Goal: Task Accomplishment & Management: Use online tool/utility

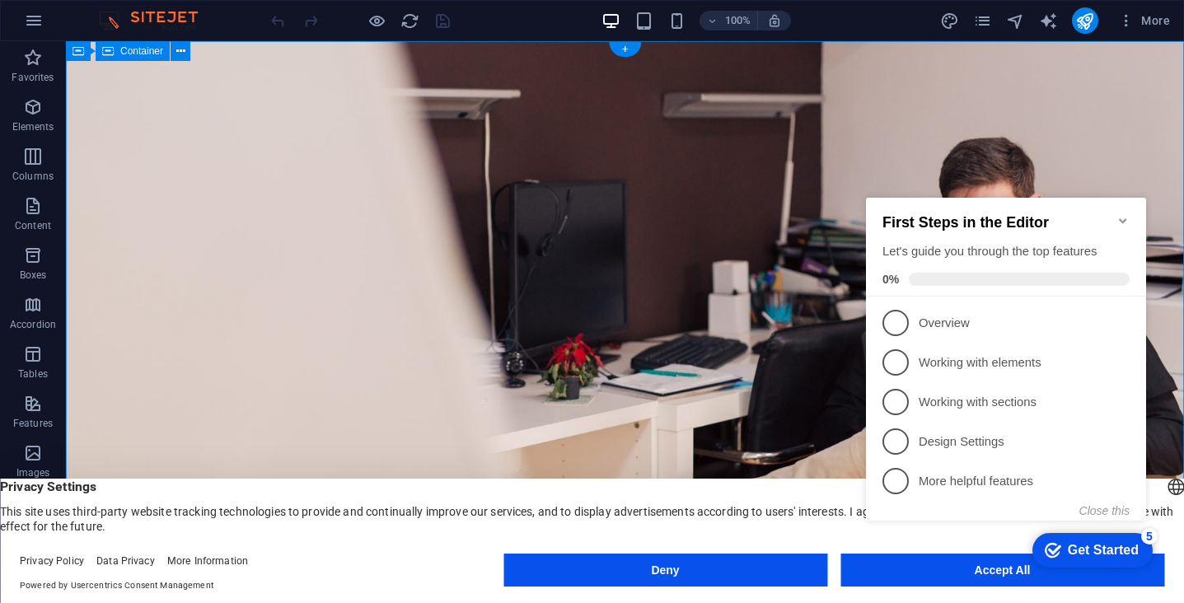
click at [1117, 216] on icon "Minimize checklist" at bounding box center [1123, 220] width 13 height 13
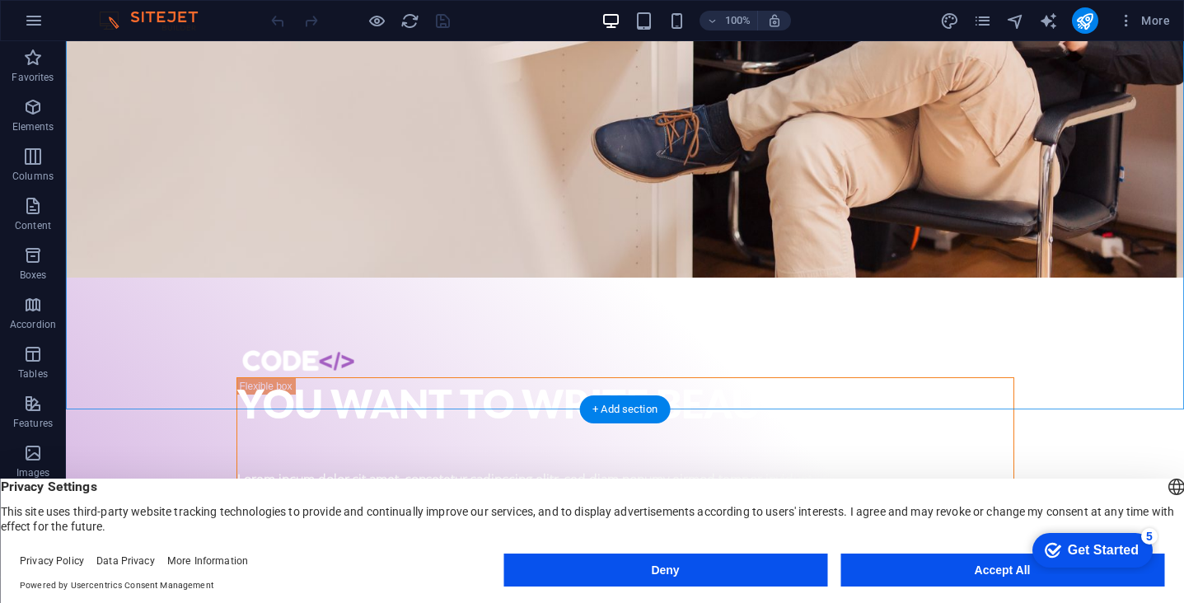
scroll to position [425, 0]
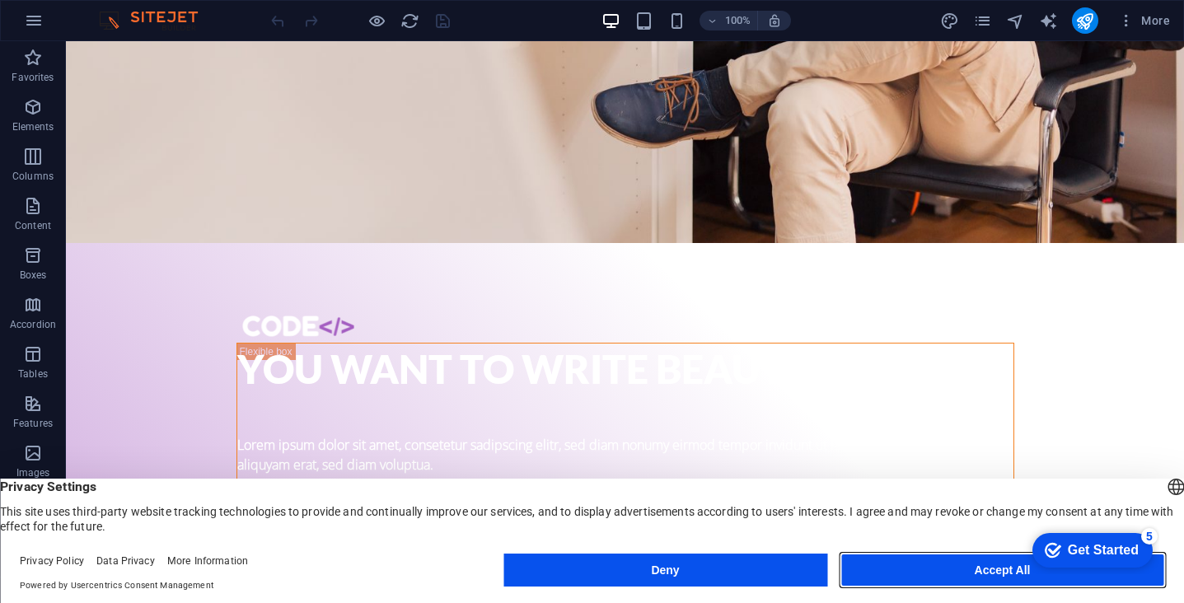
click at [907, 564] on button "Accept All" at bounding box center [1003, 570] width 324 height 33
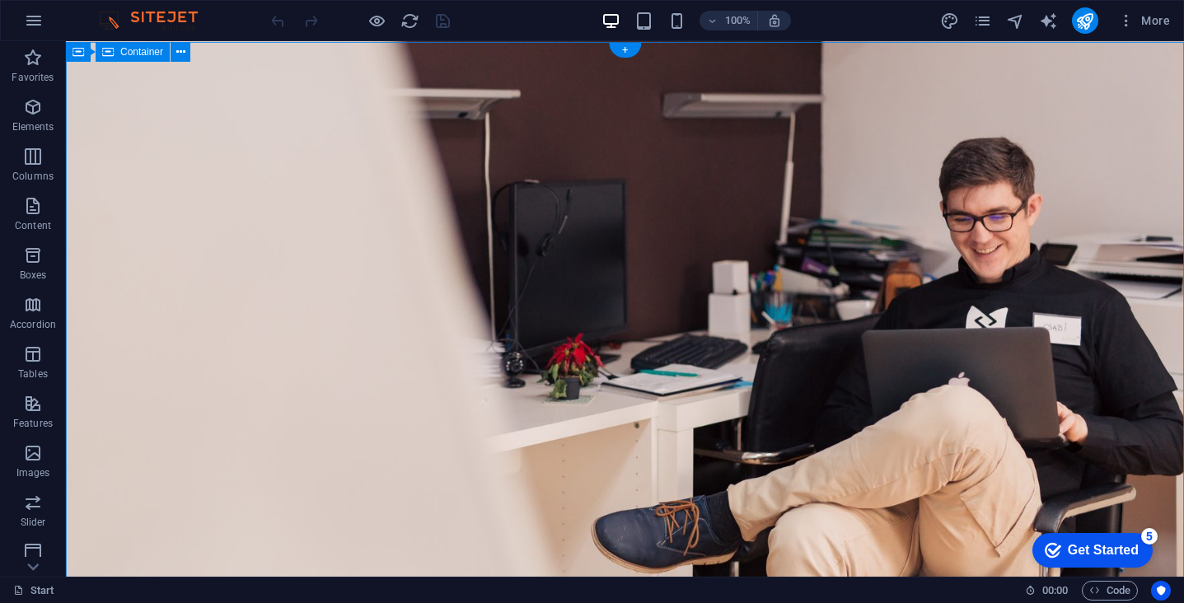
scroll to position [0, 0]
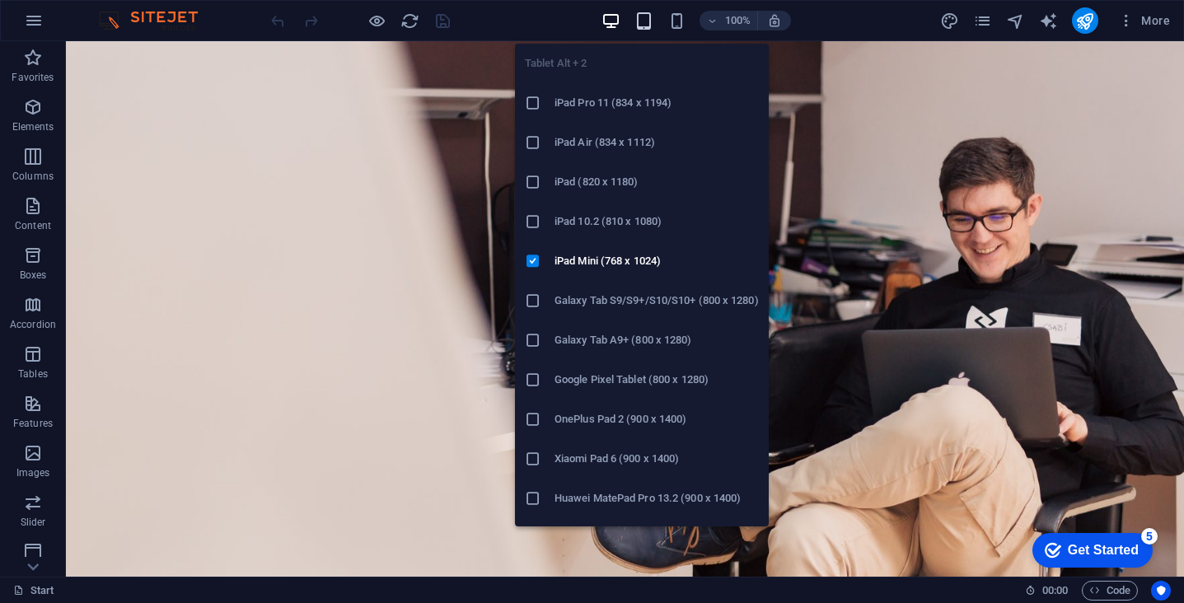
click at [639, 18] on icon "button" at bounding box center [643, 21] width 19 height 19
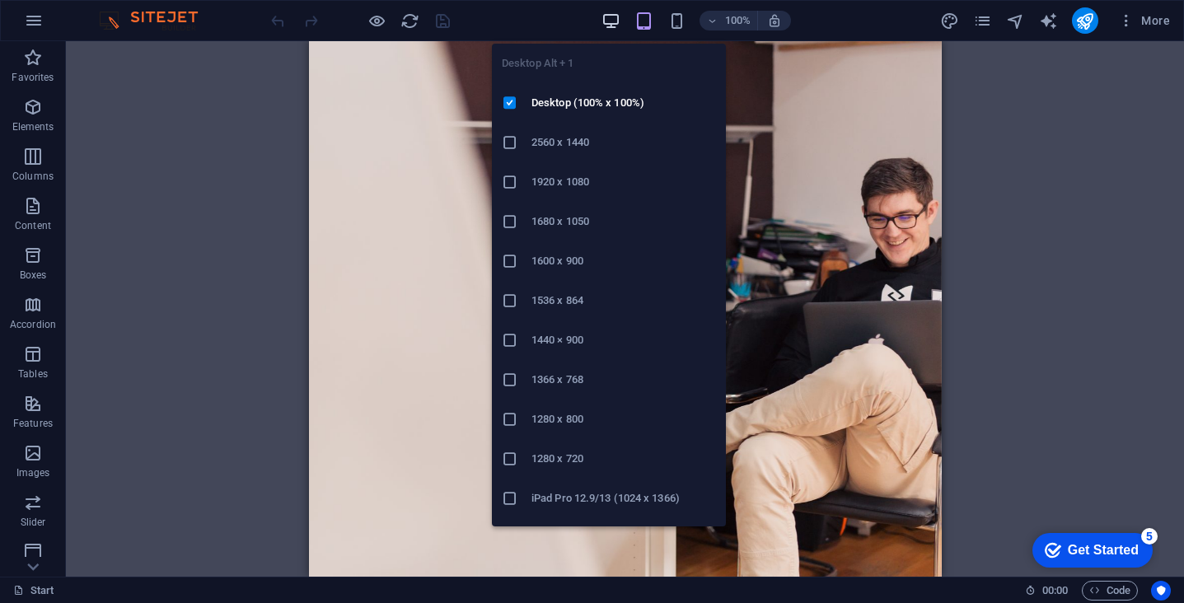
click at [613, 26] on icon "button" at bounding box center [611, 21] width 19 height 19
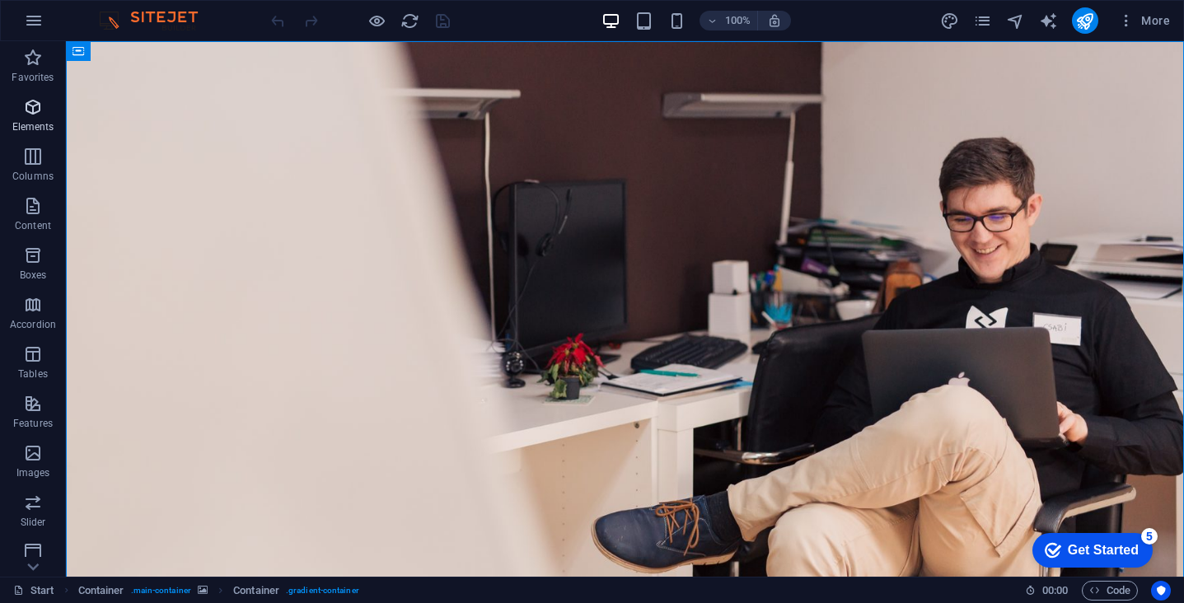
click at [25, 115] on icon "button" at bounding box center [33, 107] width 20 height 20
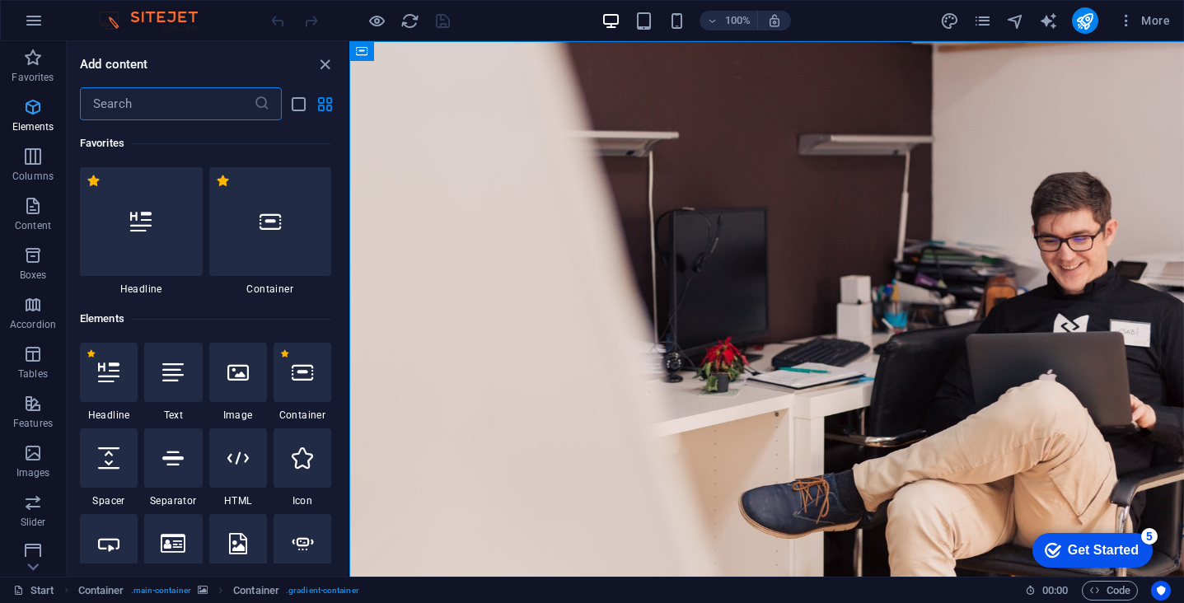
scroll to position [176, 0]
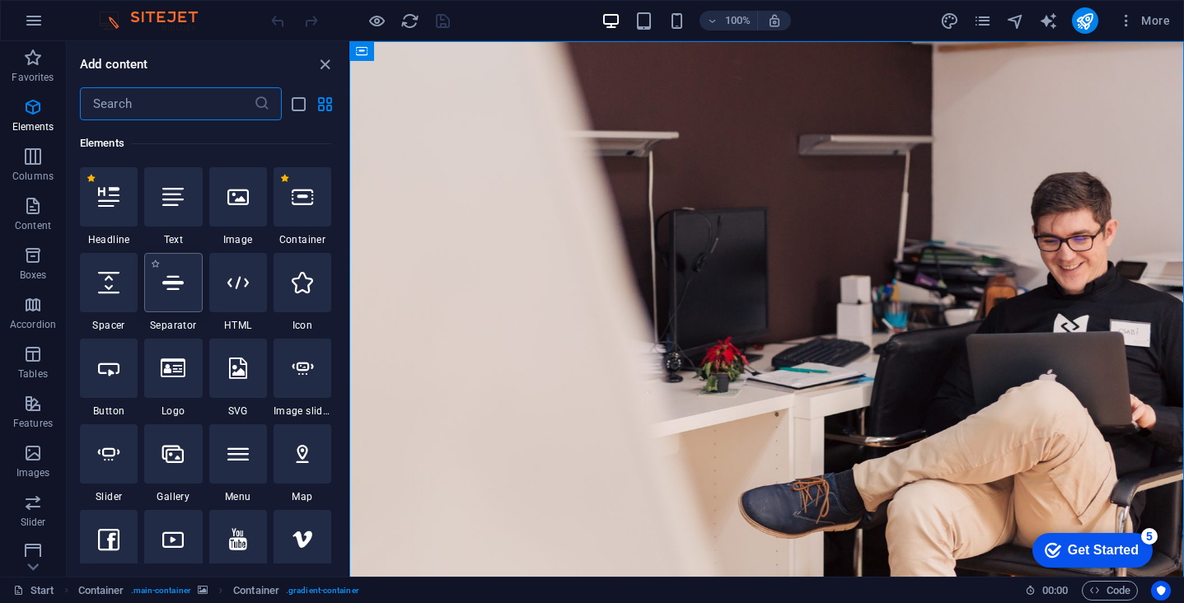
click at [165, 290] on icon at bounding box center [172, 282] width 21 height 21
select select "%"
select select "px"
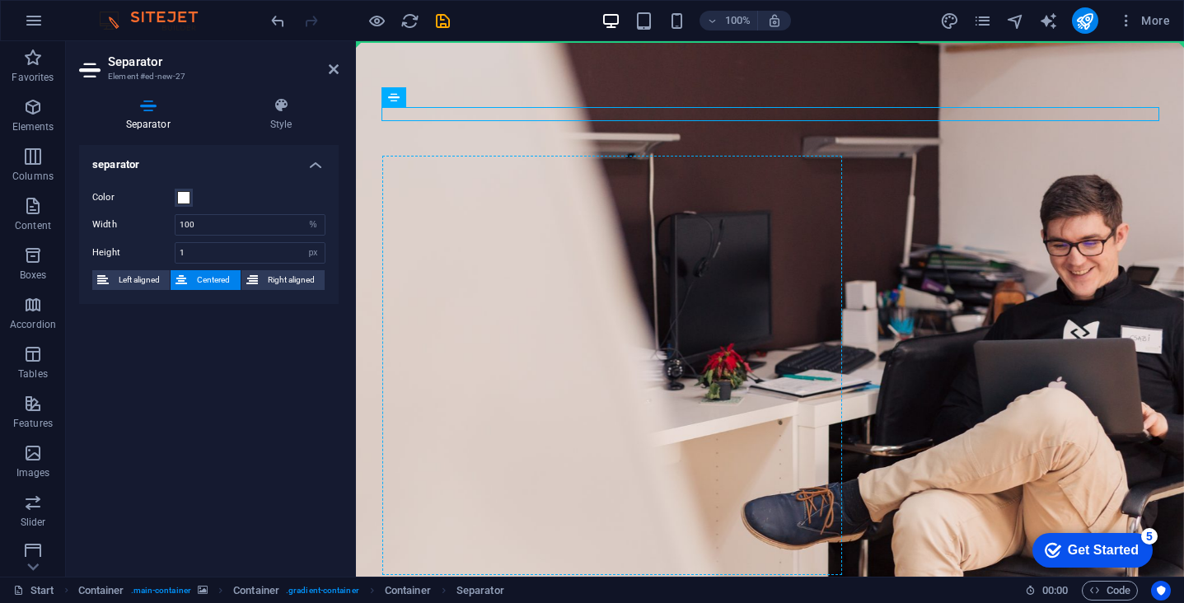
drag, startPoint x: 676, startPoint y: 117, endPoint x: 673, endPoint y: 180, distance: 62.7
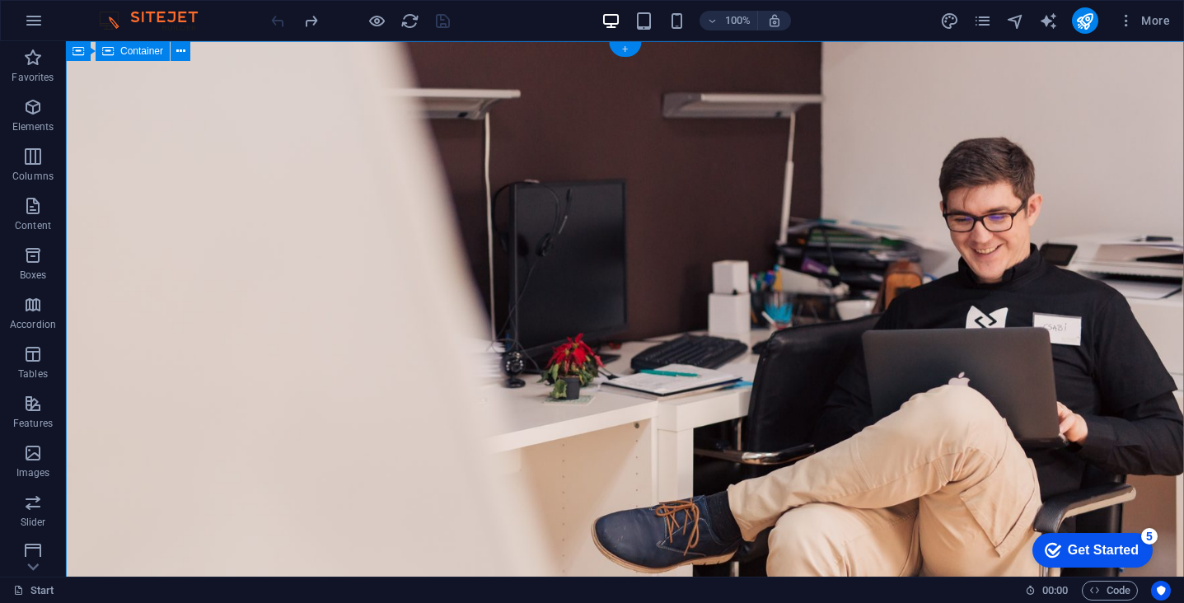
click at [630, 53] on div "+" at bounding box center [625, 49] width 32 height 15
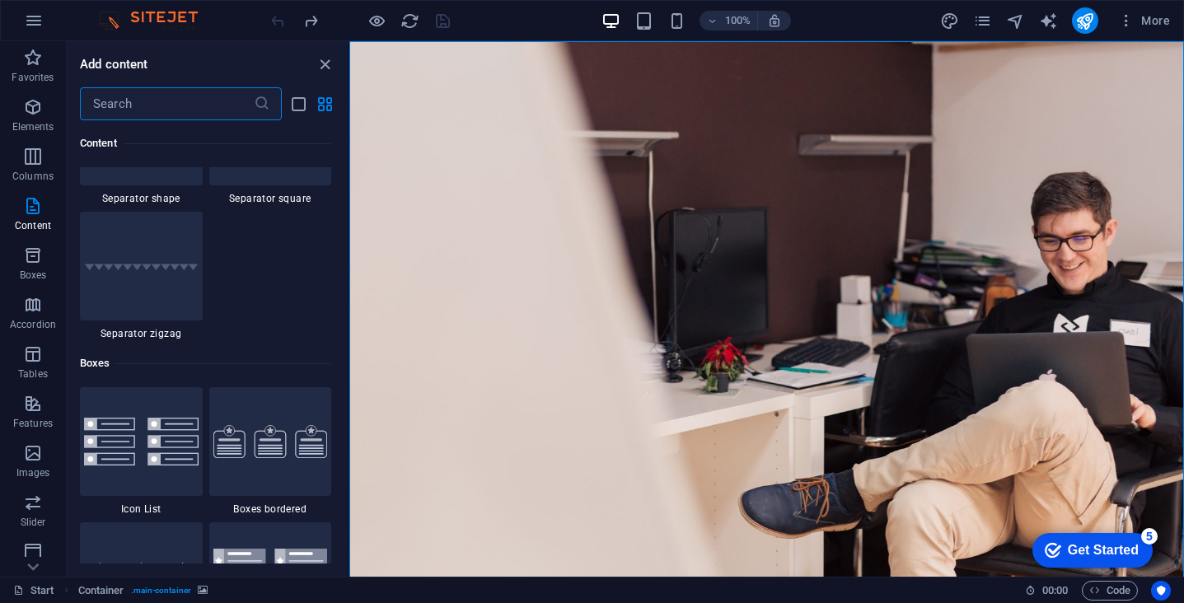
scroll to position [4326, 0]
click at [40, 511] on icon "button" at bounding box center [33, 503] width 20 height 20
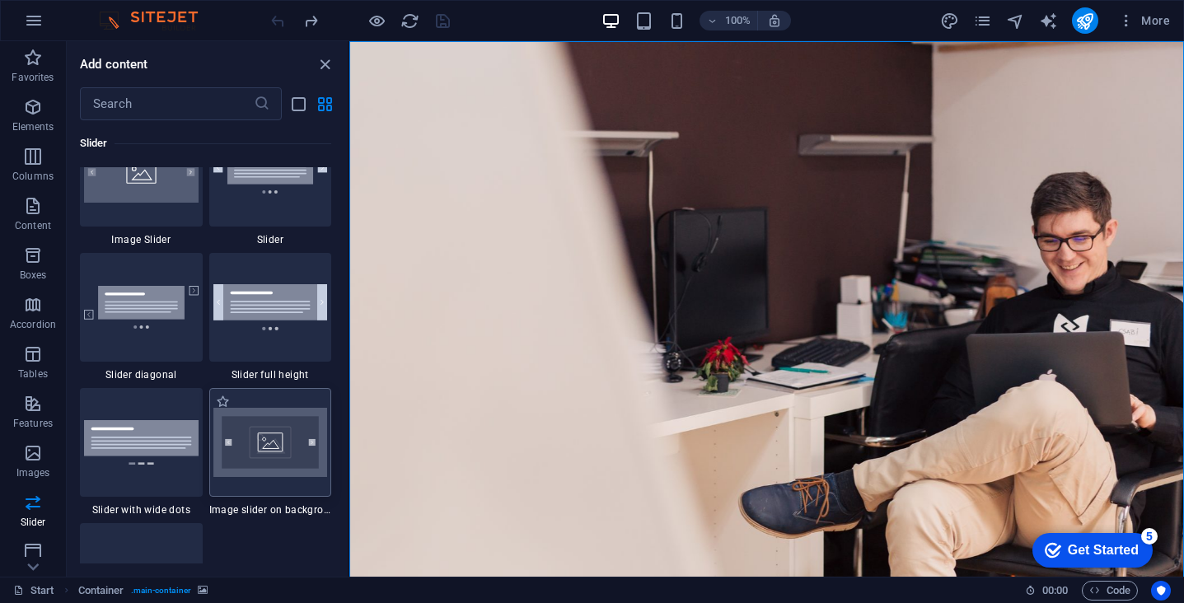
scroll to position [9396, 0]
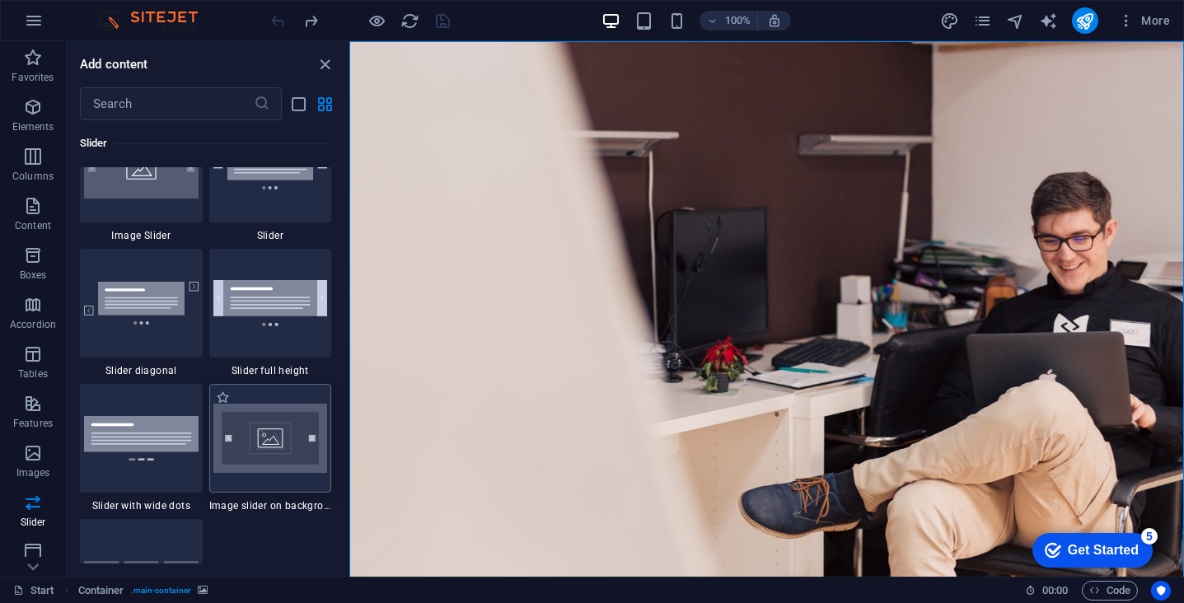
click at [255, 460] on img at bounding box center [270, 438] width 115 height 69
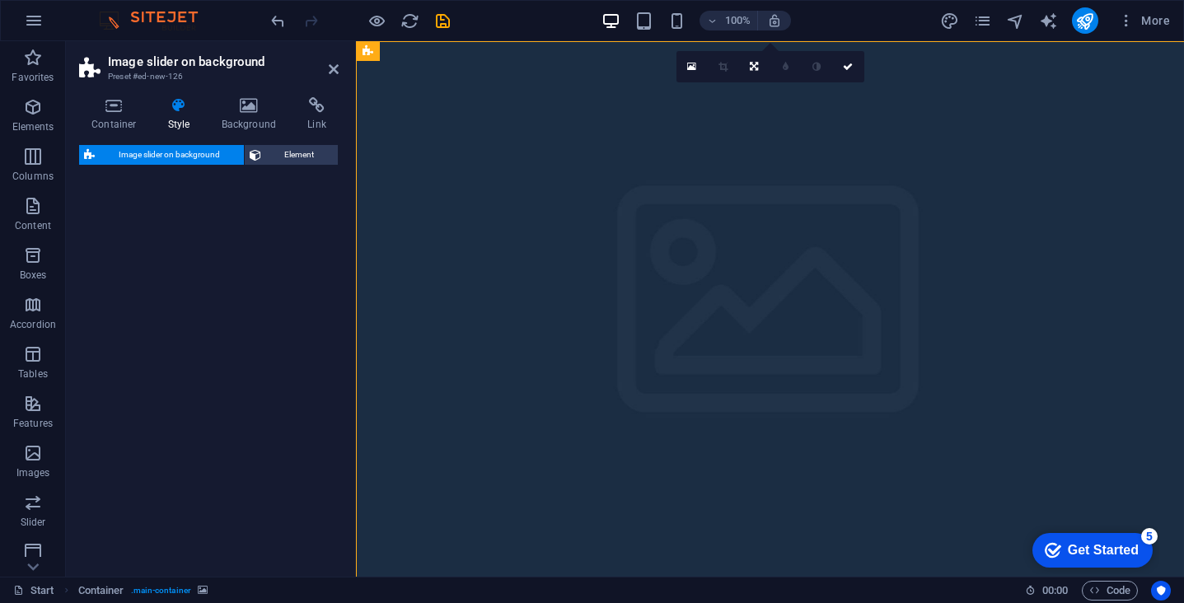
select select "rem"
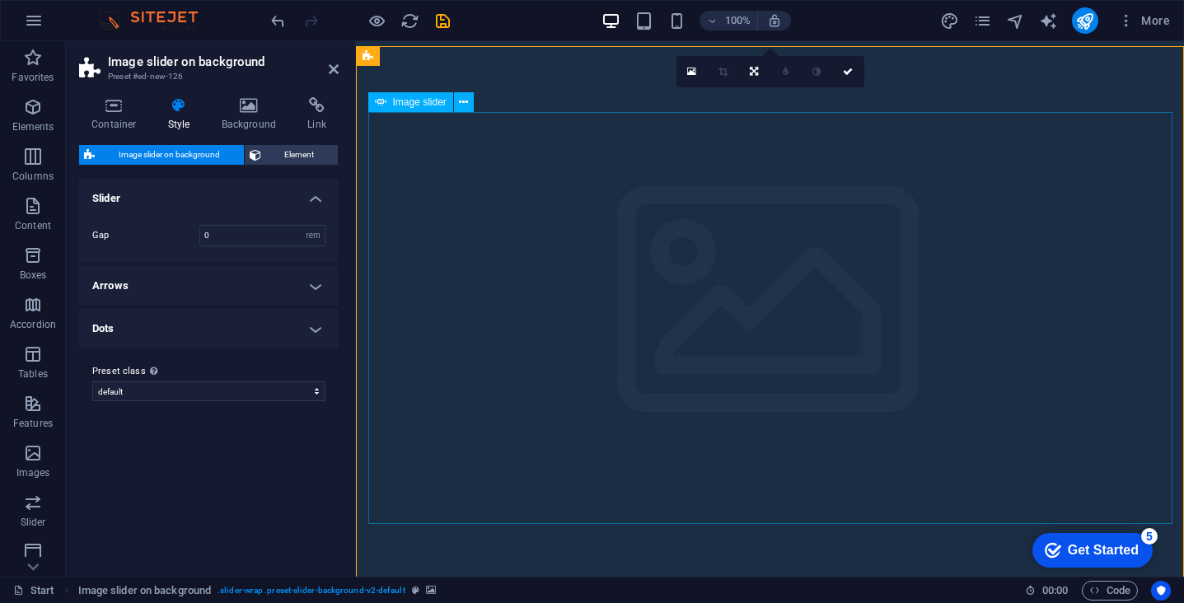
scroll to position [0, 0]
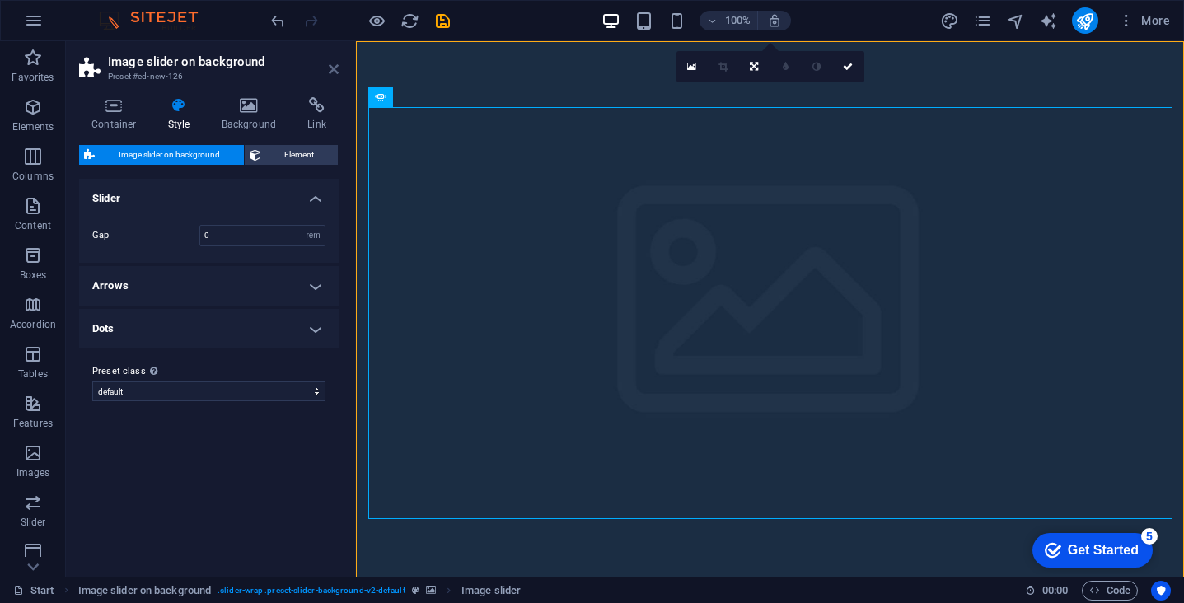
click at [332, 70] on icon at bounding box center [334, 69] width 10 height 13
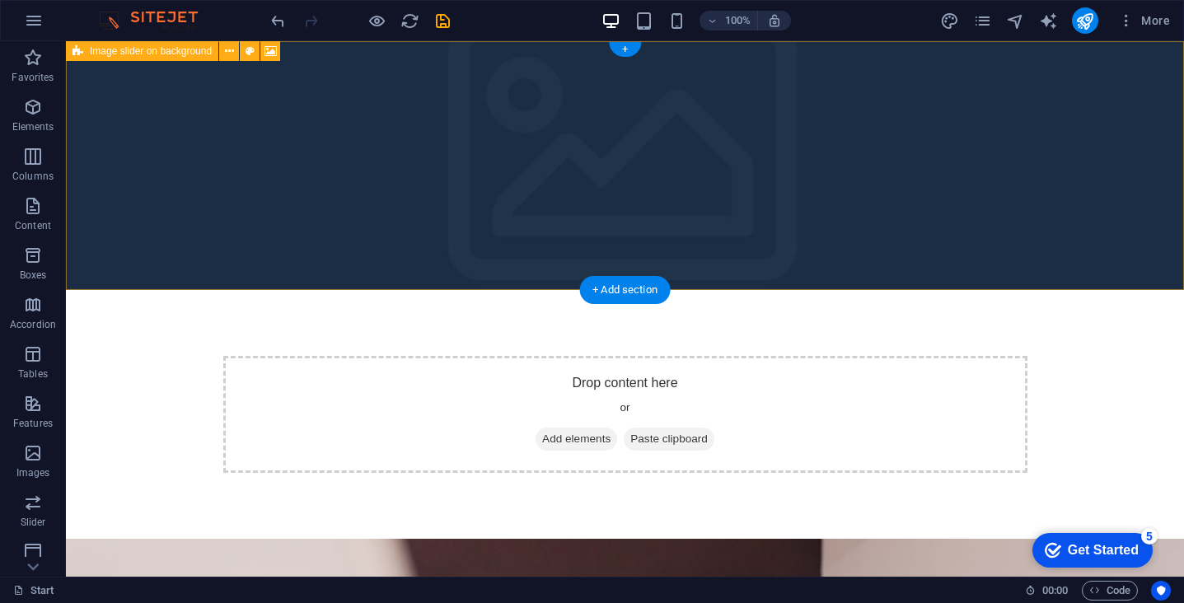
click at [443, 356] on div "Drop content here or Add elements Paste clipboard" at bounding box center [625, 414] width 804 height 117
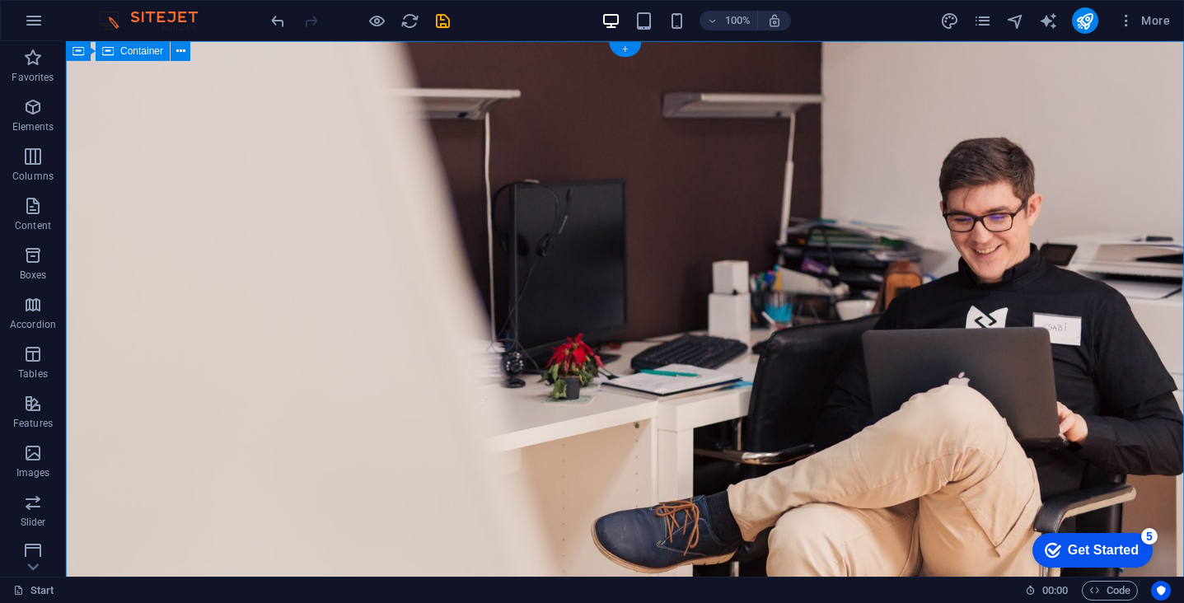
click at [622, 54] on div "+" at bounding box center [625, 49] width 32 height 15
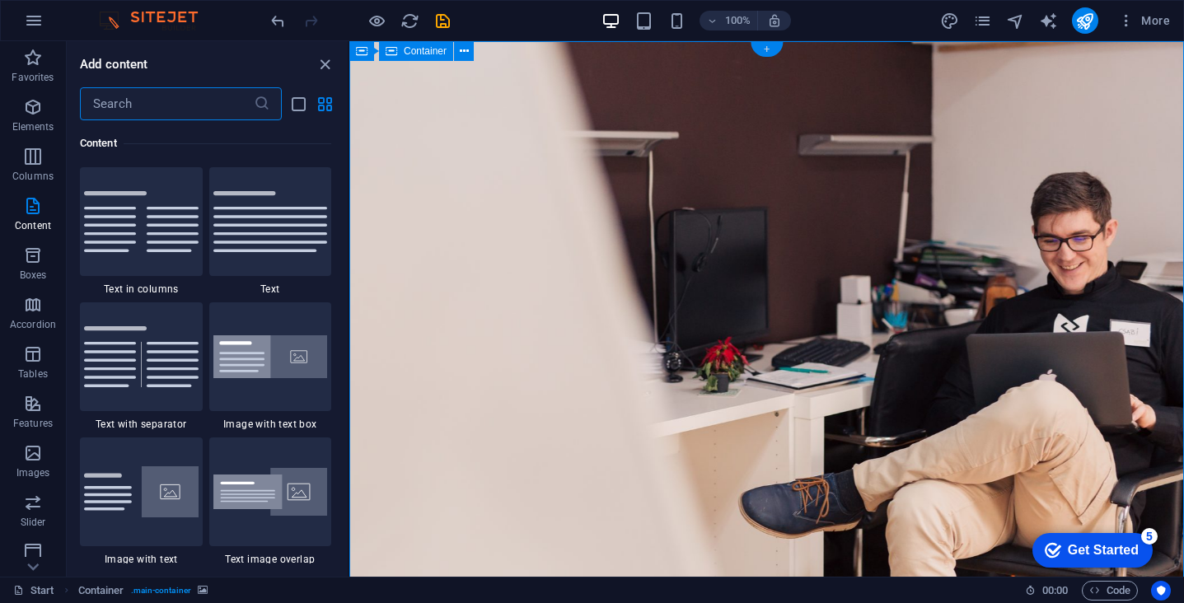
scroll to position [2883, 0]
click at [30, 311] on icon "button" at bounding box center [33, 305] width 20 height 20
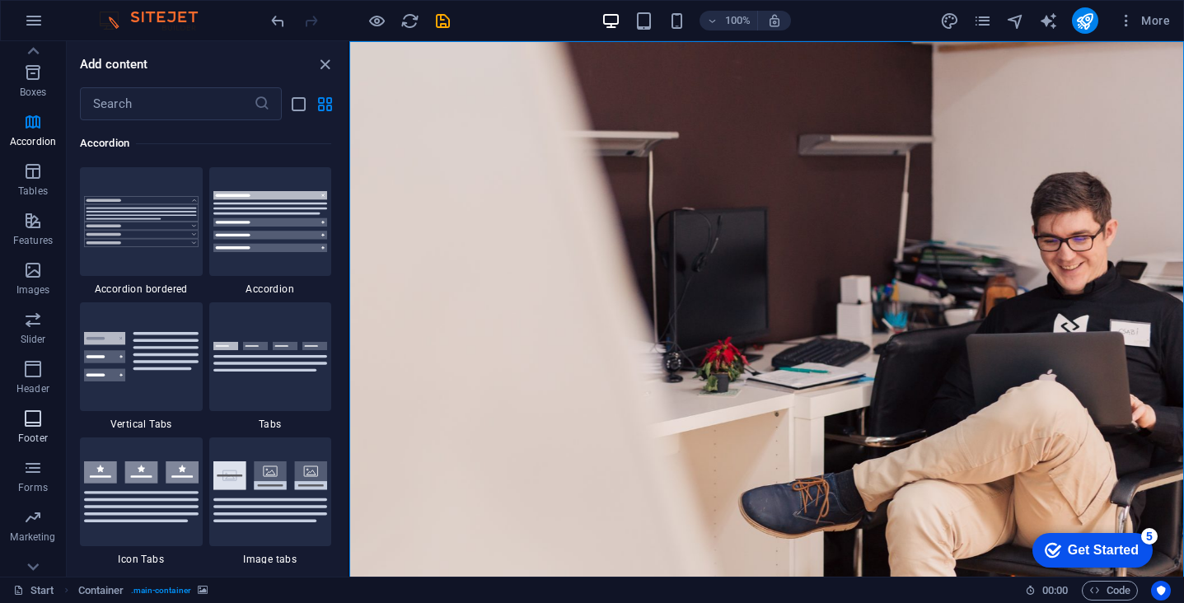
scroll to position [185, 0]
click at [30, 366] on icon "button" at bounding box center [33, 368] width 20 height 20
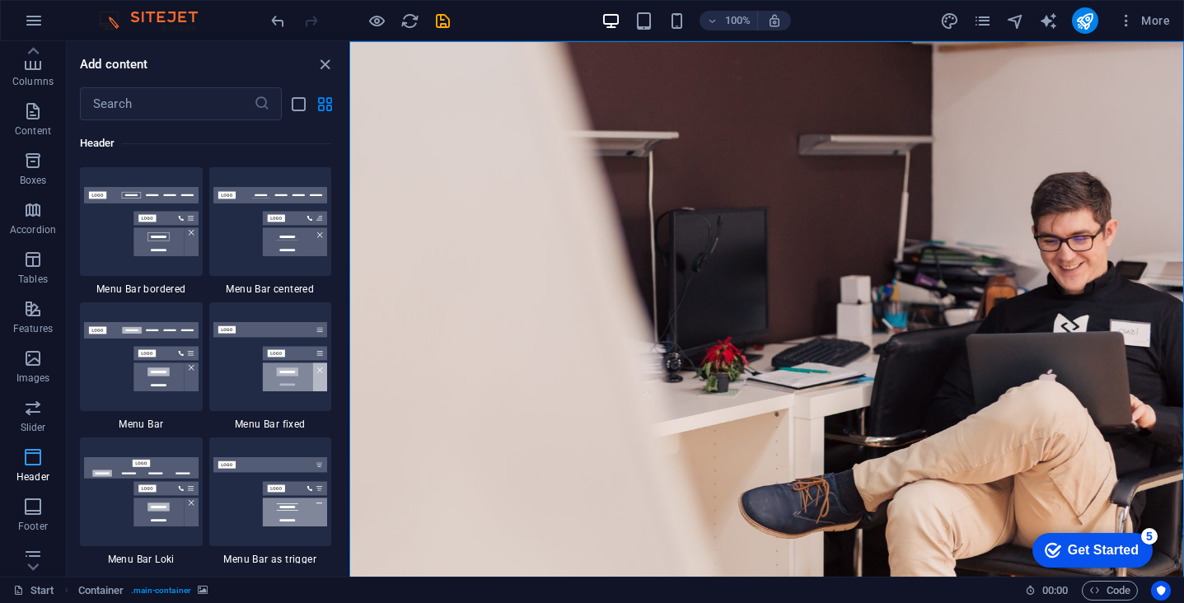
scroll to position [49, 0]
click at [35, 454] on icon "button" at bounding box center [33, 453] width 20 height 20
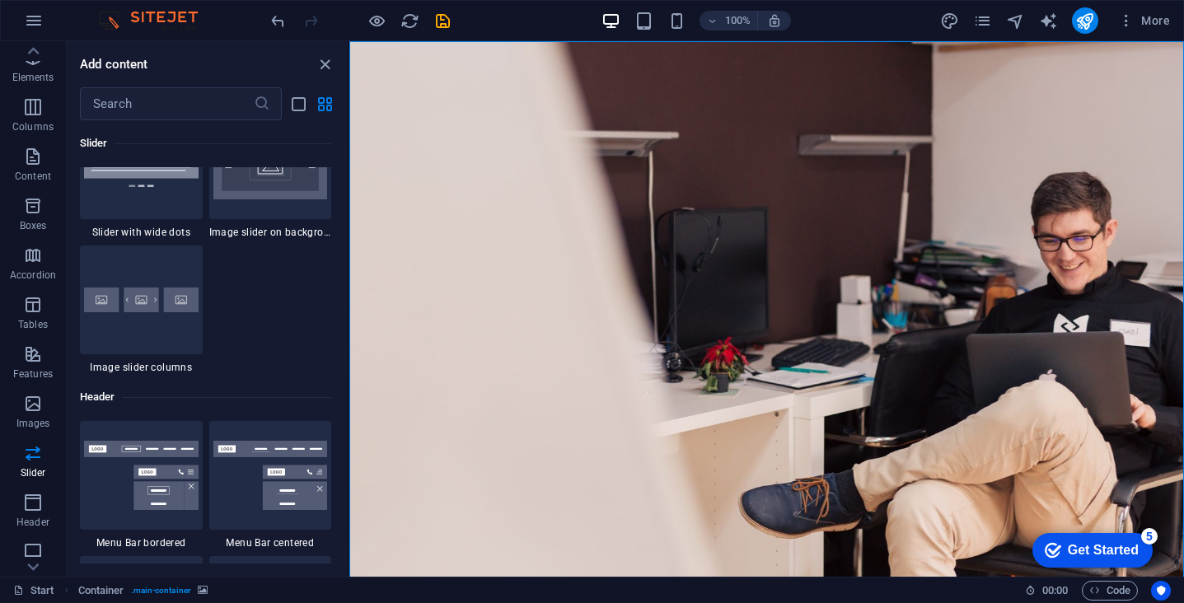
scroll to position [9686, 0]
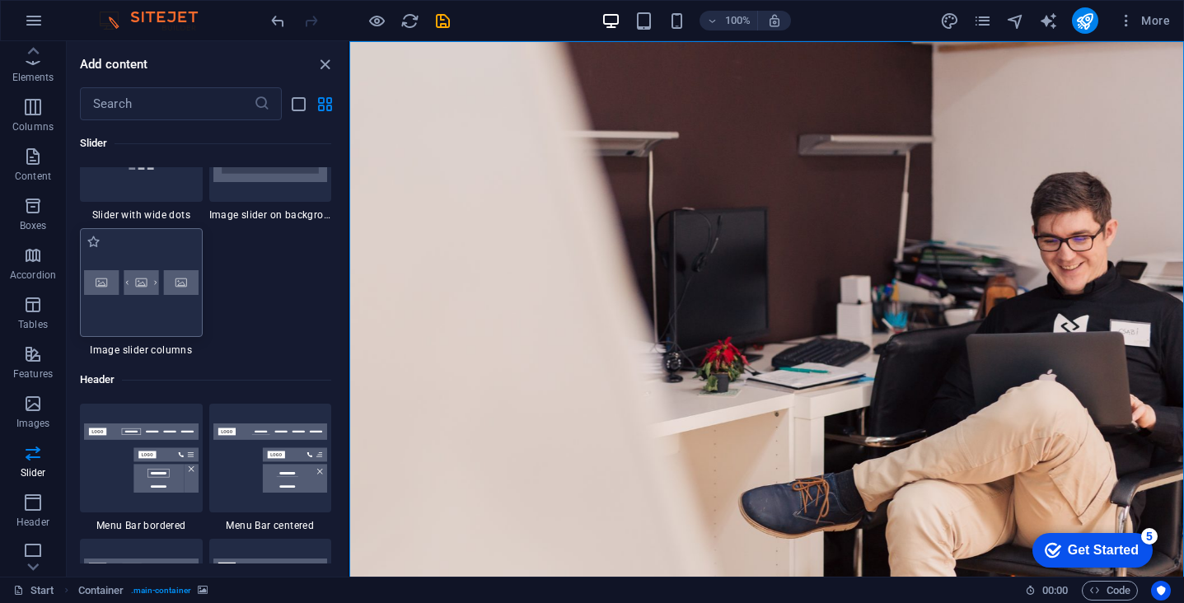
click at [160, 312] on div at bounding box center [141, 282] width 123 height 109
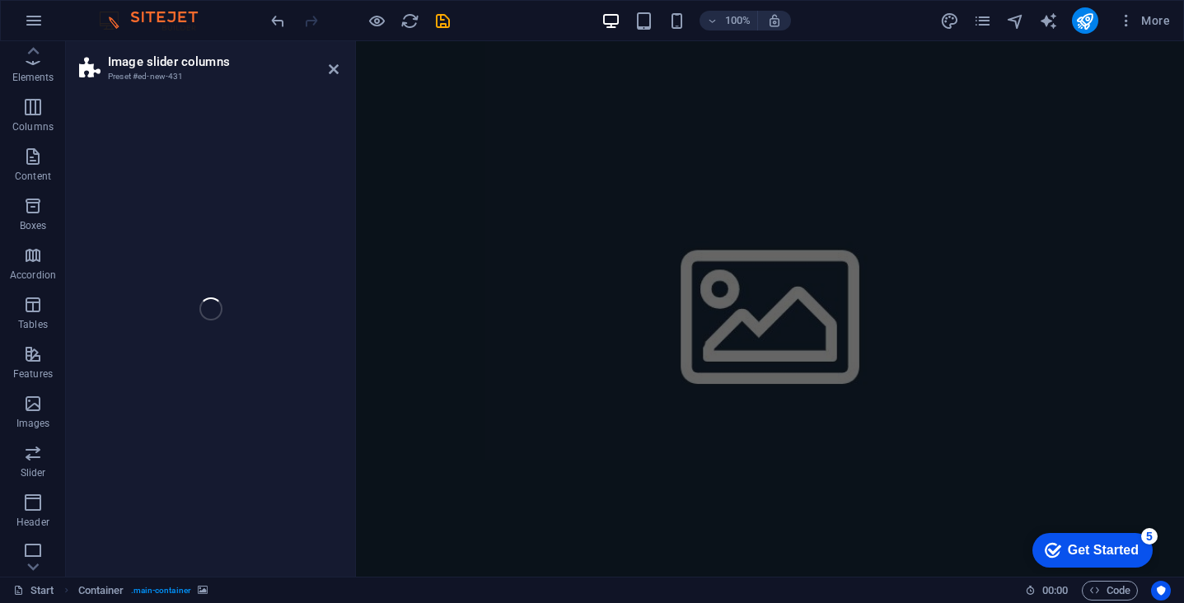
scroll to position [263, 0]
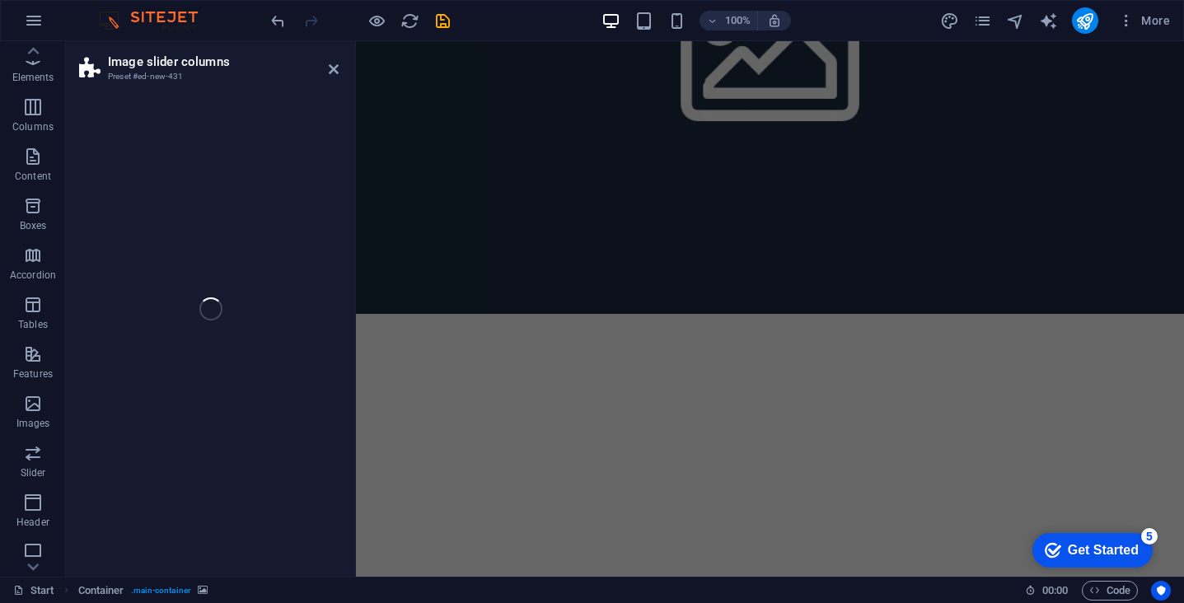
select select "rem"
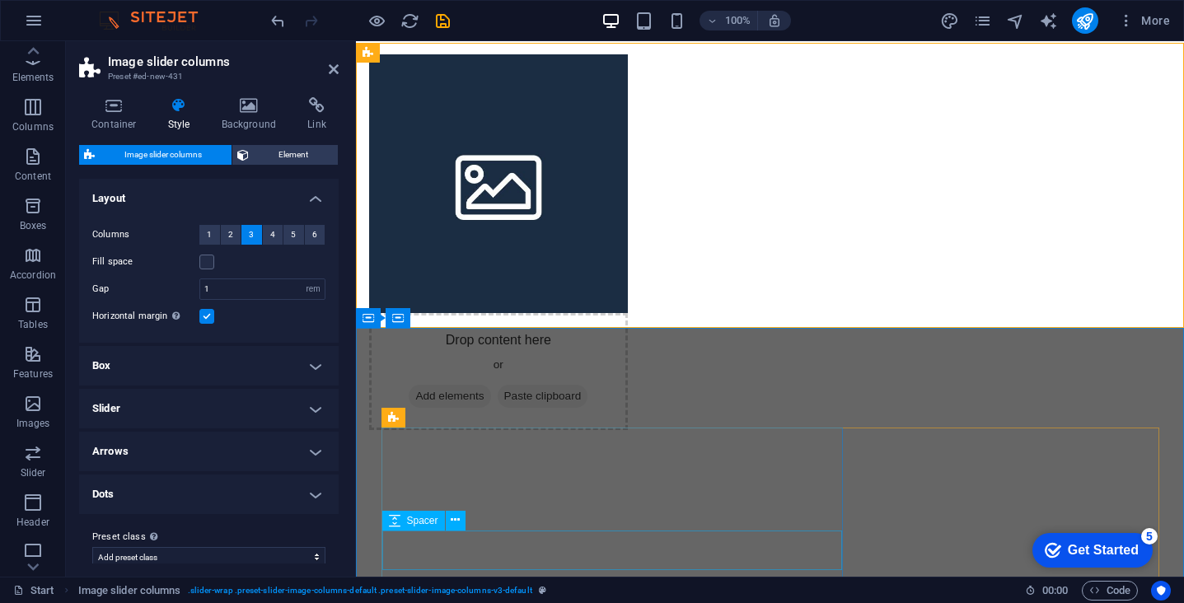
scroll to position [0, 0]
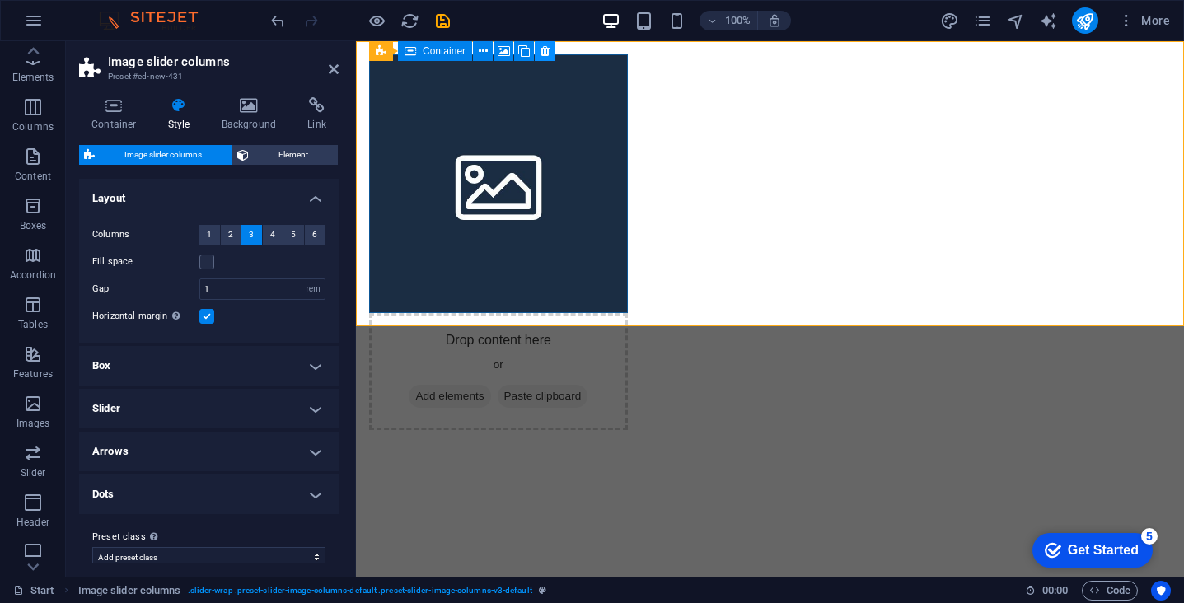
click at [542, 53] on icon at bounding box center [545, 51] width 9 height 17
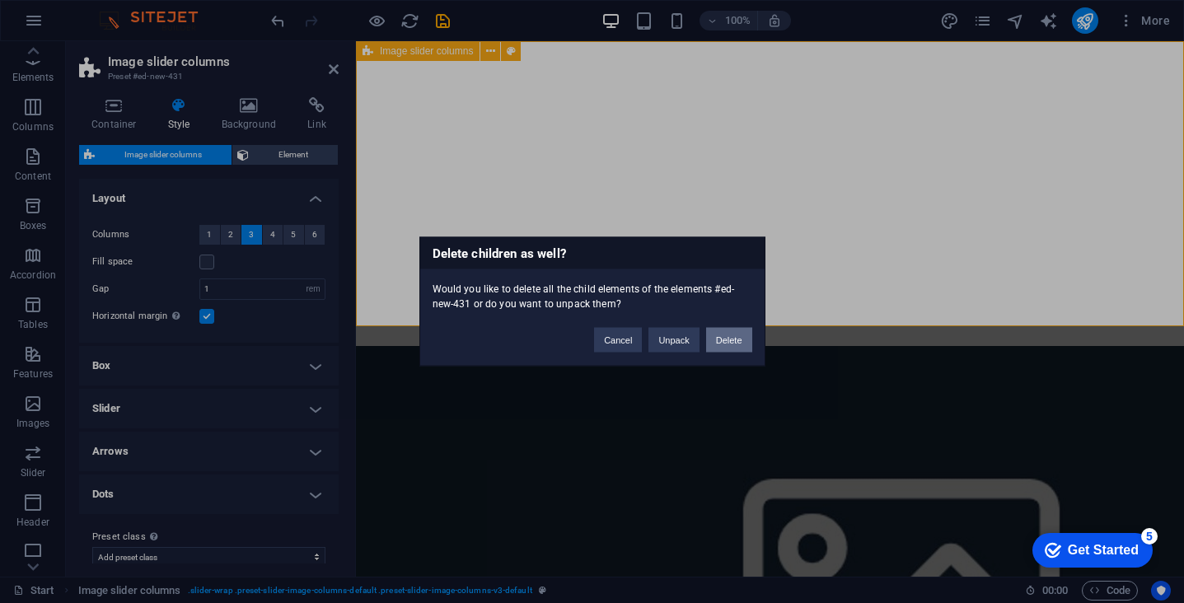
click at [720, 346] on button "Delete" at bounding box center [729, 340] width 46 height 25
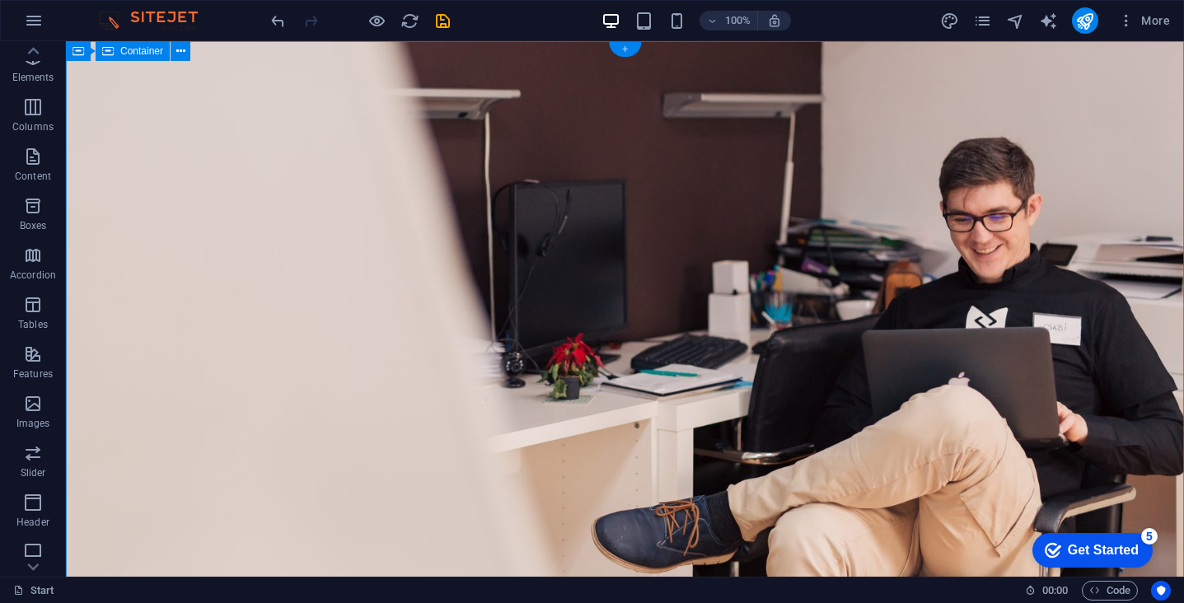
click at [624, 51] on div "+" at bounding box center [625, 49] width 32 height 15
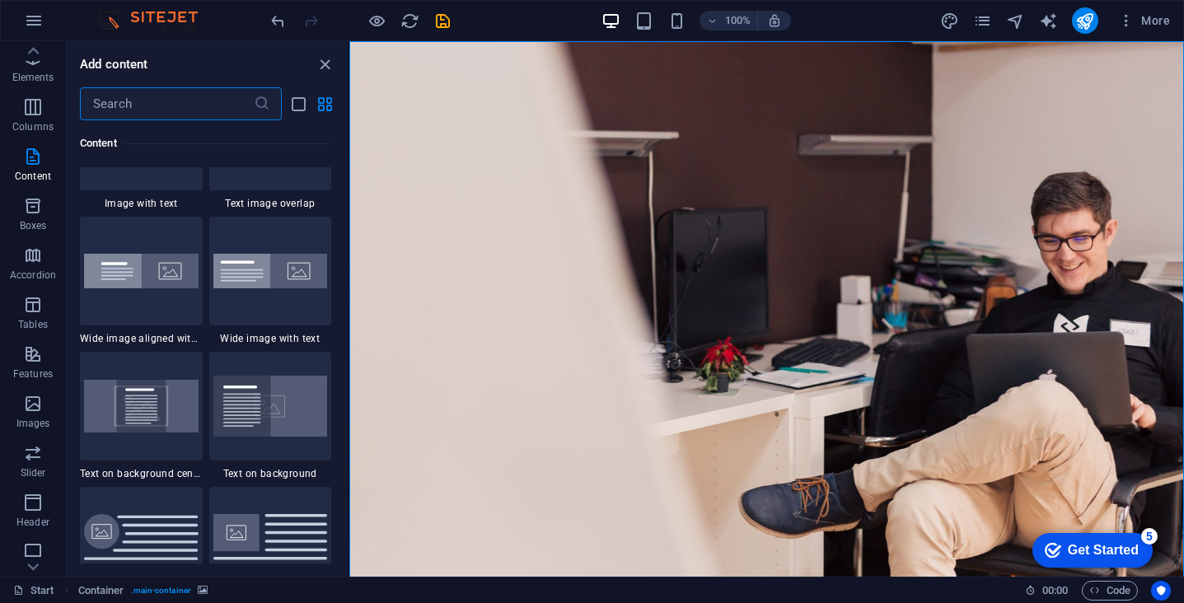
scroll to position [3240, 0]
click at [763, 50] on div "+" at bounding box center [767, 49] width 32 height 15
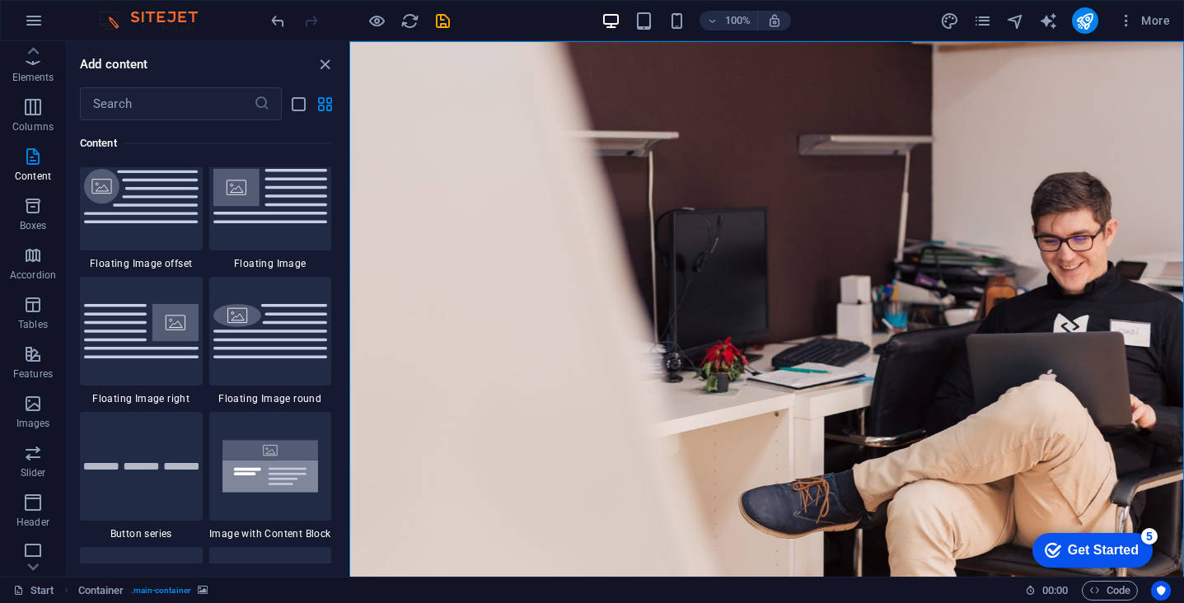
scroll to position [3585, 0]
click at [35, 447] on icon "button" at bounding box center [33, 453] width 20 height 20
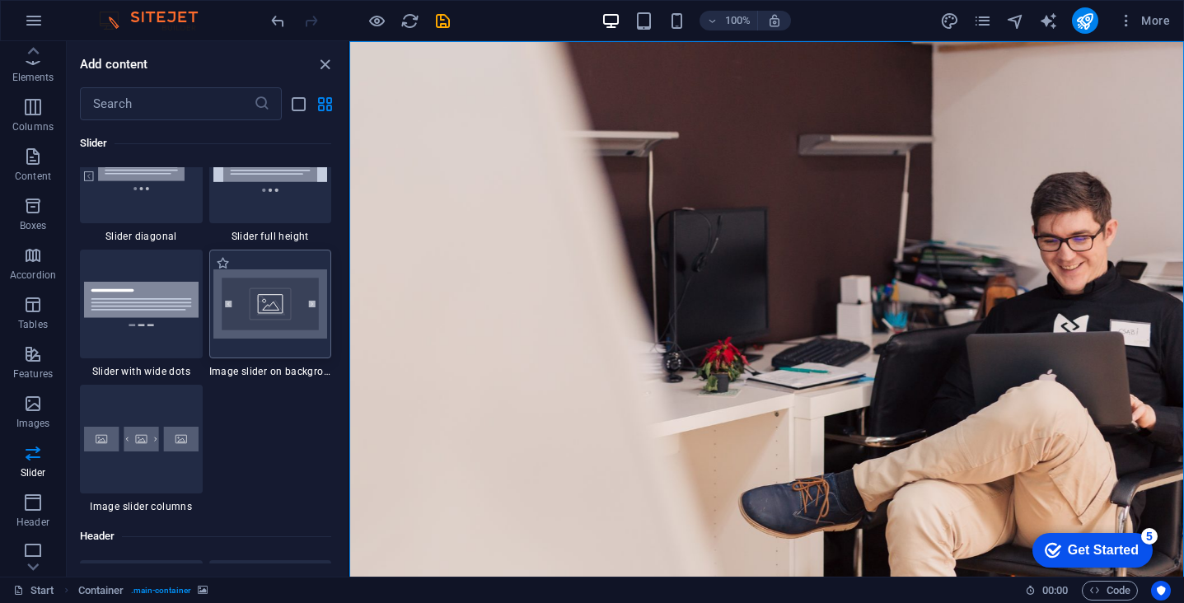
scroll to position [9526, 0]
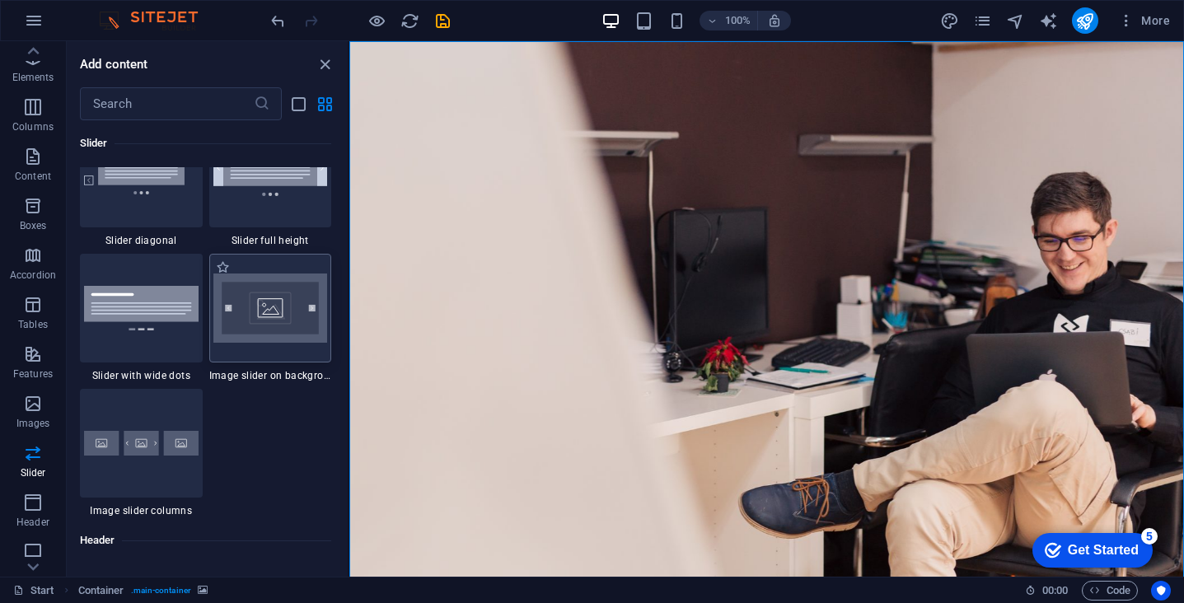
click at [284, 339] on img at bounding box center [270, 308] width 115 height 69
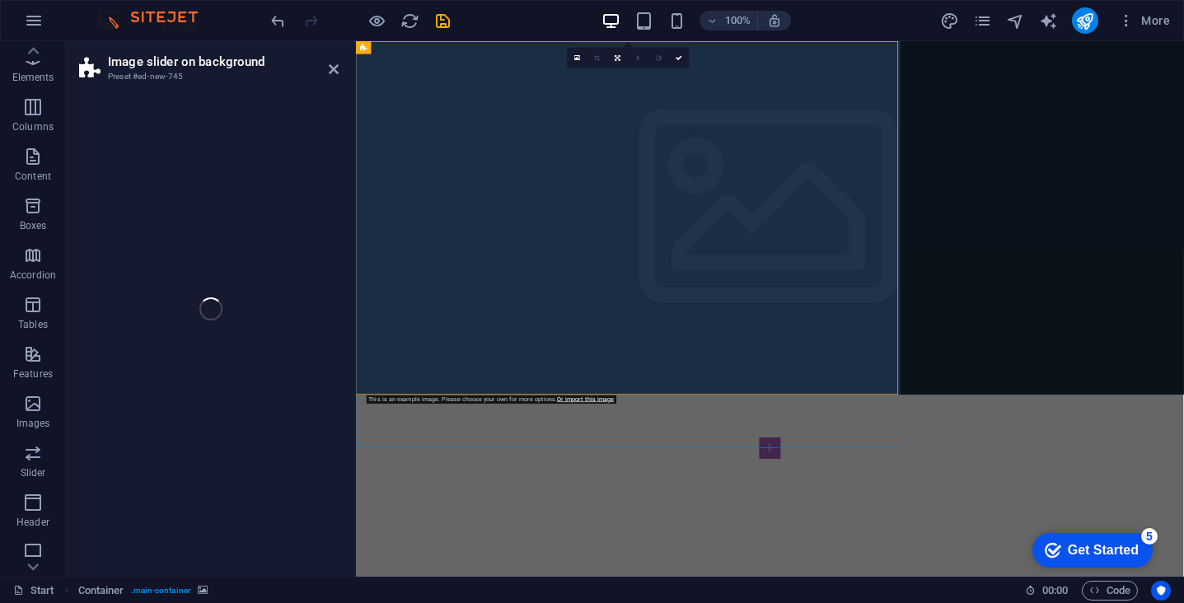
select select "rem"
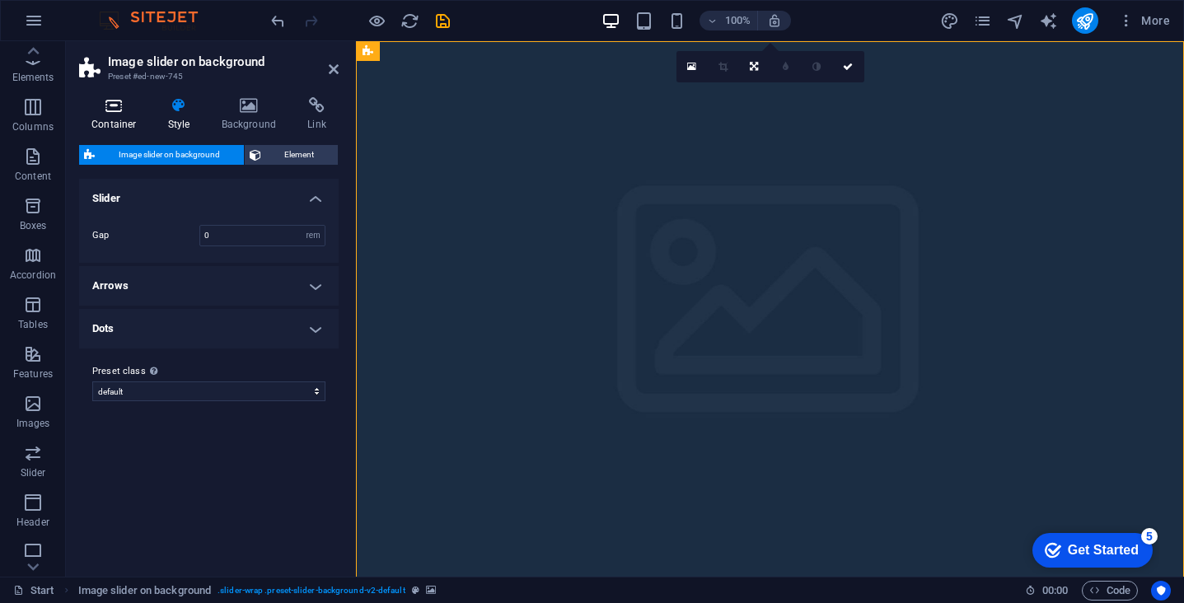
click at [129, 110] on icon at bounding box center [114, 105] width 70 height 16
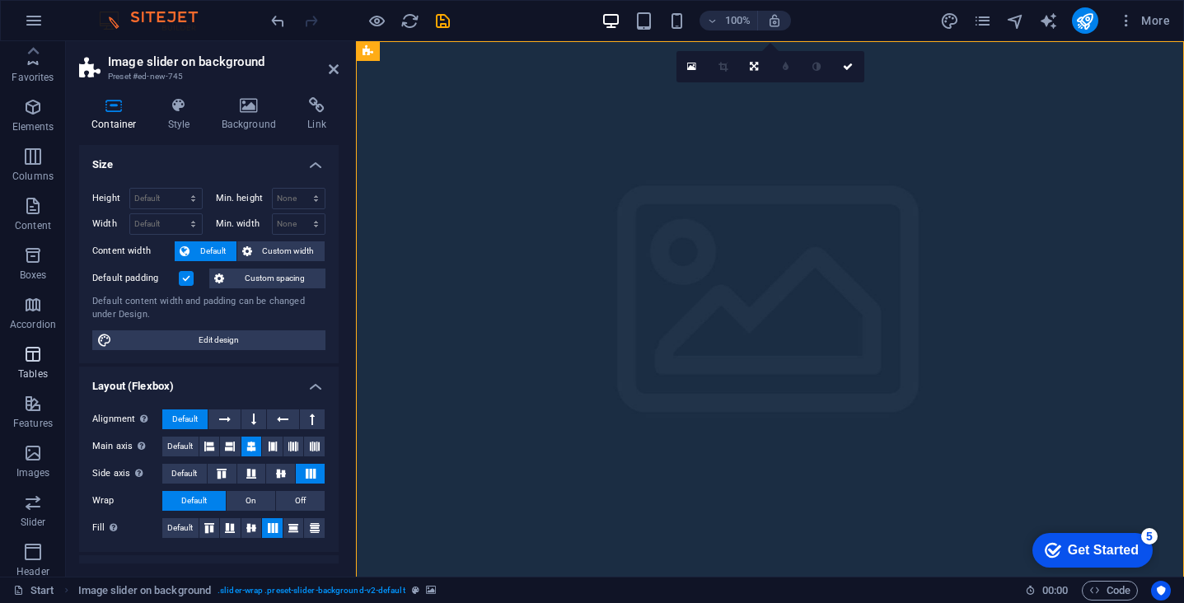
scroll to position [0, 0]
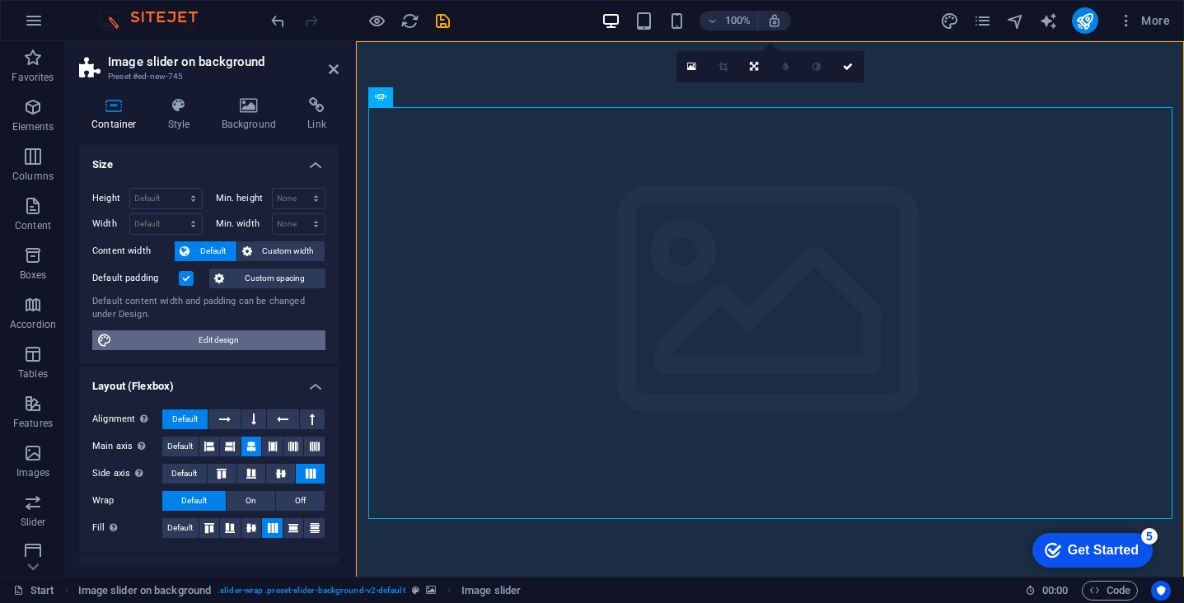
click at [214, 335] on span "Edit design" at bounding box center [219, 340] width 204 height 20
select select "rem"
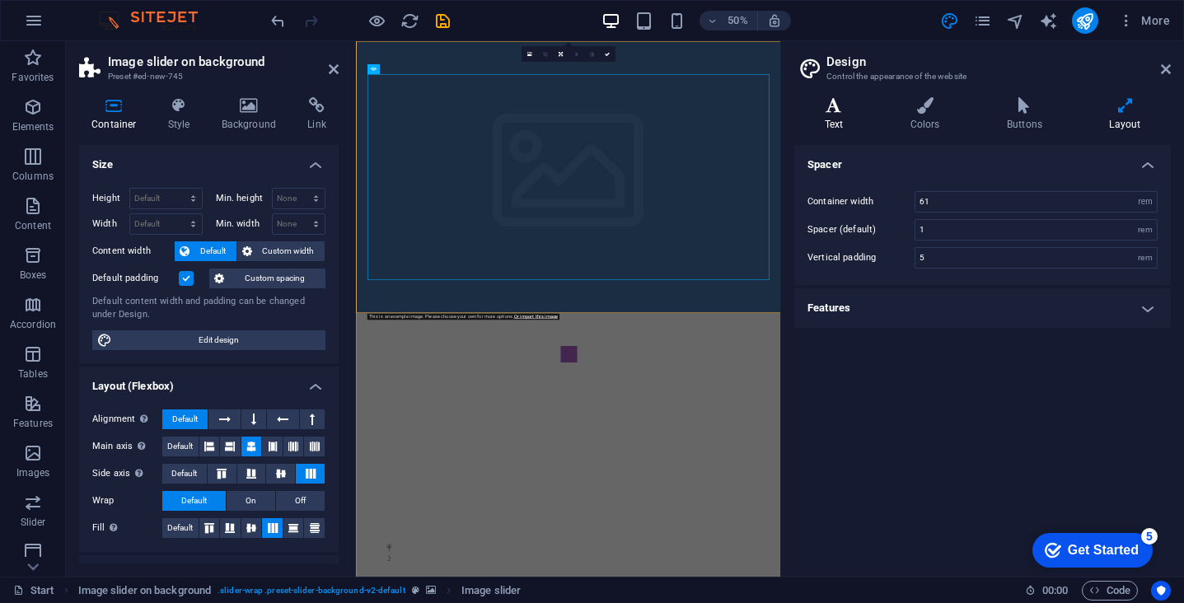
click at [846, 121] on h4 "Text" at bounding box center [837, 114] width 86 height 35
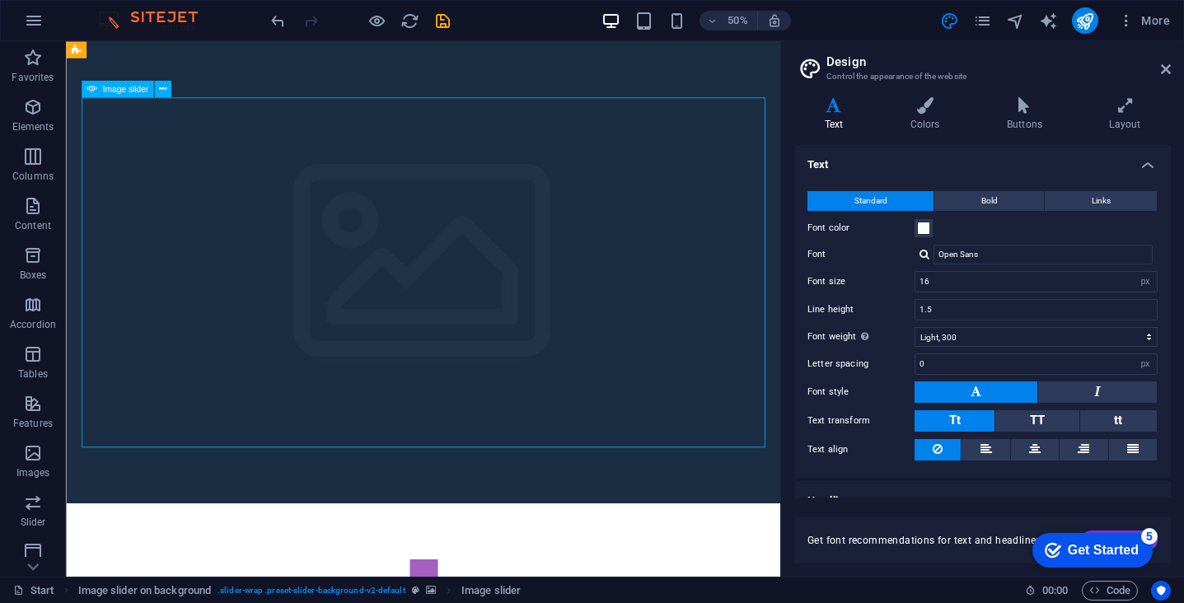
drag, startPoint x: 524, startPoint y: 222, endPoint x: 693, endPoint y: 304, distance: 188.0
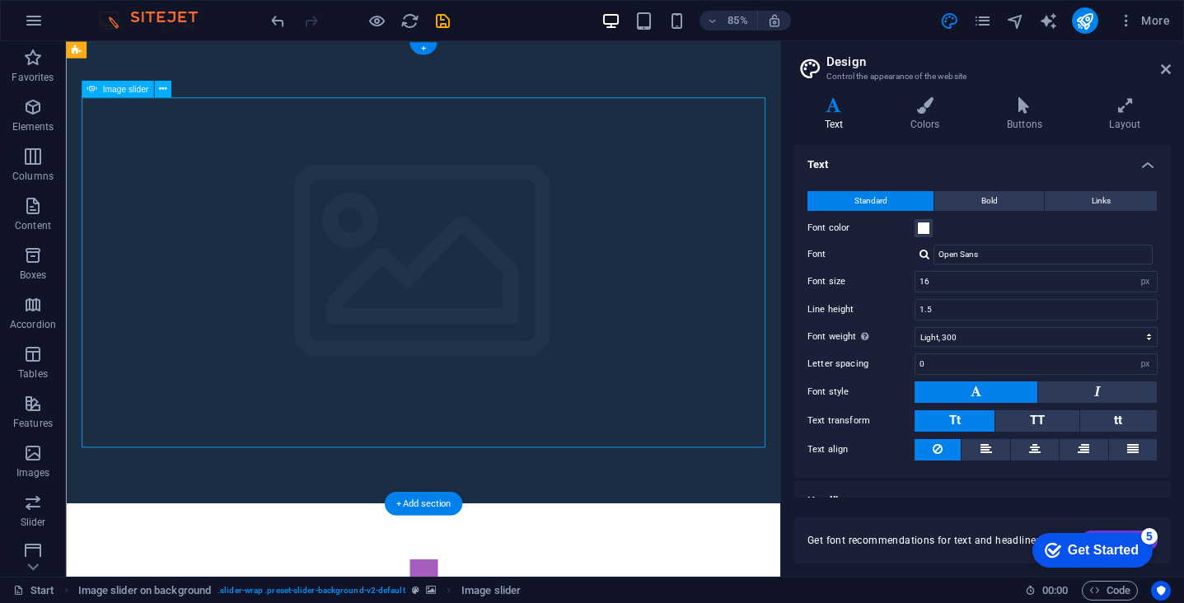
select select "px"
select select "ms"
select select "s"
select select "progressive"
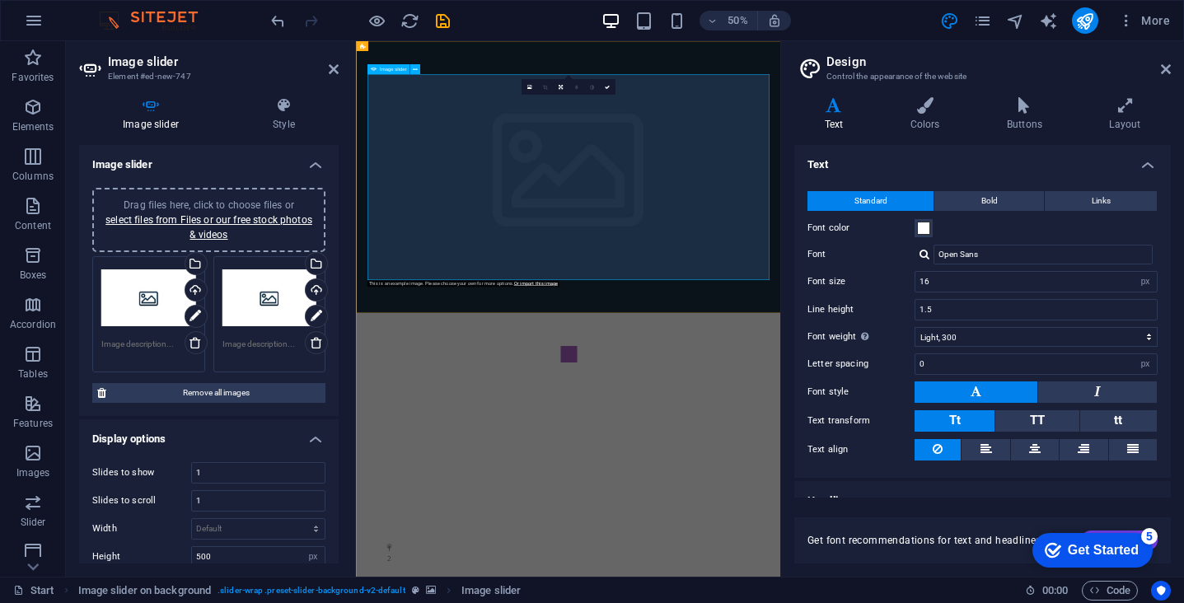
click at [192, 315] on icon at bounding box center [196, 317] width 12 height 20
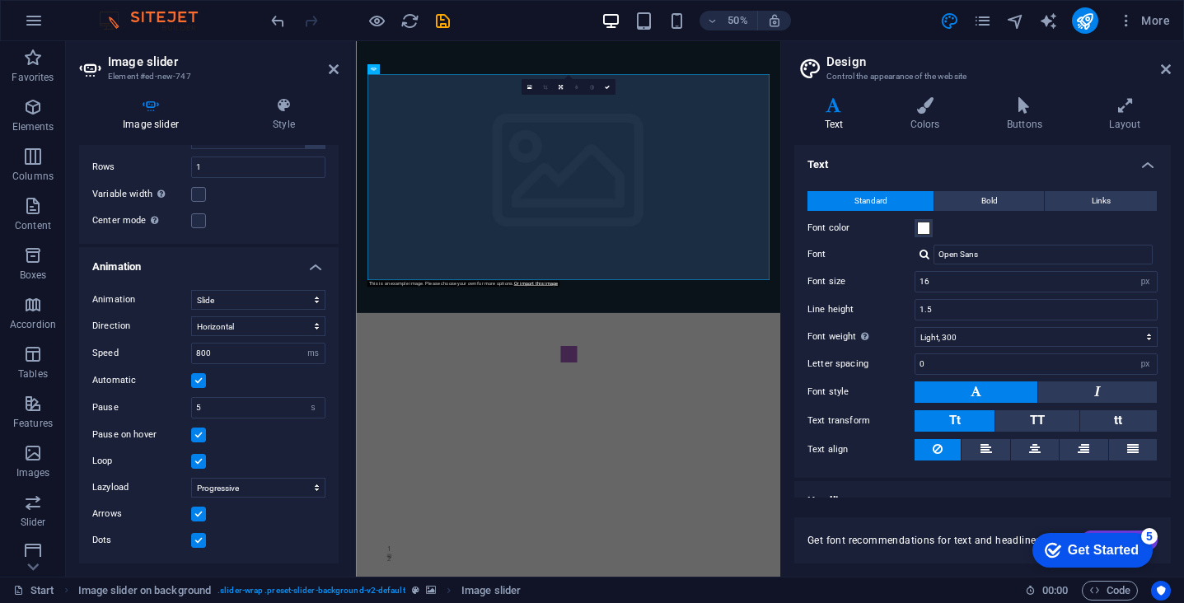
scroll to position [523, 0]
select select "fade"
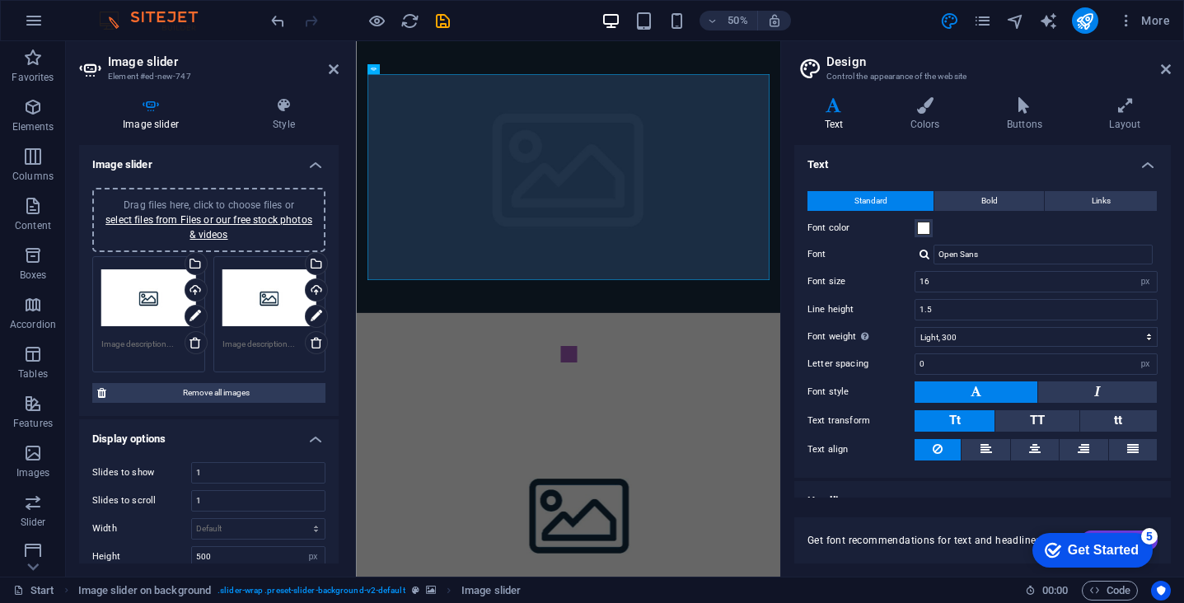
scroll to position [0, 0]
click at [1161, 73] on icon at bounding box center [1166, 69] width 10 height 13
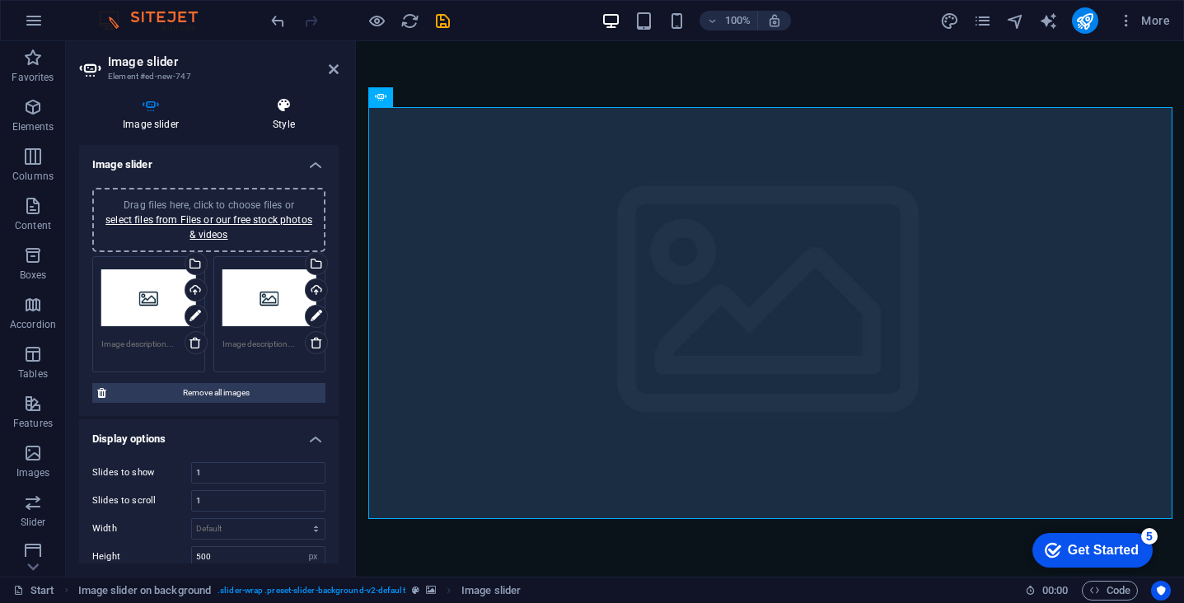
click at [279, 110] on icon at bounding box center [284, 105] width 110 height 16
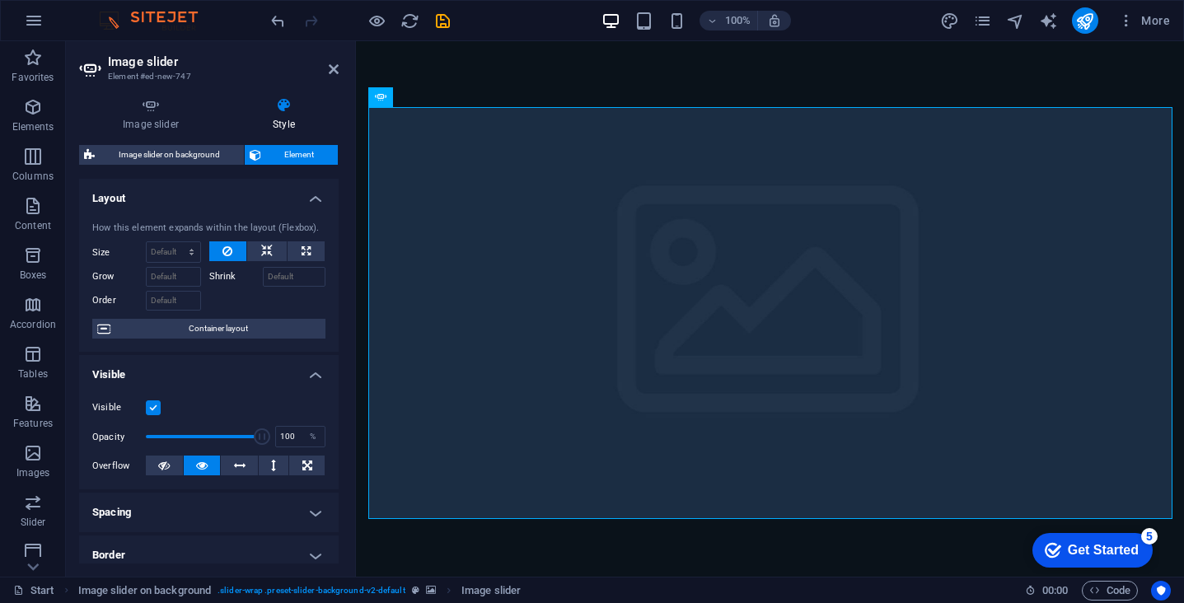
click at [278, 150] on span "Element" at bounding box center [300, 155] width 68 height 20
click at [36, 112] on icon "button" at bounding box center [33, 107] width 20 height 20
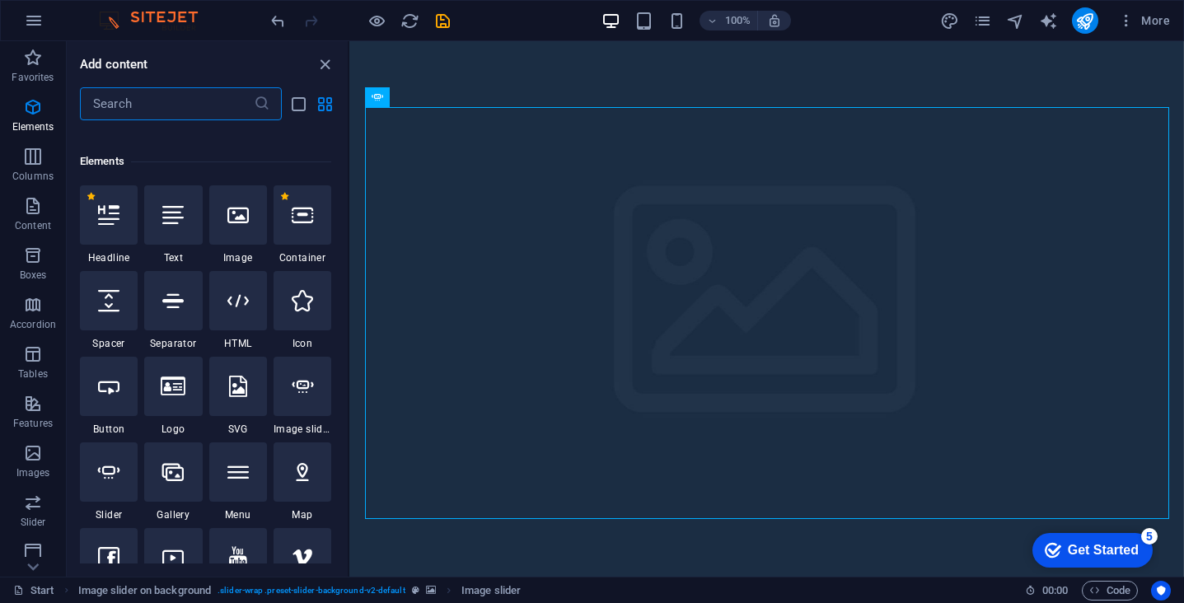
scroll to position [176, 0]
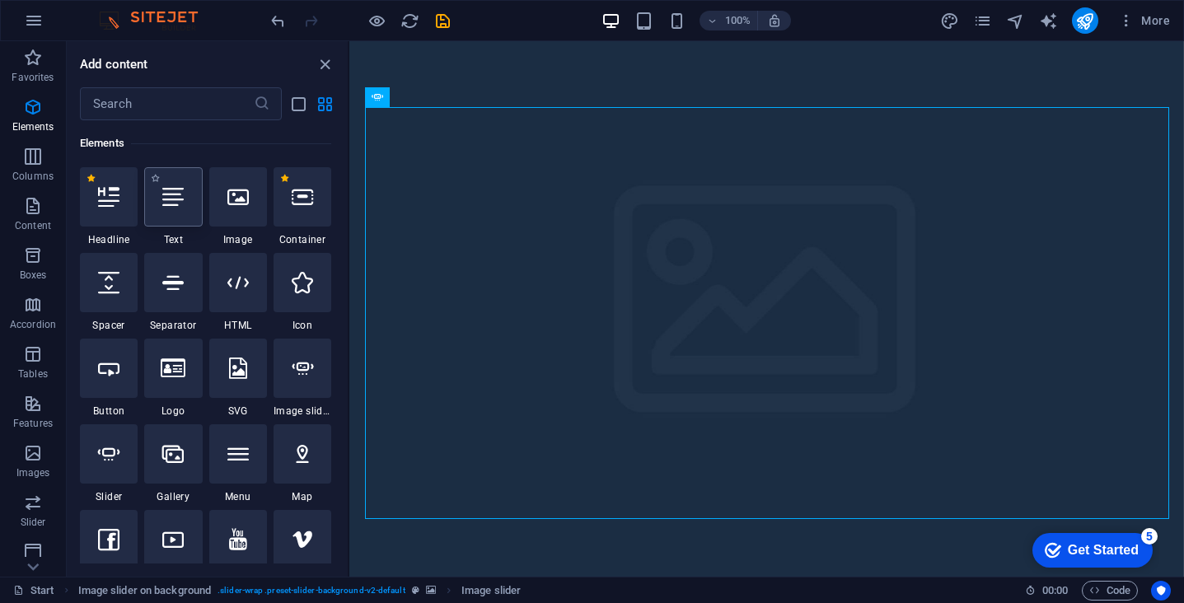
drag, startPoint x: 180, startPoint y: 212, endPoint x: 259, endPoint y: 266, distance: 95.3
click at [180, 212] on div at bounding box center [173, 196] width 58 height 59
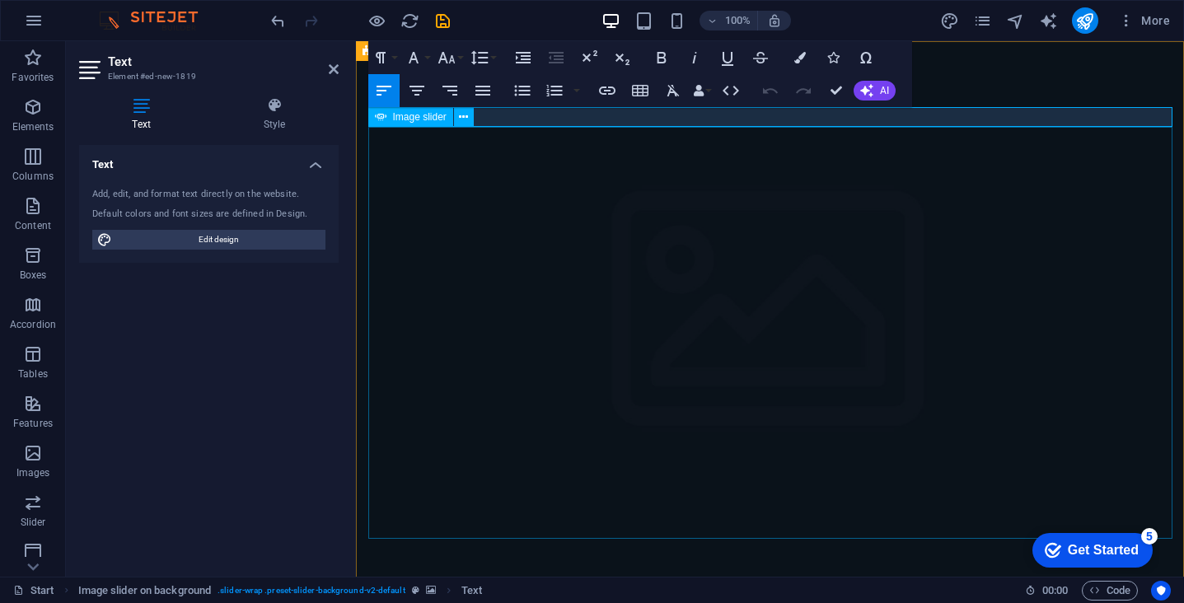
drag, startPoint x: 489, startPoint y: 119, endPoint x: 491, endPoint y: 203, distance: 84.1
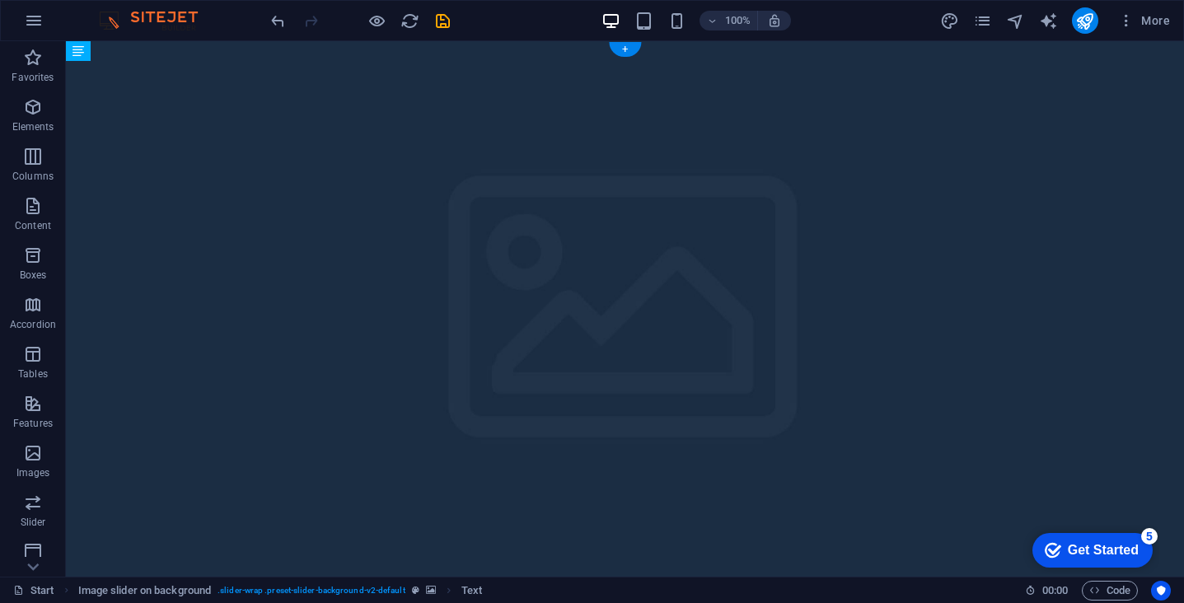
drag, startPoint x: 305, startPoint y: 117, endPoint x: 319, endPoint y: 209, distance: 93.3
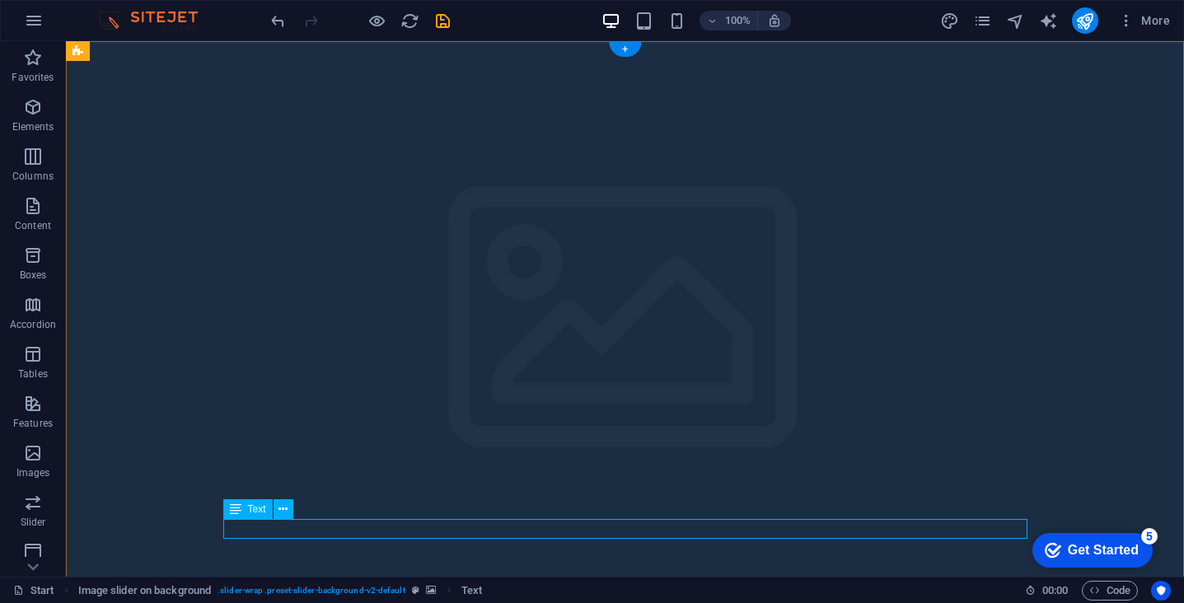
scroll to position [2, 0]
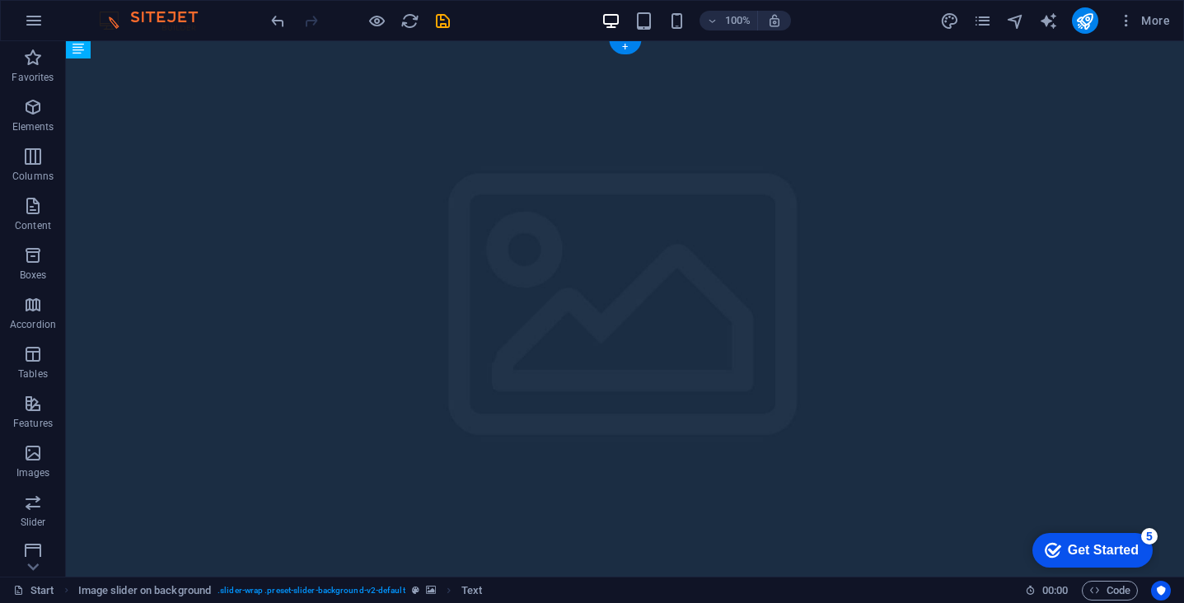
drag, startPoint x: 293, startPoint y: 532, endPoint x: 396, endPoint y: 369, distance: 193.4
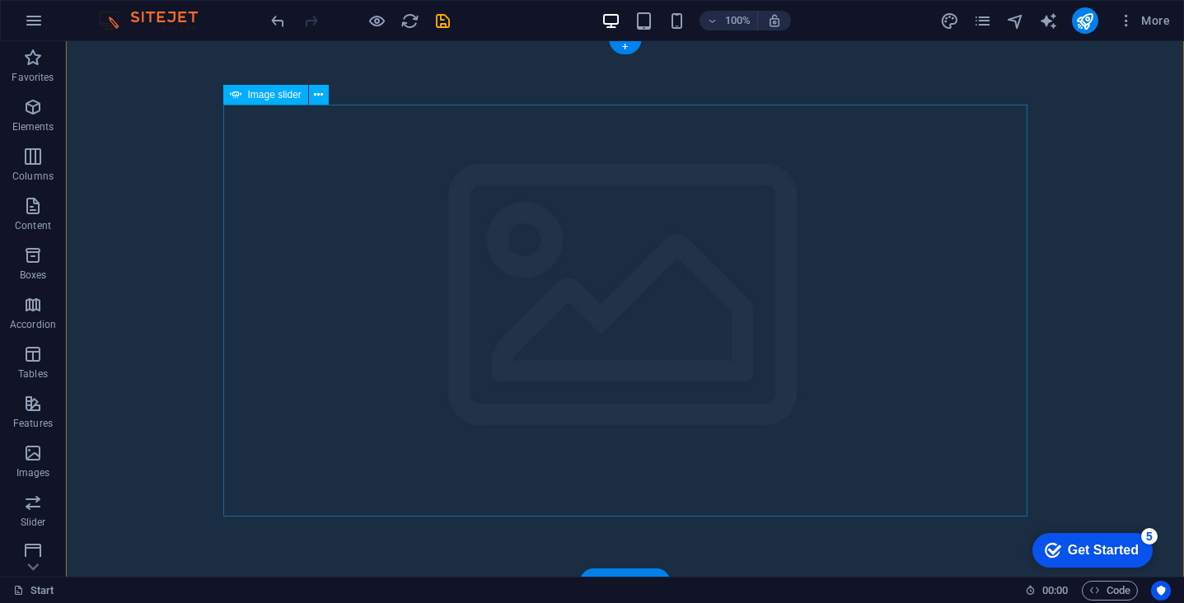
click at [239, 98] on icon at bounding box center [236, 95] width 12 height 20
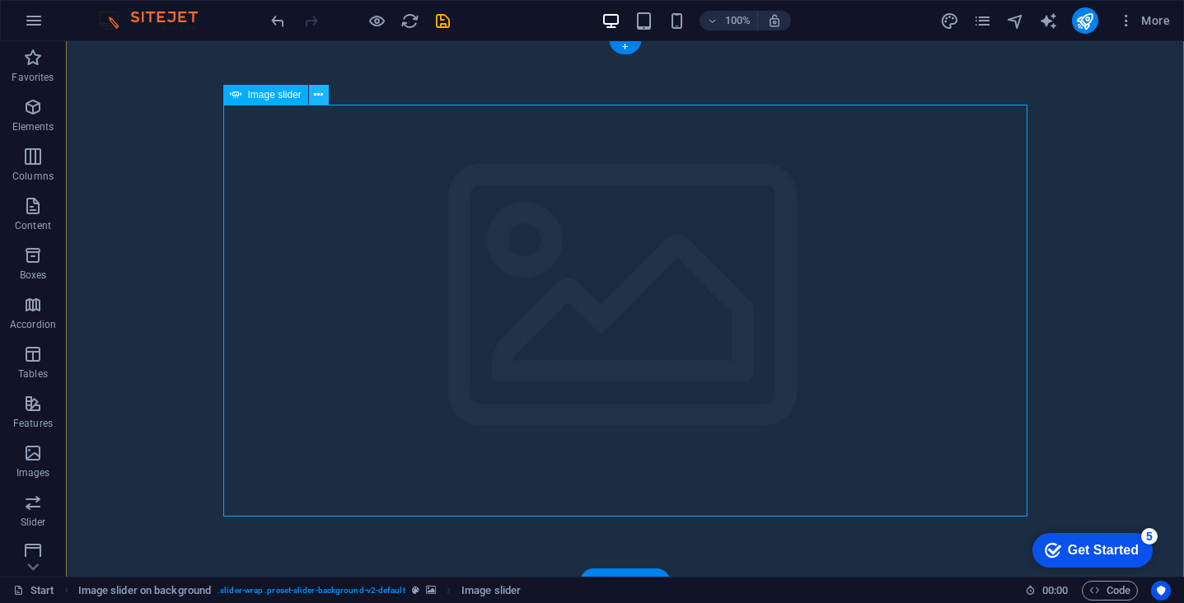
click at [319, 97] on icon at bounding box center [318, 95] width 9 height 17
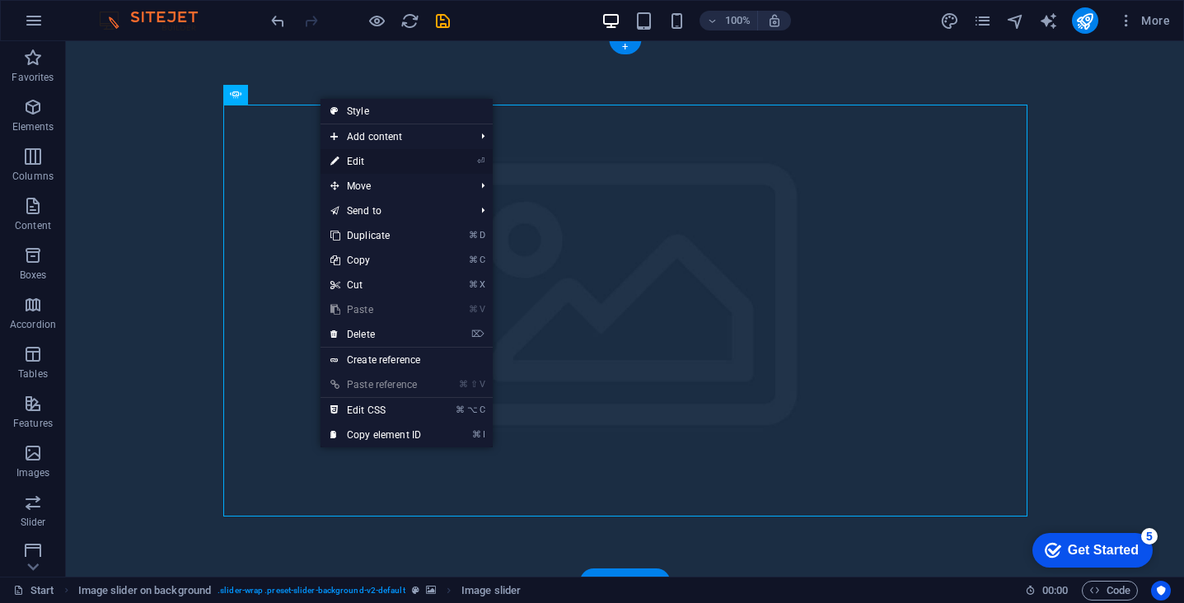
drag, startPoint x: 362, startPoint y: 163, endPoint x: 6, endPoint y: 122, distance: 358.4
click at [362, 163] on link "⏎ Edit" at bounding box center [376, 161] width 110 height 25
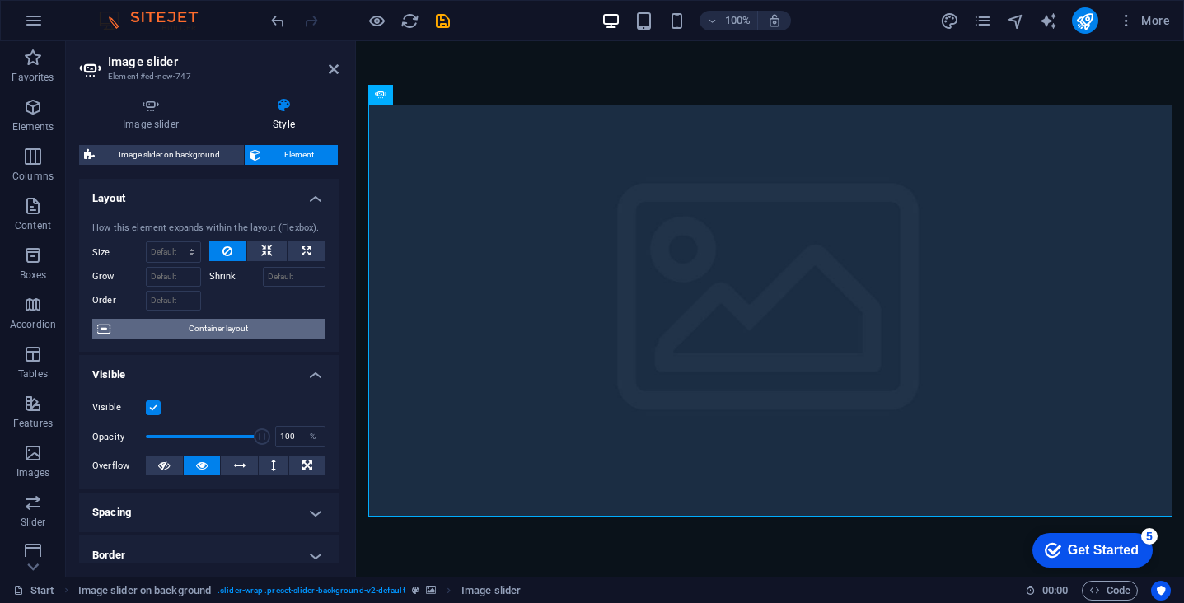
click at [250, 330] on span "Container layout" at bounding box center [217, 329] width 205 height 20
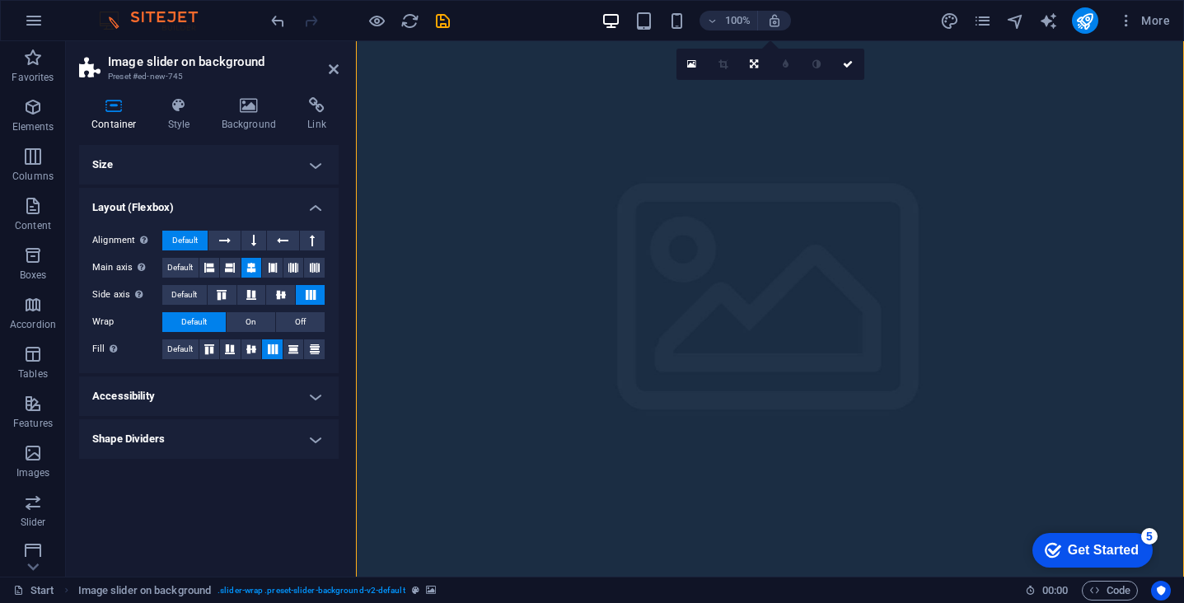
click at [317, 391] on h4 "Accessibility" at bounding box center [209, 397] width 260 height 40
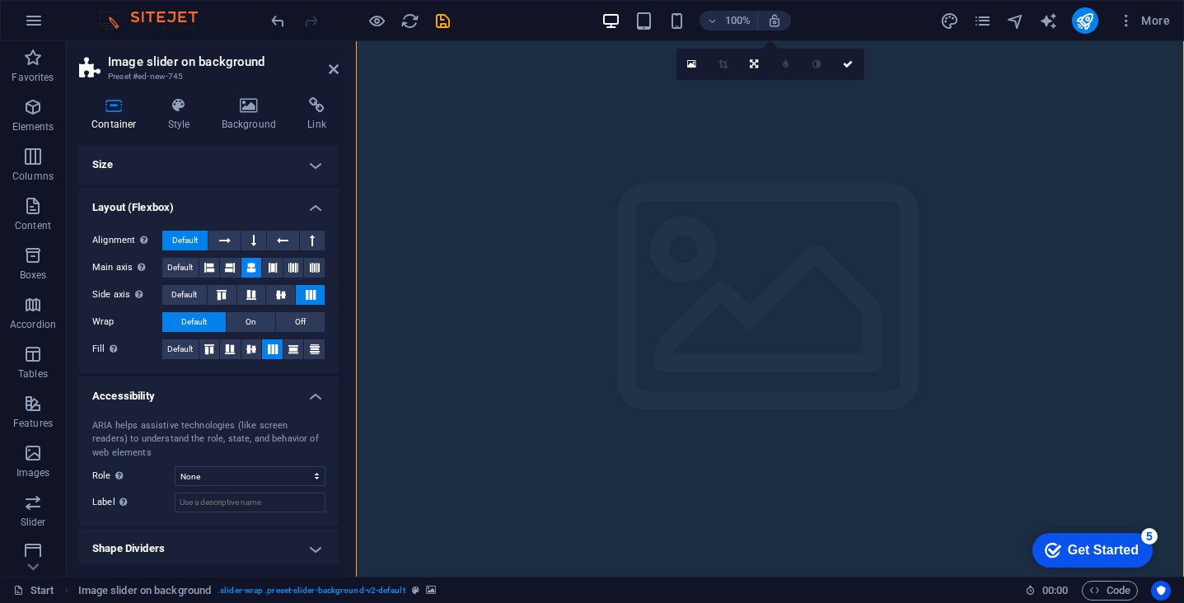
click at [317, 400] on h4 "Accessibility" at bounding box center [209, 392] width 260 height 30
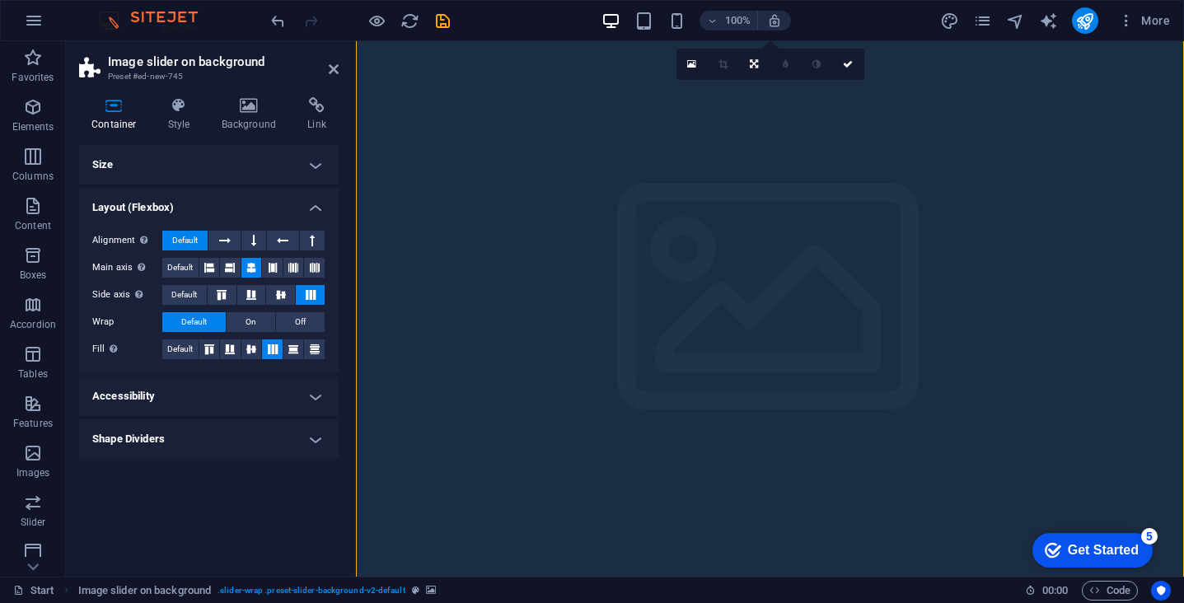
click at [320, 438] on h4 "Shape Dividers" at bounding box center [209, 439] width 260 height 40
click at [320, 435] on h4 "Shape Dividers" at bounding box center [209, 434] width 260 height 30
click at [177, 115] on h4 "Style" at bounding box center [183, 114] width 54 height 35
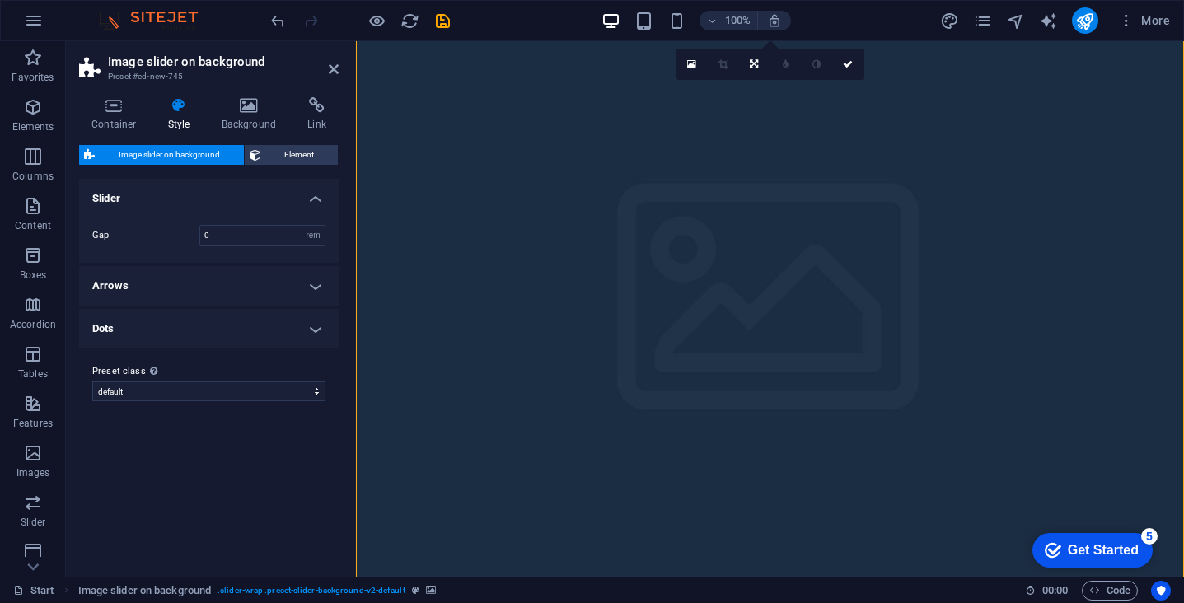
click at [224, 156] on span "Image slider on background" at bounding box center [169, 155] width 139 height 20
click at [292, 157] on span "Element" at bounding box center [300, 155] width 68 height 20
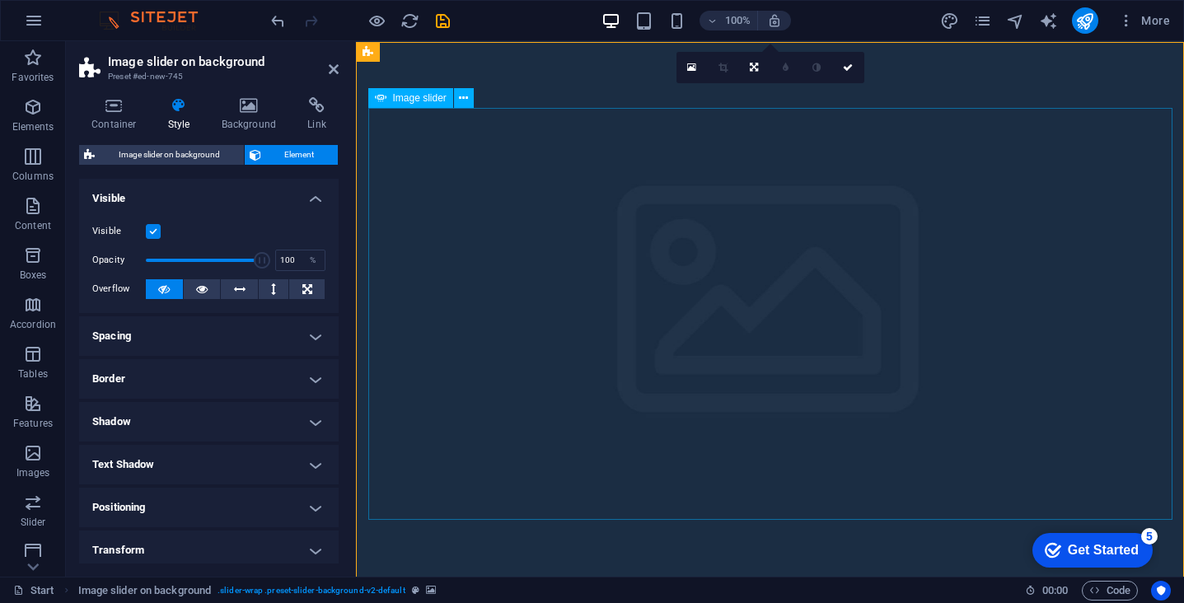
scroll to position [0, 0]
click at [263, 113] on icon at bounding box center [249, 105] width 80 height 16
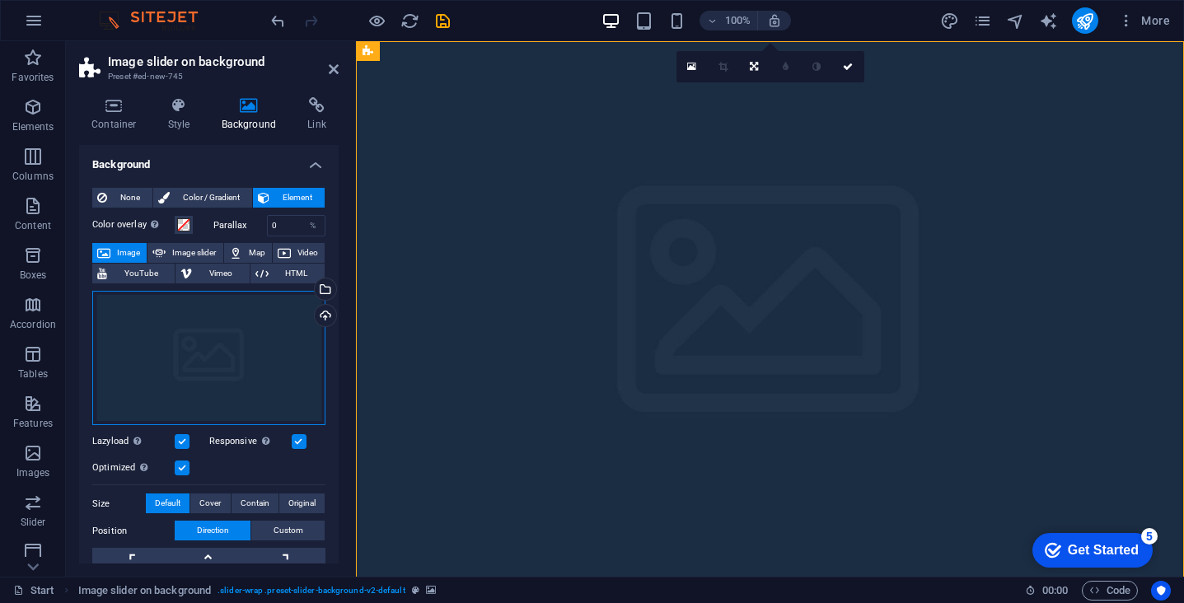
click at [291, 349] on div "Drag files here, click to choose files or select files from Files or our free s…" at bounding box center [208, 358] width 233 height 135
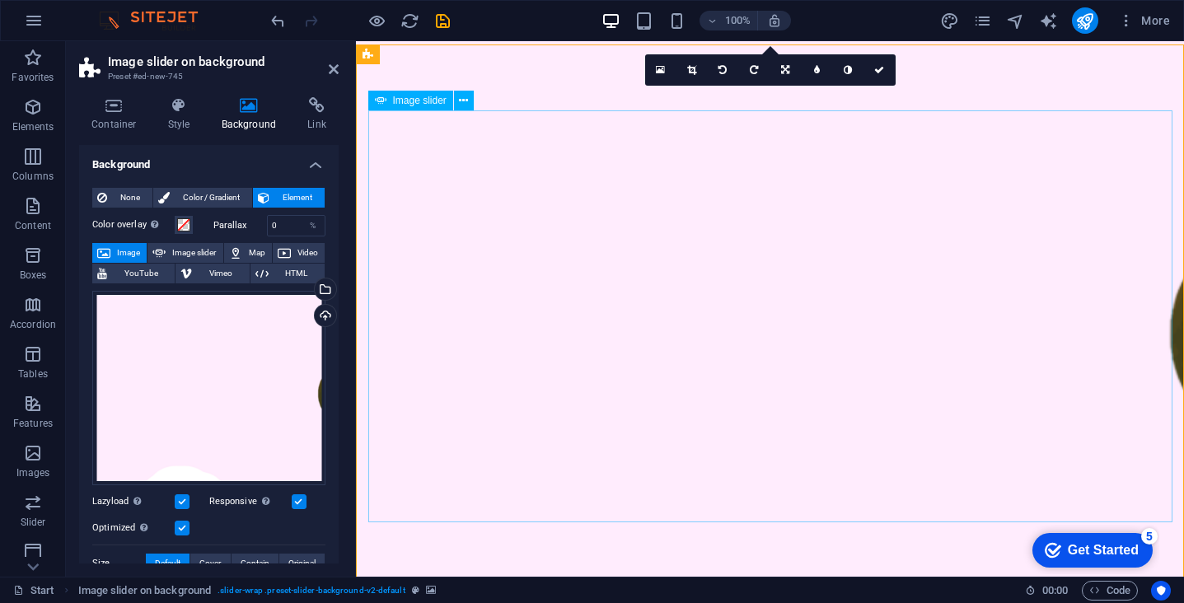
scroll to position [-1, 0]
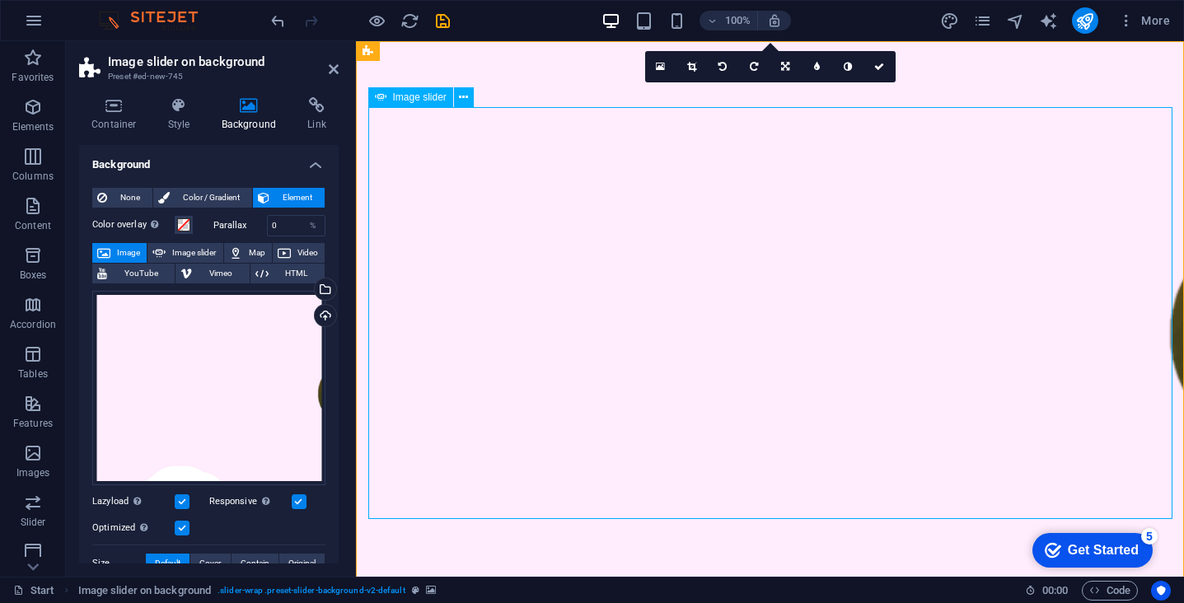
scroll to position [0, 0]
click at [428, 71] on figure at bounding box center [770, 313] width 828 height 544
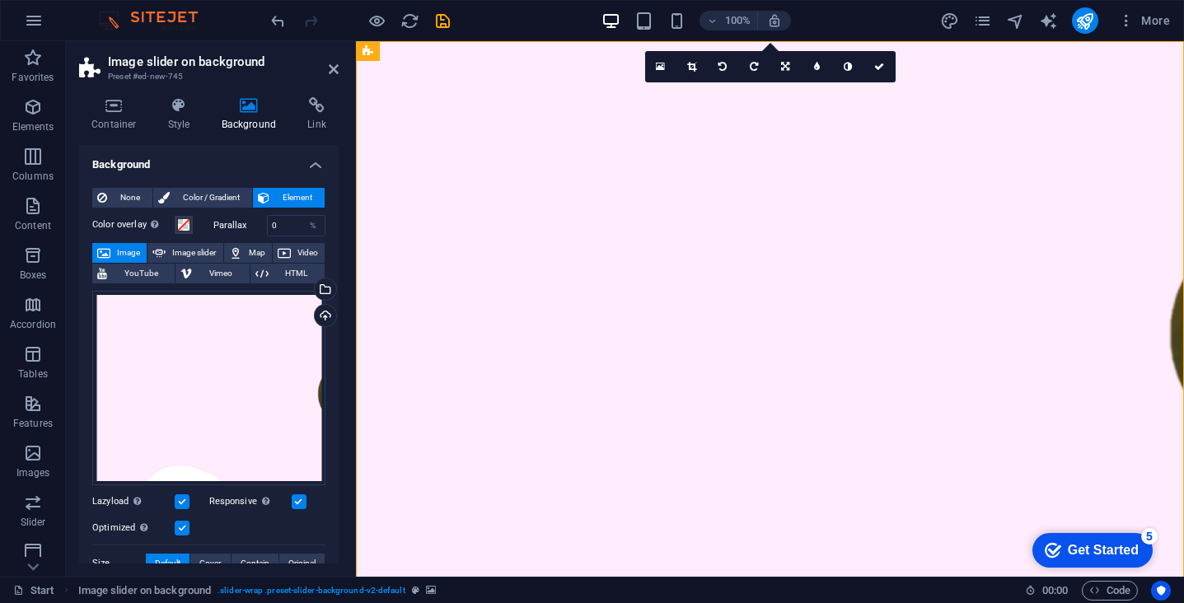
click at [428, 71] on figure at bounding box center [770, 313] width 828 height 544
click at [280, 276] on span "HTML" at bounding box center [297, 274] width 46 height 20
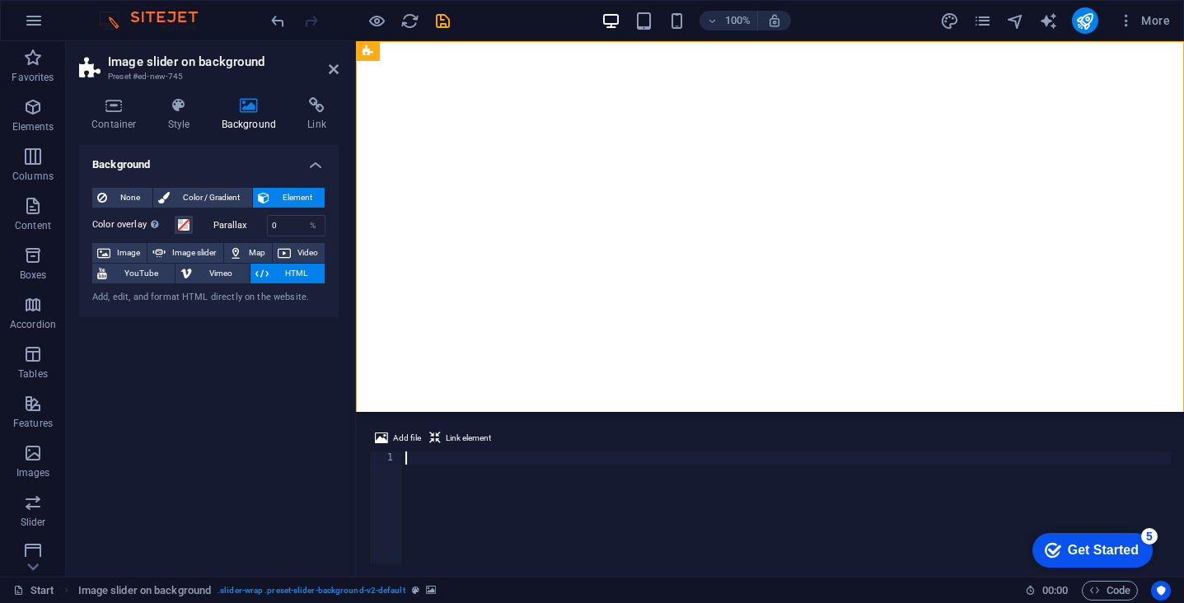
click at [442, 457] on div at bounding box center [786, 521] width 769 height 138
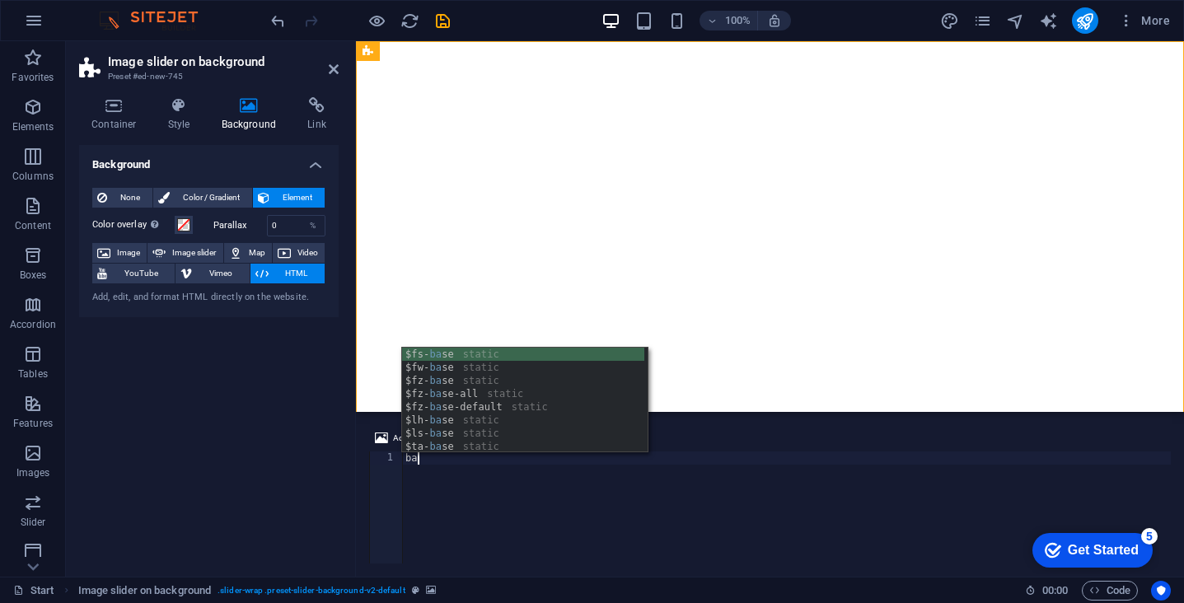
type textarea "b"
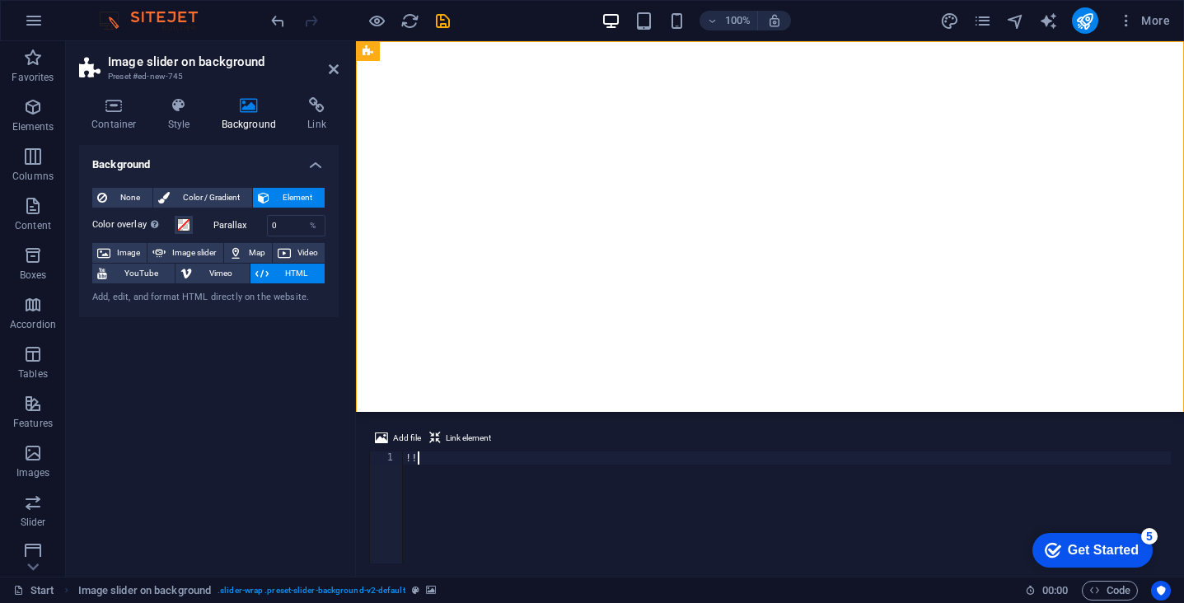
type textarea "!"
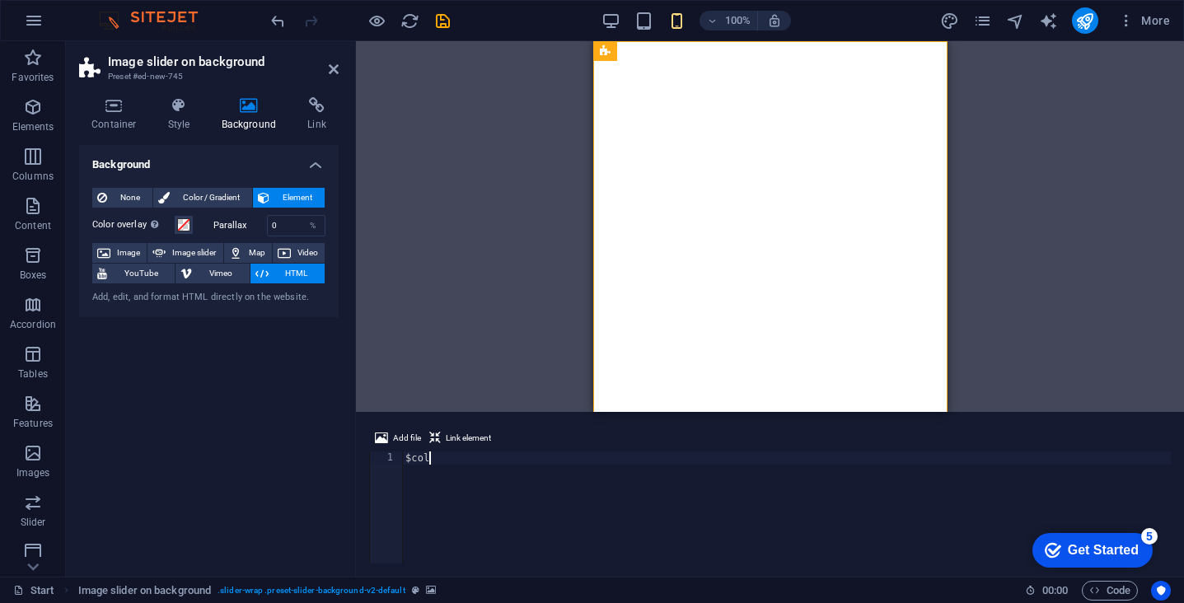
type textarea "$"
click at [277, 405] on div "Background None Color / Gradient Element Stretch background to full-width Color…" at bounding box center [209, 354] width 260 height 419
click at [443, 438] on button "Link element" at bounding box center [460, 438] width 67 height 20
click at [398, 438] on span "Add file" at bounding box center [407, 438] width 28 height 20
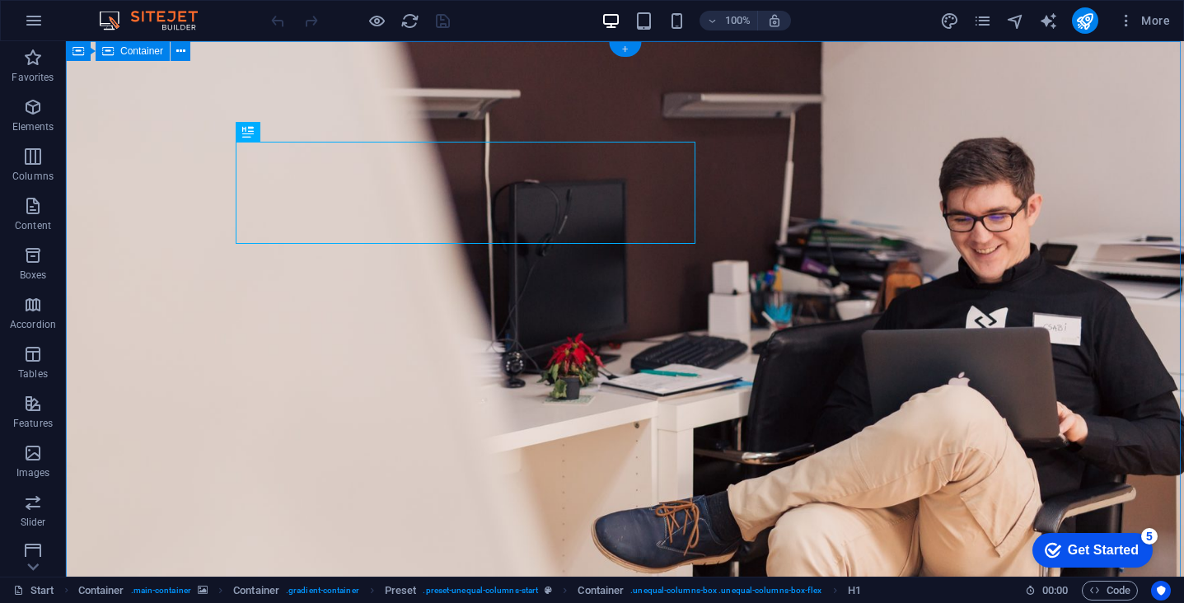
click at [627, 51] on div "+" at bounding box center [625, 49] width 32 height 15
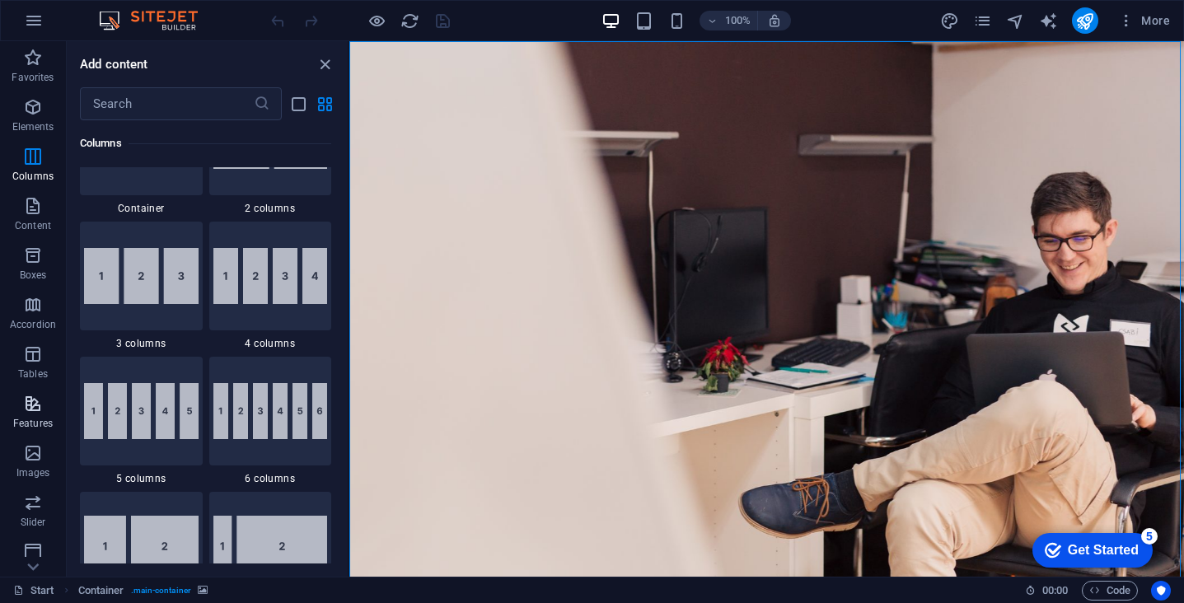
click at [30, 413] on icon "button" at bounding box center [33, 404] width 20 height 20
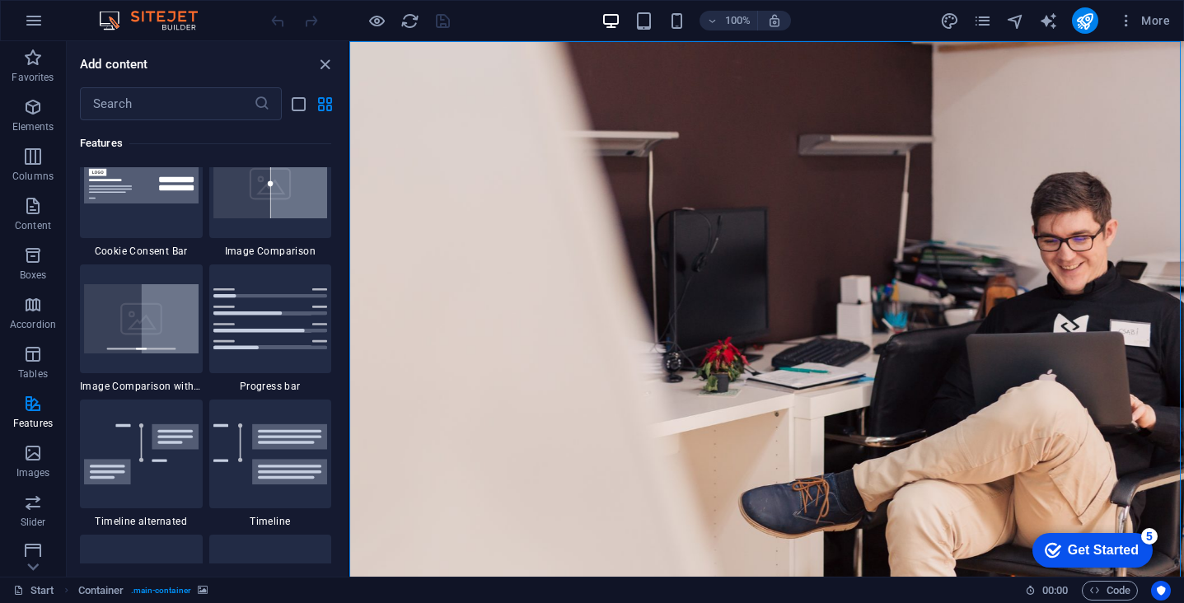
scroll to position [6618, 0]
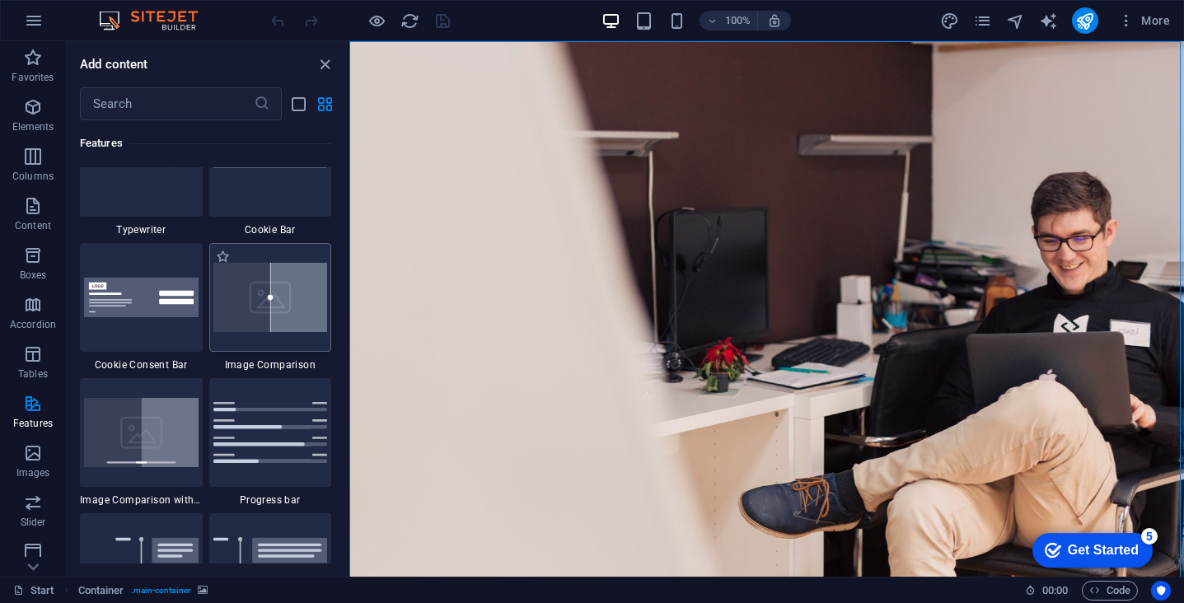
click at [273, 288] on img at bounding box center [270, 297] width 115 height 69
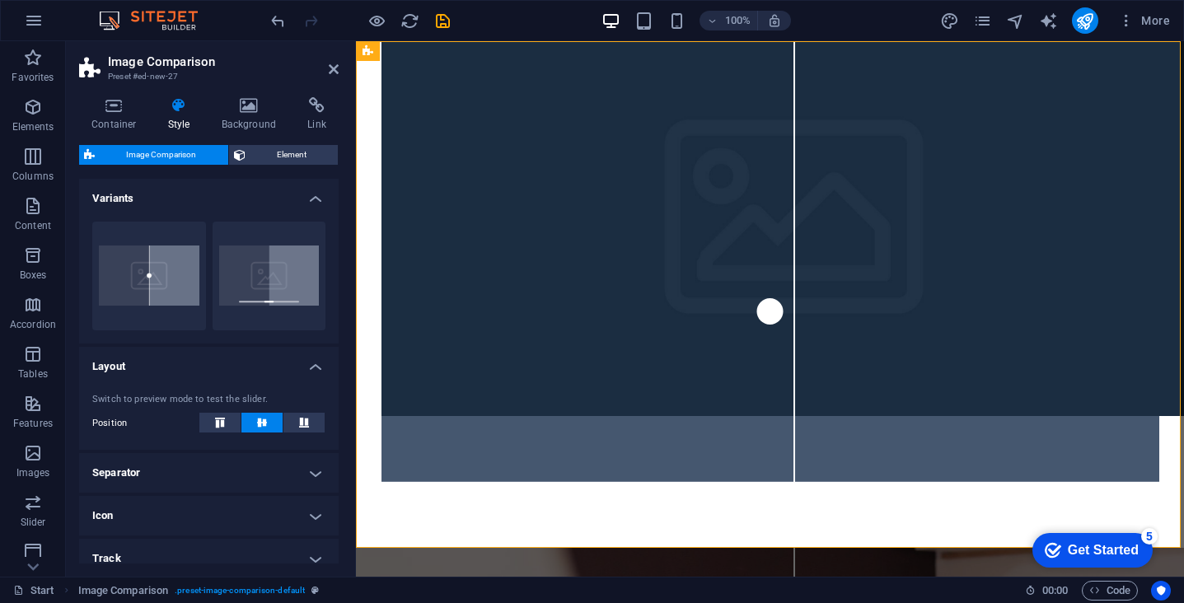
drag, startPoint x: 765, startPoint y: 302, endPoint x: 807, endPoint y: 301, distance: 42.0
click at [807, 301] on div at bounding box center [771, 294] width 778 height 375
click at [620, 287] on figure at bounding box center [796, 228] width 828 height 375
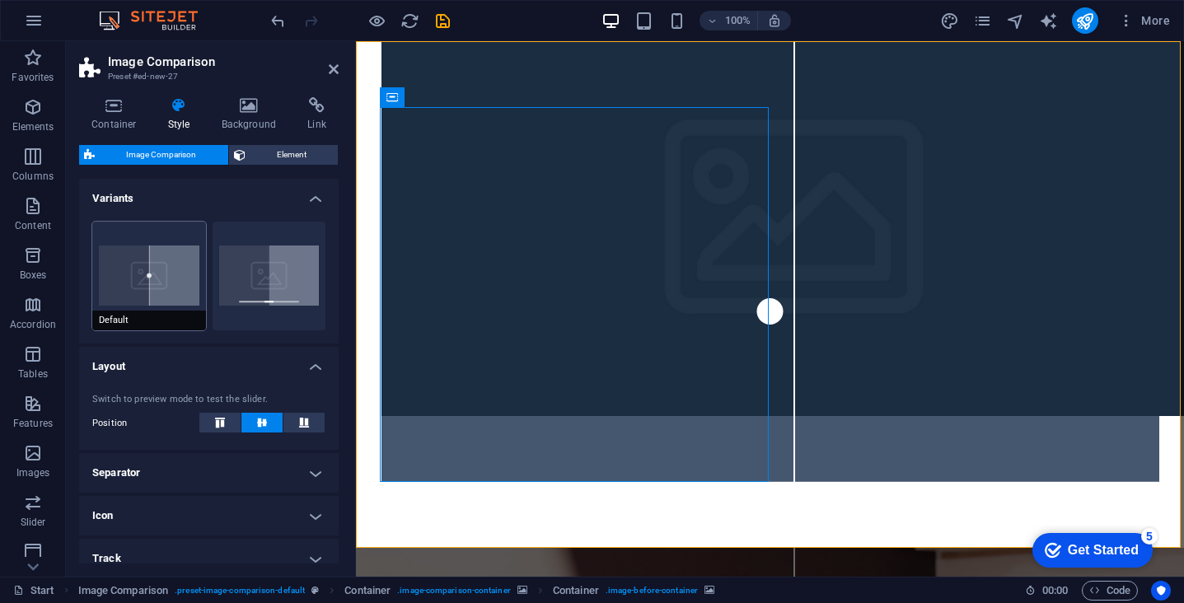
click at [131, 322] on span "Default" at bounding box center [149, 321] width 114 height 20
click at [255, 118] on h4 "Background" at bounding box center [252, 114] width 87 height 35
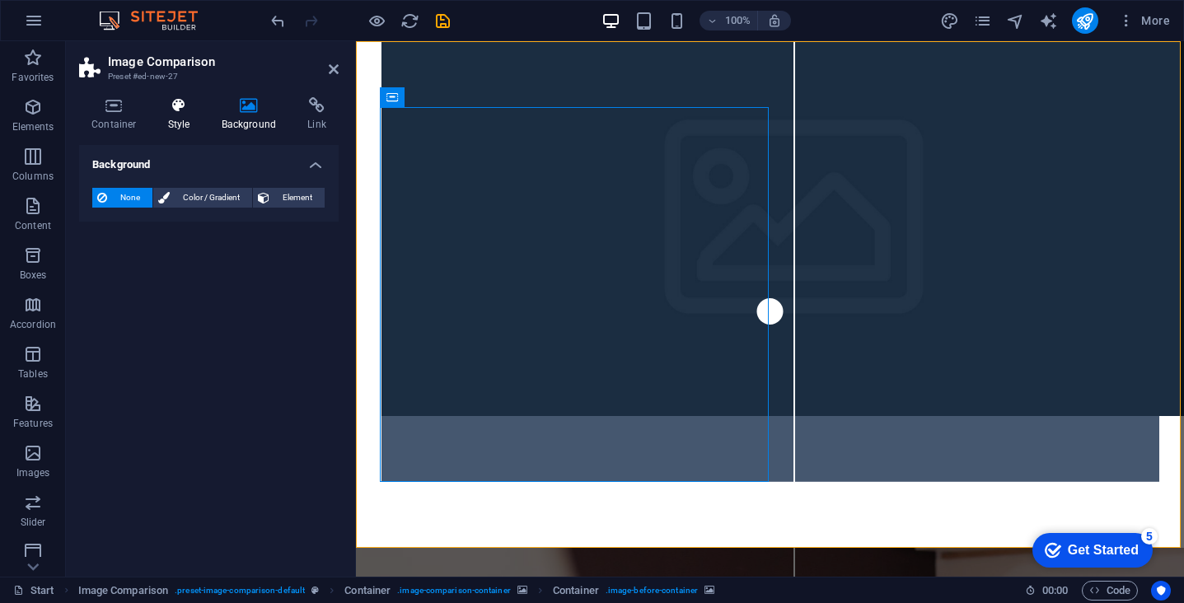
click at [178, 116] on h4 "Style" at bounding box center [183, 114] width 54 height 35
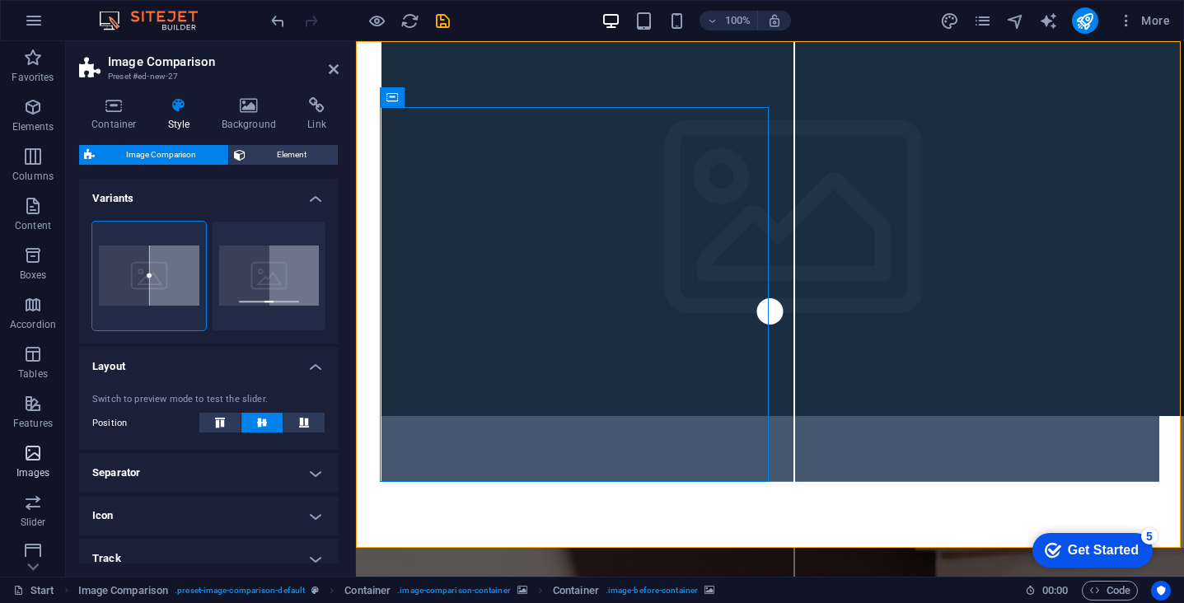
scroll to position [54, 0]
click at [35, 452] on icon "button" at bounding box center [33, 448] width 20 height 20
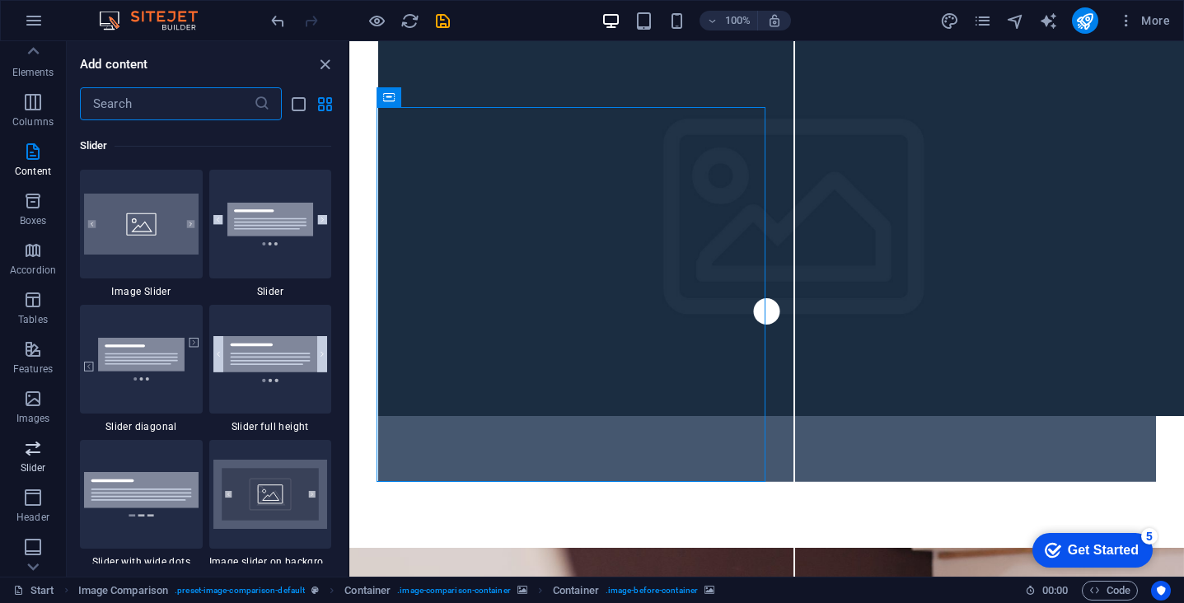
scroll to position [9342, 0]
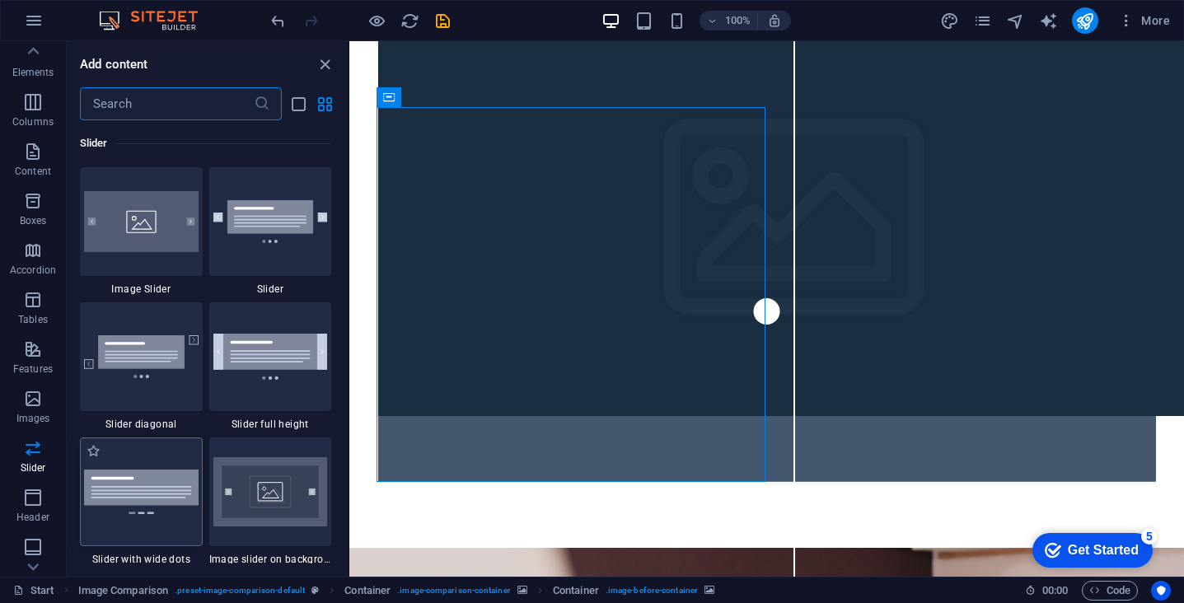
click at [155, 494] on img at bounding box center [141, 492] width 115 height 44
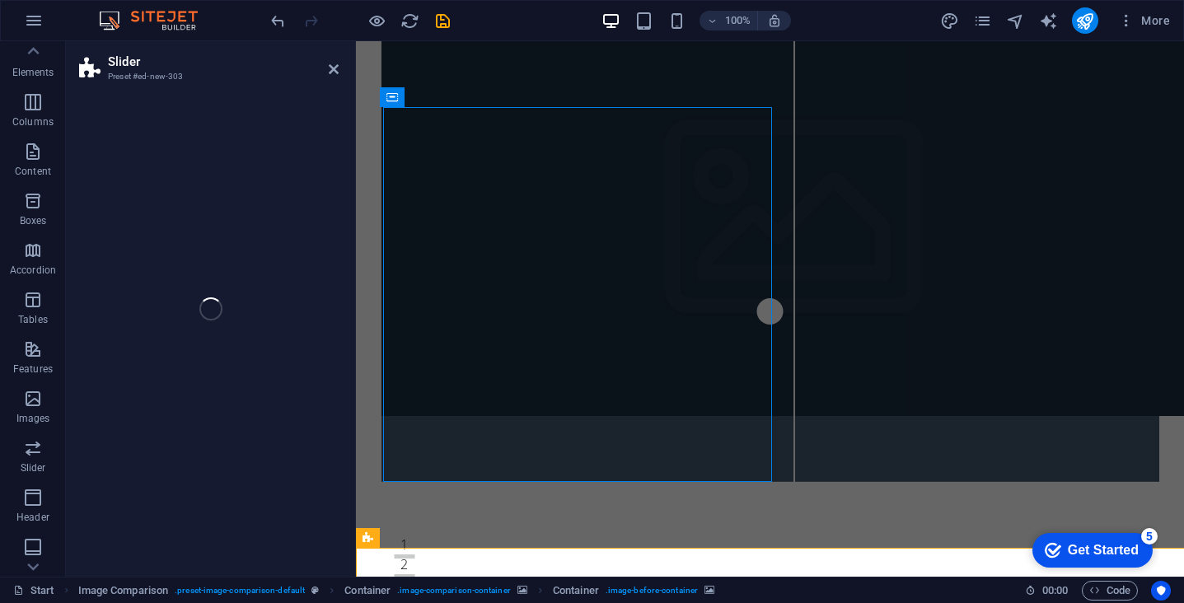
select select "rem"
select select "px"
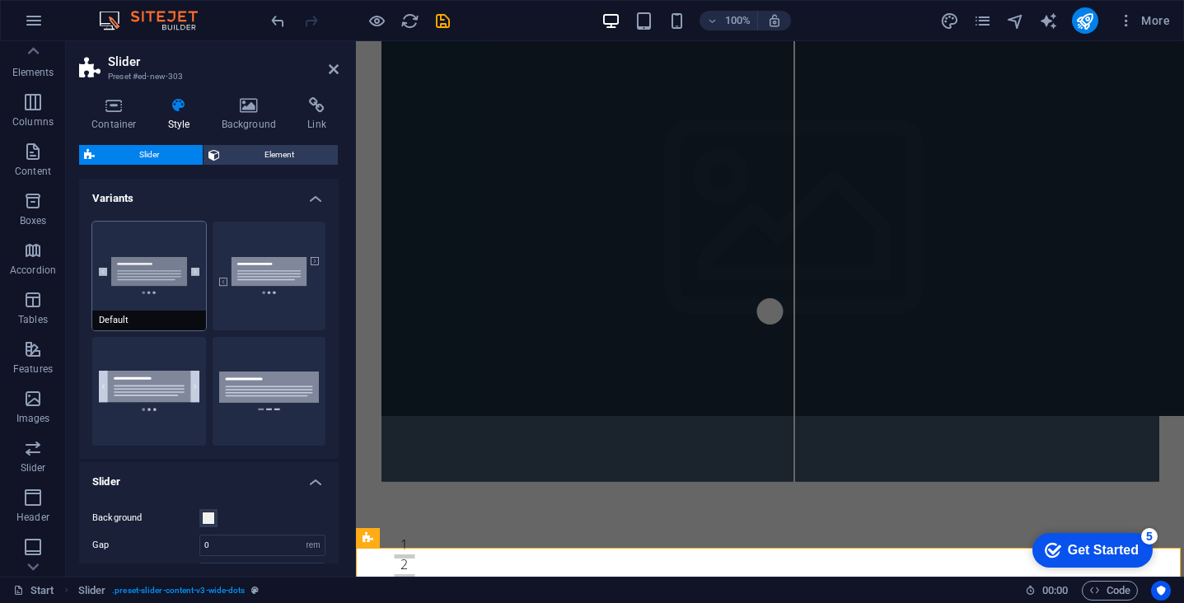
click at [157, 263] on button "Default" at bounding box center [149, 276] width 114 height 109
type input "1"
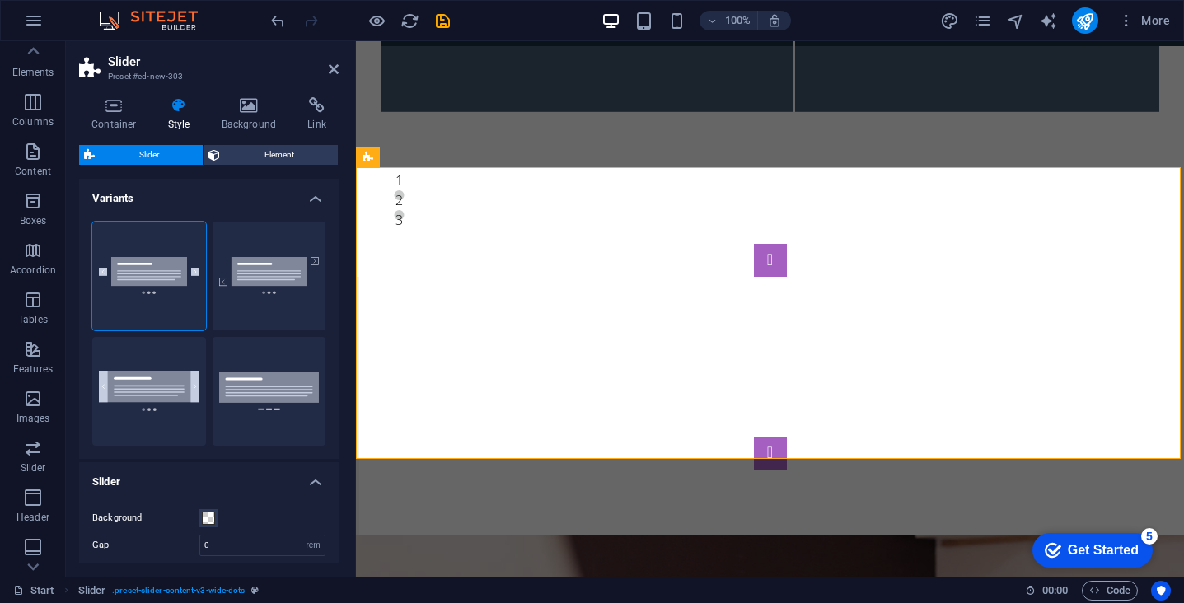
scroll to position [356, 0]
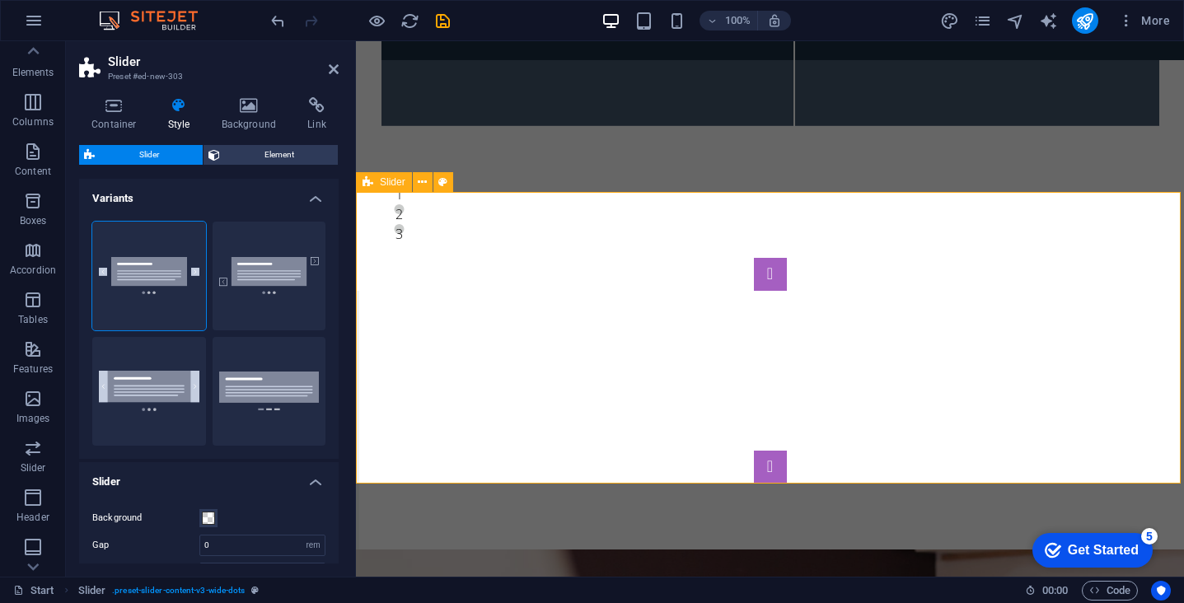
click at [667, 222] on div "Slide 3 Lorem ipsum dolor sit amet, consectetur adipisicing elit. Id, ipsum, qu…" at bounding box center [770, 371] width 828 height 358
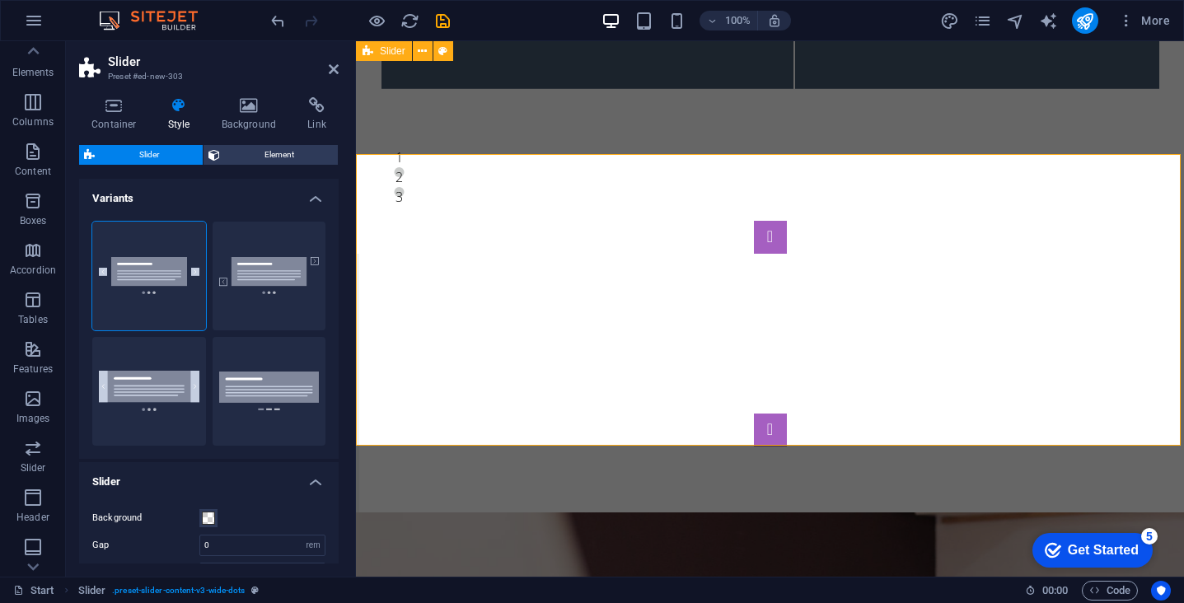
scroll to position [392, 0]
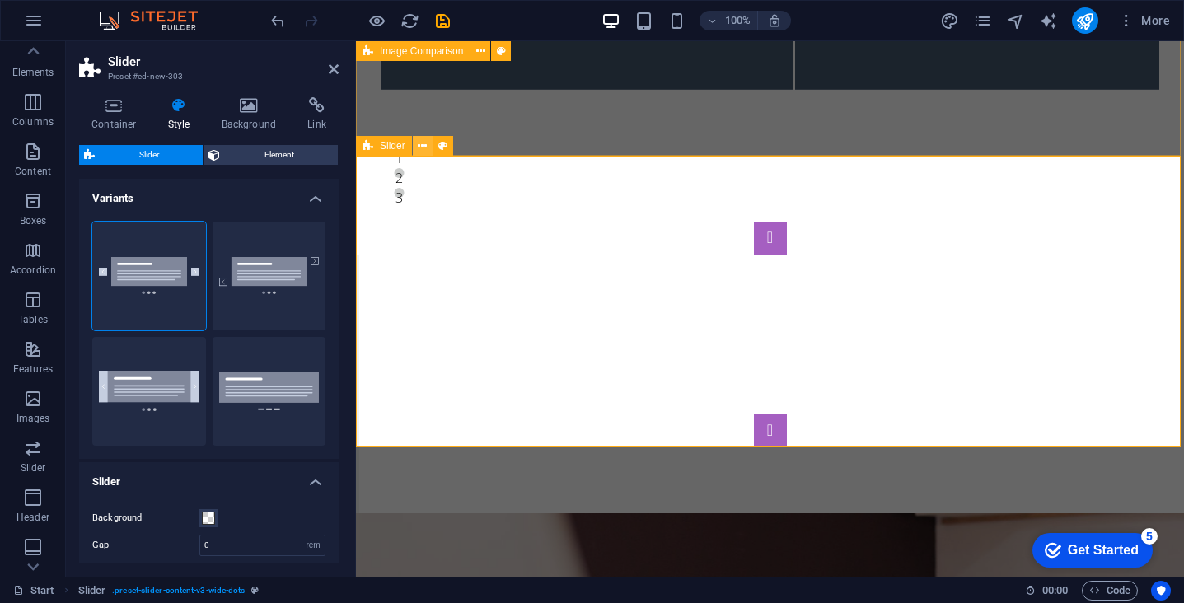
click at [422, 145] on icon at bounding box center [422, 146] width 9 height 17
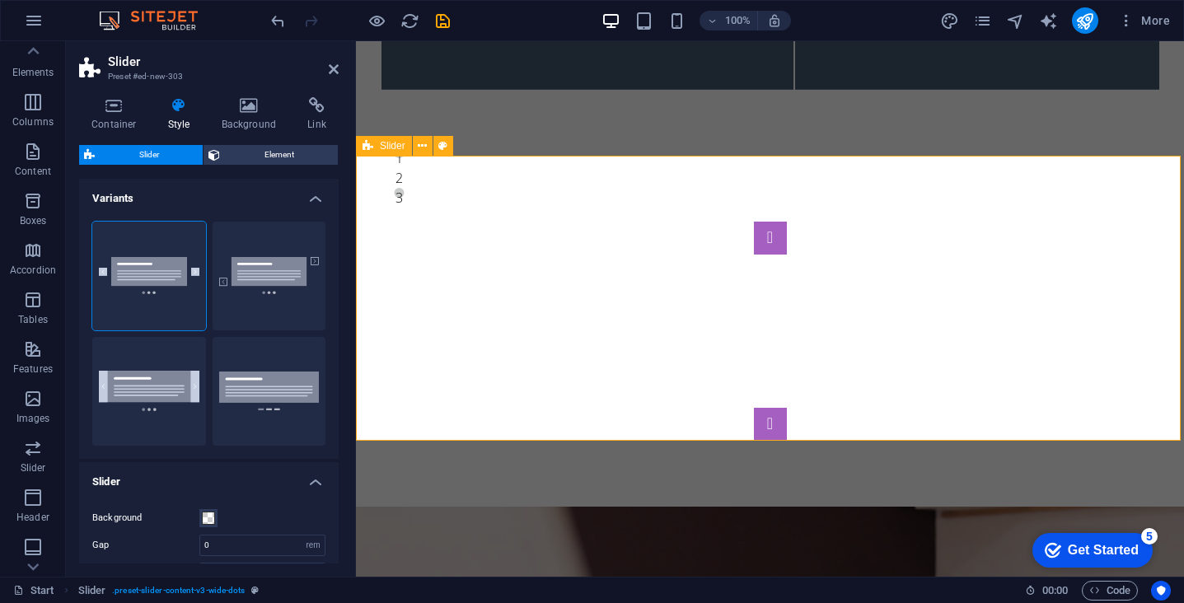
click at [377, 211] on div "Slide 3 Lorem ipsum dolor sit amet, consectetur adipisicing elit. Id, ipsum, qu…" at bounding box center [770, 331] width 828 height 351
click at [528, 173] on div "Slide 3 Lorem ipsum dolor sit amet, consectetur adipisicing elit. Id, ipsum, qu…" at bounding box center [770, 331] width 828 height 351
drag, startPoint x: 482, startPoint y: 157, endPoint x: 482, endPoint y: 122, distance: 34.6
click at [471, 197] on div "Slide 3 Lorem ipsum dolor sit amet, consectetur adipisicing elit. Id, ipsum, qu…" at bounding box center [770, 331] width 828 height 351
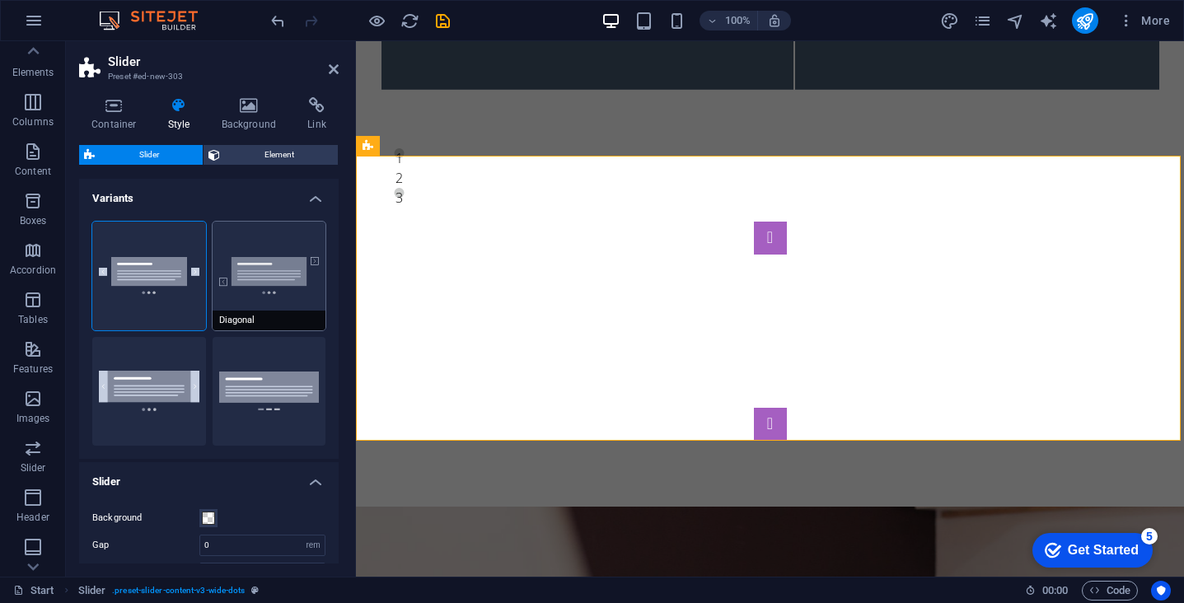
click at [274, 283] on button "Diagonal" at bounding box center [270, 276] width 114 height 109
type input "10"
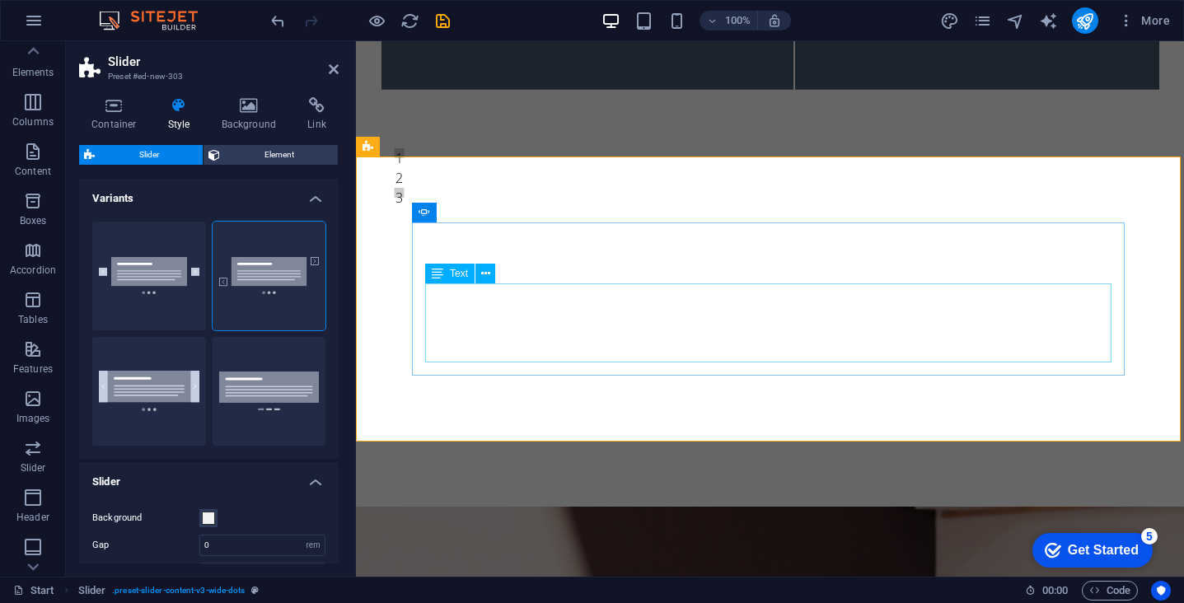
scroll to position [391, 0]
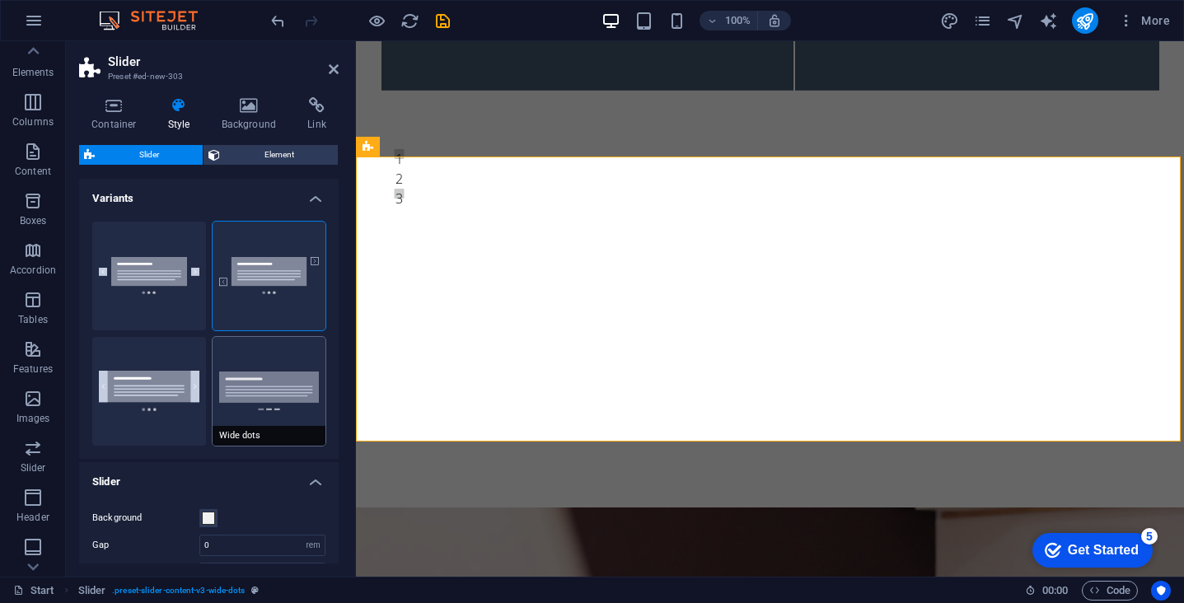
click at [273, 382] on button "Wide dots" at bounding box center [270, 391] width 114 height 109
type input "2"
type input "0"
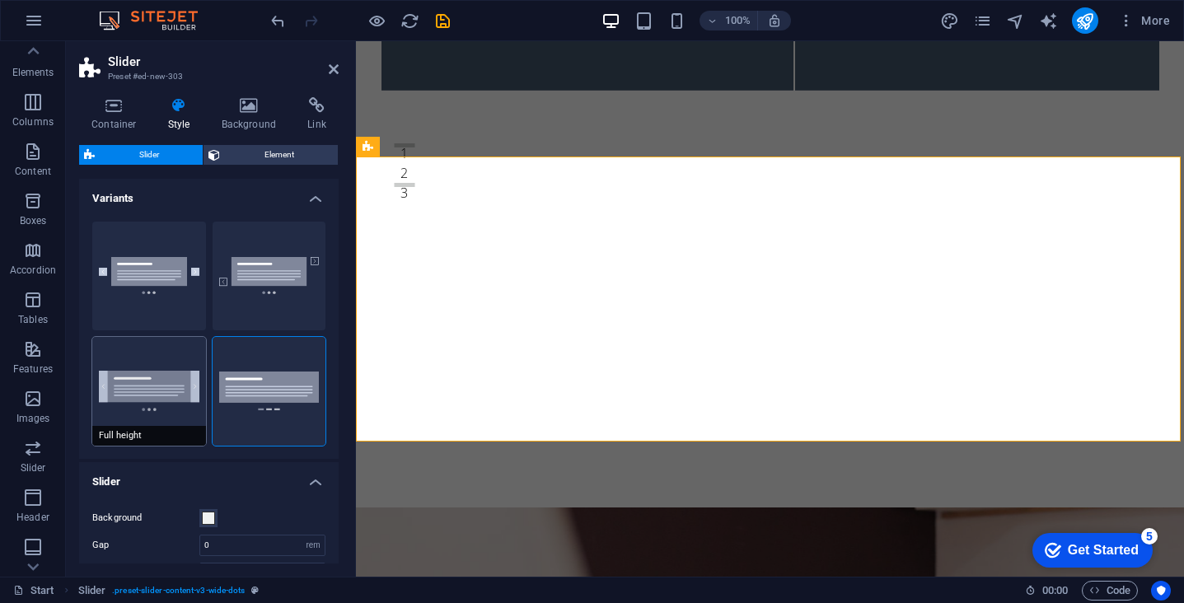
click at [115, 398] on button "Full height" at bounding box center [149, 391] width 114 height 109
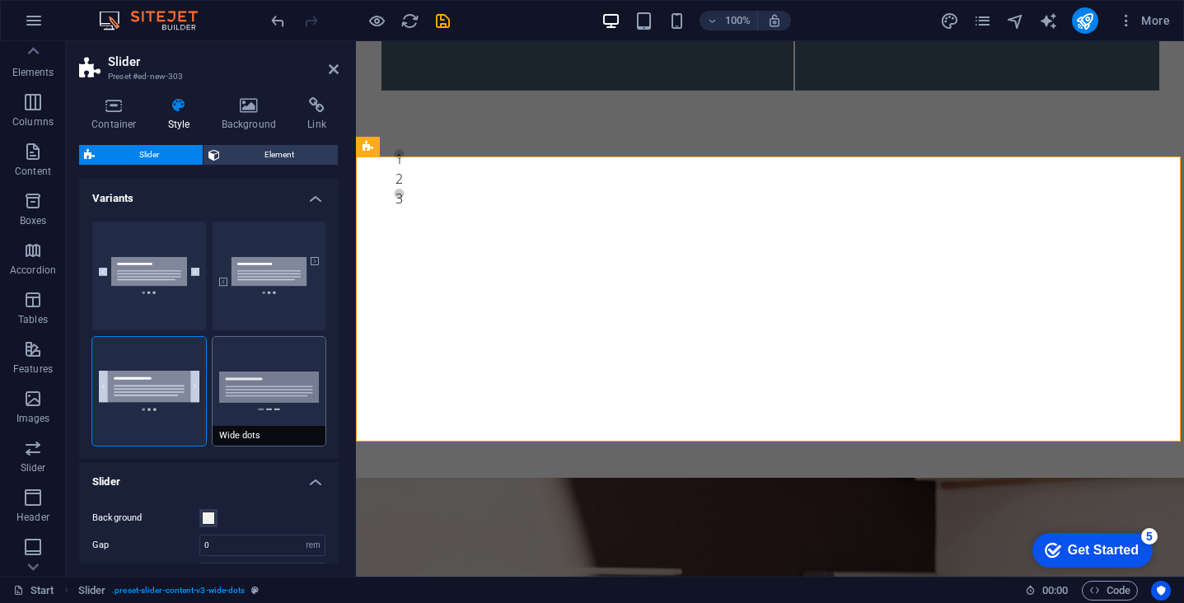
click at [267, 394] on button "Wide dots" at bounding box center [270, 391] width 114 height 109
type input "2"
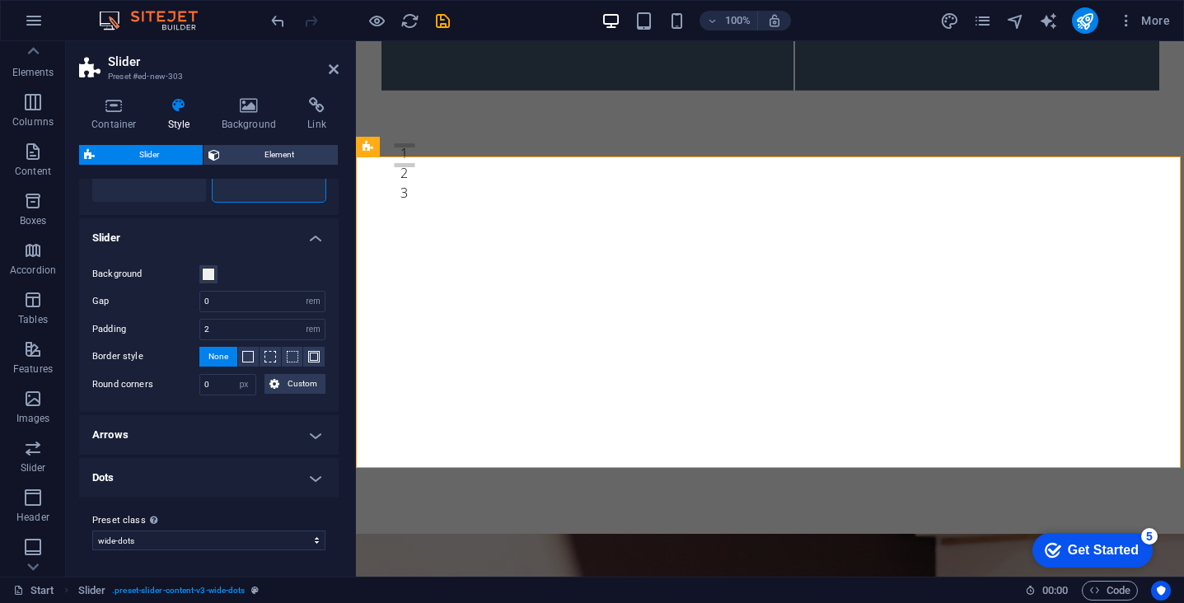
scroll to position [243, 0]
click at [209, 271] on span at bounding box center [208, 275] width 13 height 13
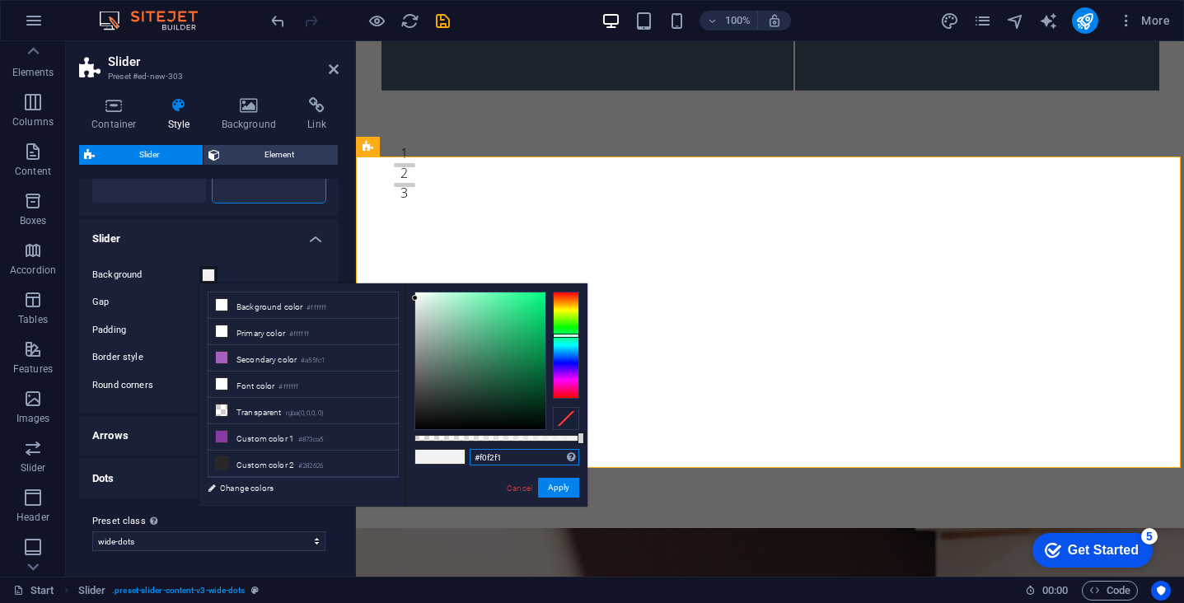
drag, startPoint x: 508, startPoint y: 460, endPoint x: 480, endPoint y: 459, distance: 27.2
click at [480, 459] on input "#f0f2f1" at bounding box center [525, 457] width 110 height 16
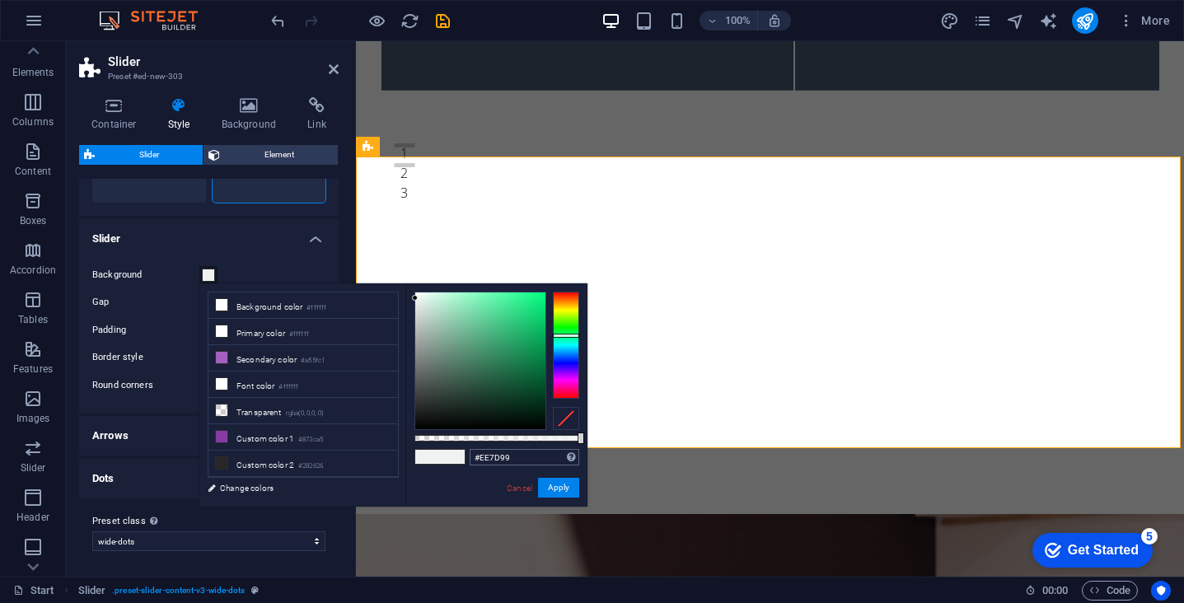
type input "#ee7d99"
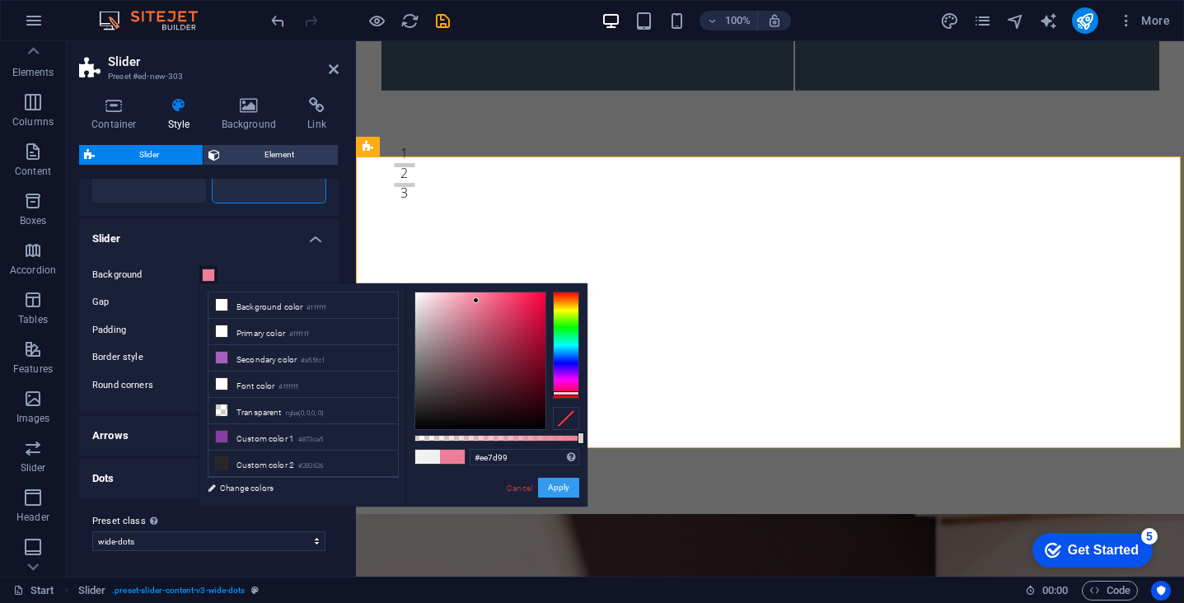
click at [568, 491] on button "Apply" at bounding box center [558, 488] width 41 height 20
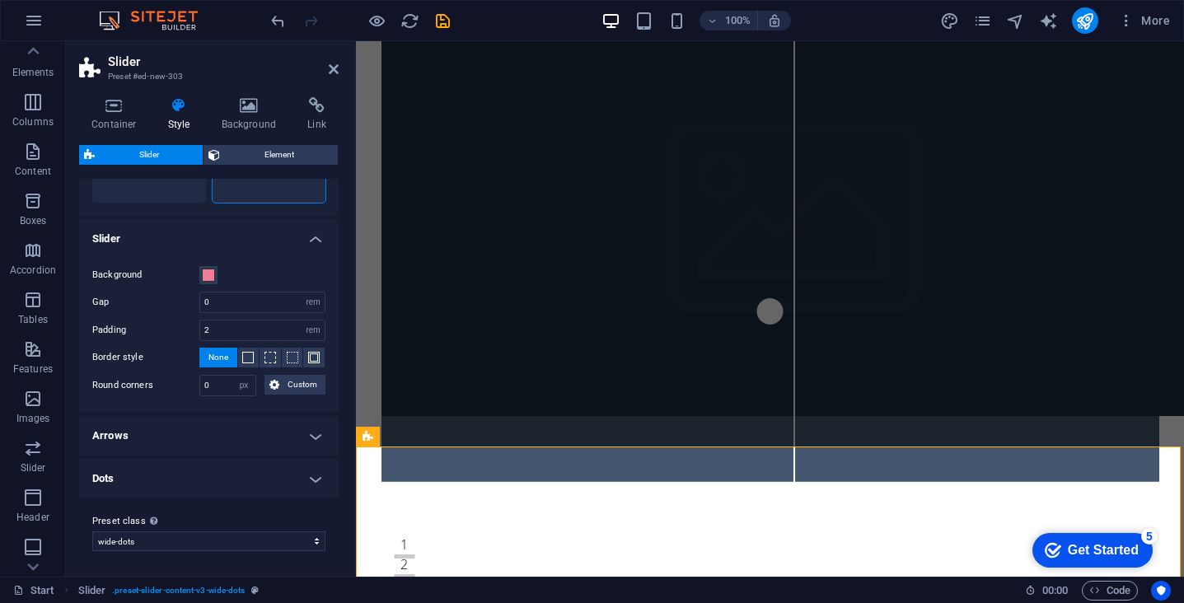
scroll to position [319, 0]
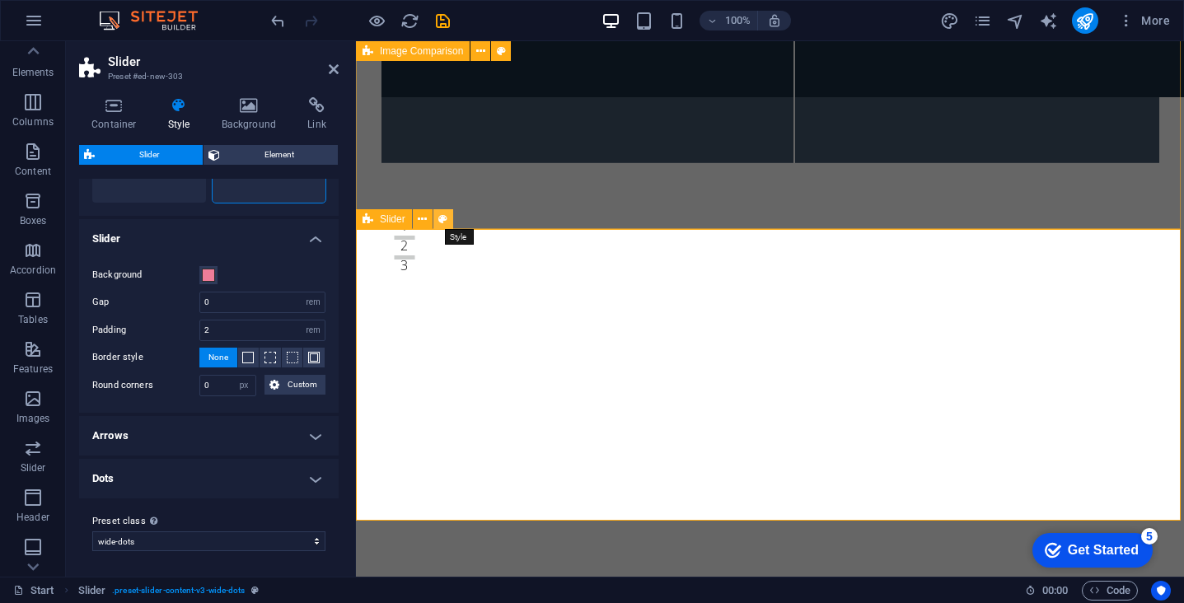
click at [440, 224] on icon at bounding box center [442, 219] width 9 height 17
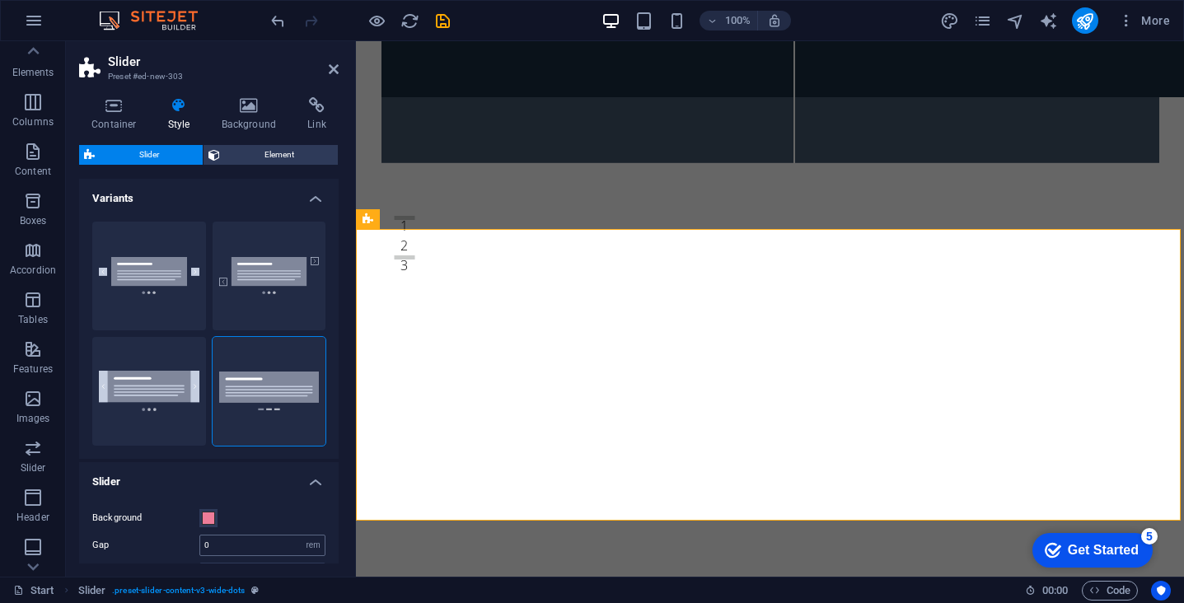
scroll to position [0, 0]
click at [105, 107] on icon at bounding box center [114, 105] width 70 height 16
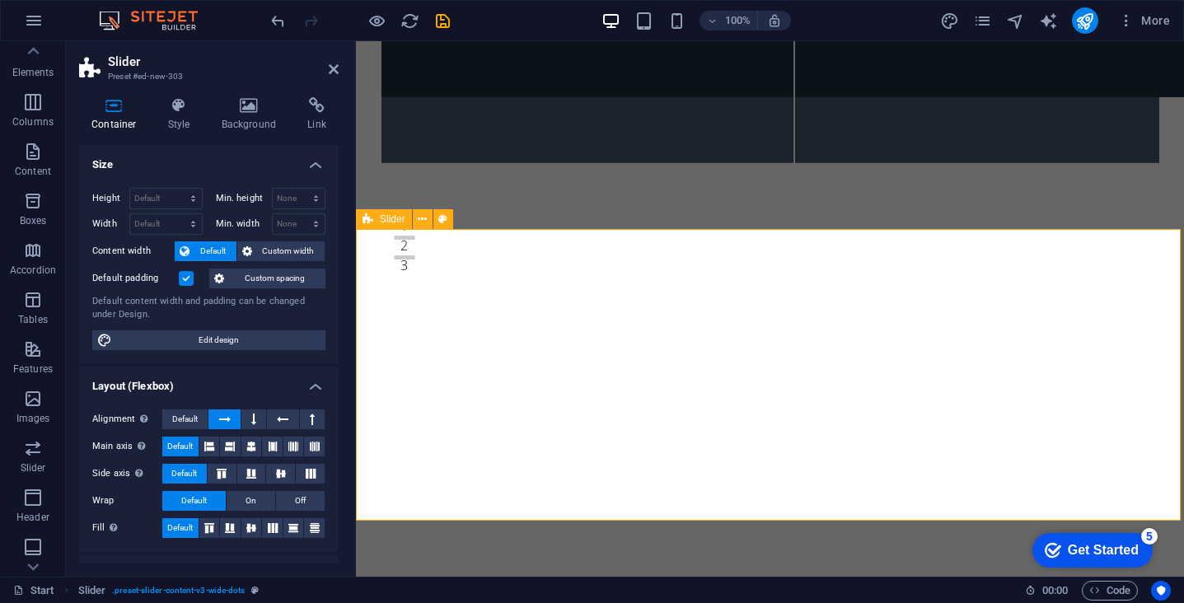
click at [430, 266] on div "Slide 3 Lorem ipsum dolor sit amet, consectetur adipisicing elit. Id, ipsum, qu…" at bounding box center [770, 408] width 828 height 358
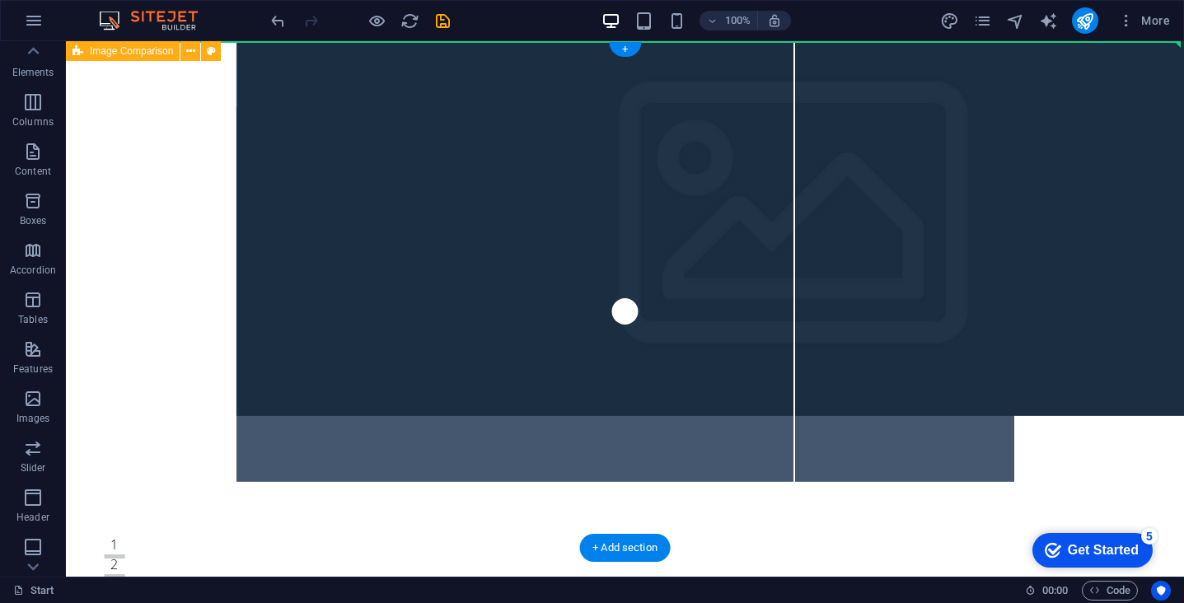
drag, startPoint x: 560, startPoint y: 421, endPoint x: 544, endPoint y: 84, distance: 337.4
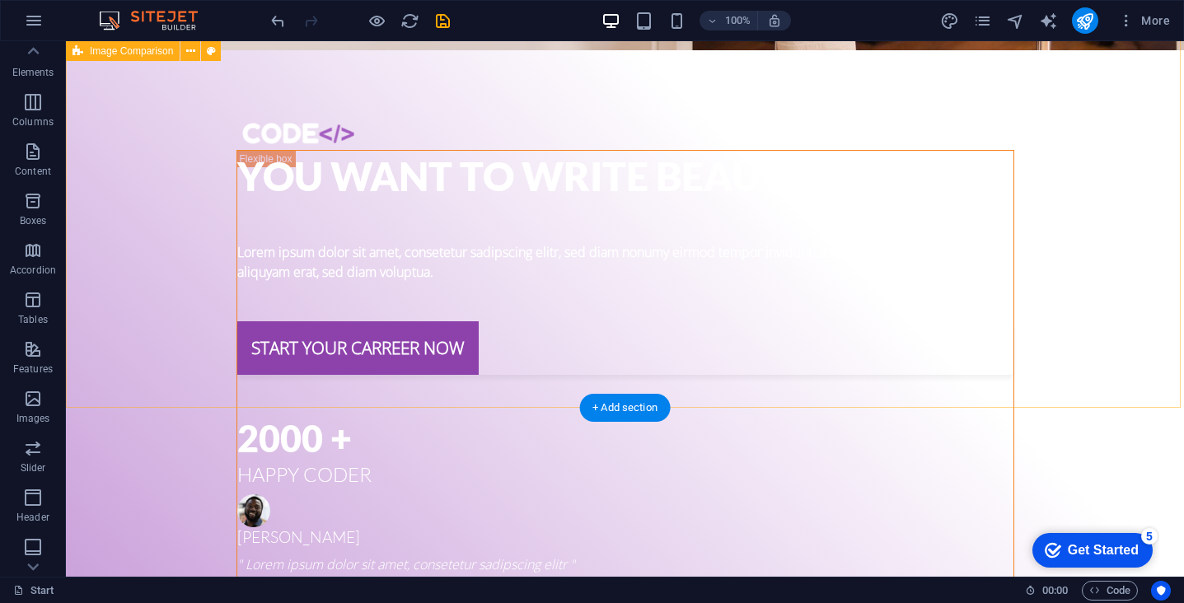
scroll to position [823, 0]
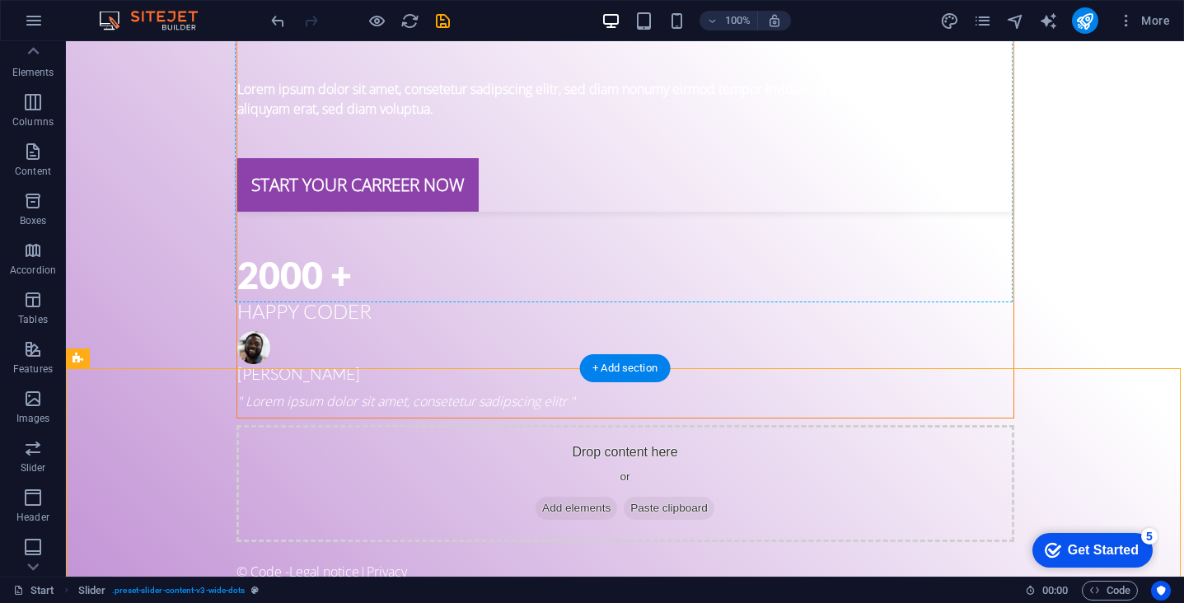
drag, startPoint x: 517, startPoint y: 410, endPoint x: 522, endPoint y: 100, distance: 310.7
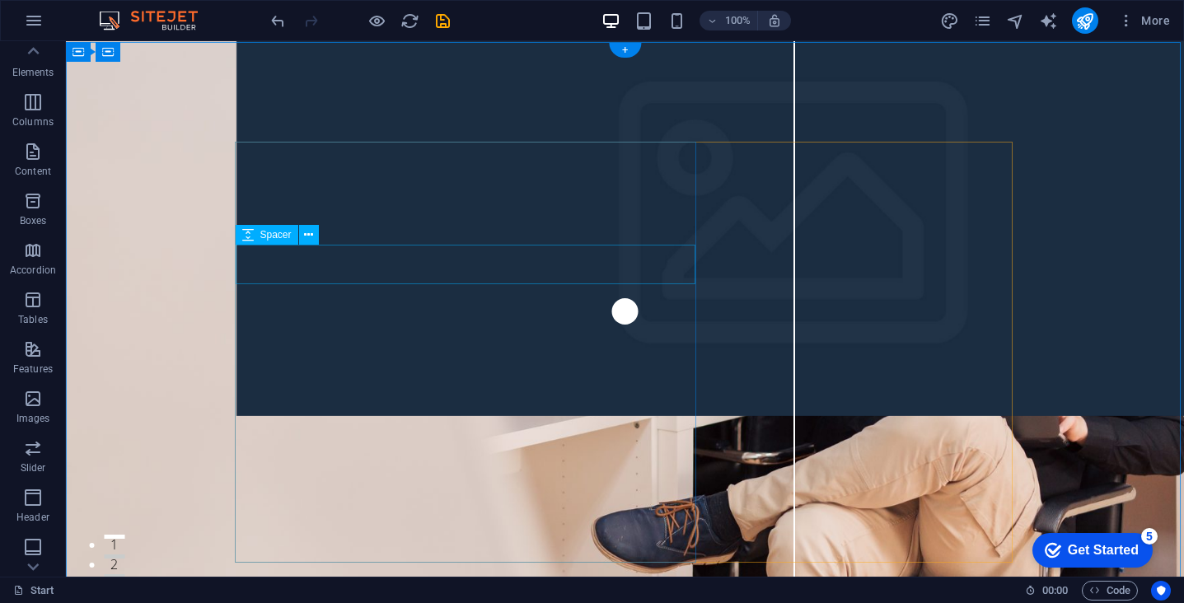
scroll to position [0, 0]
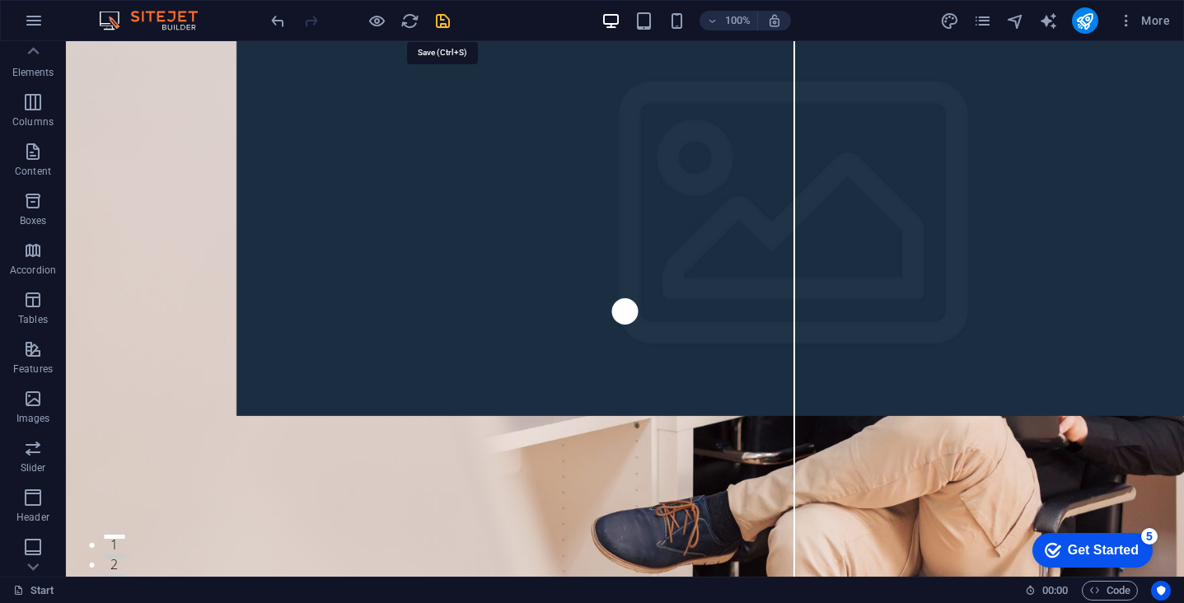
click at [439, 19] on icon "save" at bounding box center [442, 21] width 19 height 19
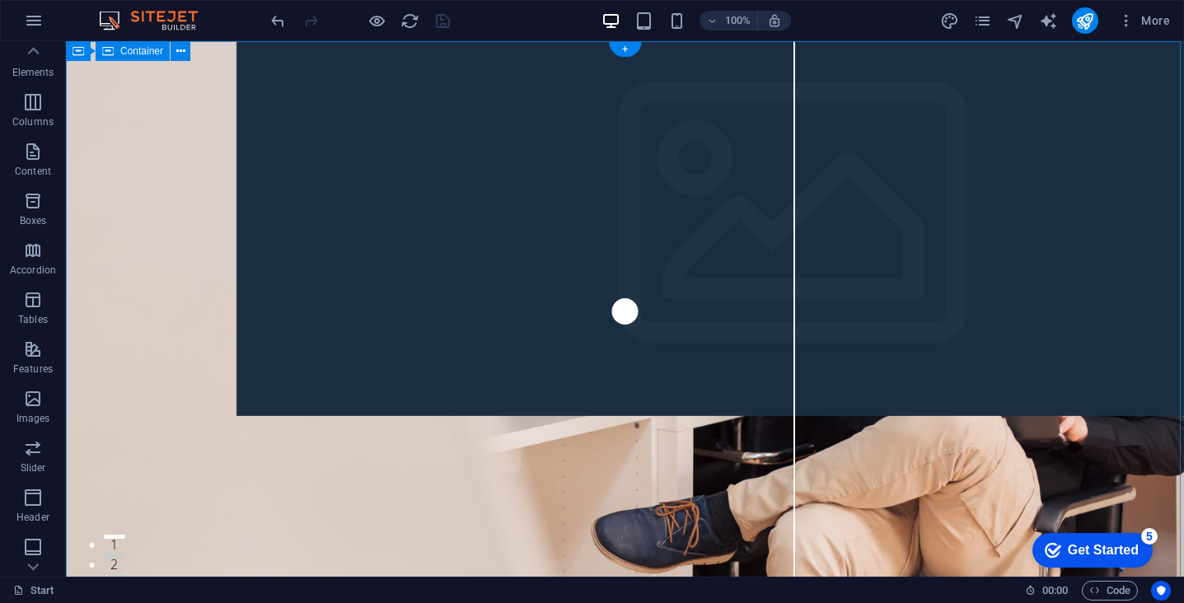
click at [148, 56] on span "Container" at bounding box center [141, 51] width 43 height 10
click at [67, 50] on div "Container" at bounding box center [103, 51] width 74 height 20
click at [149, 54] on icon at bounding box center [151, 51] width 9 height 17
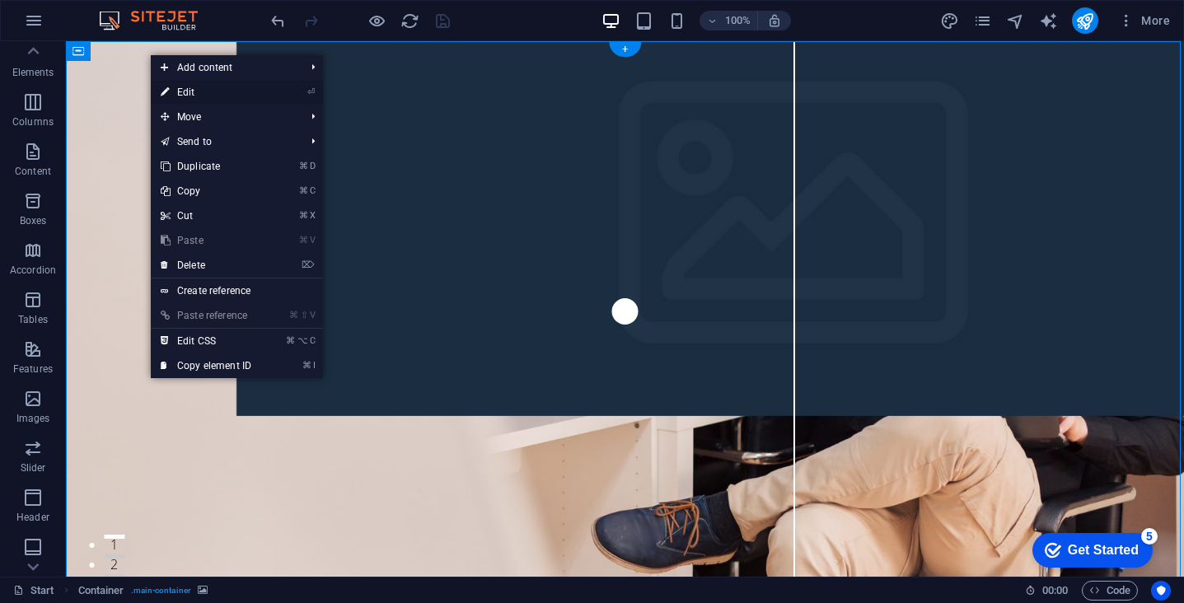
click at [211, 97] on link "⏎ Edit" at bounding box center [206, 92] width 110 height 25
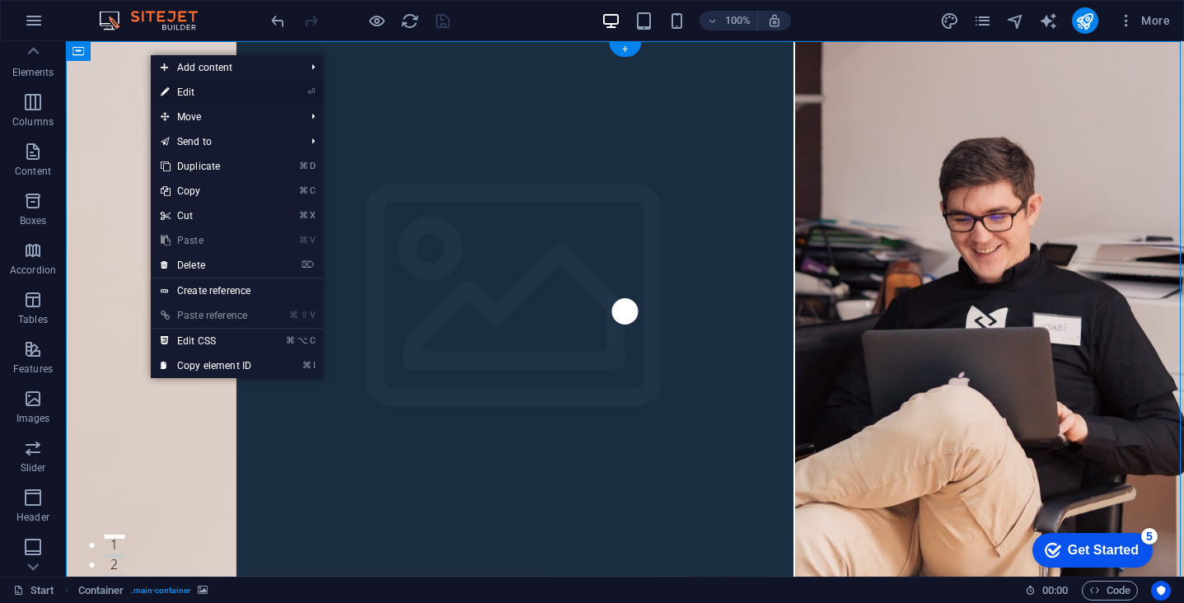
select select "%"
select select "vh"
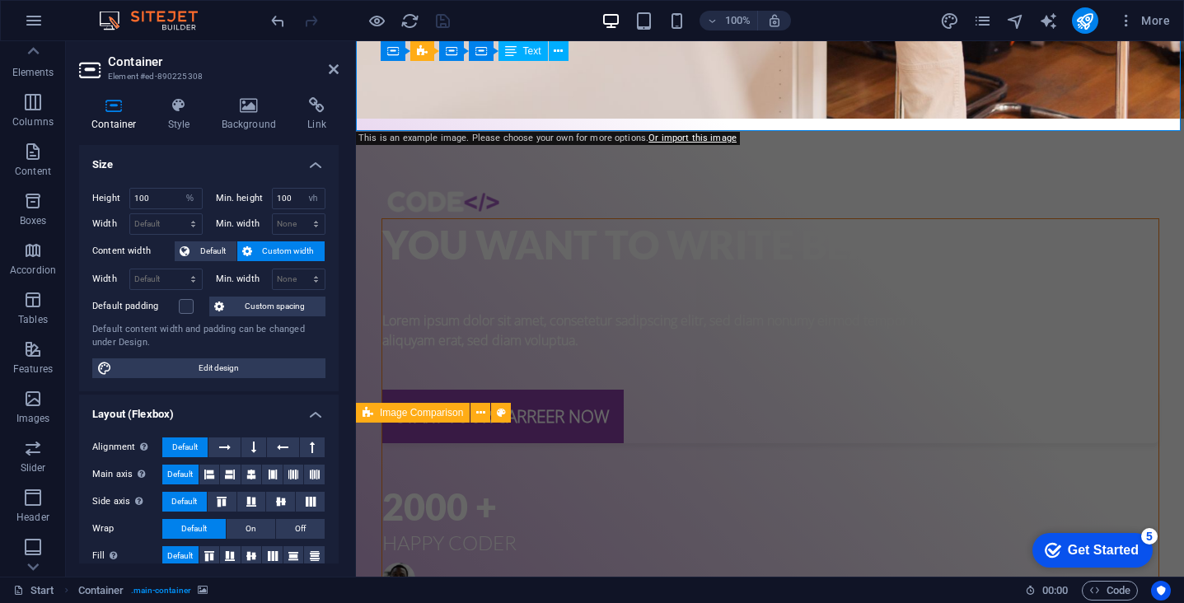
scroll to position [554, 0]
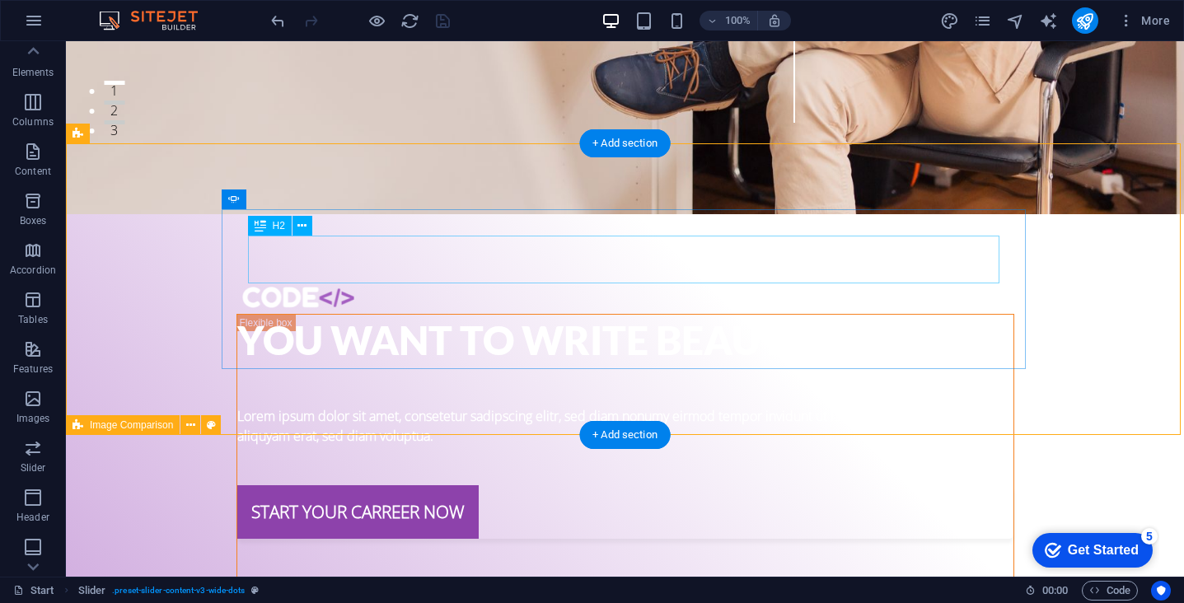
scroll to position [706, 0]
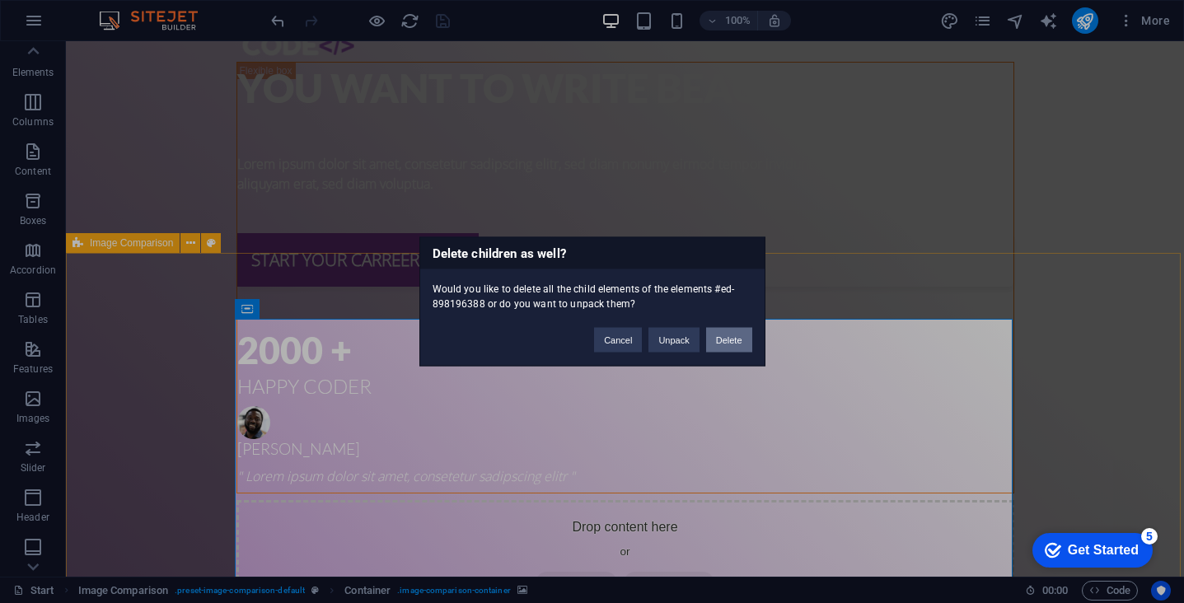
click at [716, 340] on button "Delete" at bounding box center [729, 340] width 46 height 25
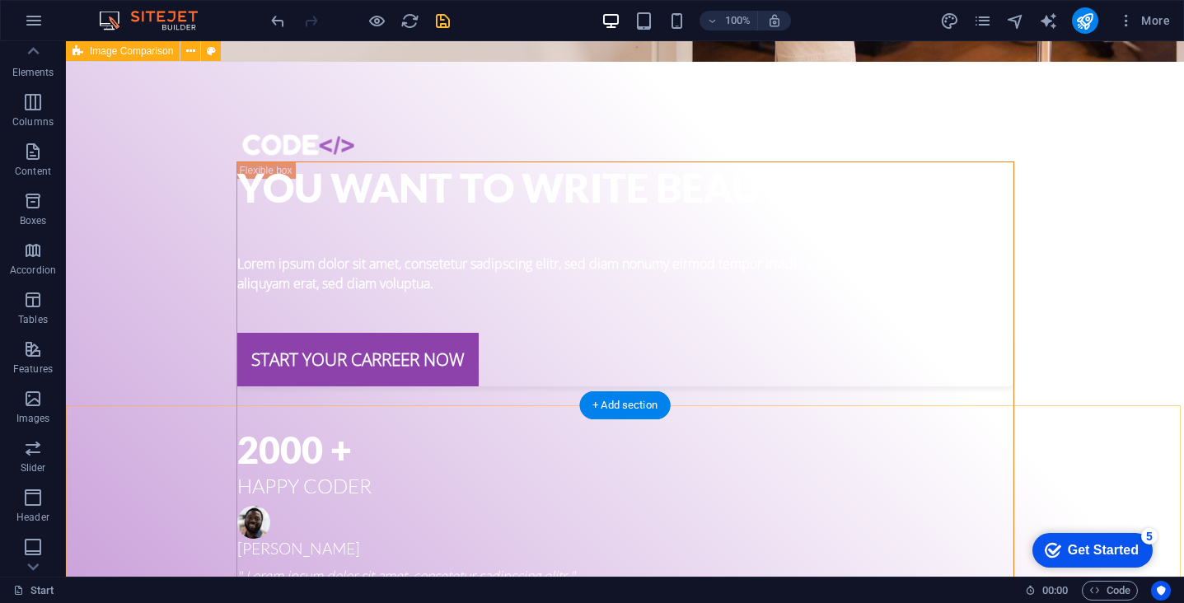
scroll to position [543, 0]
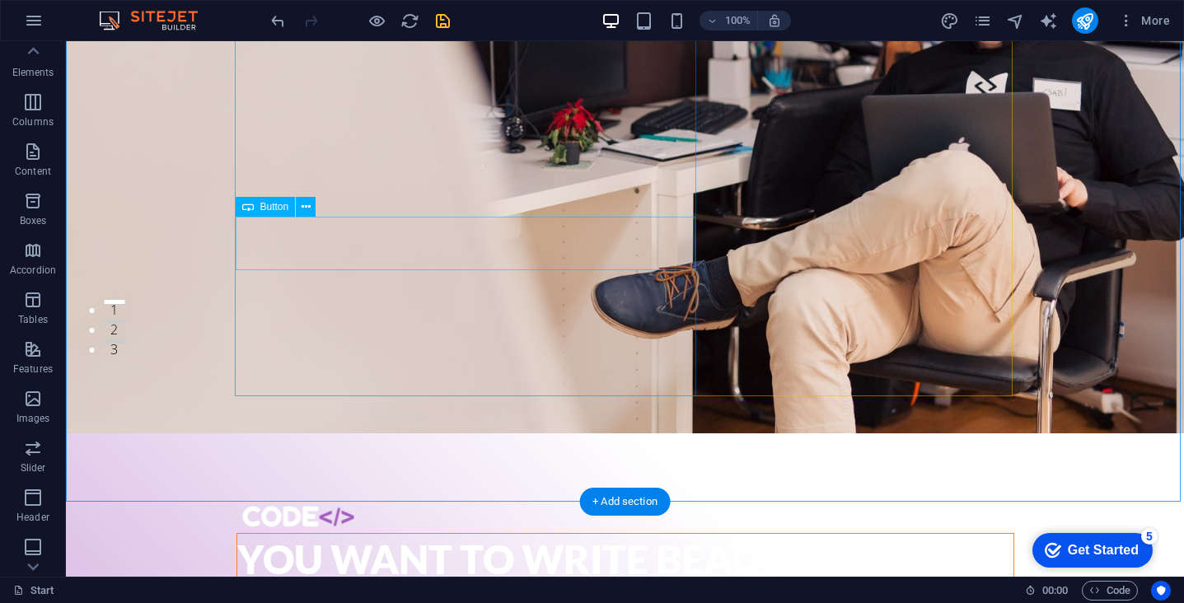
scroll to position [353, 0]
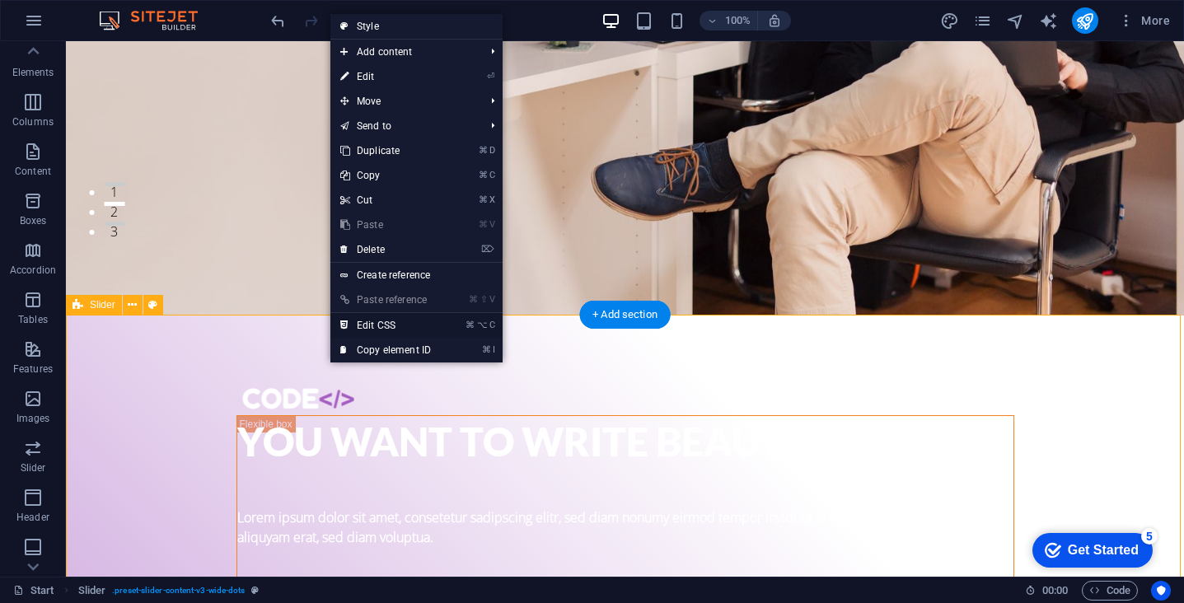
click at [394, 322] on link "⌘ ⌥ C Edit CSS" at bounding box center [385, 325] width 110 height 25
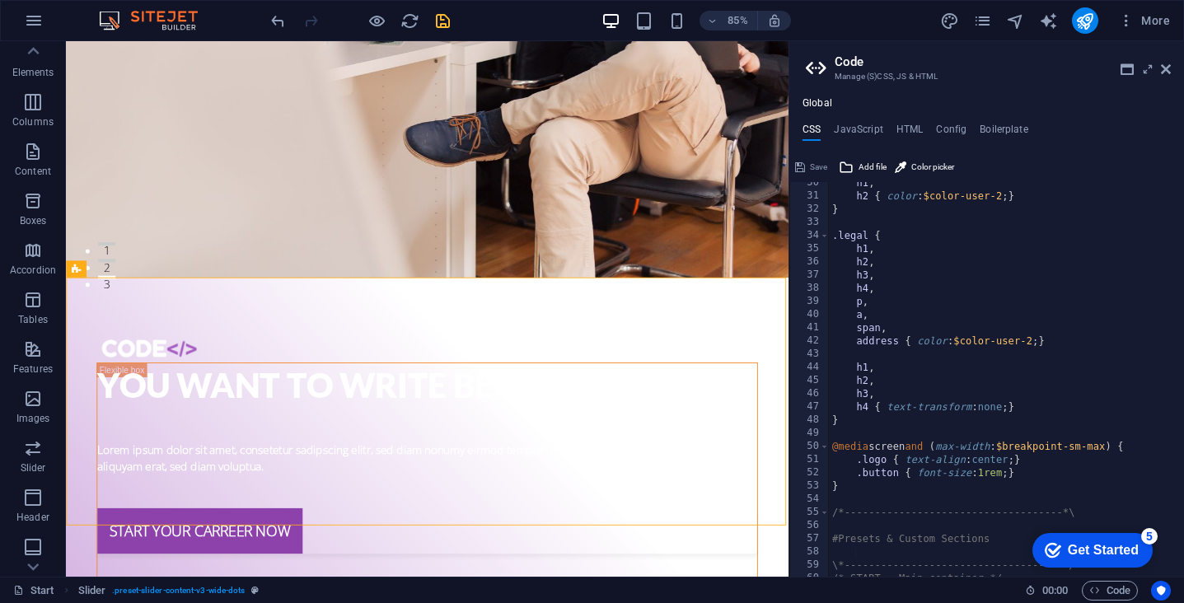
scroll to position [388, 0]
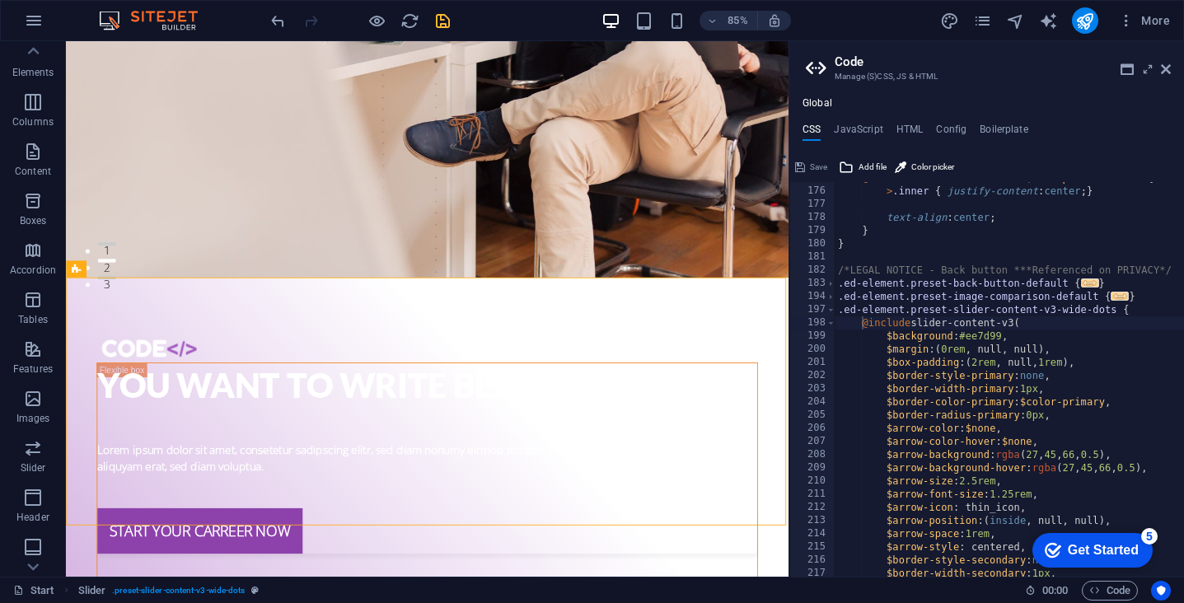
scroll to position [1318, 0]
type textarea "$background: #ee7d99,"
click at [1017, 335] on div "> .inner { justify-content : center ; } text-align : center ; } } /*LEGAL NOTIC…" at bounding box center [1140, 393] width 611 height 422
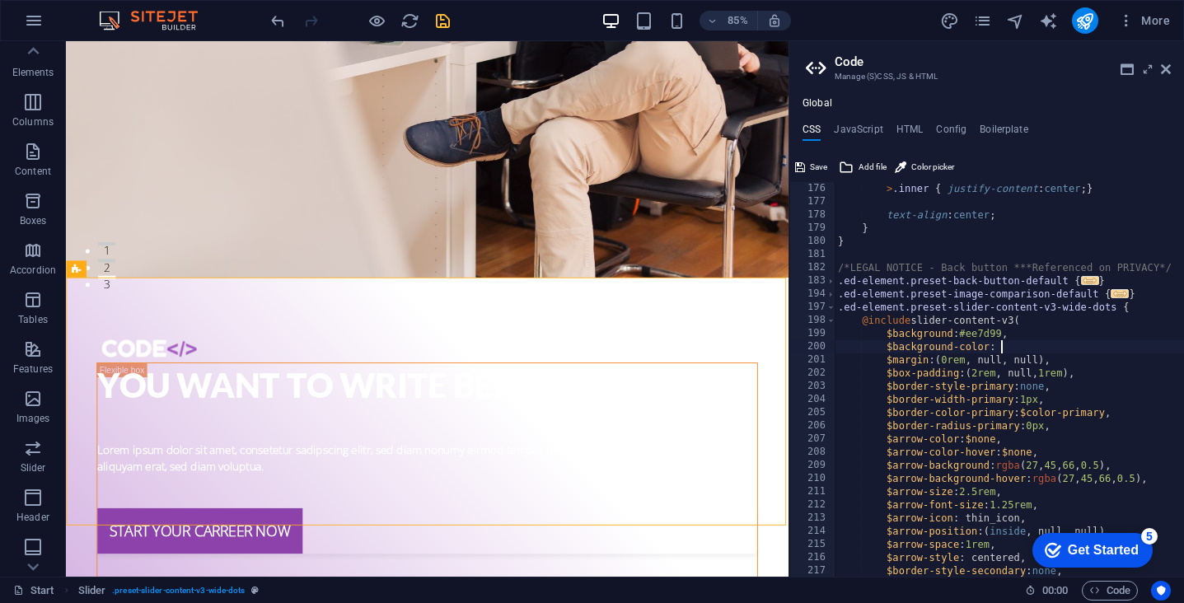
scroll to position [0, 16]
drag, startPoint x: 963, startPoint y: 333, endPoint x: 1013, endPoint y: 334, distance: 49.4
click at [1013, 334] on div "> .inner { justify-content : center ; } text-align : center ; } } /*LEGAL NOTIC…" at bounding box center [1140, 393] width 611 height 422
click at [1007, 350] on div "> .inner { justify-content : center ; } text-align : center ; } } /*LEGAL NOTIC…" at bounding box center [1140, 393] width 611 height 422
paste textarea "#ee7d99,"
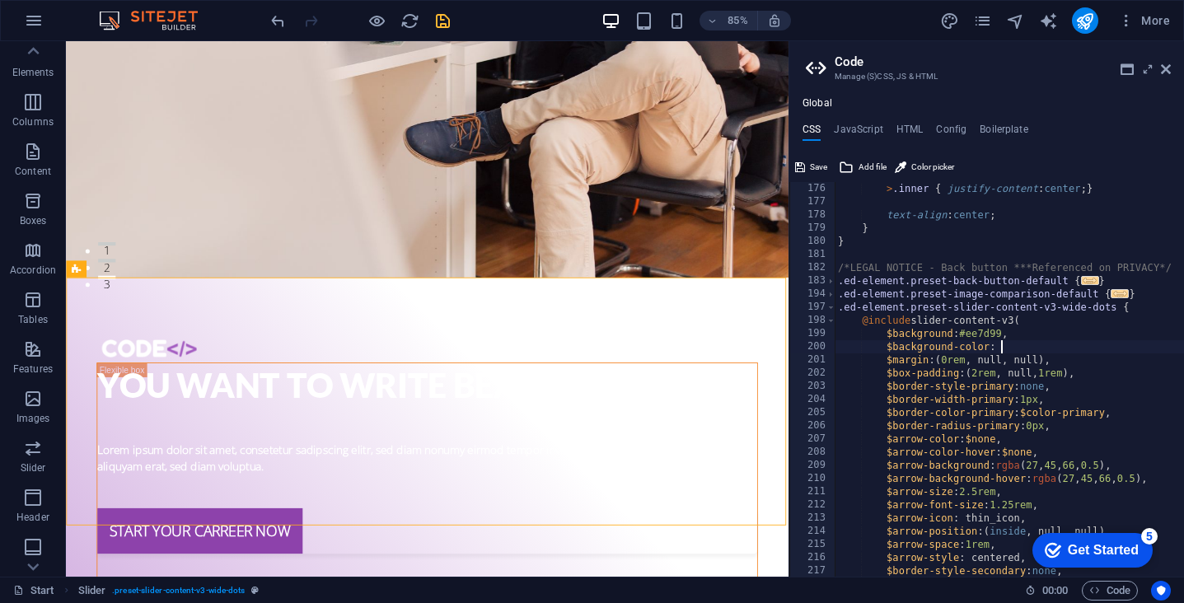
type textarea "$background-color: #ee7d99,"
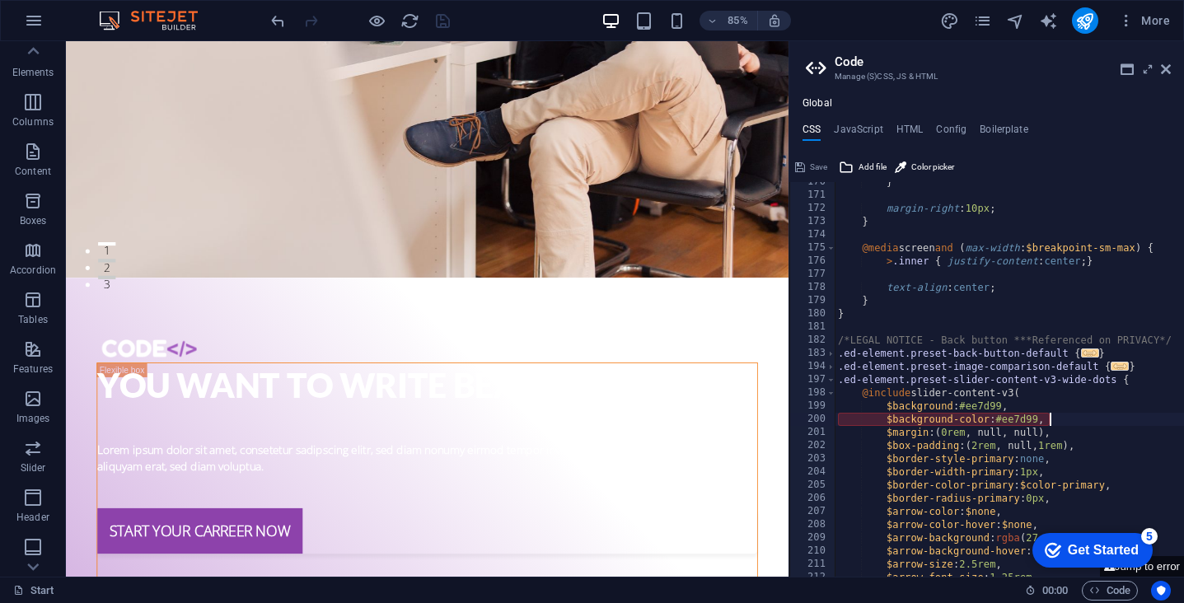
scroll to position [1246, 0]
drag, startPoint x: 1069, startPoint y: 419, endPoint x: 841, endPoint y: 419, distance: 227.4
click at [841, 419] on div "} margin-right : 10px ; } @media screen and ( max-width : $breakpoint-[PERSON_N…" at bounding box center [1140, 387] width 611 height 422
type textarea "$background: #ee7d99,"
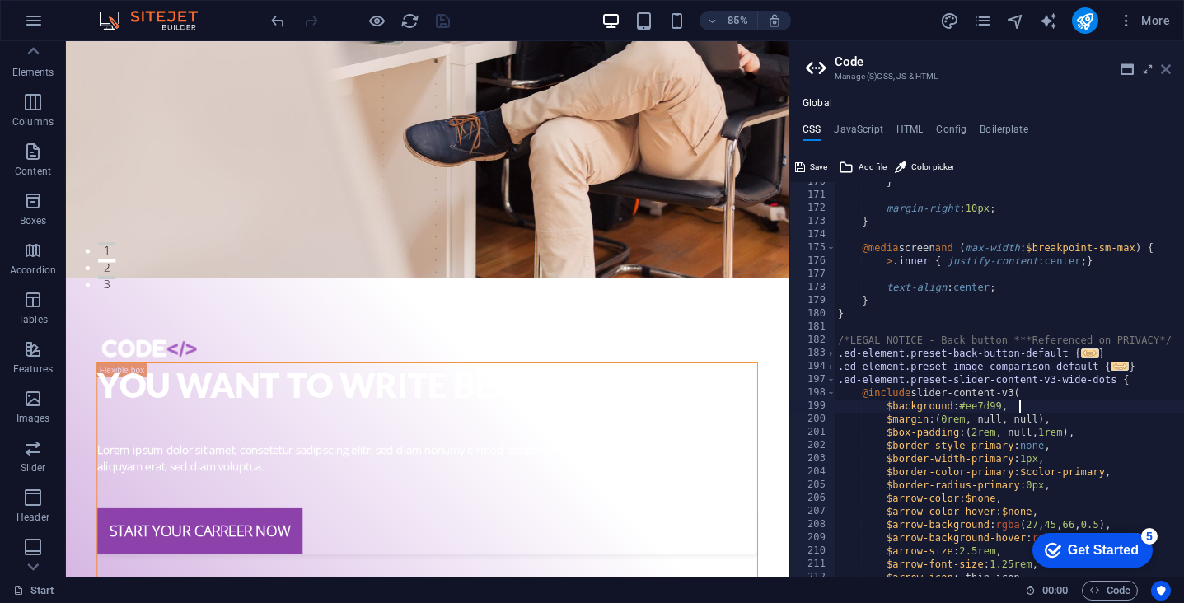
click at [1168, 67] on icon at bounding box center [1166, 69] width 10 height 13
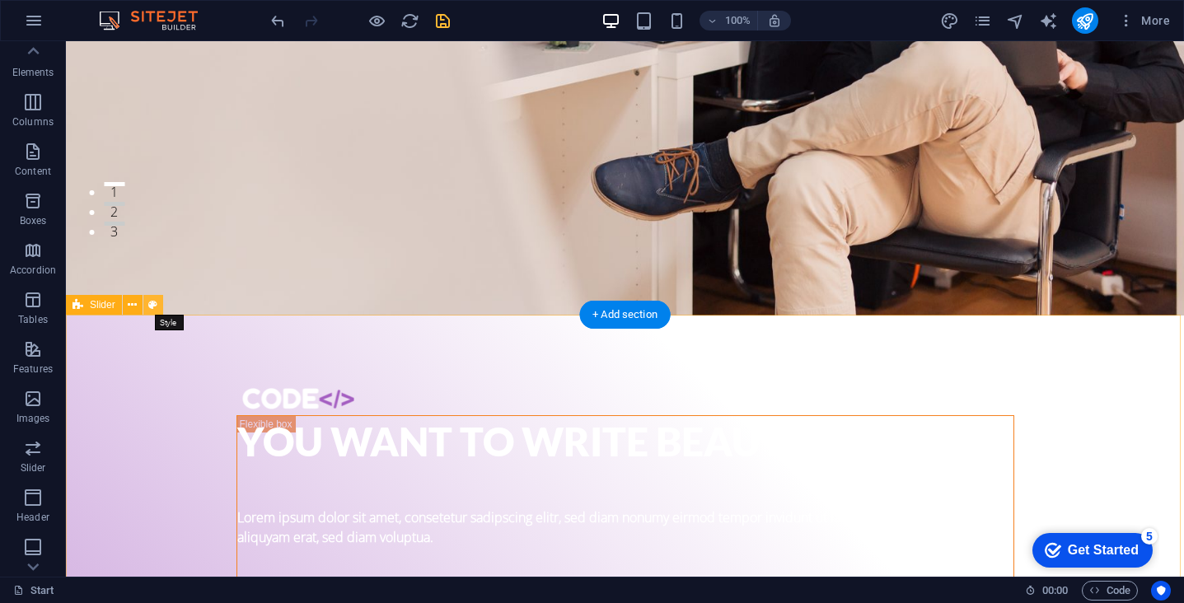
click at [152, 308] on icon at bounding box center [152, 305] width 9 height 17
select select "rem"
select select "px"
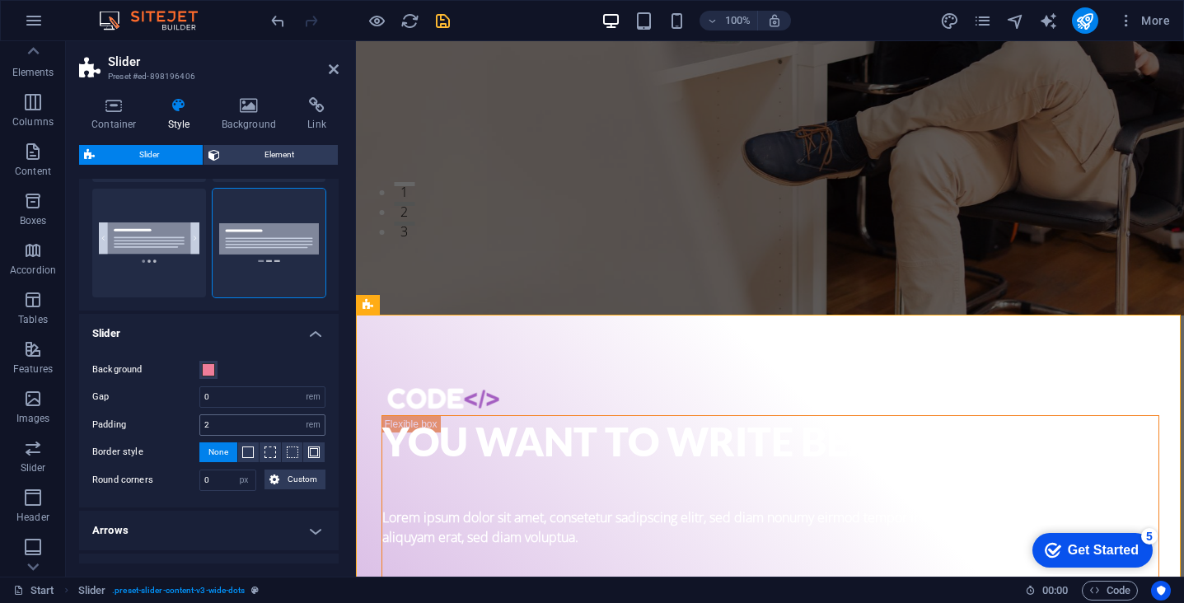
scroll to position [163, 0]
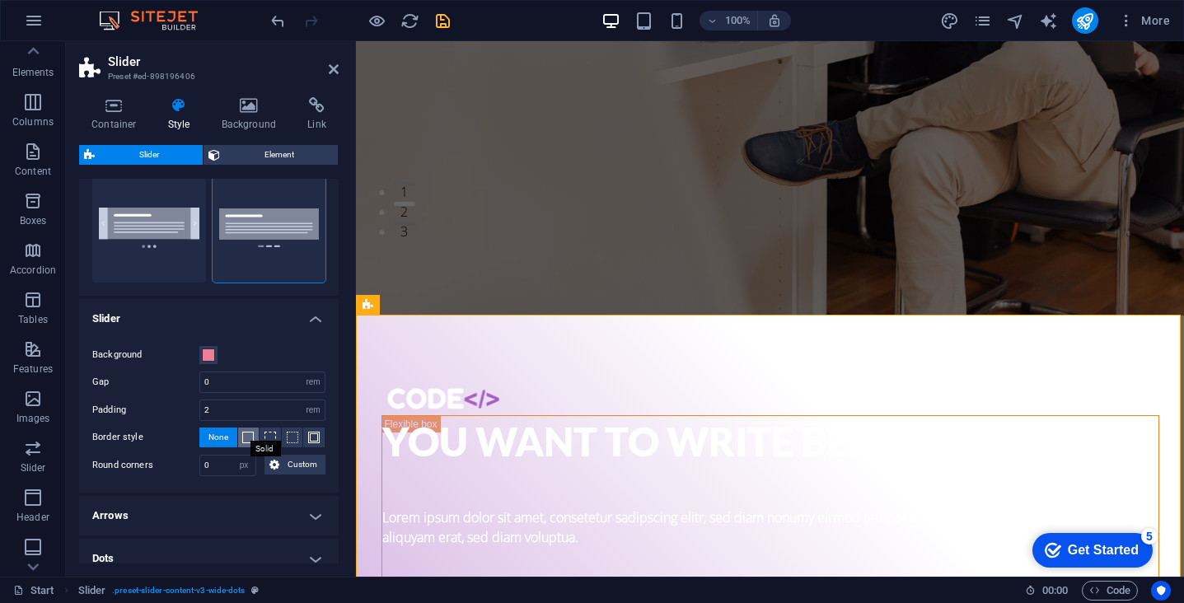
click at [246, 440] on span at bounding box center [248, 438] width 12 height 12
click at [226, 441] on span "None" at bounding box center [218, 438] width 20 height 20
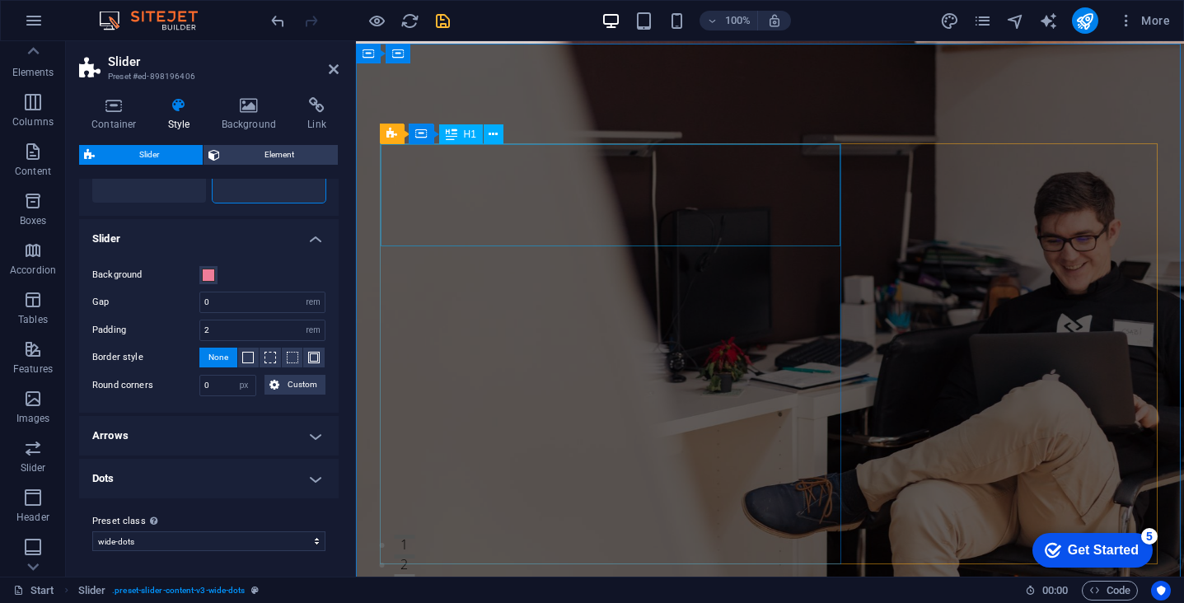
scroll to position [0, 0]
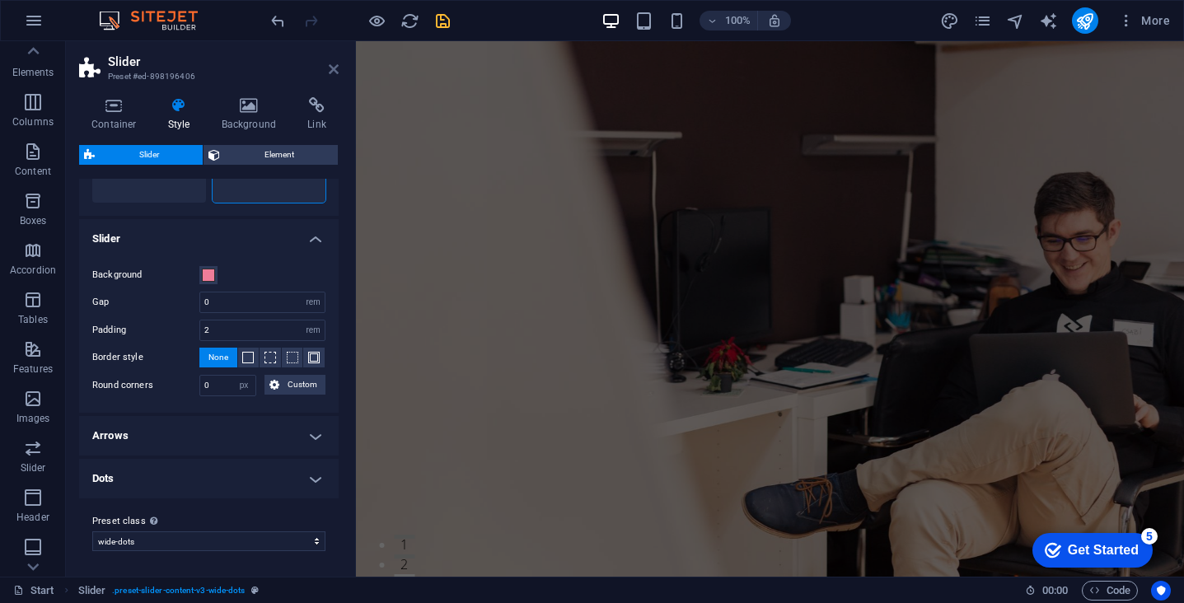
click at [336, 71] on icon at bounding box center [334, 69] width 10 height 13
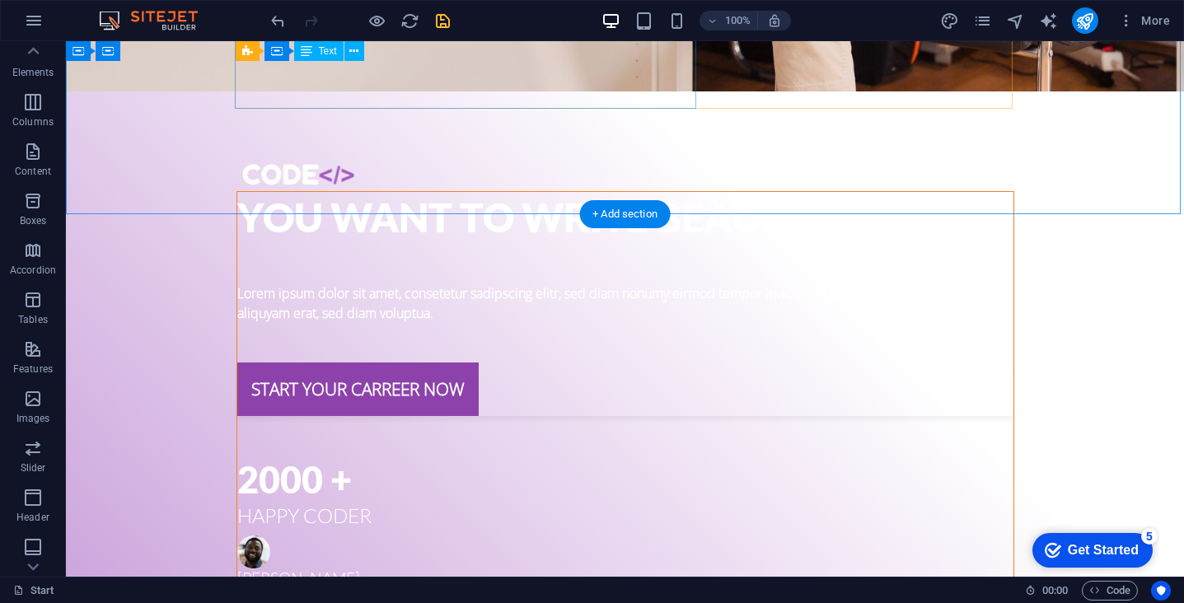
scroll to position [453, 0]
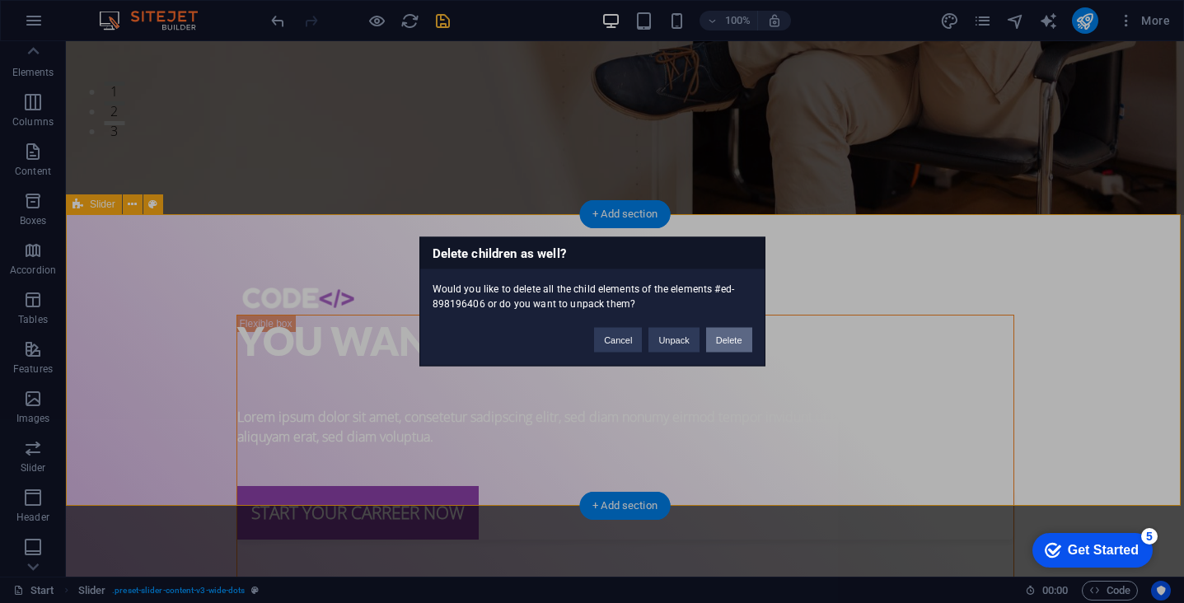
click at [726, 336] on button "Delete" at bounding box center [729, 340] width 46 height 25
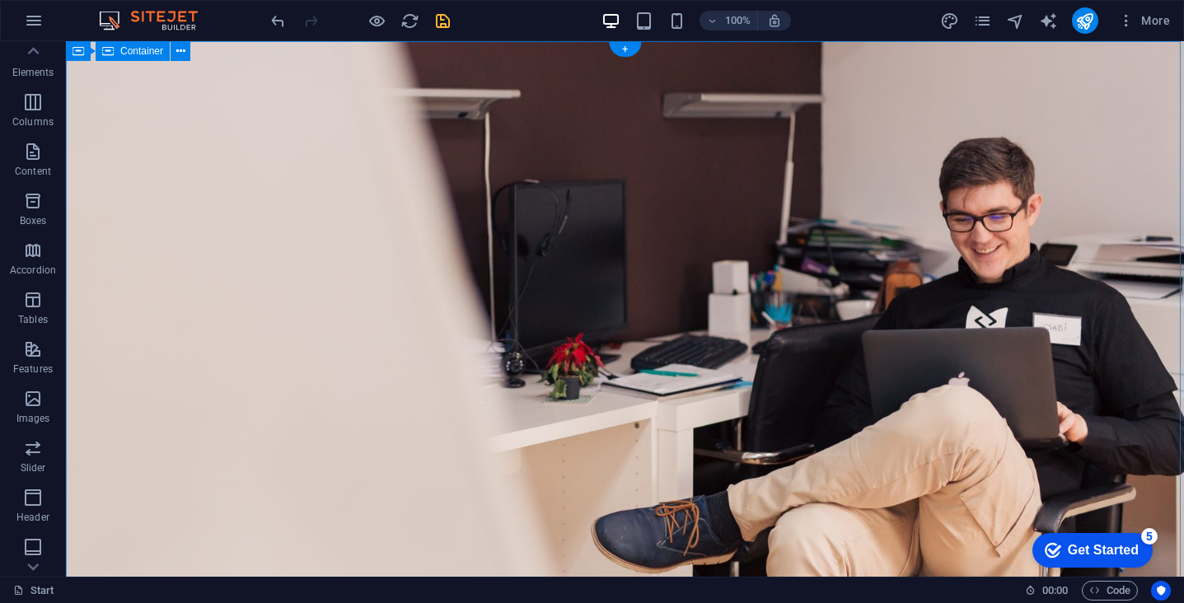
scroll to position [0, 0]
click at [616, 54] on div "+" at bounding box center [625, 49] width 32 height 15
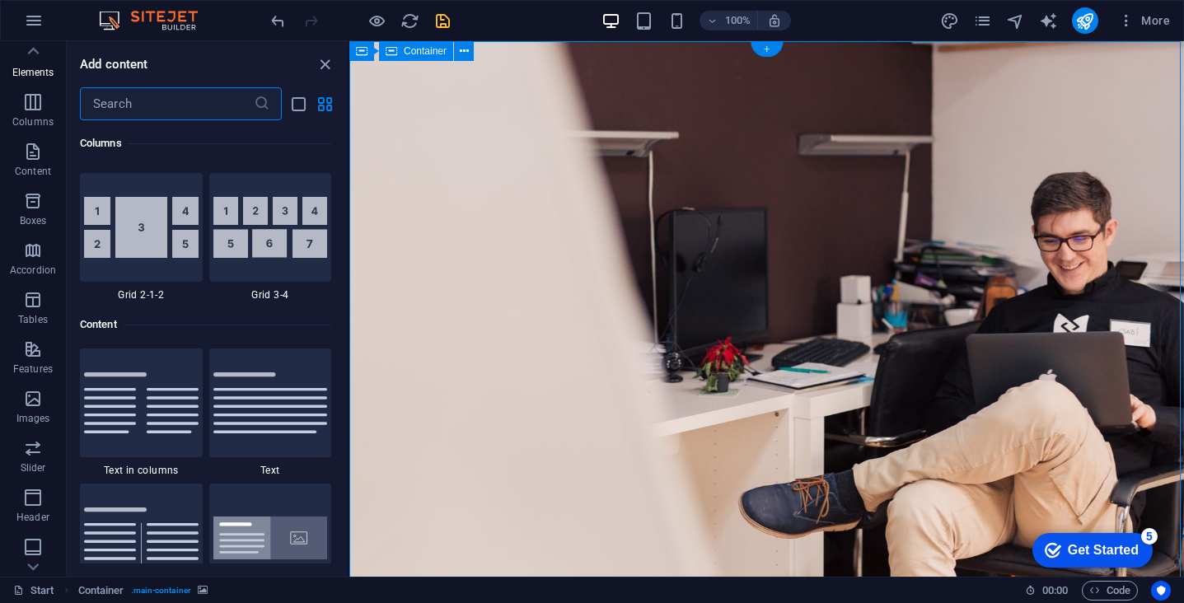
scroll to position [2883, 0]
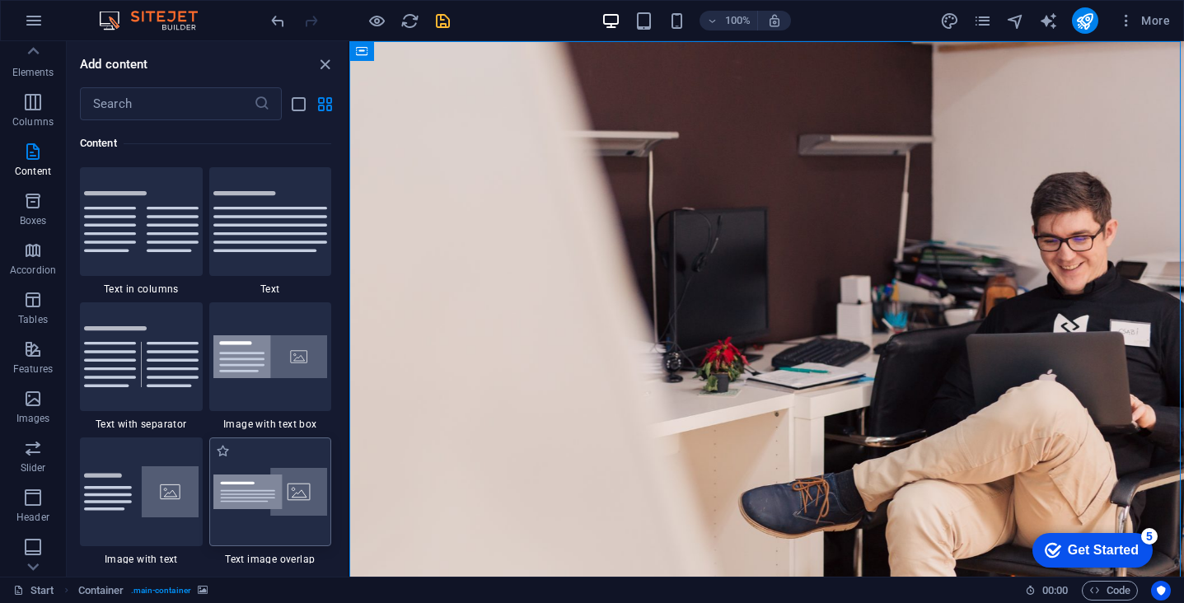
click at [305, 514] on img at bounding box center [270, 492] width 115 height 49
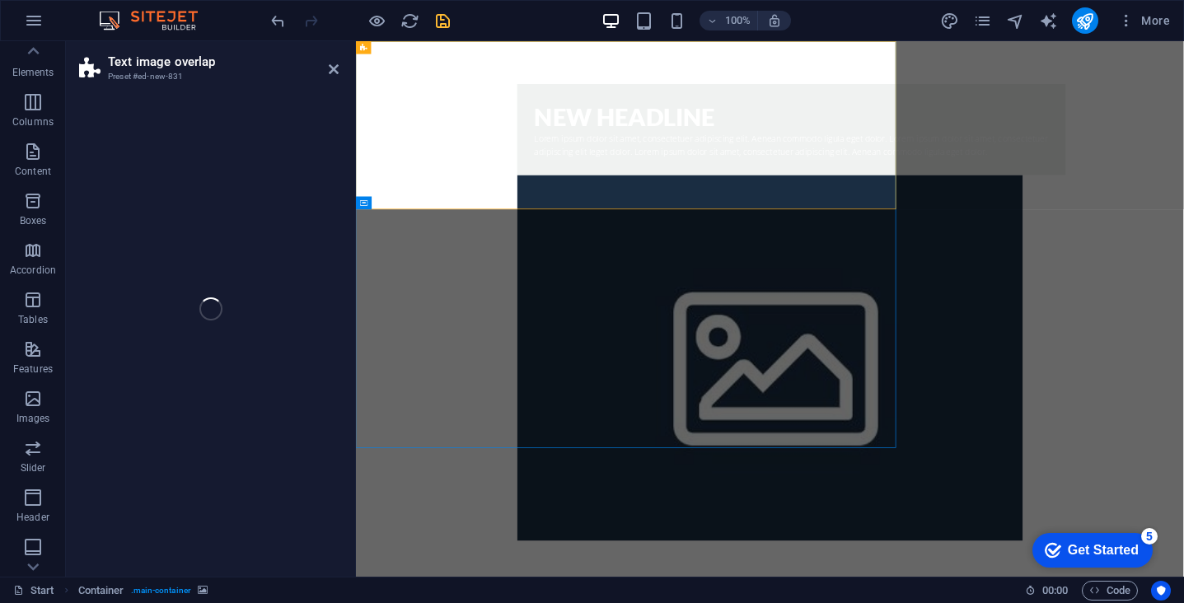
select select "rem"
select select "px"
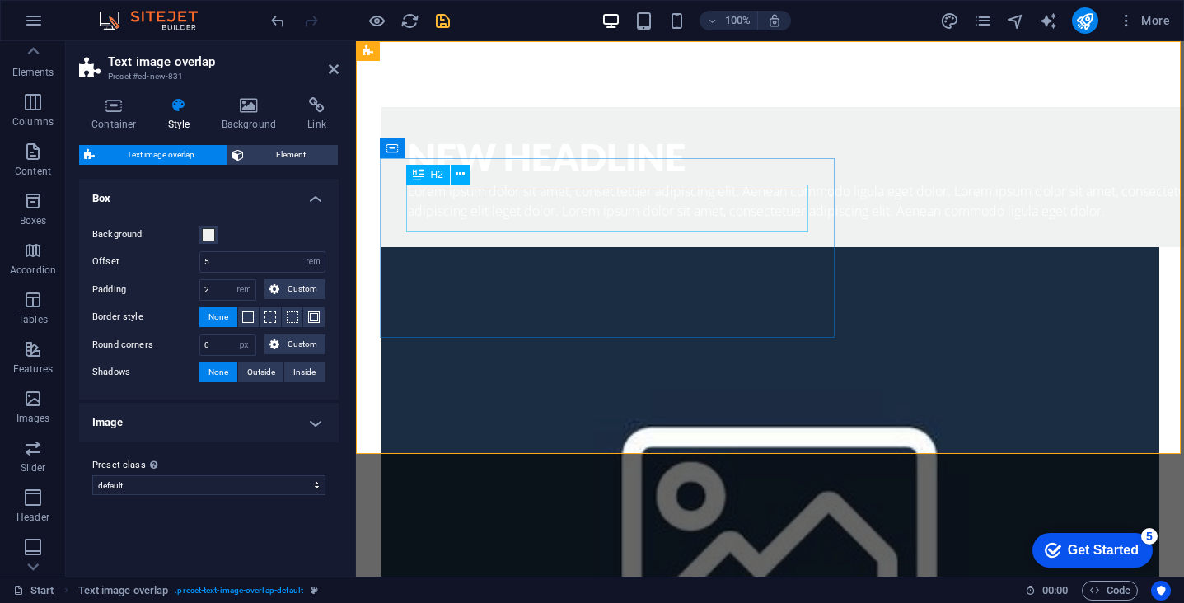
click at [475, 181] on div "New headline" at bounding box center [803, 157] width 791 height 48
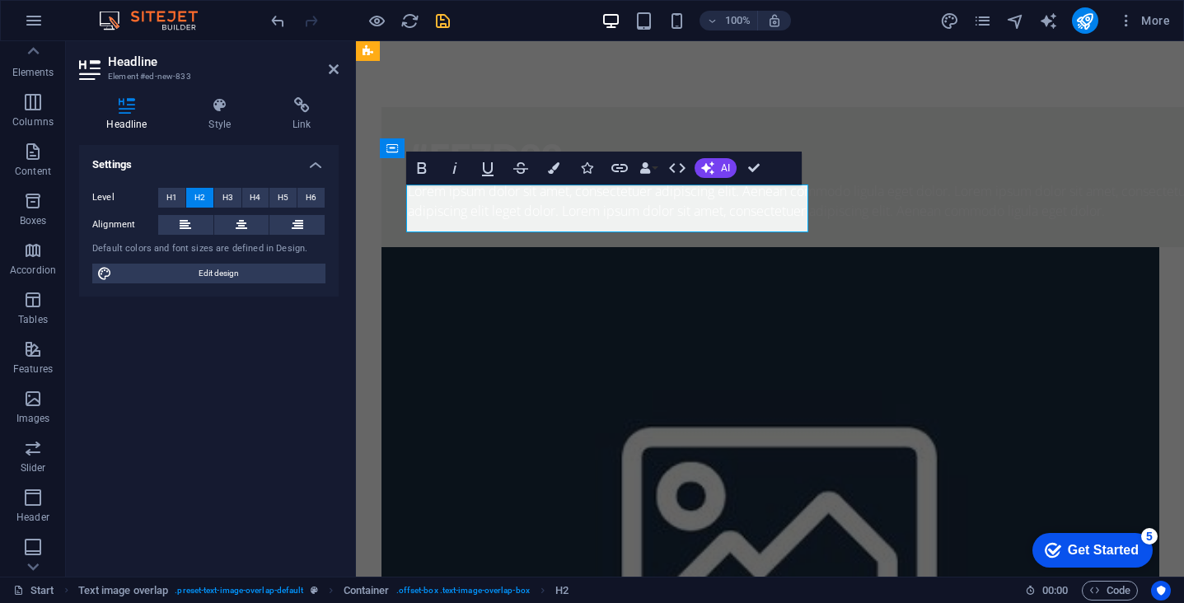
scroll to position [0, 2]
drag, startPoint x: 562, startPoint y: 202, endPoint x: 299, endPoint y: 201, distance: 262.9
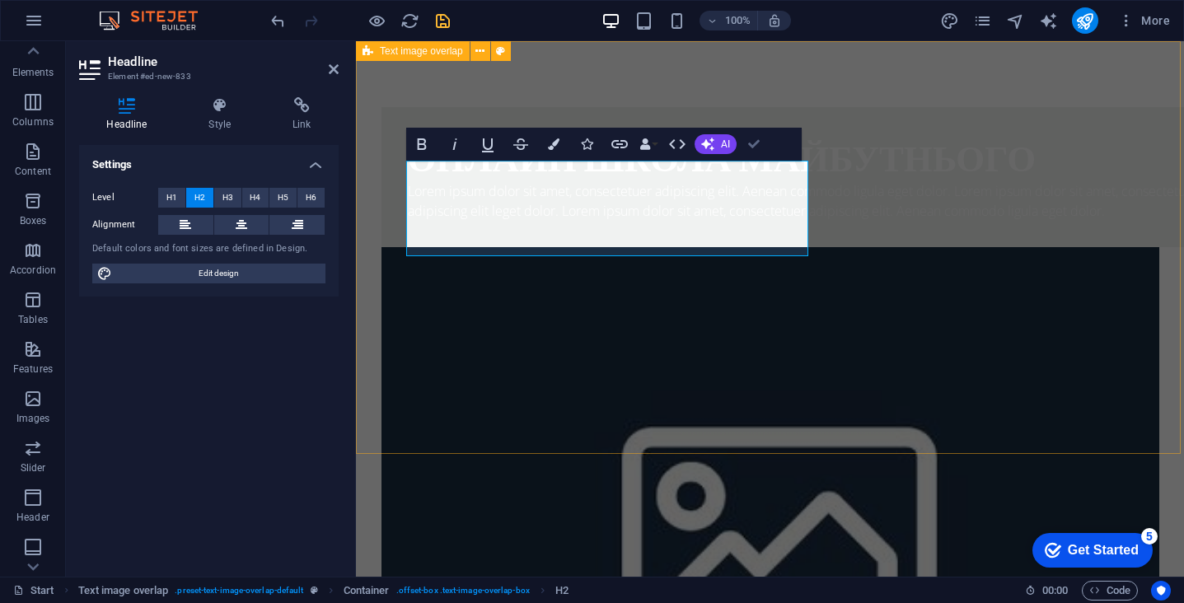
drag, startPoint x: 760, startPoint y: 144, endPoint x: 694, endPoint y: 102, distance: 78.2
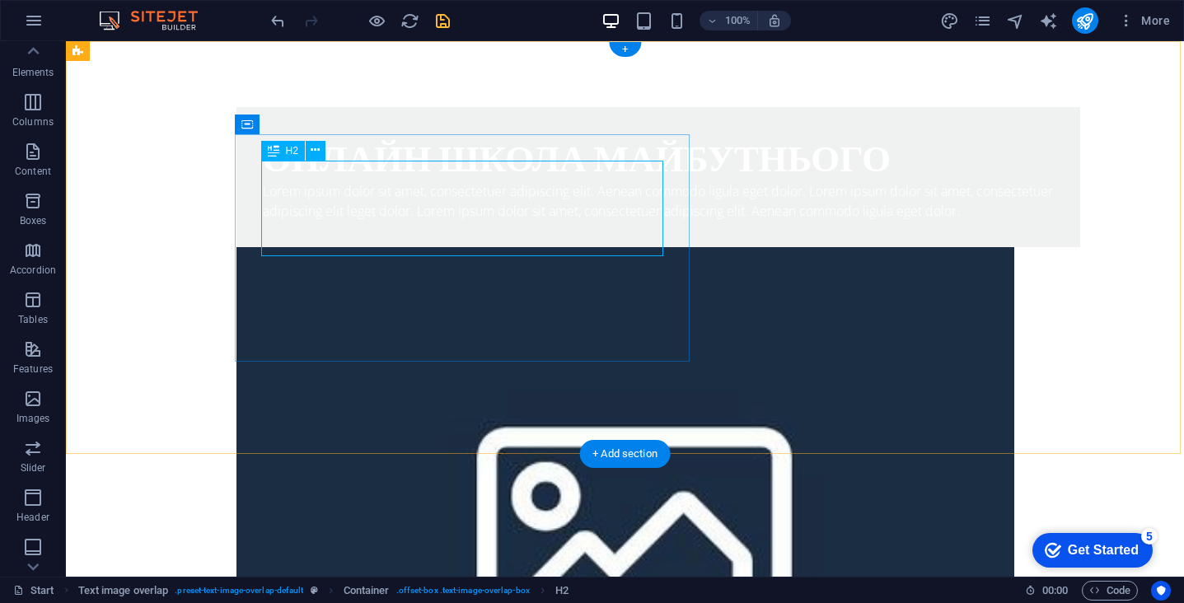
click at [458, 181] on div "Онлайн школа майбутнього" at bounding box center [658, 157] width 791 height 48
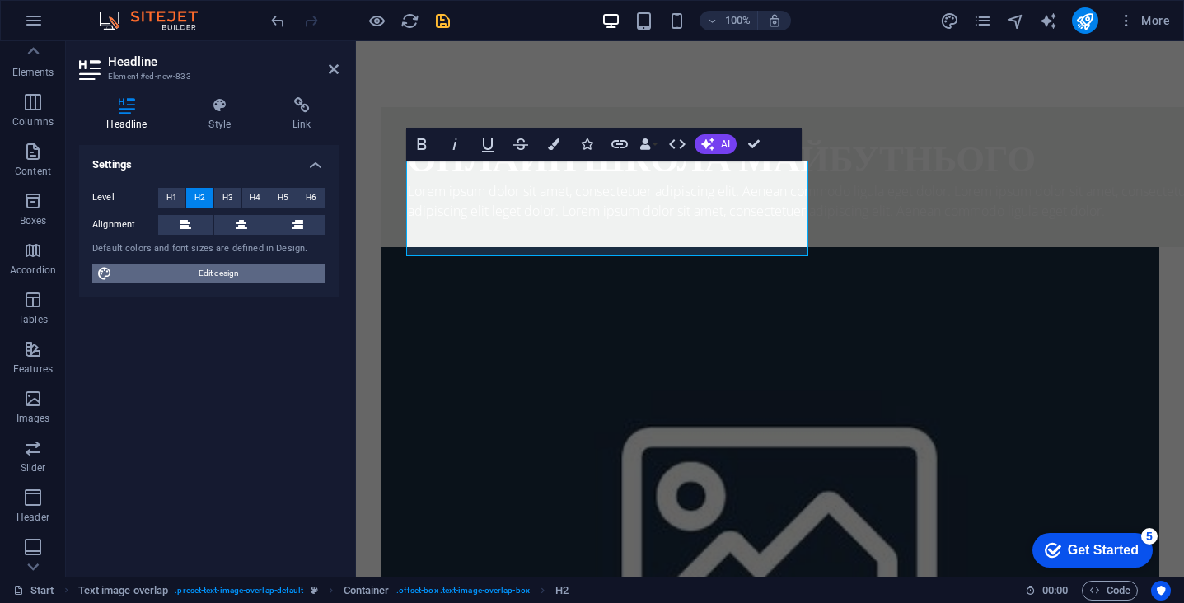
click at [196, 270] on span "Edit design" at bounding box center [219, 274] width 204 height 20
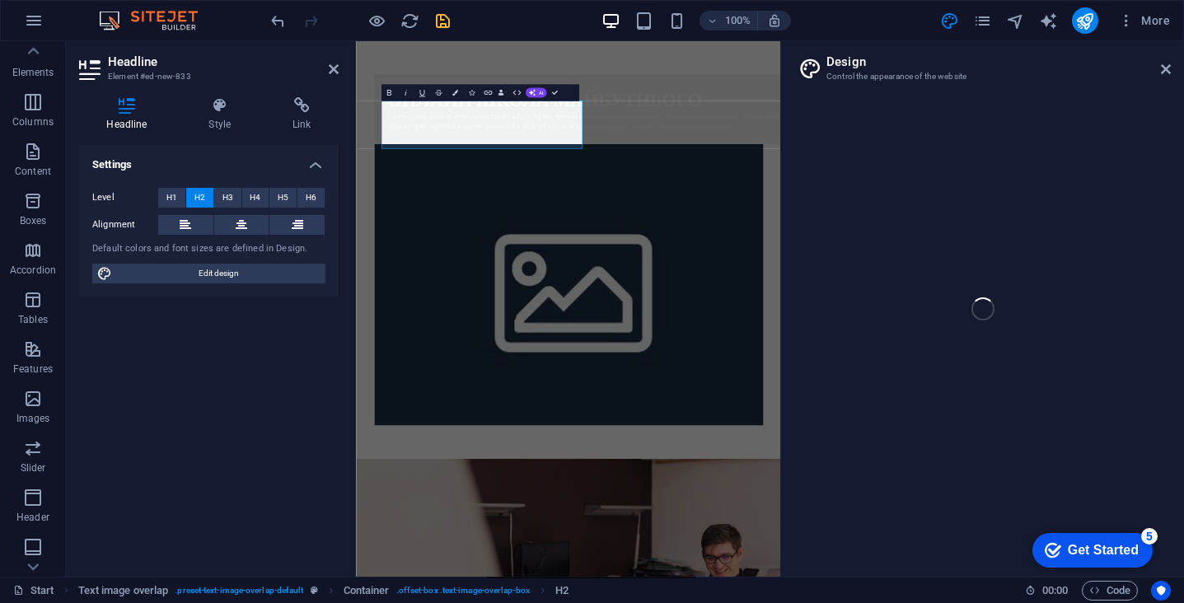
select select "px"
select select "300"
select select "px"
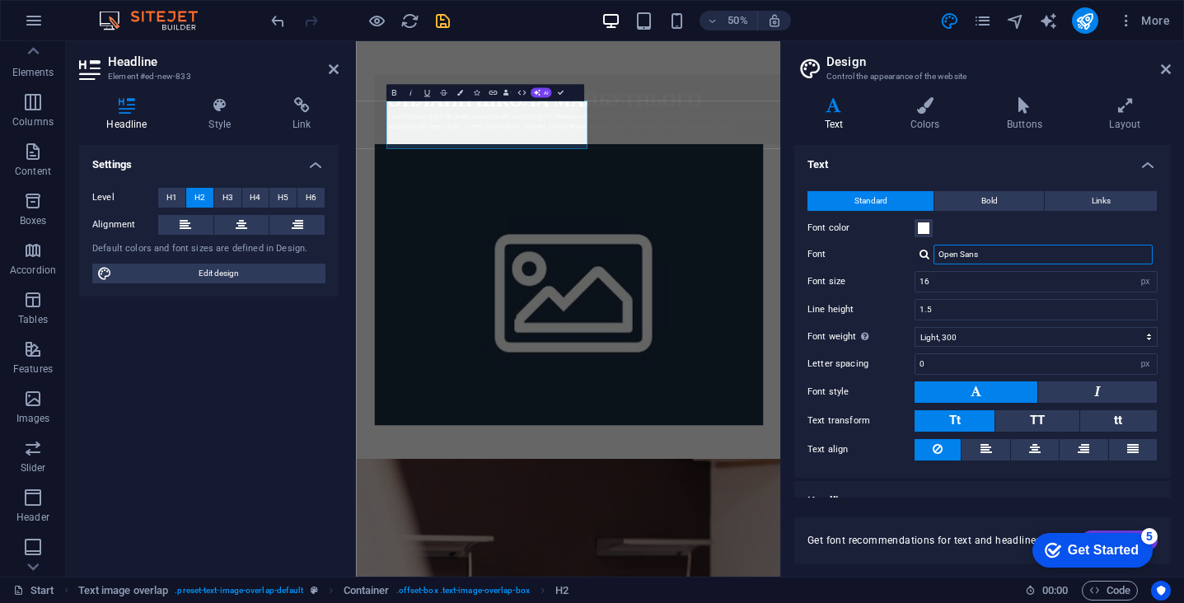
drag, startPoint x: 991, startPoint y: 255, endPoint x: 906, endPoint y: 252, distance: 85.7
click at [906, 252] on div "Font Open Sans" at bounding box center [983, 255] width 350 height 20
paste input "Montserrat"
type input "Montserrat"
click at [999, 278] on div "Manage fonts →" at bounding box center [1047, 276] width 218 height 17
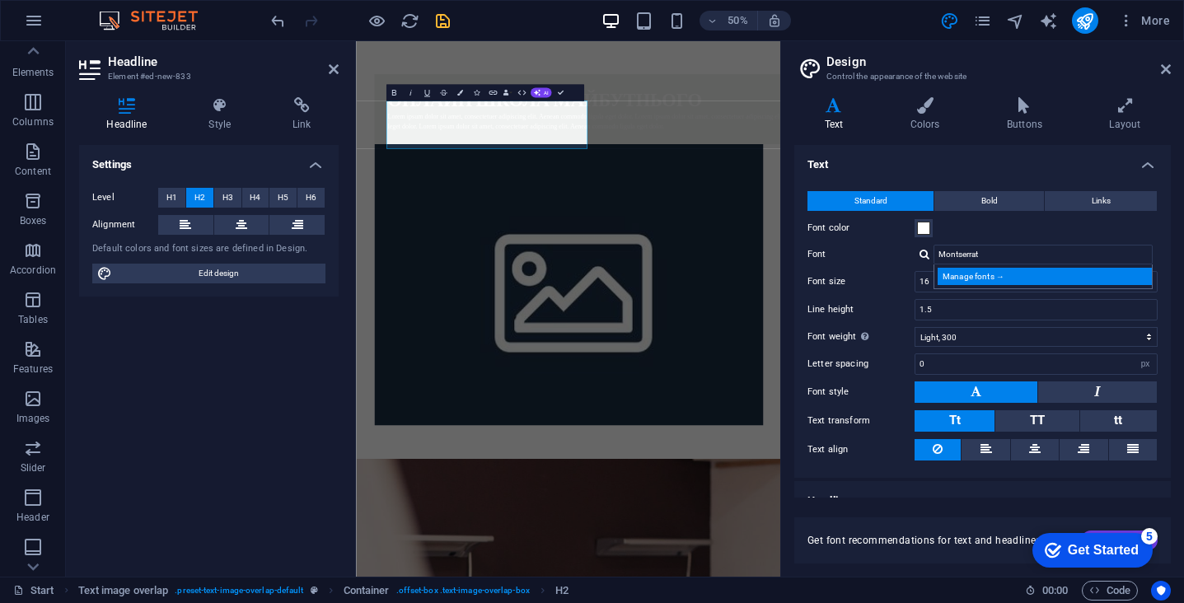
select select "popularity"
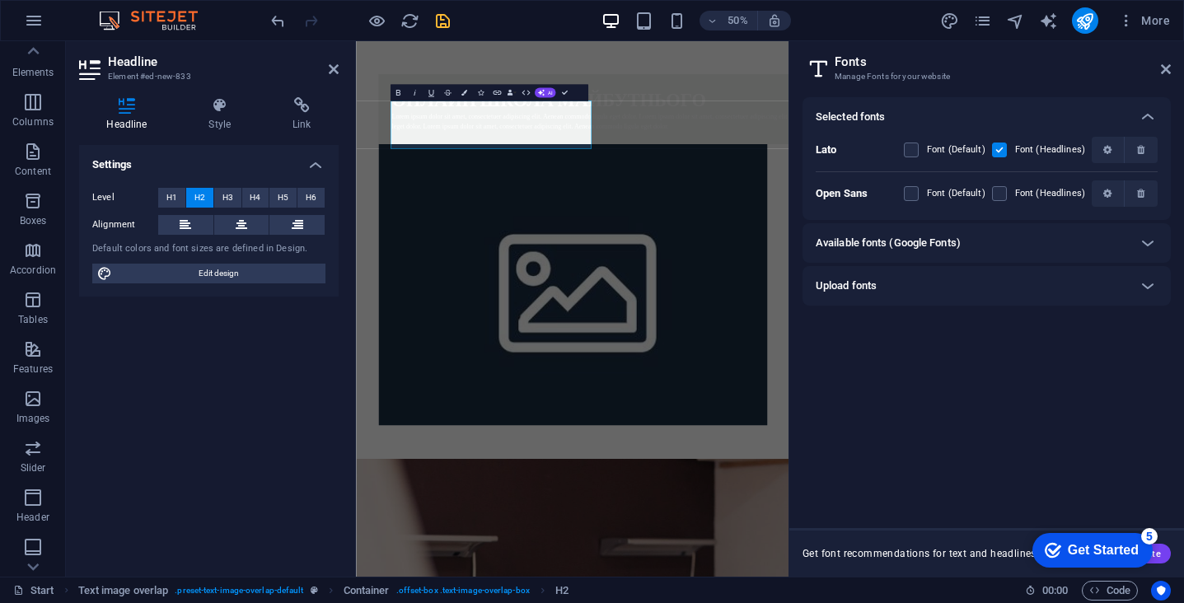
click at [983, 239] on div "Available fonts (Google Fonts)" at bounding box center [972, 243] width 312 height 20
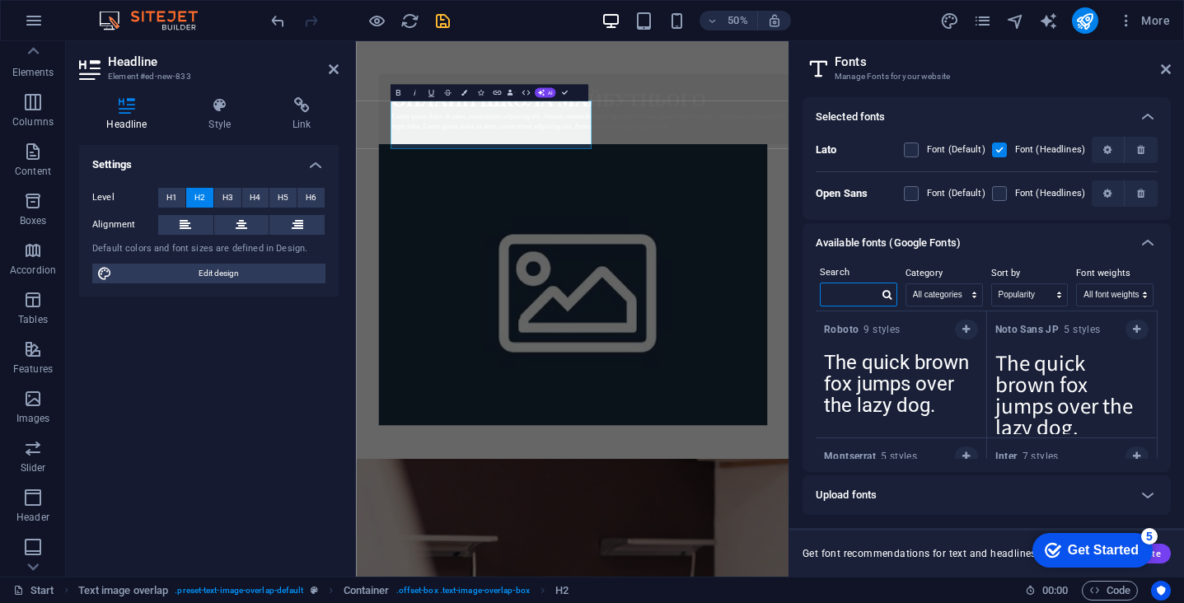
click at [845, 295] on input "text" at bounding box center [850, 293] width 58 height 21
paste input "Montserrat"
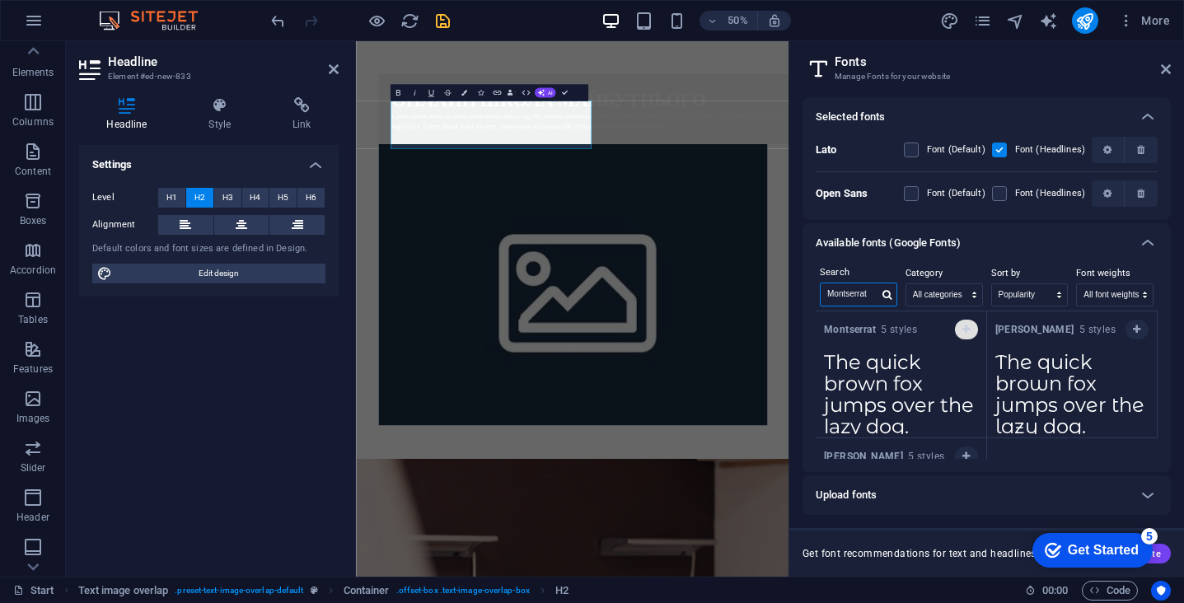
type input "Montserrat"
click at [963, 334] on icon "button" at bounding box center [965, 330] width 7 height 10
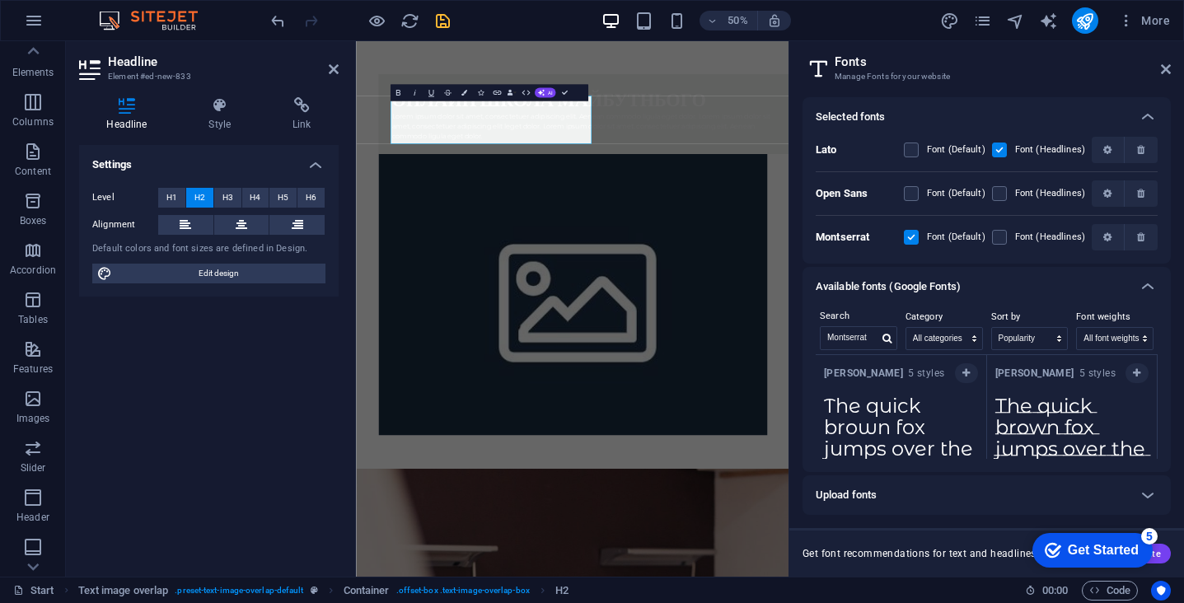
scroll to position [0, 0]
click at [962, 374] on icon "button" at bounding box center [965, 373] width 7 height 10
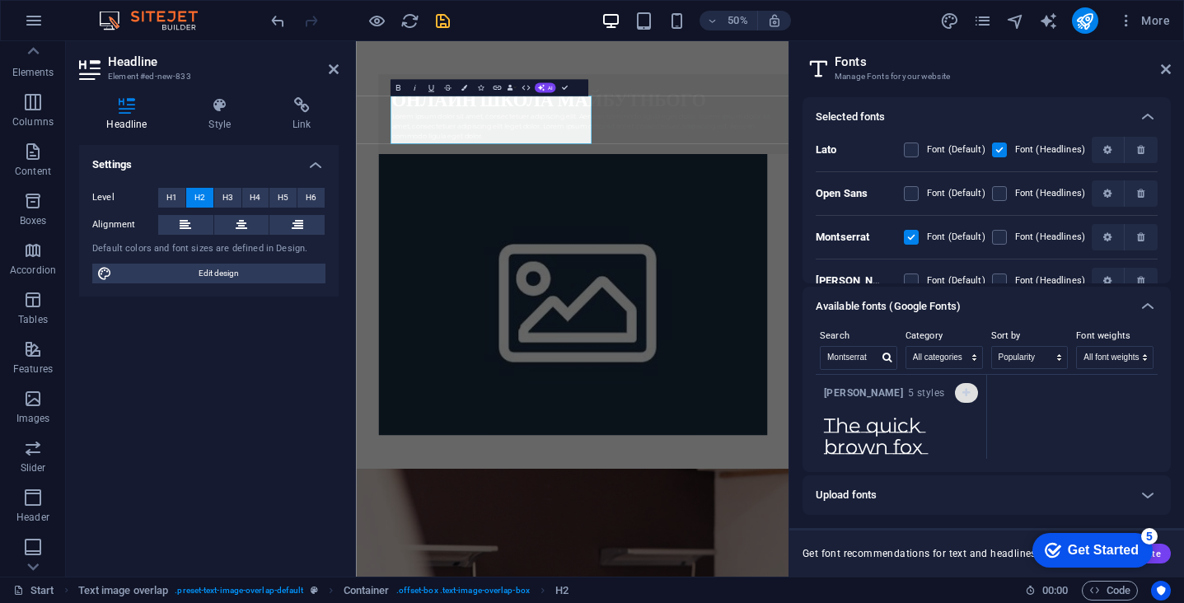
click at [964, 388] on icon "button" at bounding box center [965, 393] width 7 height 10
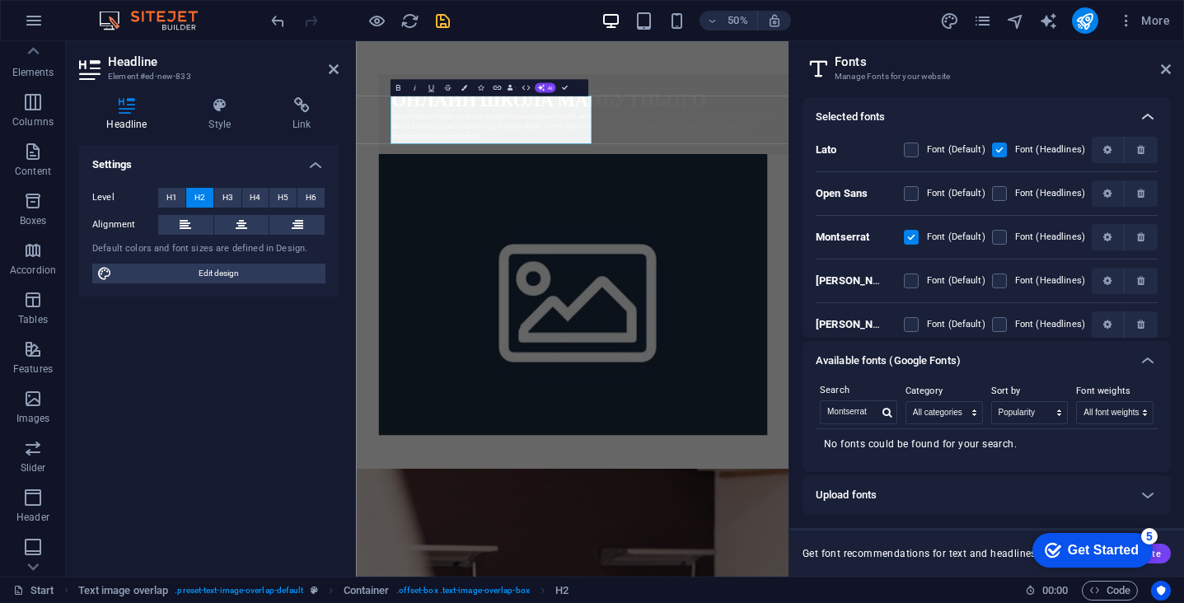
click at [1150, 110] on icon at bounding box center [1148, 117] width 20 height 20
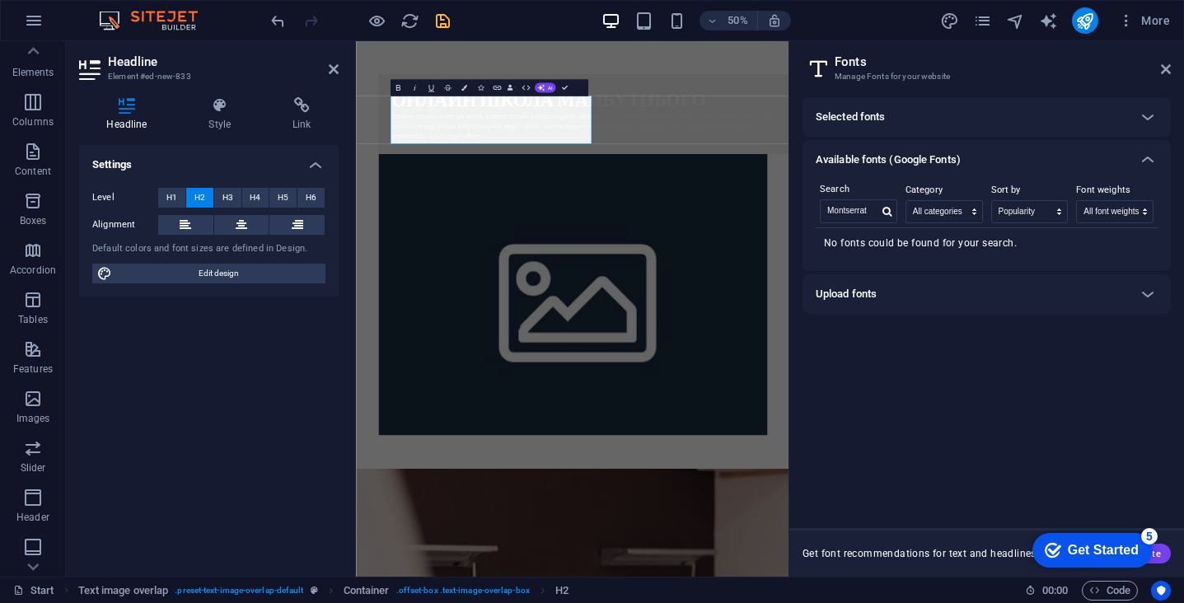
click at [1159, 61] on h2 "Fonts" at bounding box center [1003, 61] width 336 height 15
click at [1159, 75] on header "Fonts Manage Fonts for your website" at bounding box center [988, 62] width 365 height 43
click at [1165, 73] on icon at bounding box center [1166, 69] width 10 height 13
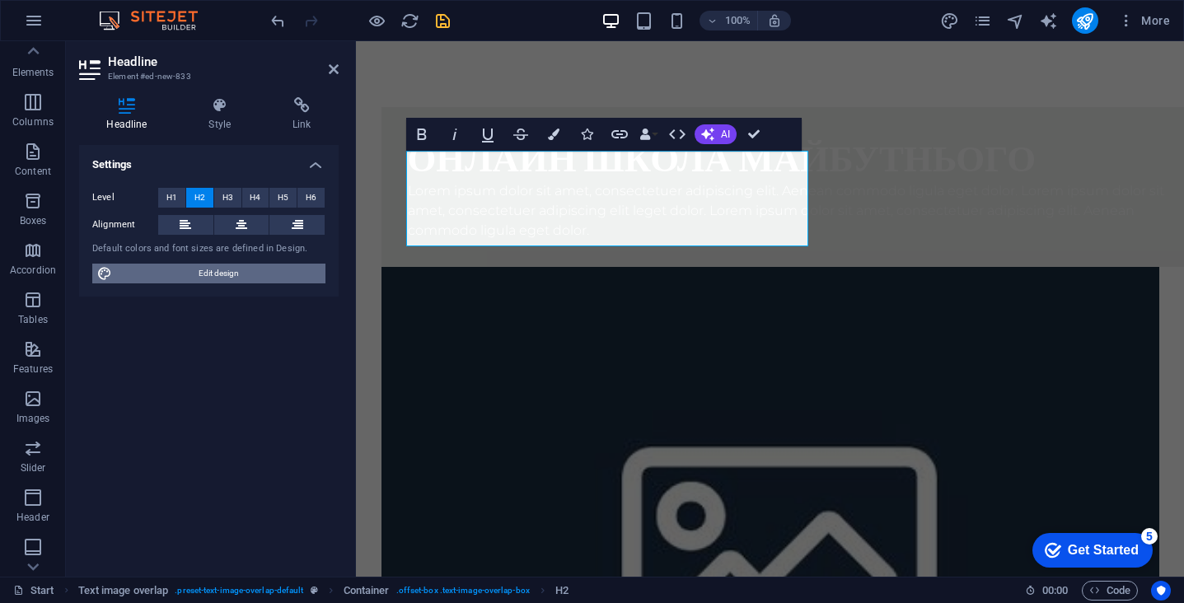
click at [254, 277] on span "Edit design" at bounding box center [219, 274] width 204 height 20
select select "px"
select select "300"
select select "px"
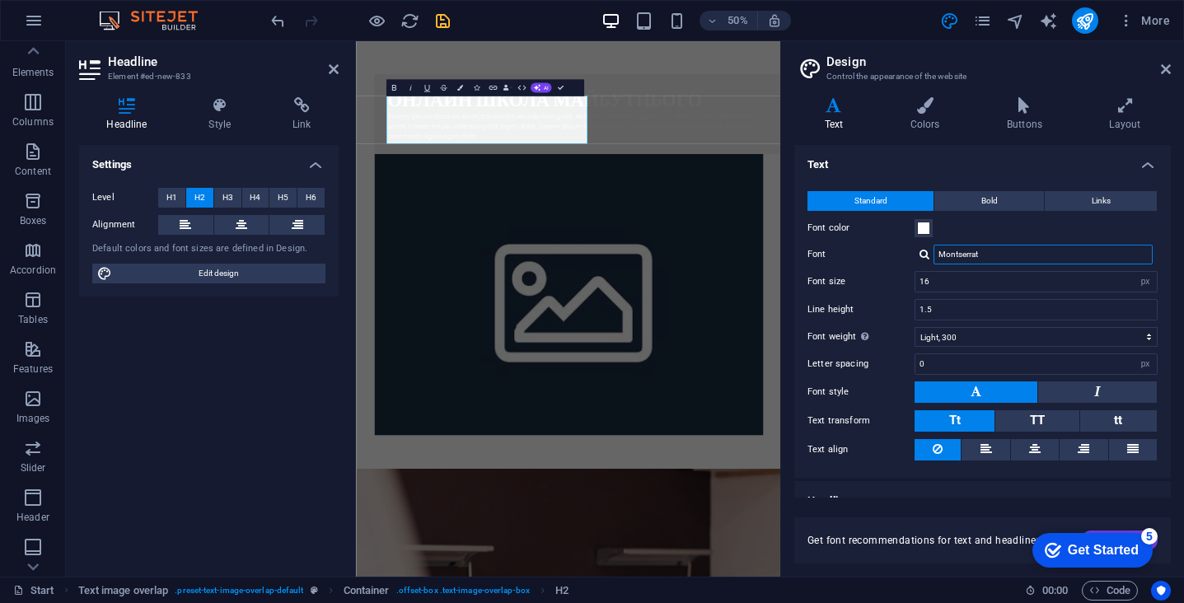
click at [986, 259] on input "Montserrat" at bounding box center [1043, 255] width 219 height 20
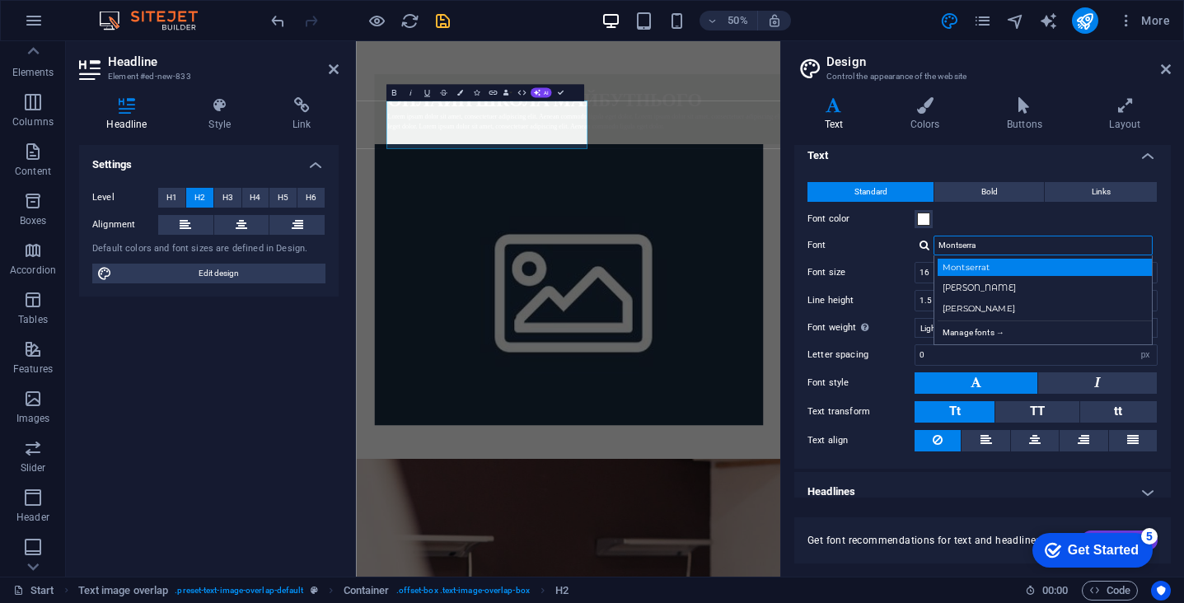
scroll to position [4, 0]
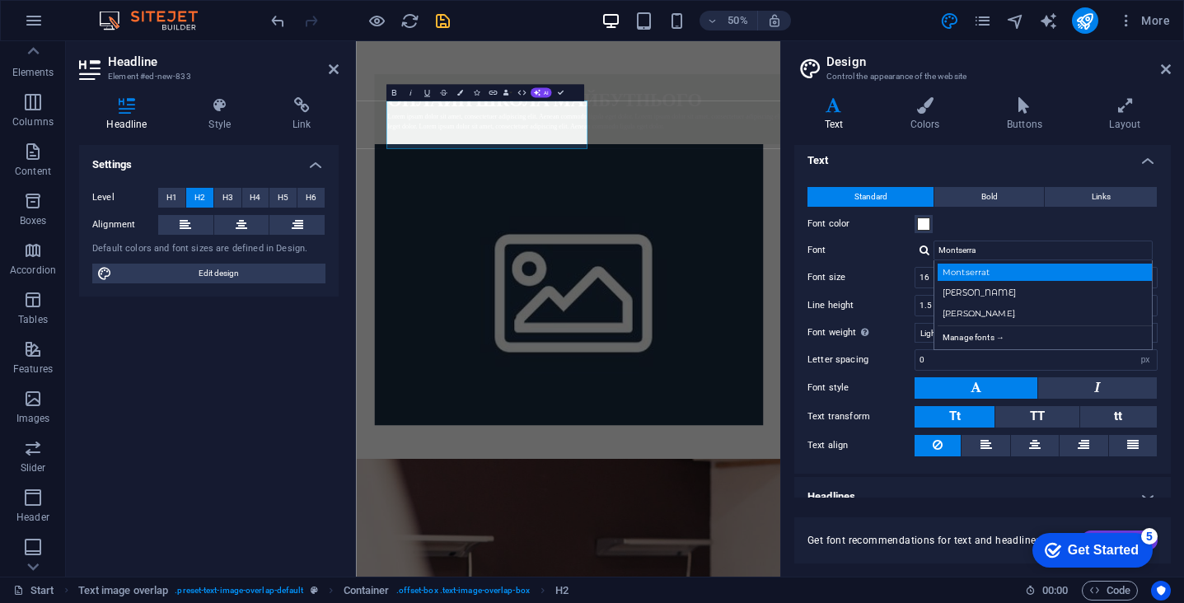
click at [998, 274] on div "Montserrat" at bounding box center [1047, 272] width 218 height 17
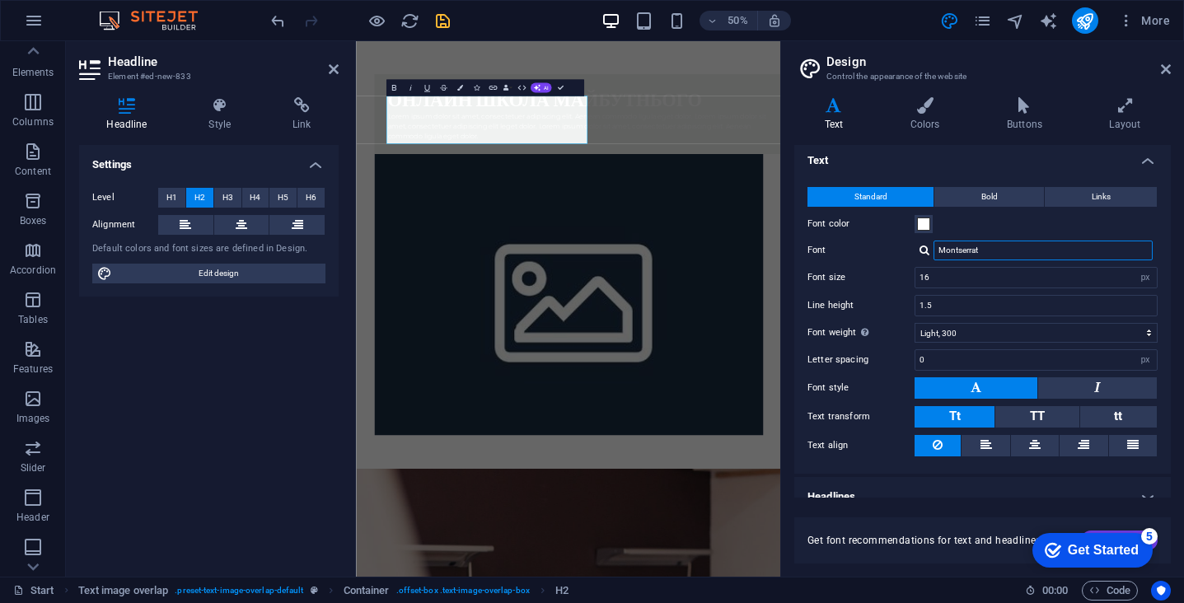
click at [993, 244] on input "Montserrat" at bounding box center [1043, 251] width 219 height 20
click at [978, 251] on input "Montserrat" at bounding box center [1043, 251] width 219 height 20
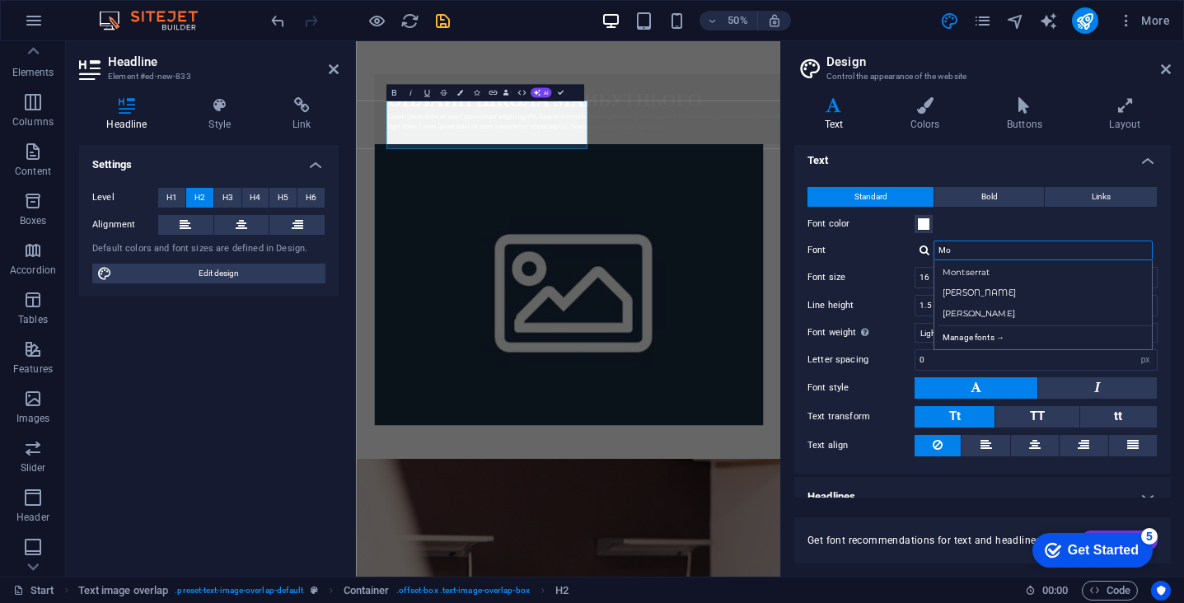
type input "M"
paste input "[PERSON_NAME]"
type input "[PERSON_NAME]"
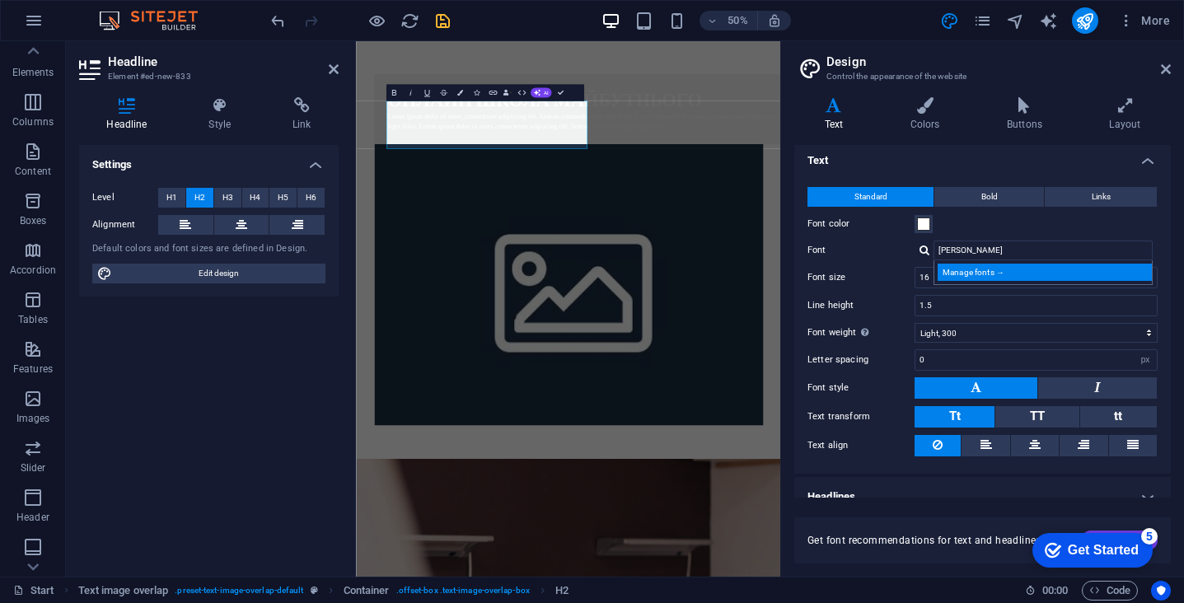
click at [985, 269] on div "Manage fonts →" at bounding box center [1047, 272] width 218 height 17
select select "popularity"
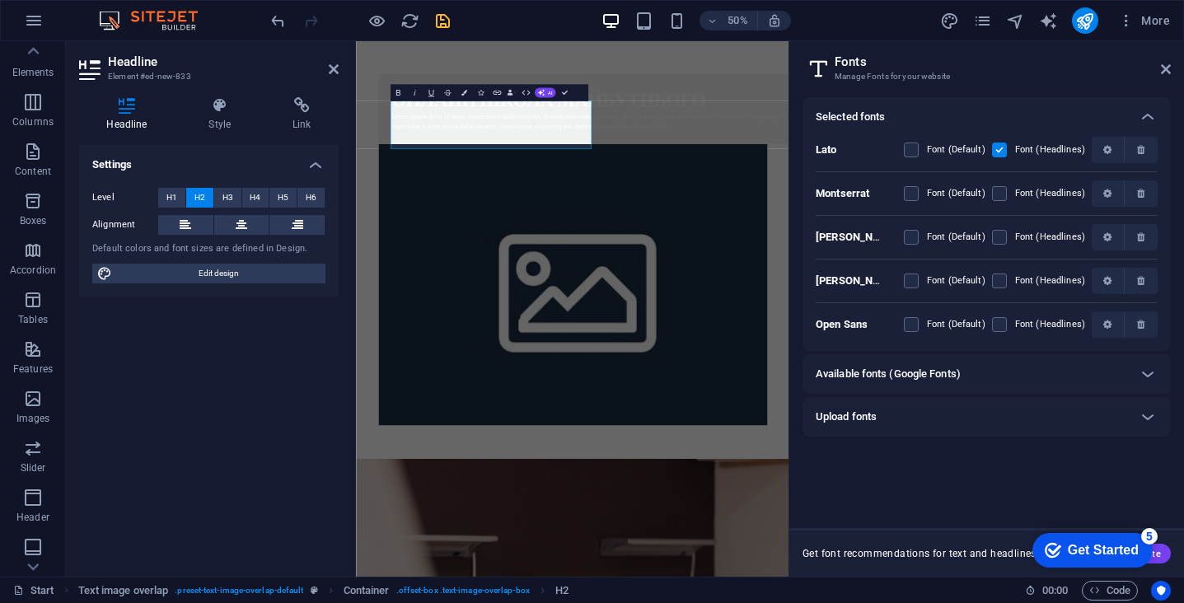
click at [970, 382] on div "Available fonts (Google Fonts)" at bounding box center [972, 374] width 312 height 20
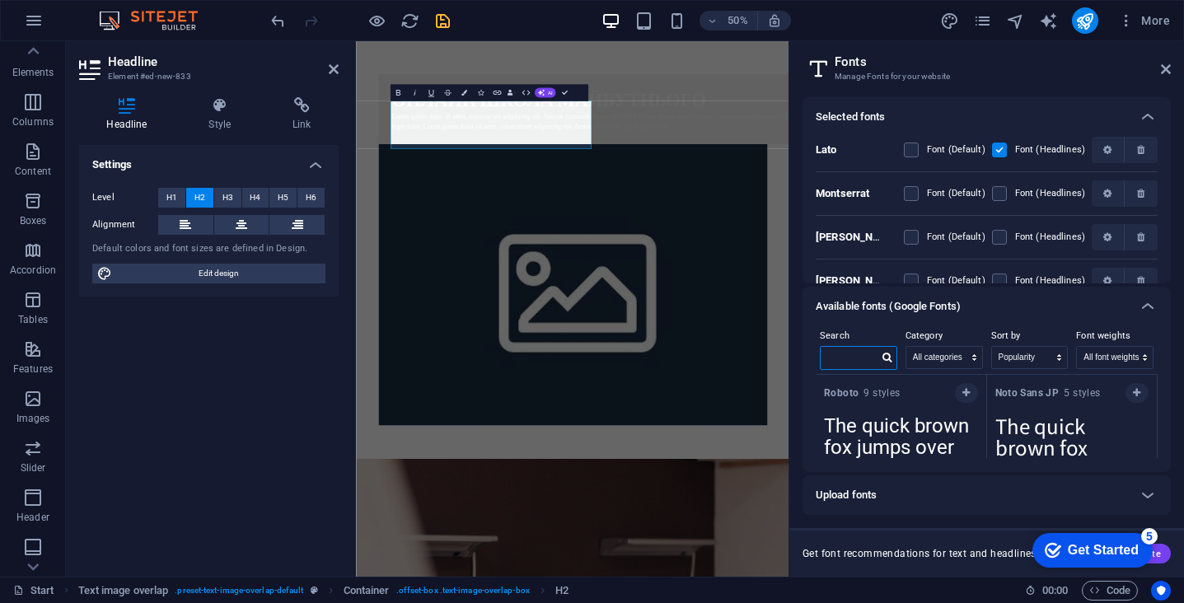
click at [860, 355] on input "text" at bounding box center [850, 357] width 58 height 21
paste input "[PERSON_NAME]"
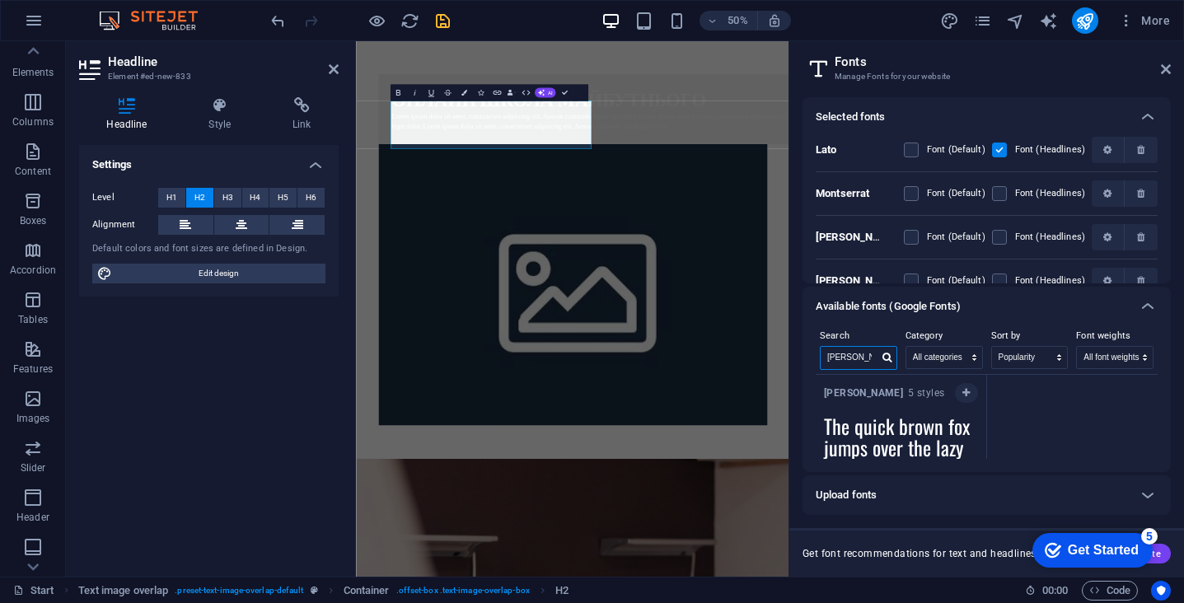
type input "[PERSON_NAME]"
click at [928, 414] on textarea "The quick brown fox jumps over the lazy dog." at bounding box center [901, 452] width 171 height 91
click at [963, 402] on button "button" at bounding box center [966, 393] width 23 height 20
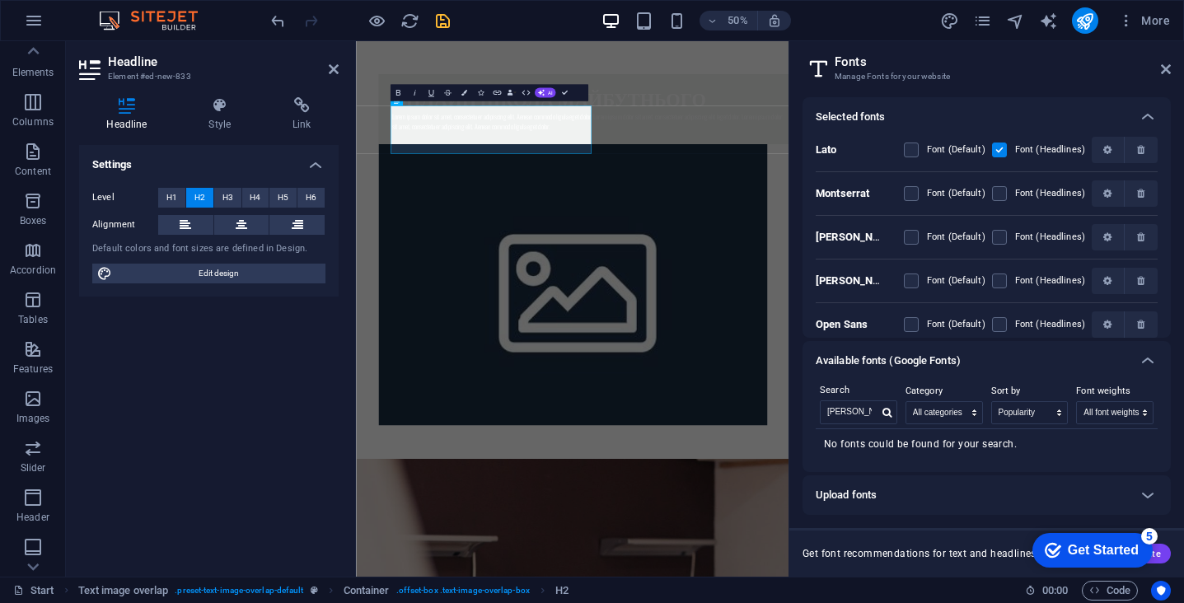
click at [876, 118] on h6 "Selected fonts" at bounding box center [850, 117] width 69 height 20
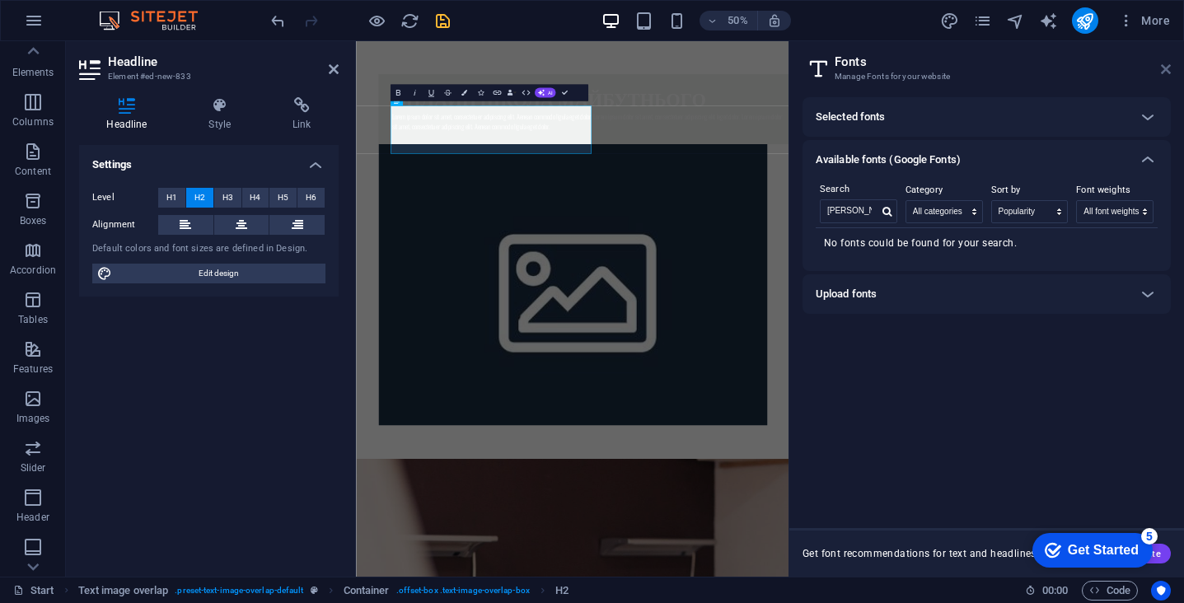
click at [1165, 73] on icon at bounding box center [1166, 69] width 10 height 13
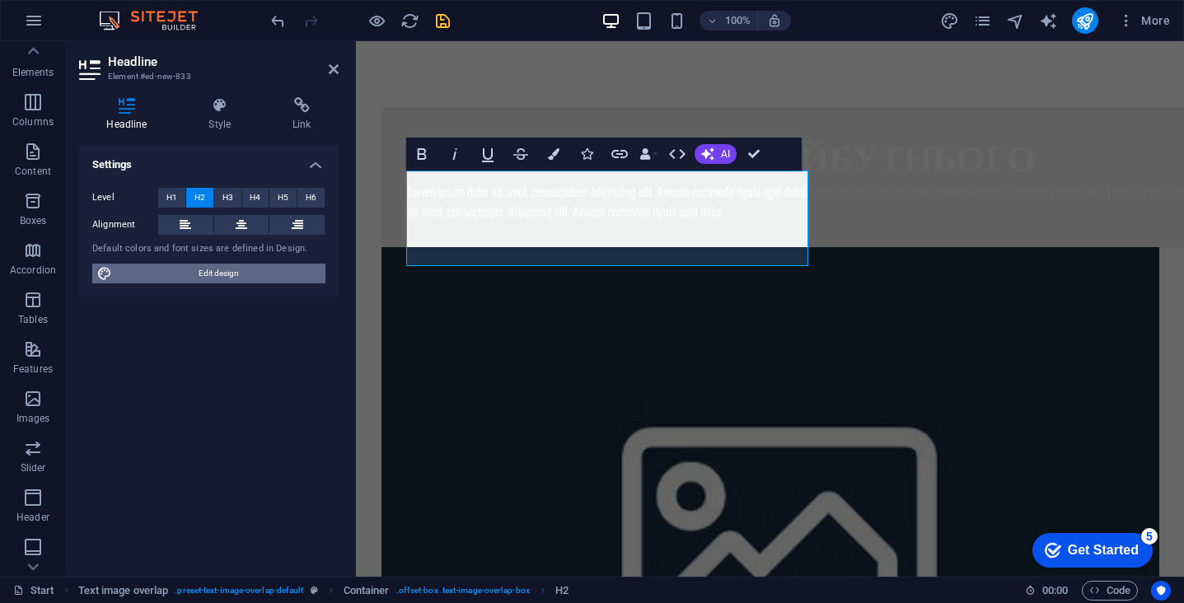
click at [220, 279] on span "Edit design" at bounding box center [219, 274] width 204 height 20
select select "px"
select select "300"
select select "px"
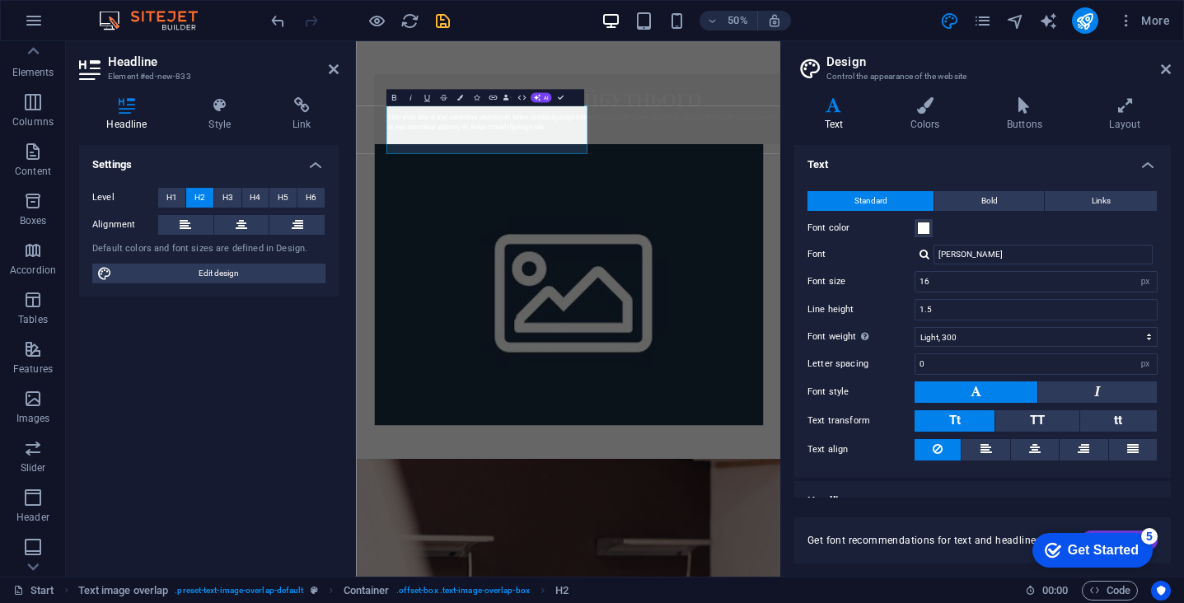
click at [979, 265] on div "Standard Bold Links Font color Font [PERSON_NAME] Manage fonts → Font size 16 r…" at bounding box center [982, 326] width 383 height 303
click at [976, 260] on input "[PERSON_NAME]" at bounding box center [1043, 255] width 219 height 20
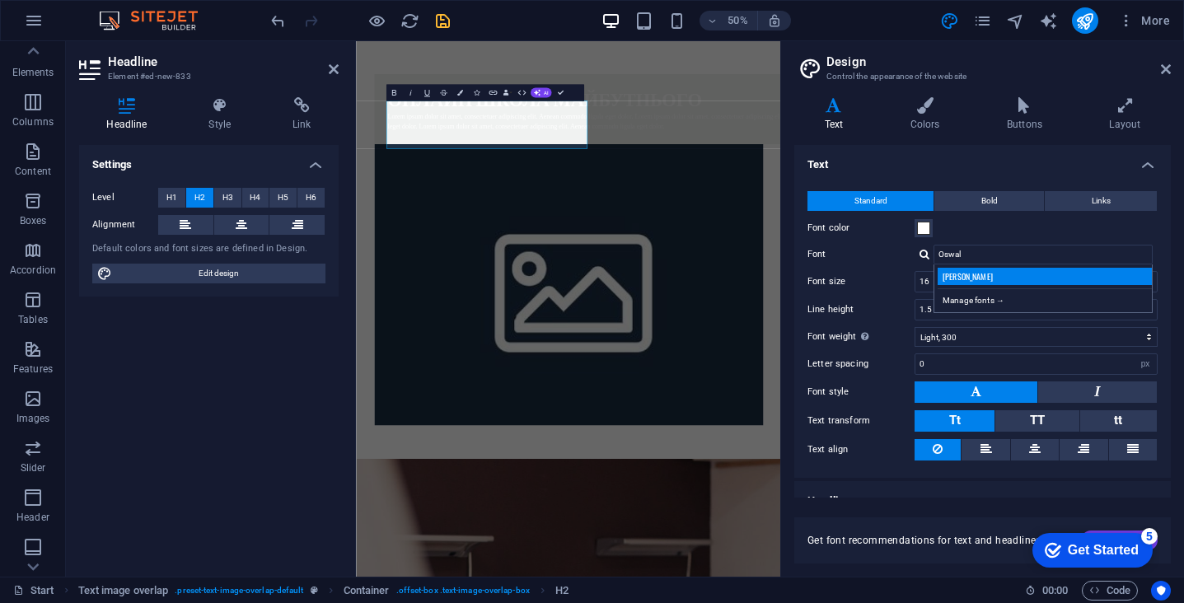
click at [994, 279] on div "[PERSON_NAME]" at bounding box center [1047, 276] width 218 height 17
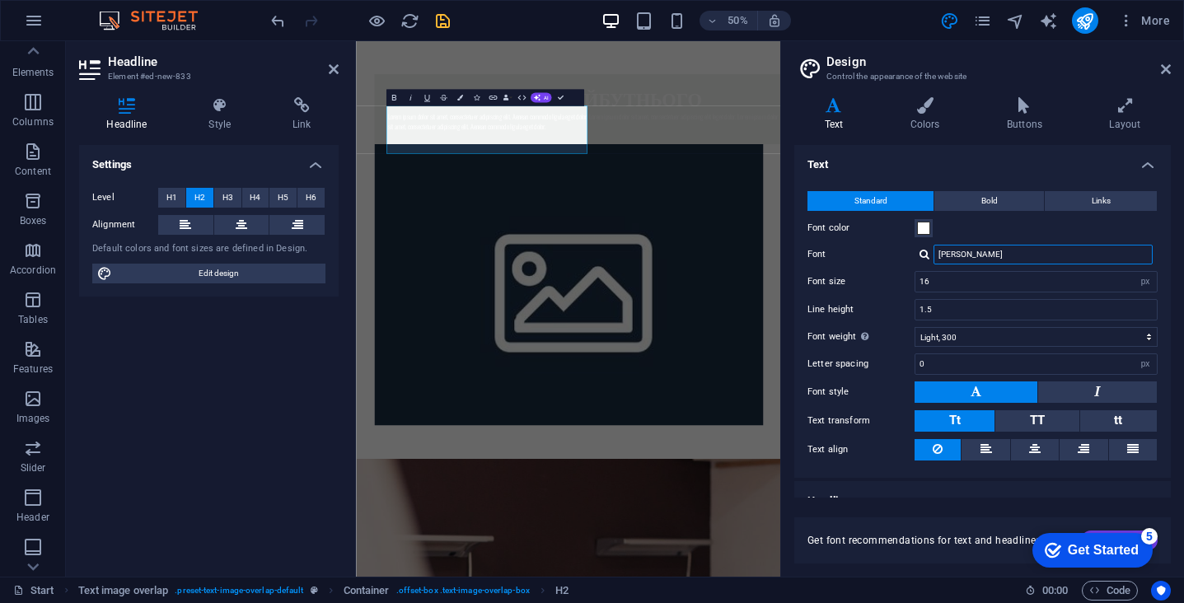
click at [977, 263] on input "[PERSON_NAME]" at bounding box center [1043, 255] width 219 height 20
drag, startPoint x: 978, startPoint y: 257, endPoint x: 895, endPoint y: 254, distance: 83.3
click at [895, 254] on div "Font [PERSON_NAME] Manage fonts →" at bounding box center [983, 255] width 350 height 20
paste input "Montserrat"
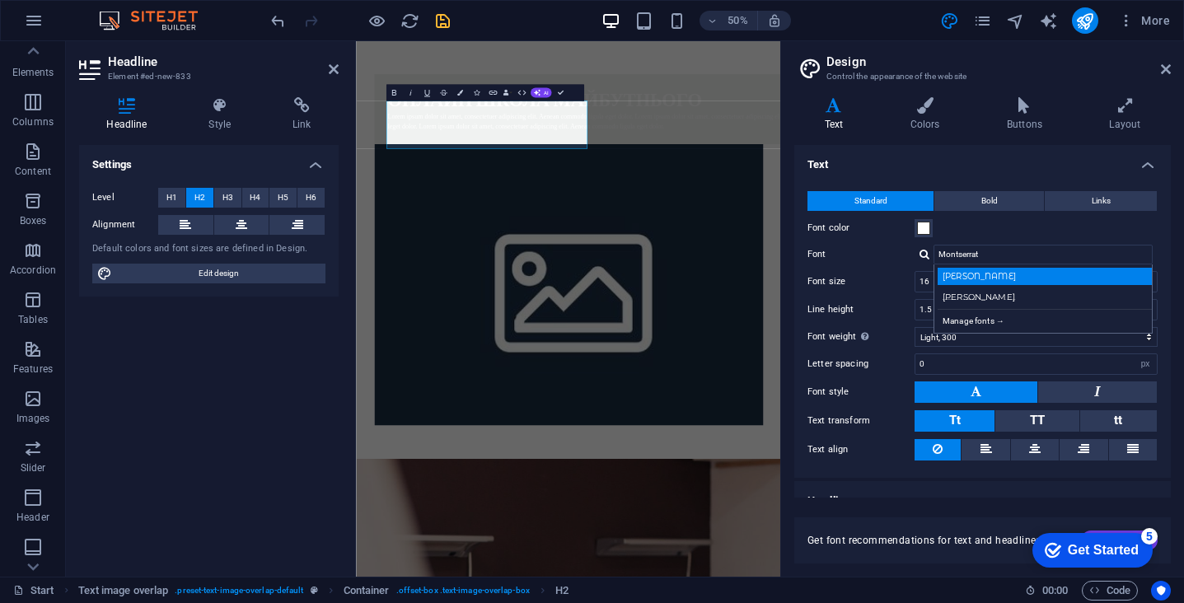
click at [999, 277] on div "[PERSON_NAME]" at bounding box center [1047, 276] width 218 height 17
type input "[PERSON_NAME]"
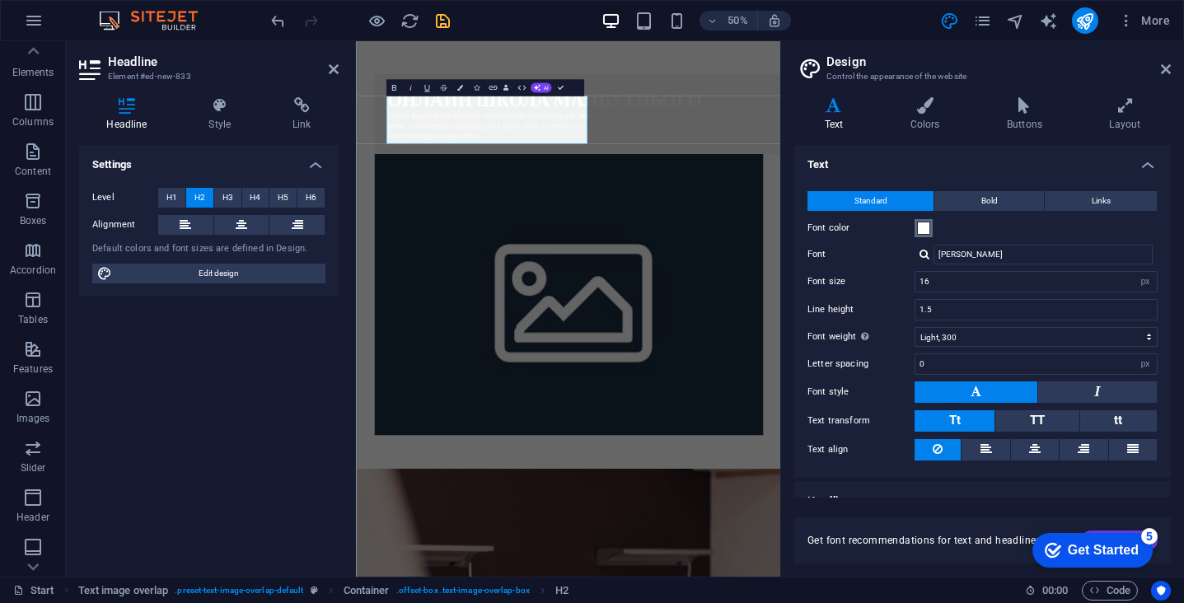
click at [925, 229] on span at bounding box center [923, 228] width 13 height 13
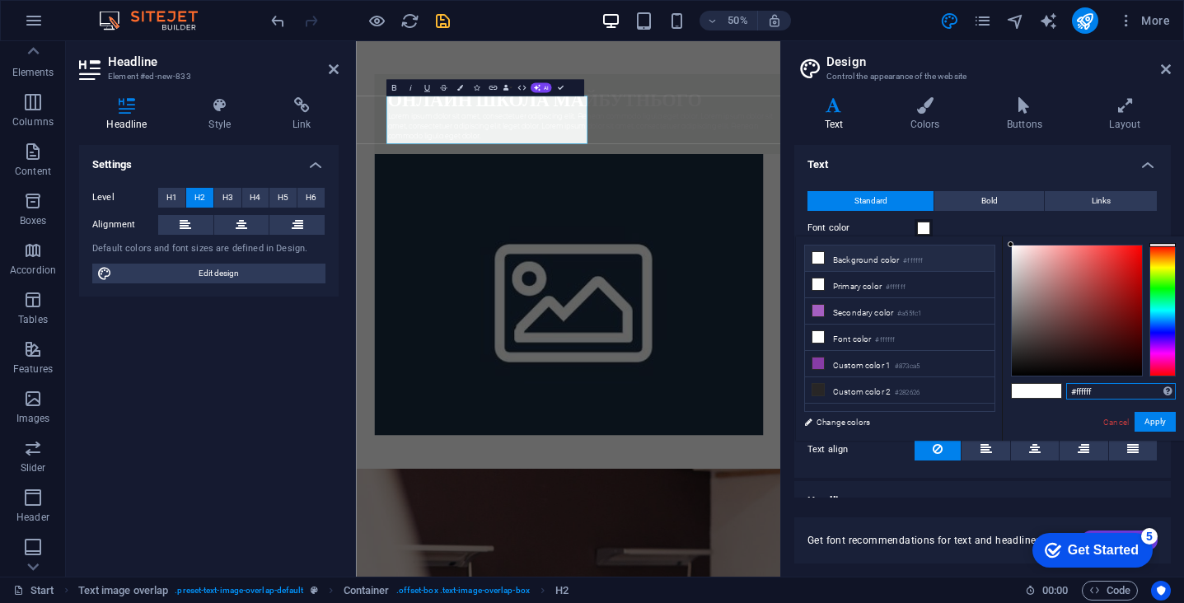
click at [1099, 391] on input "#ffffff" at bounding box center [1121, 391] width 110 height 16
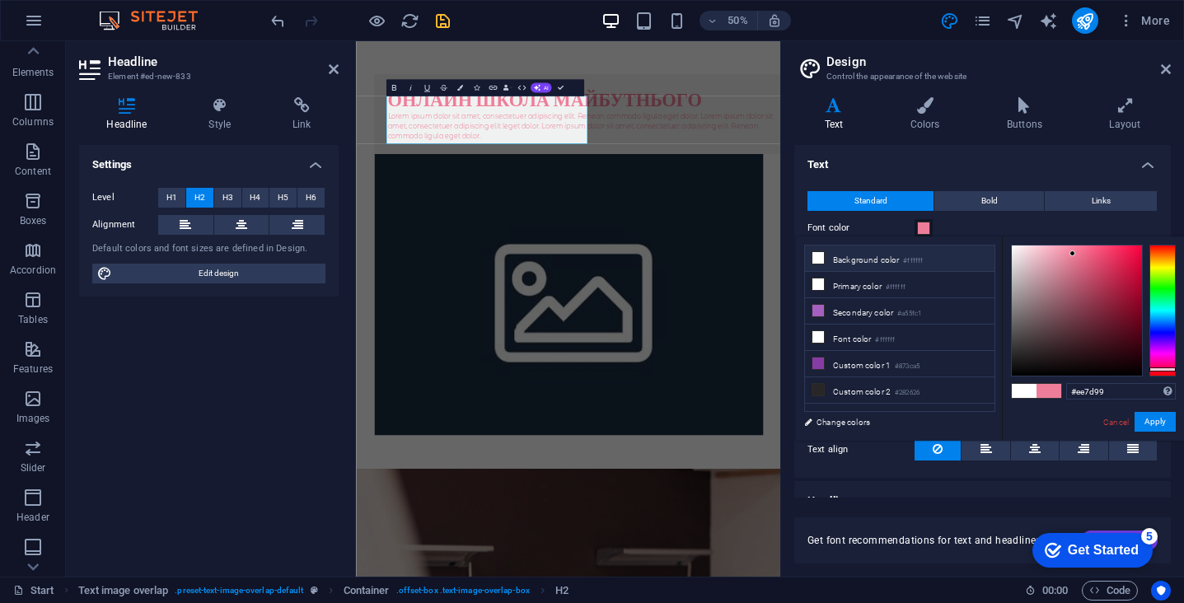
click at [907, 263] on small "#ffffff" at bounding box center [913, 261] width 20 height 12
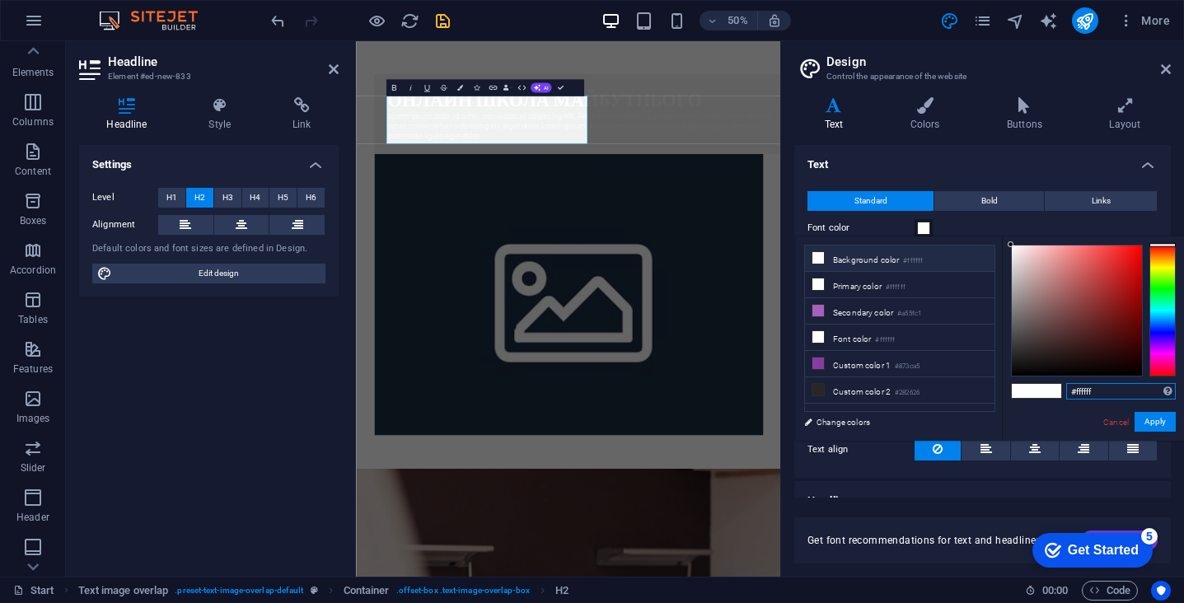
click at [1102, 388] on input "#ffffff" at bounding box center [1121, 391] width 110 height 16
type input "#8b91c7"
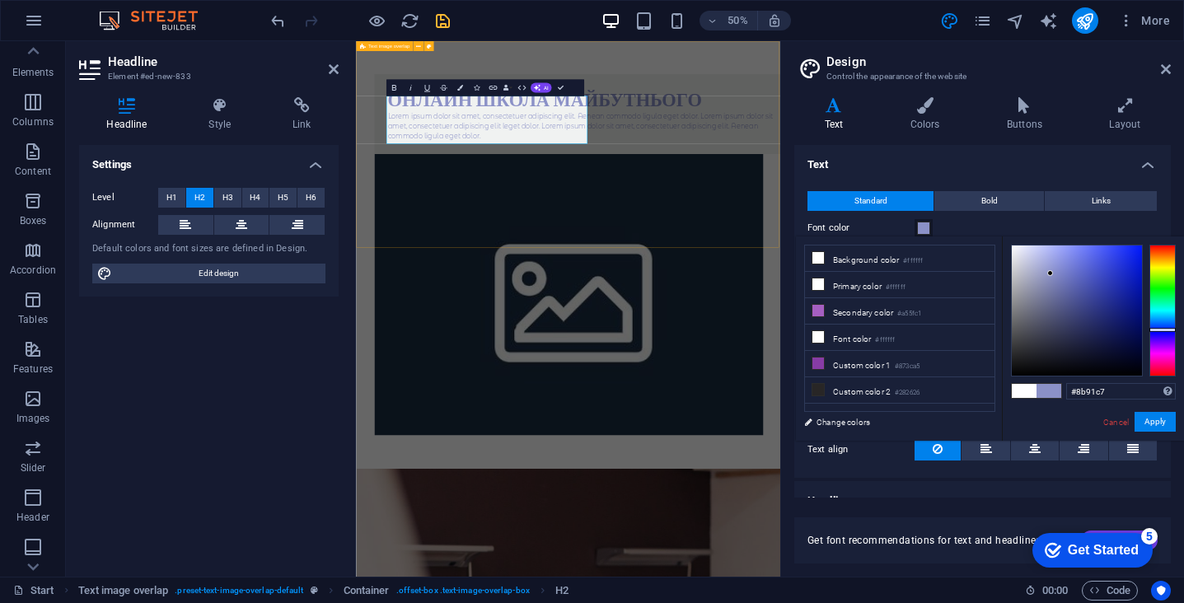
click at [766, 374] on div "Онлайн школа майбутнього Lorem ipsum dolor sit amet, consectetuer adipiscing el…" at bounding box center [780, 468] width 849 height 855
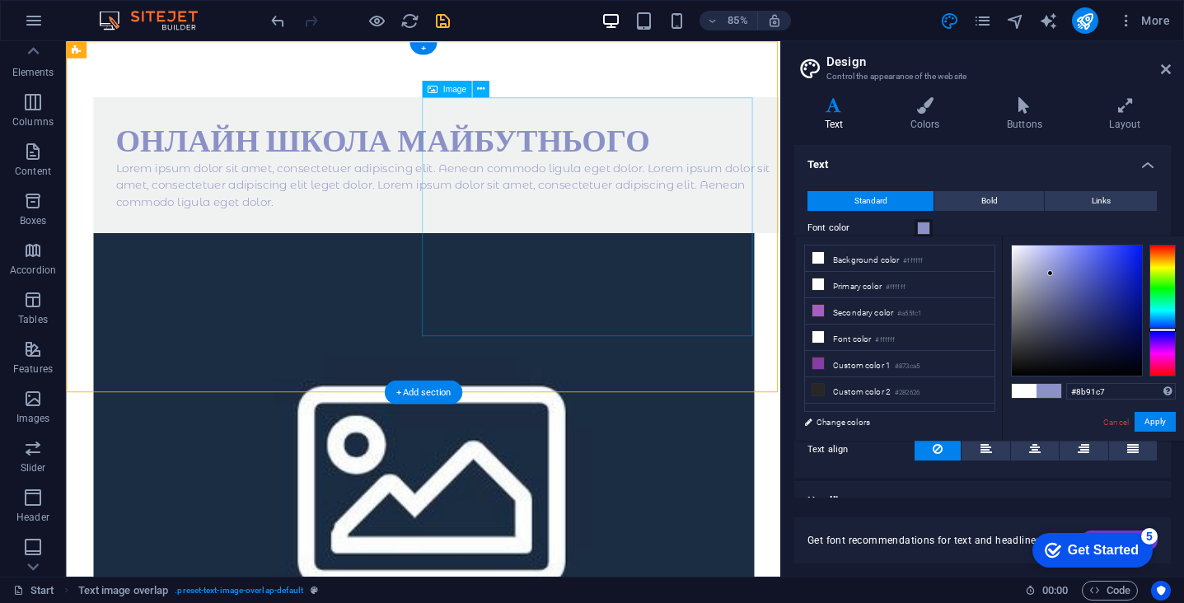
click at [677, 267] on figure at bounding box center [486, 548] width 778 height 563
click at [537, 267] on div "Онлайн школа майбутнього Lorem ipsum dolor sit amet, consectetuer adipiscing el…" at bounding box center [519, 187] width 844 height 160
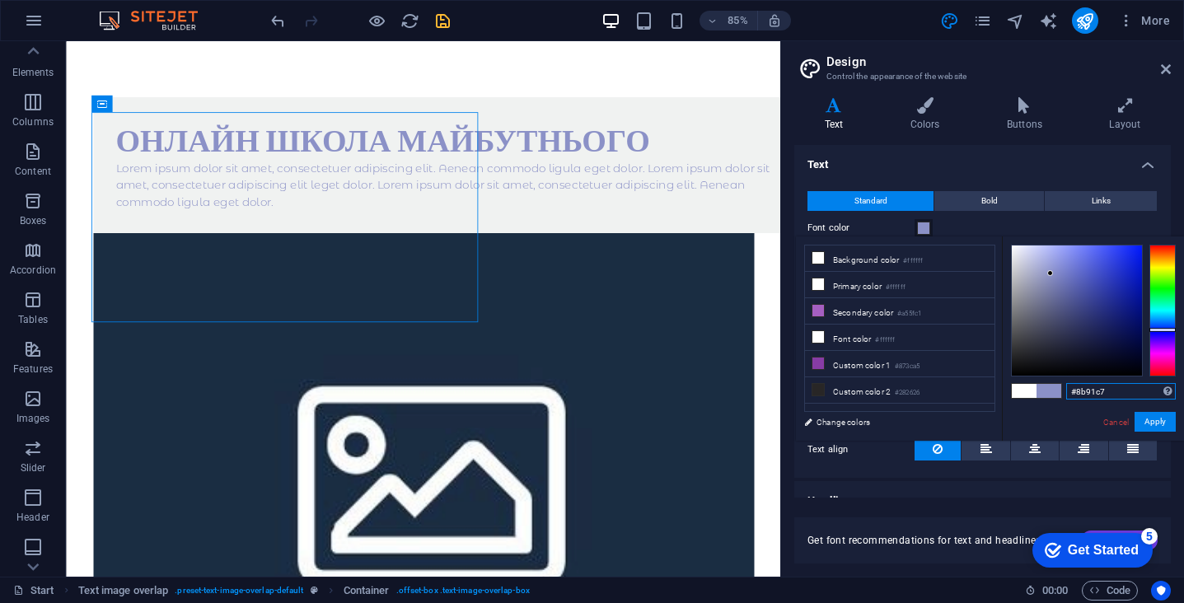
click at [1086, 395] on input "#8b91c7" at bounding box center [1121, 391] width 110 height 16
click at [522, 166] on div "Онлайн школа майбутнього" at bounding box center [519, 157] width 791 height 48
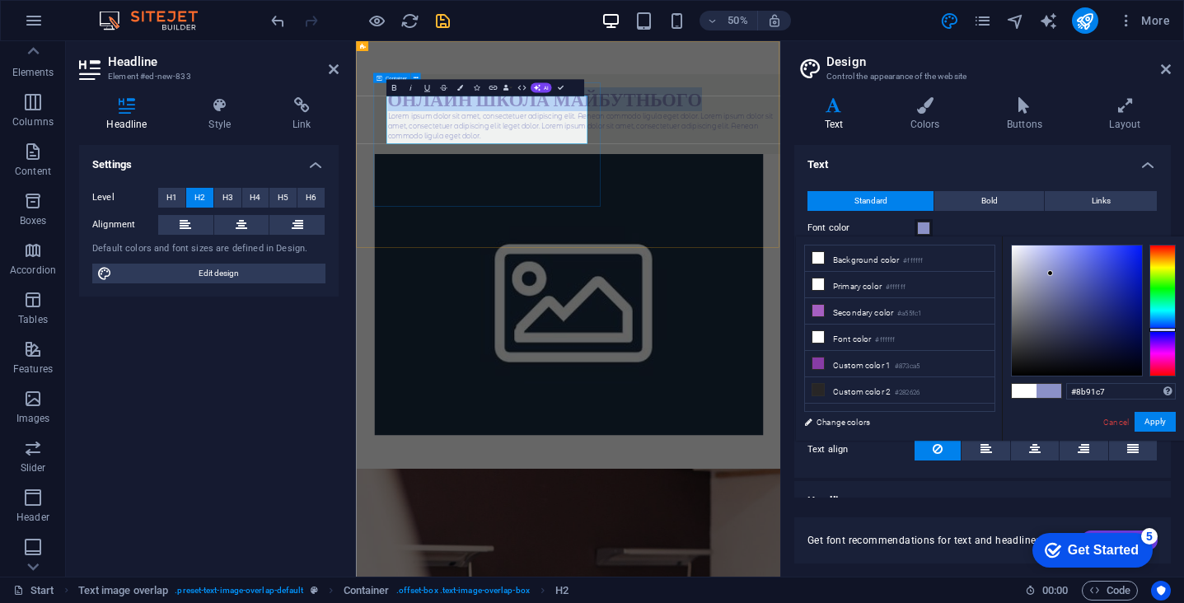
click at [819, 267] on div "Онлайн школа майбутнього Lorem ipsum dolor sit amet, consectetuer adipiscing el…" at bounding box center [813, 187] width 844 height 160
click at [816, 427] on div "Онлайн школа майбутнього Lorem ipsum dolor sit amet, consectetuer adipiscing el…" at bounding box center [780, 468] width 849 height 855
select select "rem"
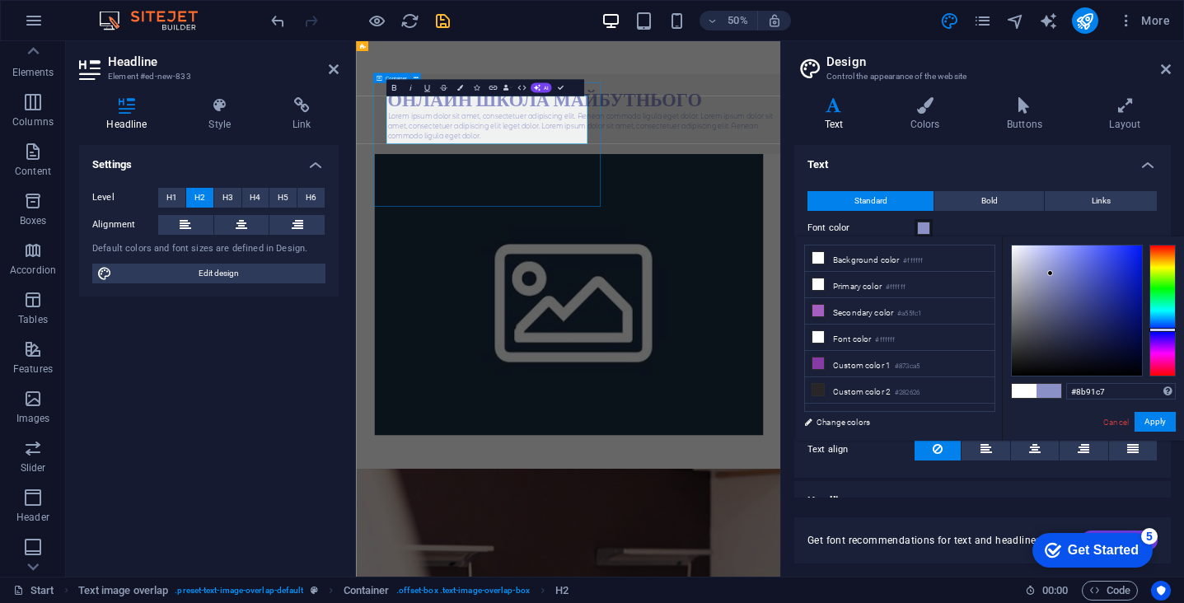
select select "px"
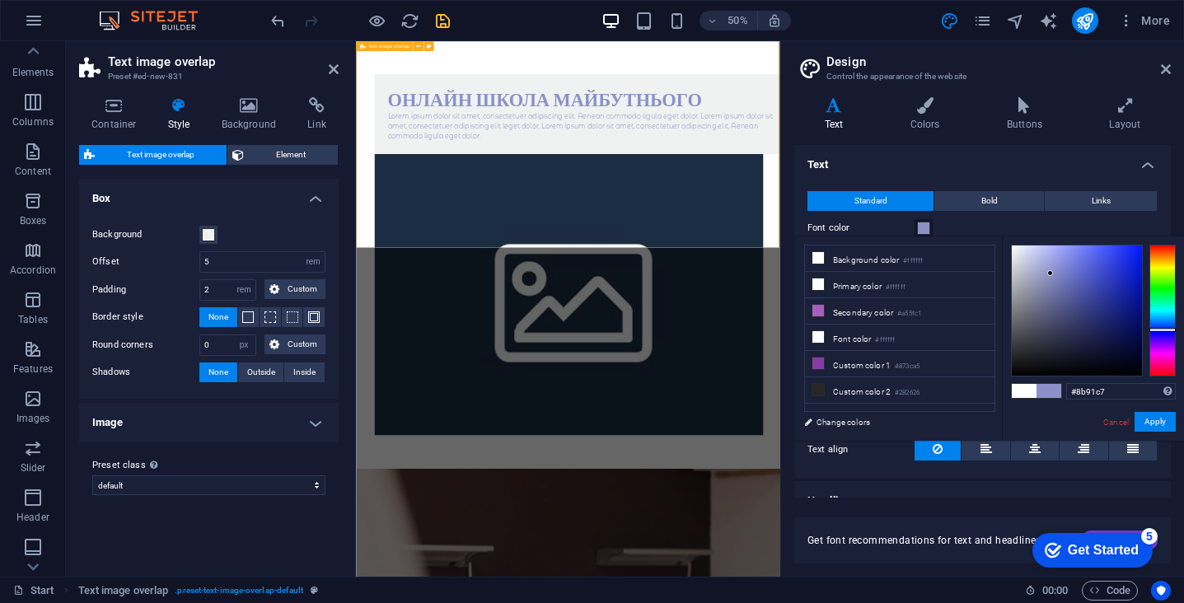
click at [839, 420] on div "Онлайн школа майбутнього Lorem ipsum dolor sit amet, consectetuer adipiscing el…" at bounding box center [780, 468] width 849 height 855
click at [829, 267] on div "Онлайн школа майбутнього Lorem ipsum dolor sit amet, consectetuer adipiscing el…" at bounding box center [813, 187] width 844 height 160
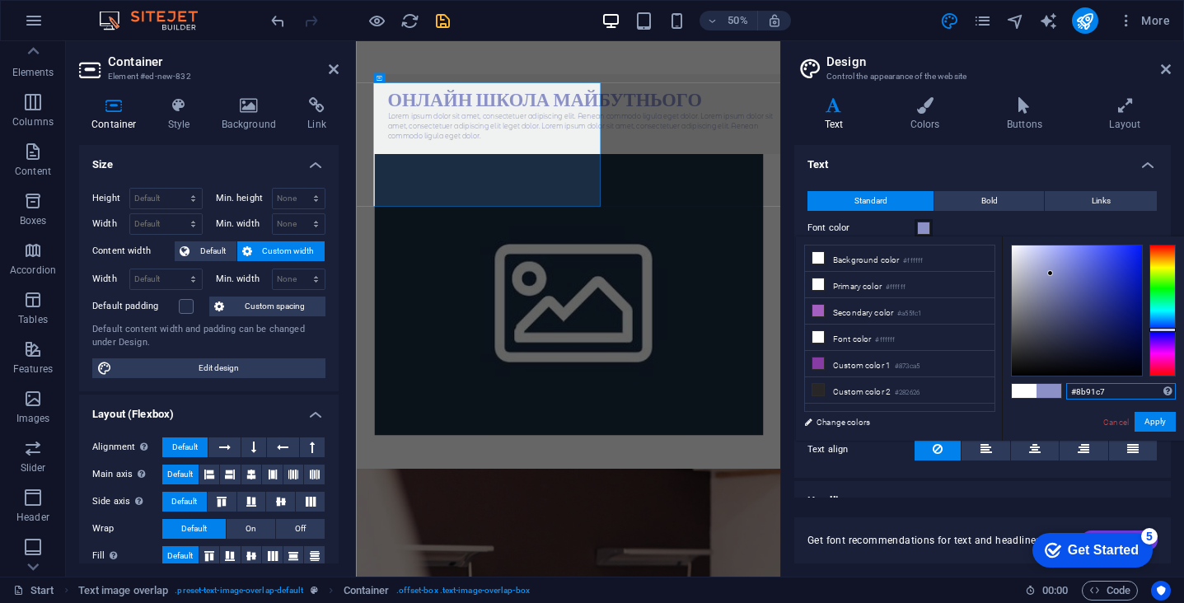
click at [1093, 388] on input "#8b91c7" at bounding box center [1121, 391] width 110 height 16
click at [1027, 391] on span at bounding box center [1024, 391] width 25 height 14
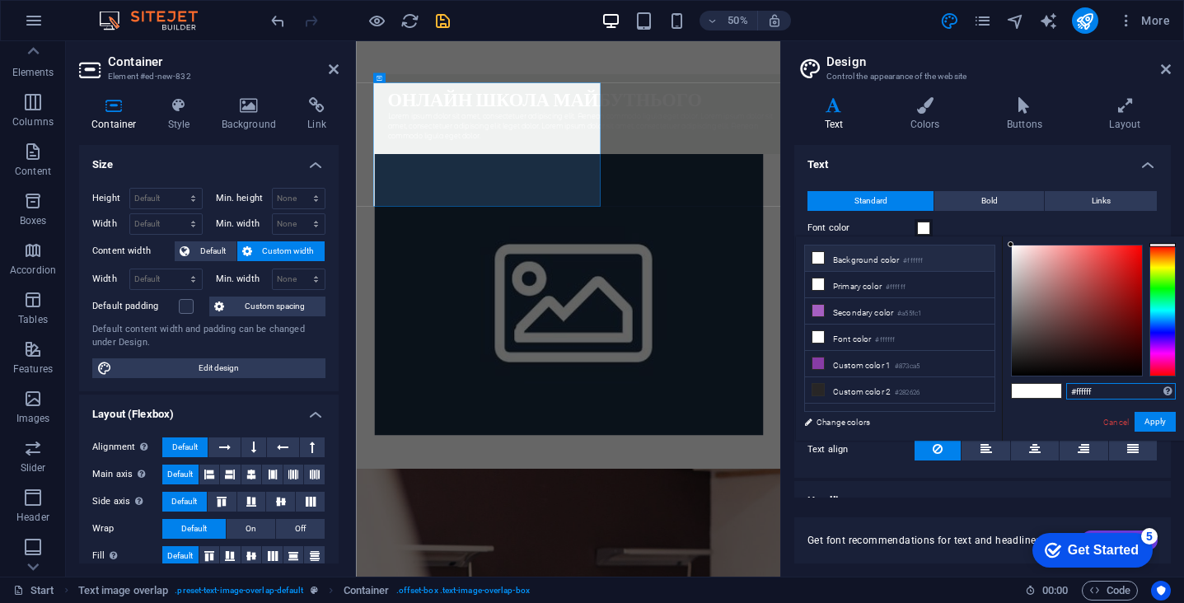
click at [1083, 389] on input "#ffffff" at bounding box center [1121, 391] width 110 height 16
paste input "8b91c7"
click at [1134, 394] on input "#ff 8b91c7 ffff" at bounding box center [1121, 391] width 110 height 16
click at [1085, 390] on input "#ff 8b91c7" at bounding box center [1121, 391] width 110 height 16
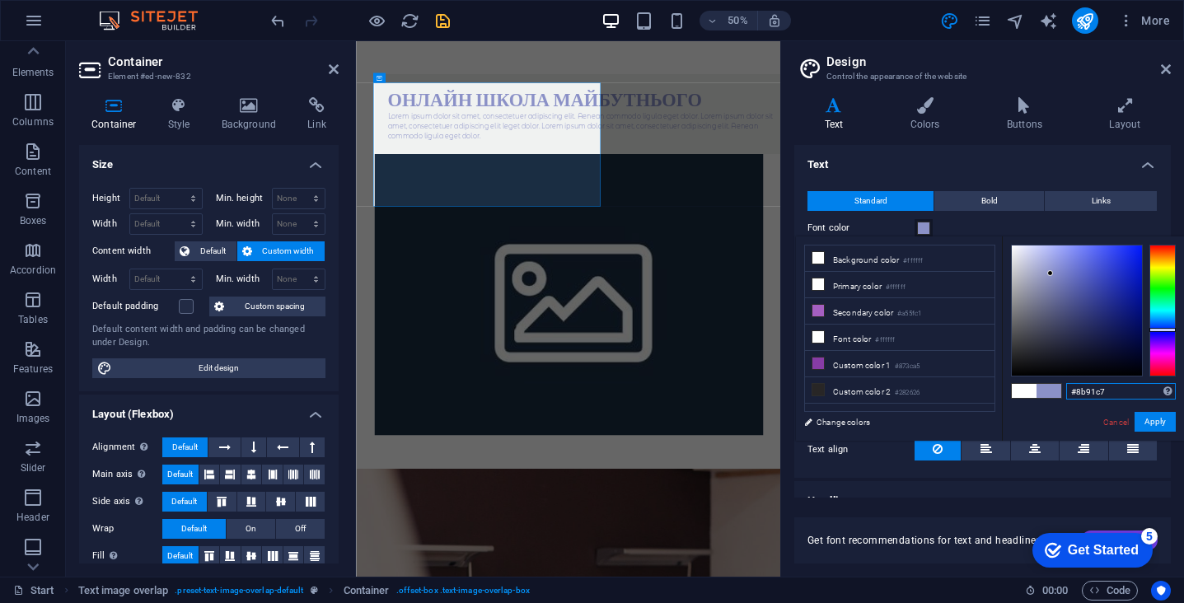
drag, startPoint x: 1107, startPoint y: 393, endPoint x: 1077, endPoint y: 394, distance: 30.5
click at [1077, 394] on input "#8b91c7" at bounding box center [1121, 391] width 110 height 16
type input "#fbf08f"
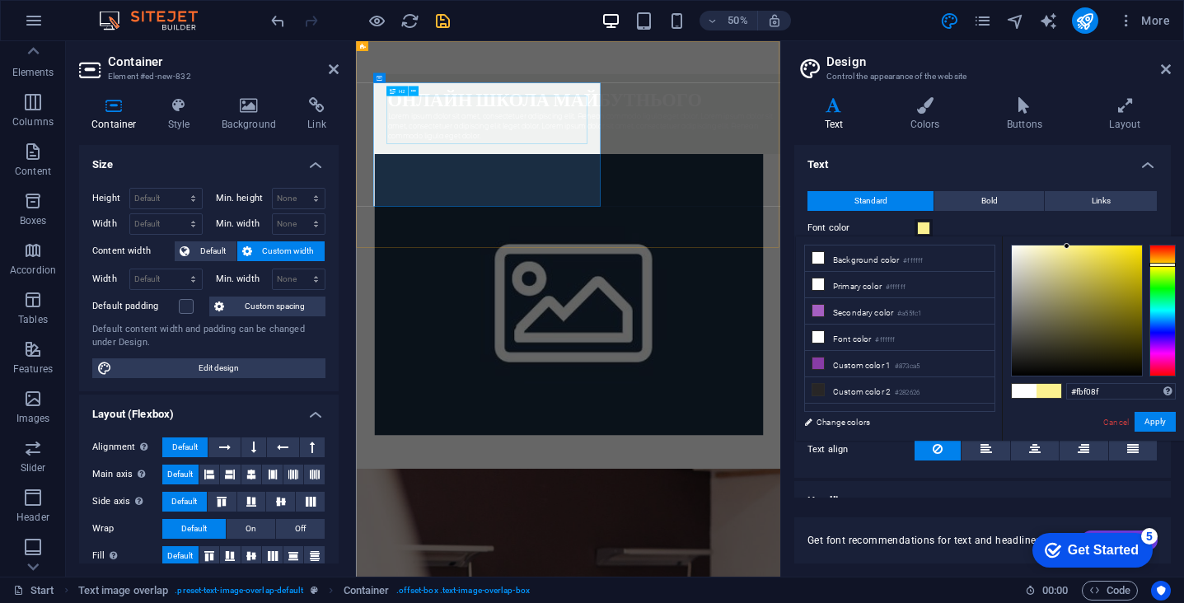
click at [587, 181] on div "Онлайн школа майбутнього" at bounding box center [813, 157] width 791 height 48
click at [1167, 67] on icon at bounding box center [1166, 69] width 10 height 13
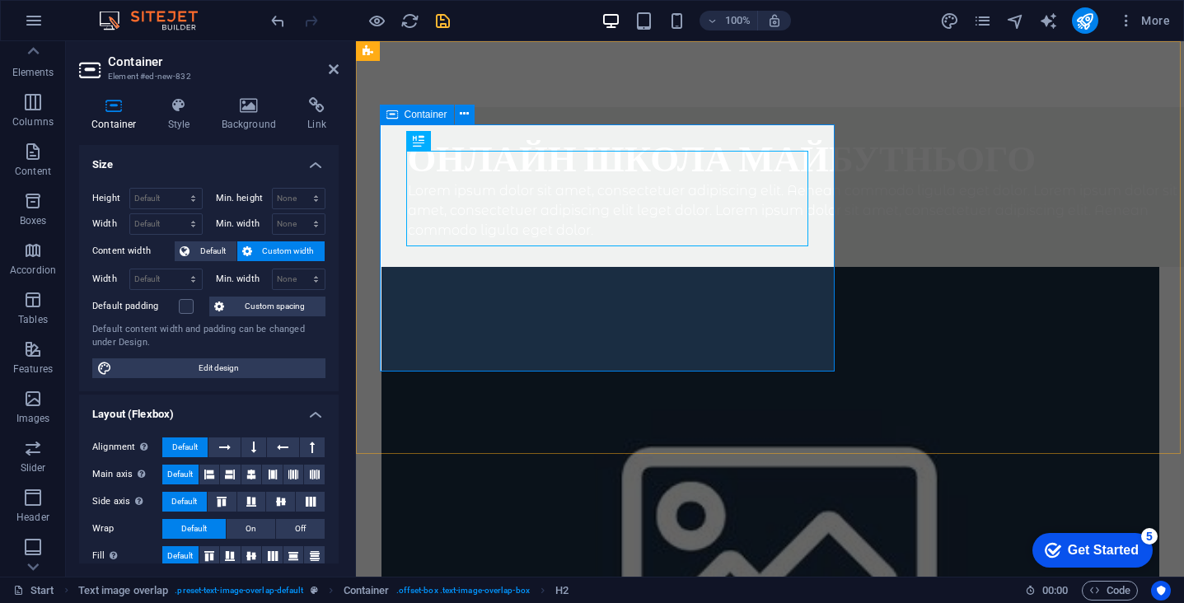
click at [563, 130] on div "Онлайн школа майбутнього Lorem ipsum dolor sit amet, consectetuer adipiscing el…" at bounding box center [804, 187] width 844 height 160
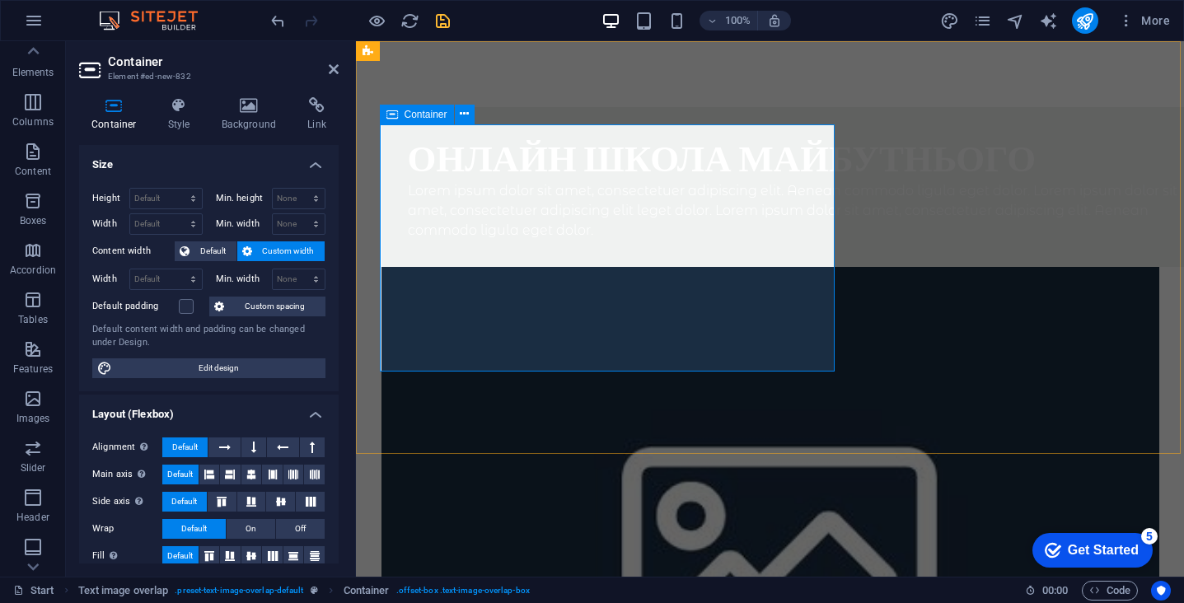
click at [822, 139] on div "Онлайн школа майбутнього Lorem ipsum dolor sit amet, consectetuer adipiscing el…" at bounding box center [804, 187] width 844 height 160
click at [189, 372] on span "Edit design" at bounding box center [219, 368] width 204 height 20
select select "rem"
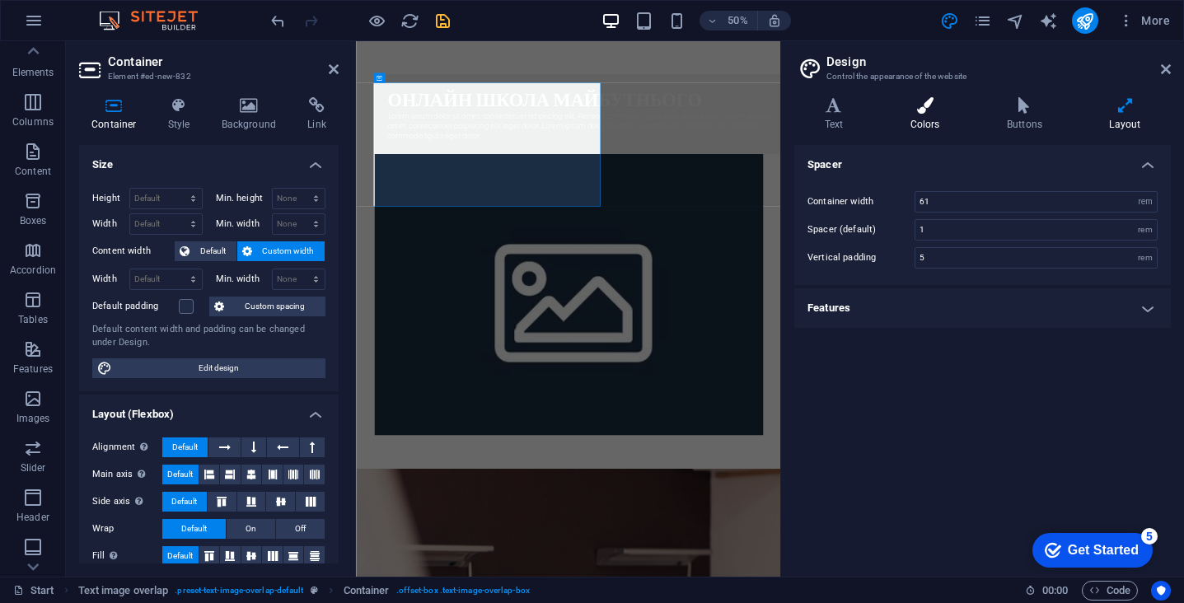
click at [917, 105] on icon at bounding box center [925, 105] width 90 height 16
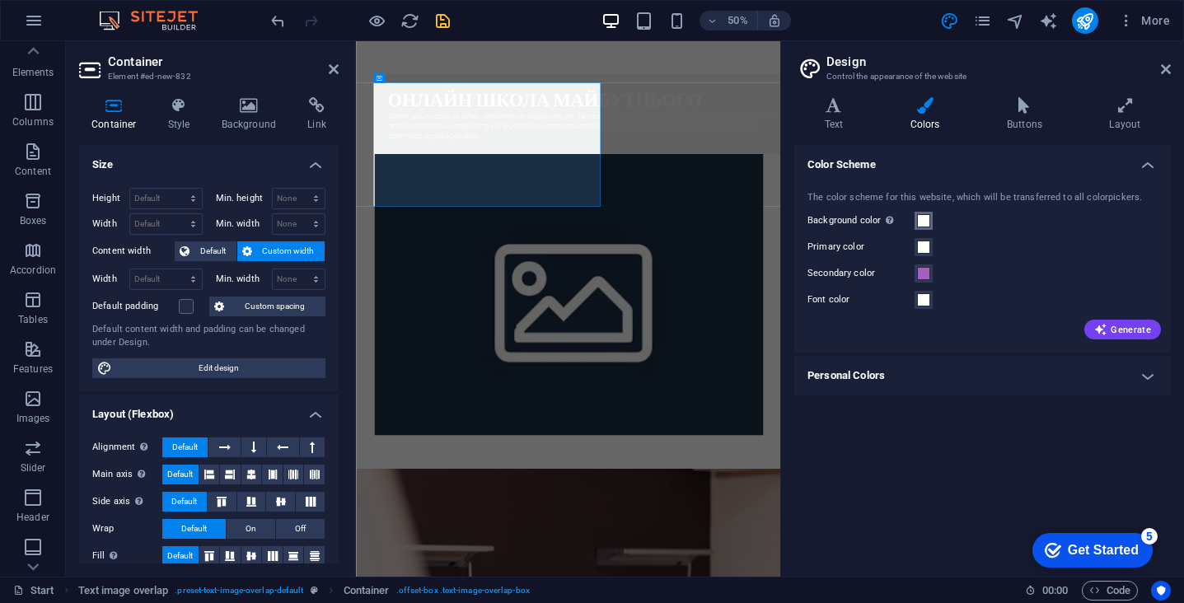
click at [927, 222] on span at bounding box center [923, 220] width 13 height 13
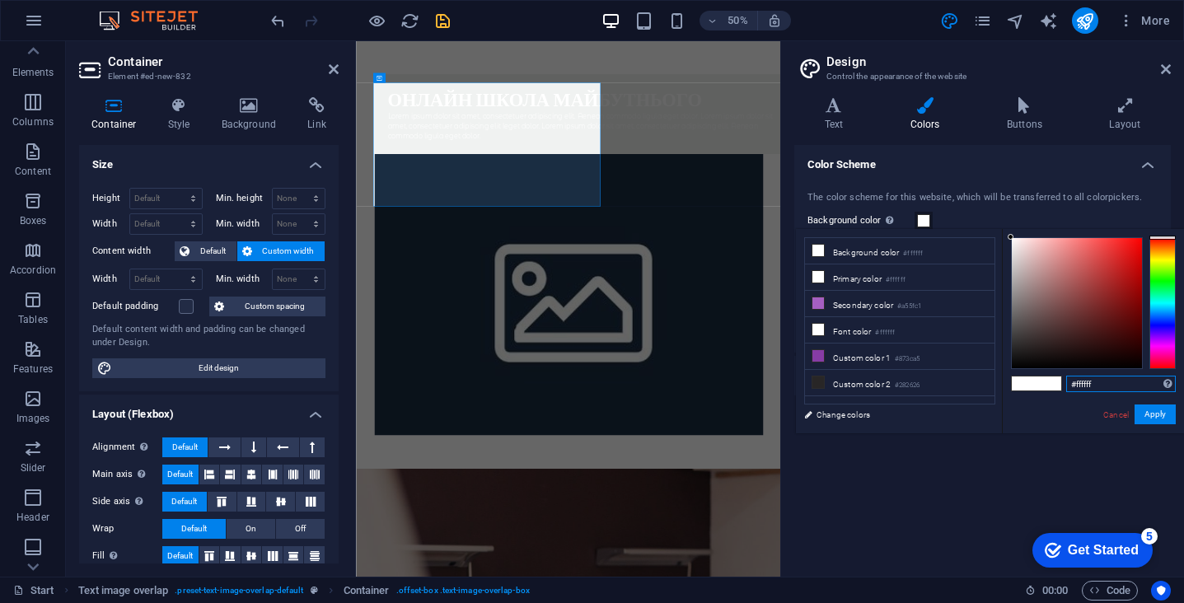
click at [1097, 383] on input "#ffffff" at bounding box center [1121, 384] width 110 height 16
type input "#"
type input "£"
type input "#ee7d99"
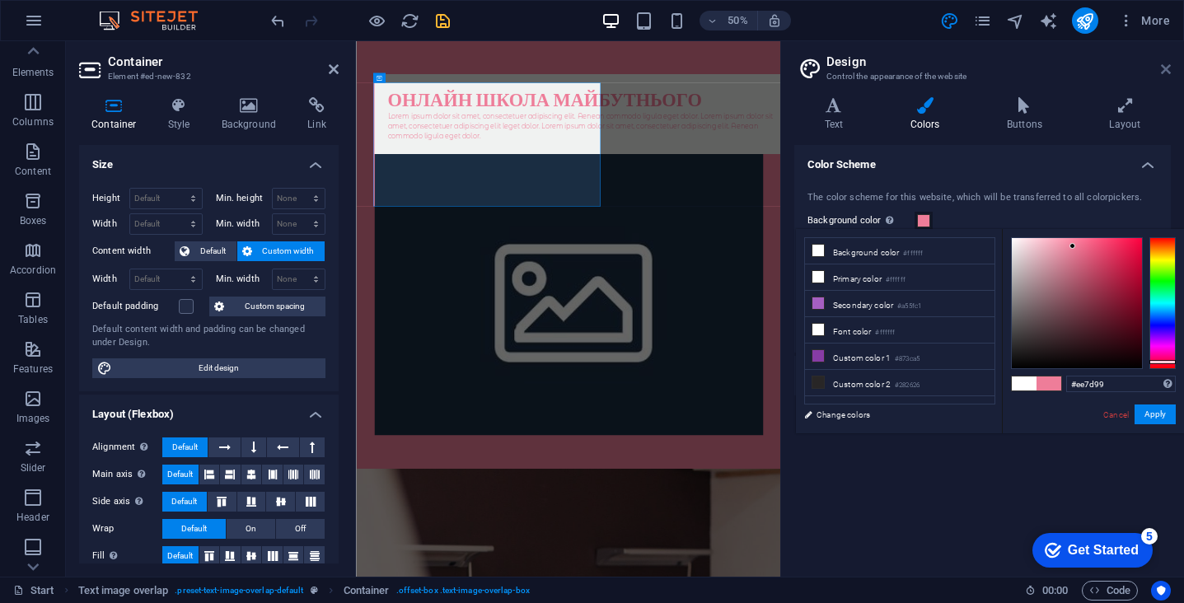
click at [1161, 73] on icon at bounding box center [1166, 69] width 10 height 13
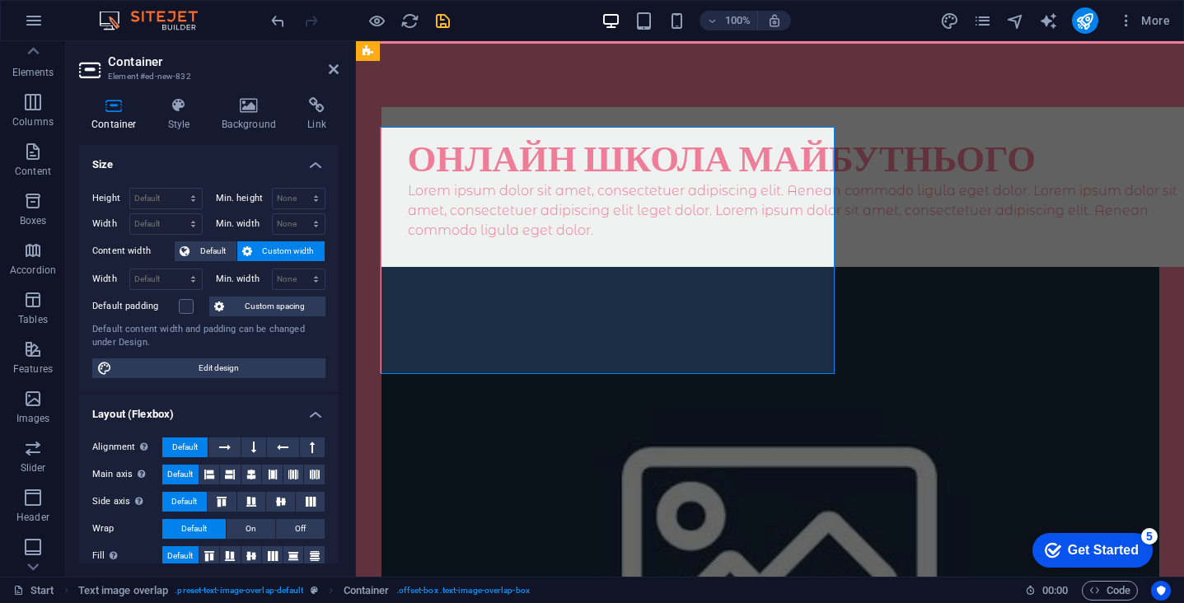
scroll to position [0, 0]
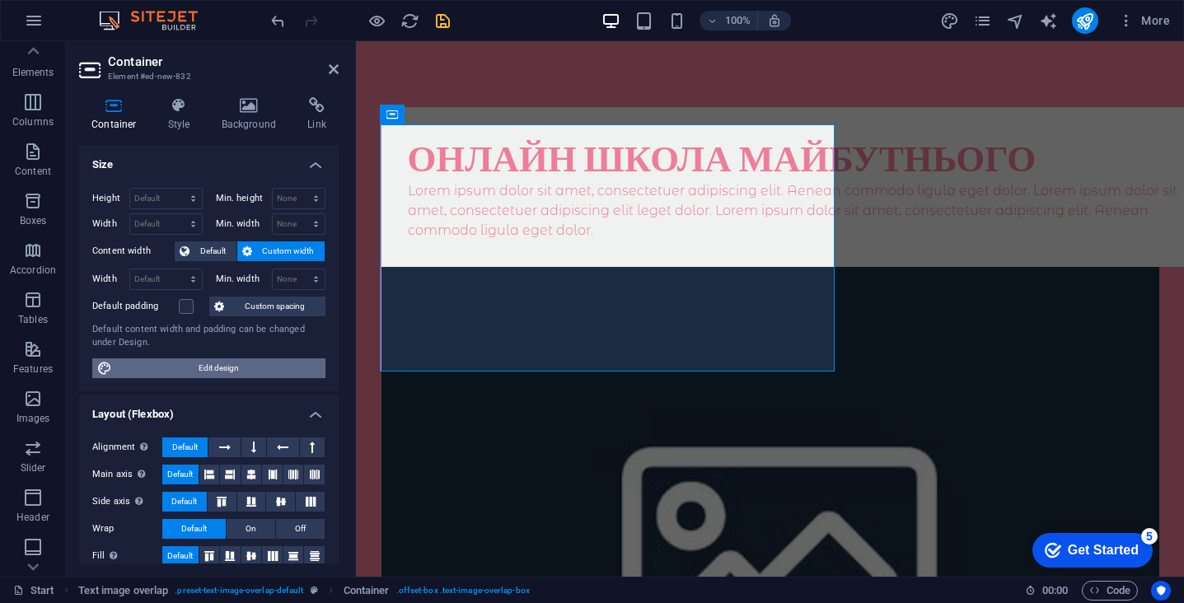
click at [271, 363] on span "Edit design" at bounding box center [219, 368] width 204 height 20
select select "rem"
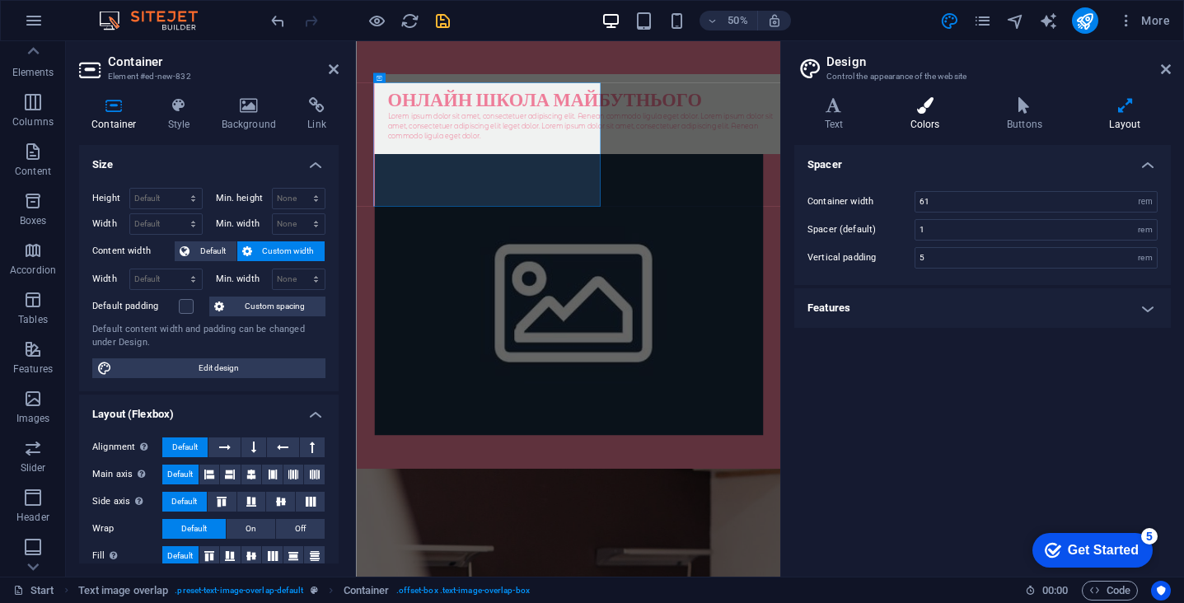
click at [940, 108] on icon at bounding box center [925, 105] width 90 height 16
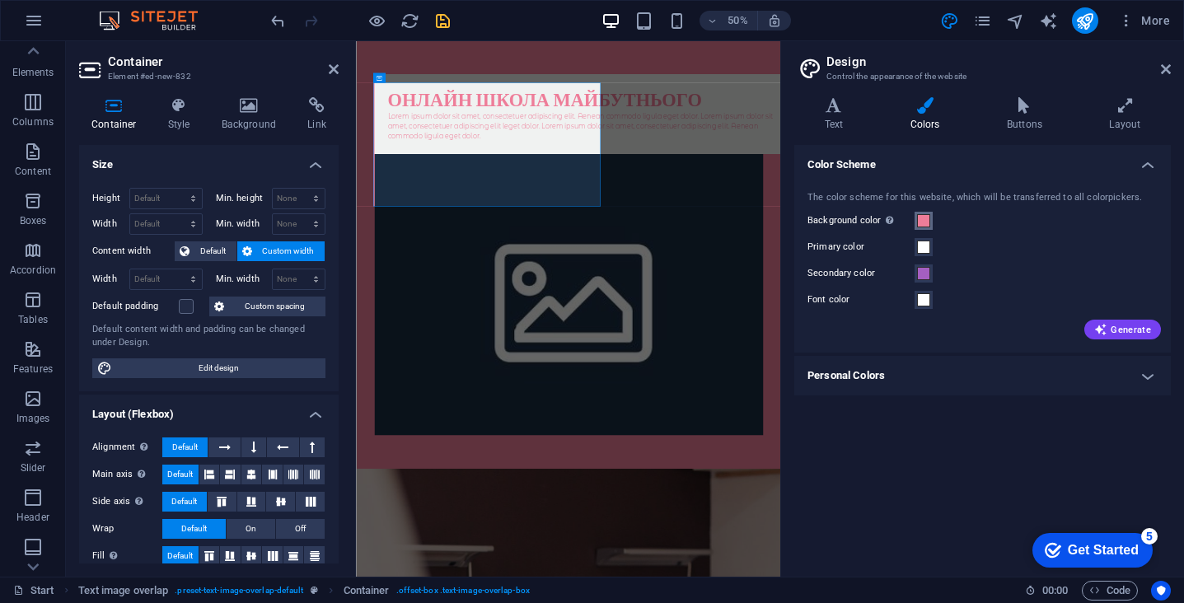
click at [920, 221] on span at bounding box center [923, 220] width 13 height 13
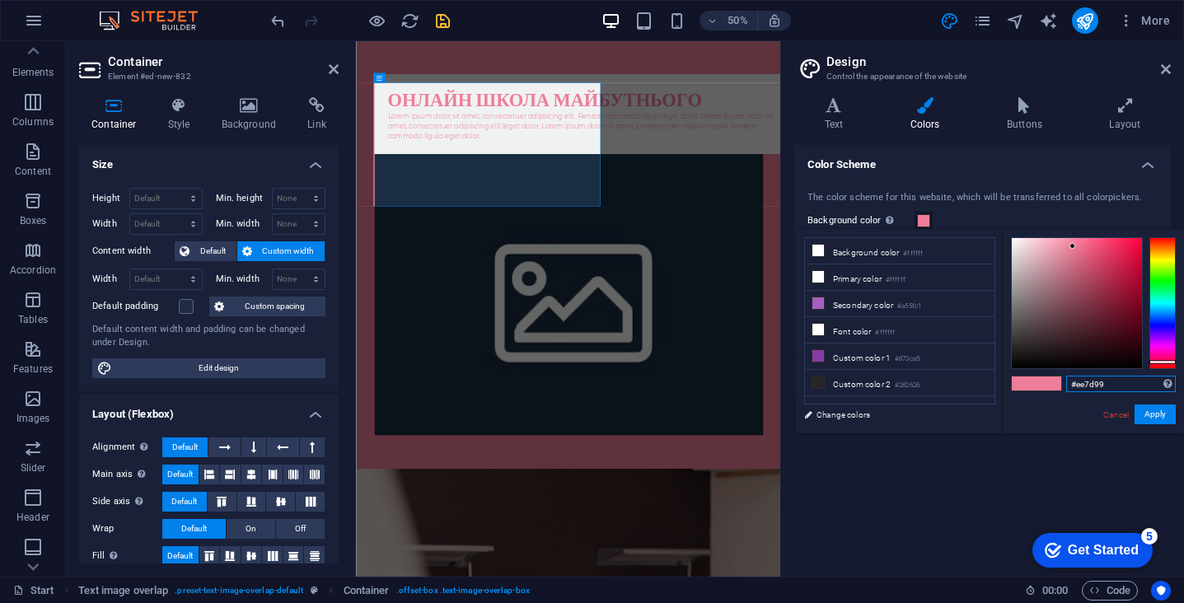
click at [1107, 382] on input "#ee7d99" at bounding box center [1121, 384] width 110 height 16
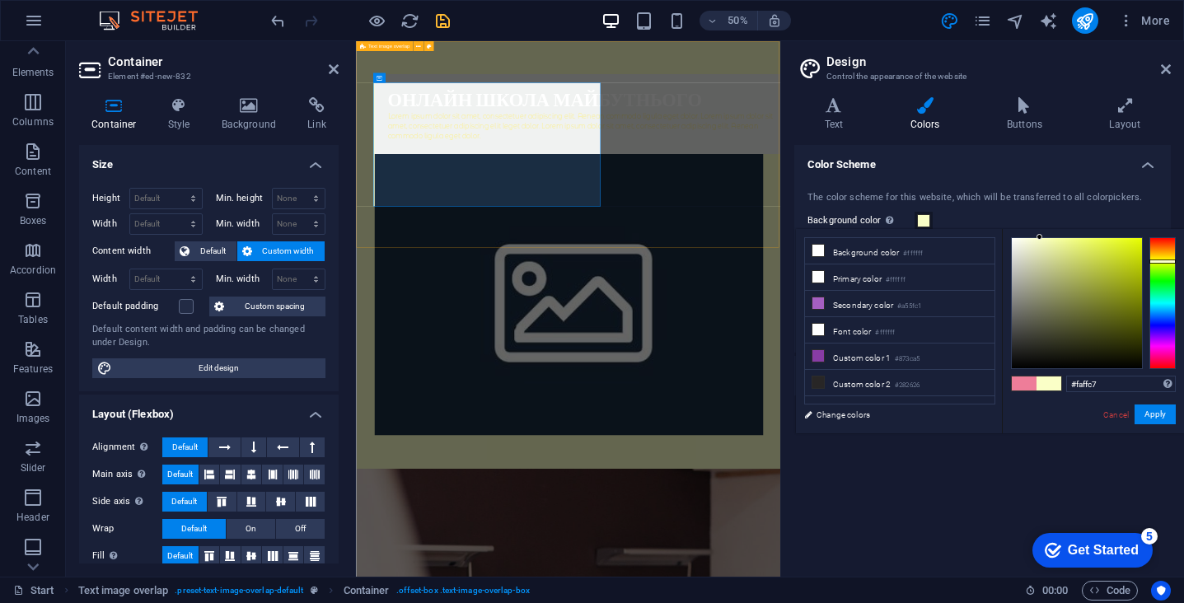
click at [1078, 391] on div "Онлайн школа майбутнього Lorem ipsum dolor sit amet, consectetuer adipiscing el…" at bounding box center [780, 468] width 849 height 855
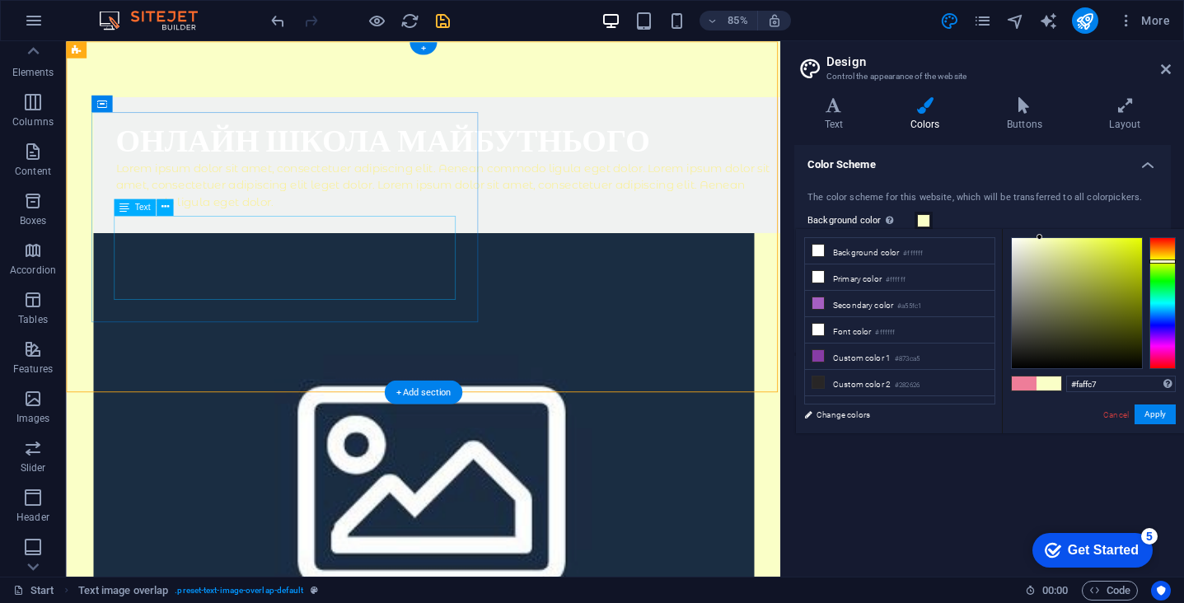
click at [438, 241] on div "Lorem ipsum dolor sit amet, consectetuer adipiscing elit. Aenean commodo ligula…" at bounding box center [519, 210] width 791 height 59
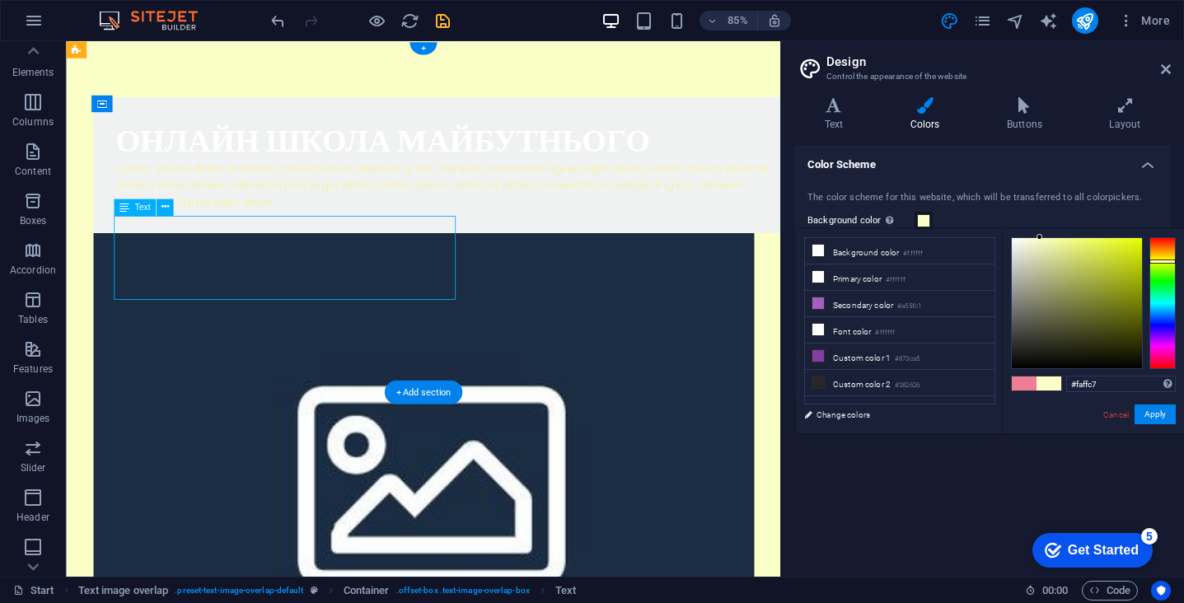
click at [433, 241] on div "Lorem ipsum dolor sit amet, consectetuer adipiscing elit. Aenean commodo ligula…" at bounding box center [519, 210] width 791 height 59
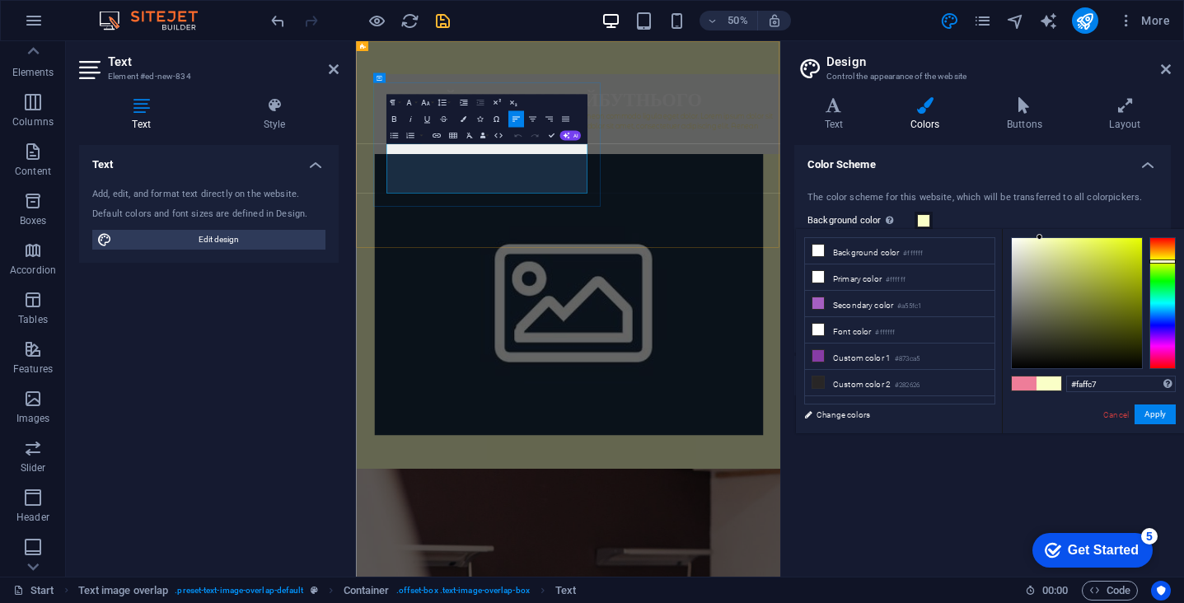
click at [743, 241] on p "Lorem ipsum dolor sit amet, consectetuer adipiscing elit. Aenean commodo ligula…" at bounding box center [813, 210] width 791 height 59
drag, startPoint x: 735, startPoint y: 328, endPoint x: 320, endPoint y: 219, distance: 429.3
drag, startPoint x: 1109, startPoint y: 387, endPoint x: 1077, endPoint y: 387, distance: 32.1
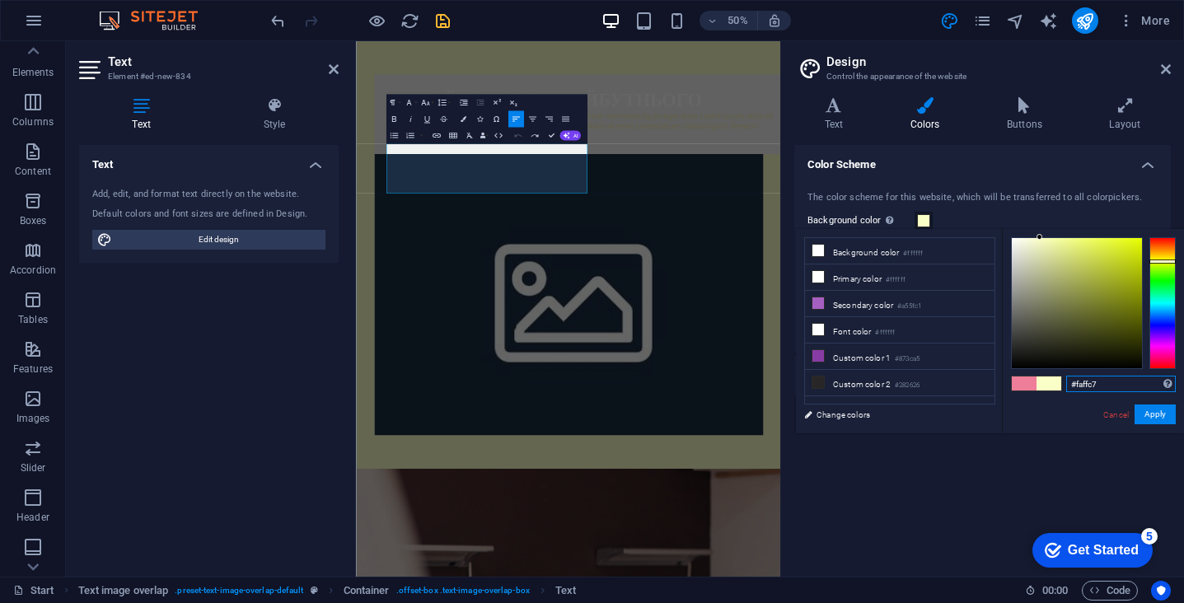
click at [1077, 387] on input "#faffc7" at bounding box center [1121, 384] width 110 height 16
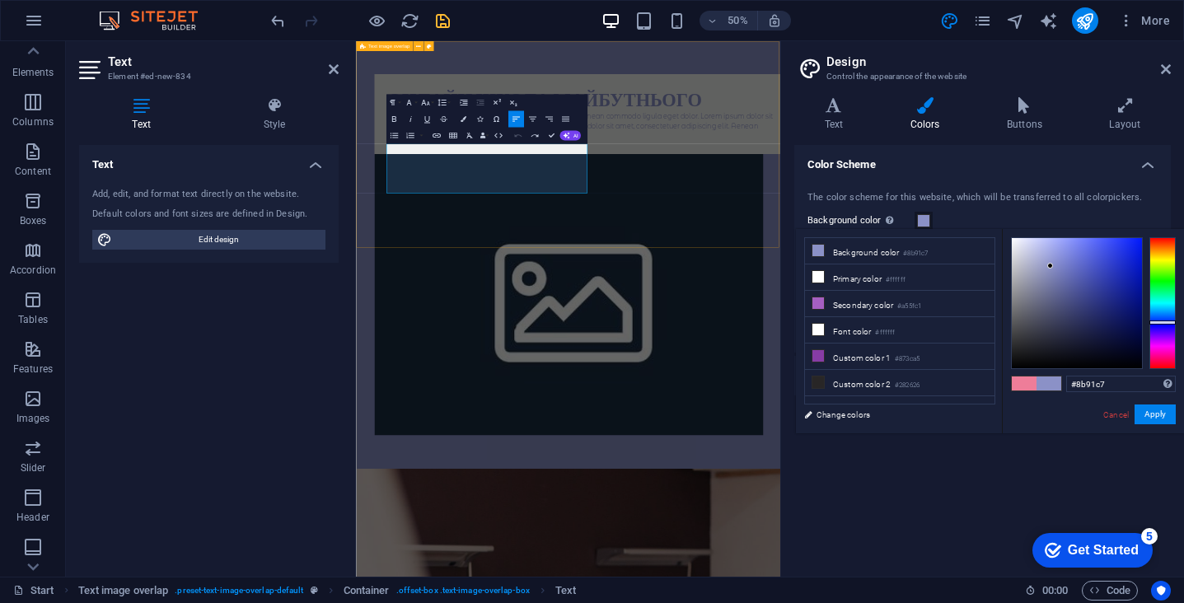
click at [725, 409] on div "Онлайн школа майбутнього Lorem ipsum dolor sit amet, consectetuer adipiscing el…" at bounding box center [780, 468] width 849 height 855
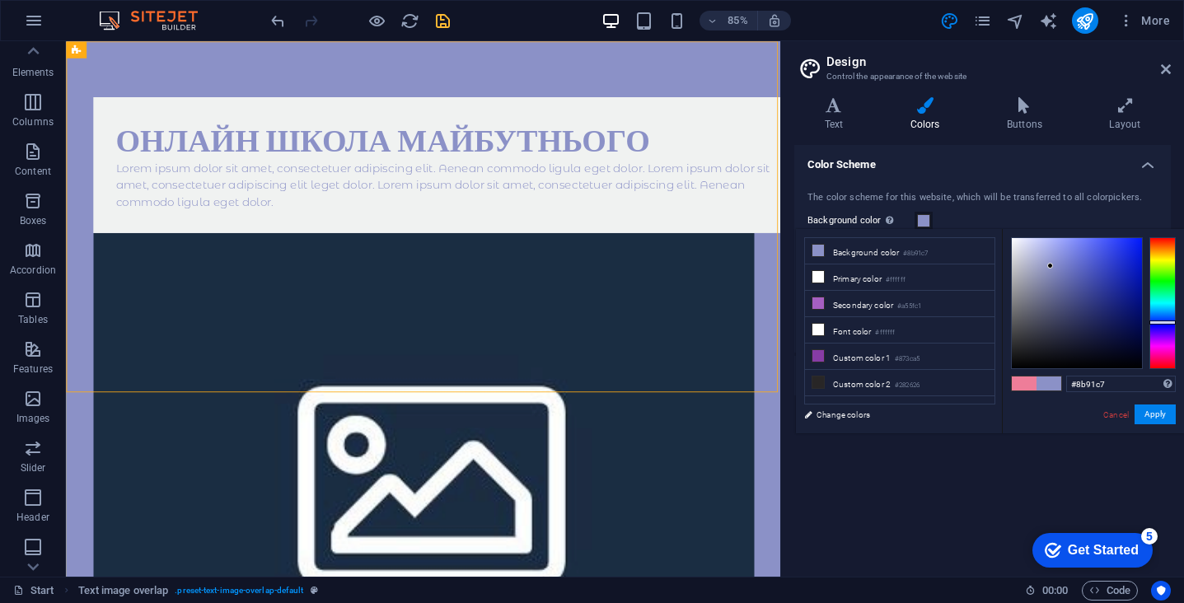
click at [1028, 381] on span at bounding box center [1024, 384] width 25 height 14
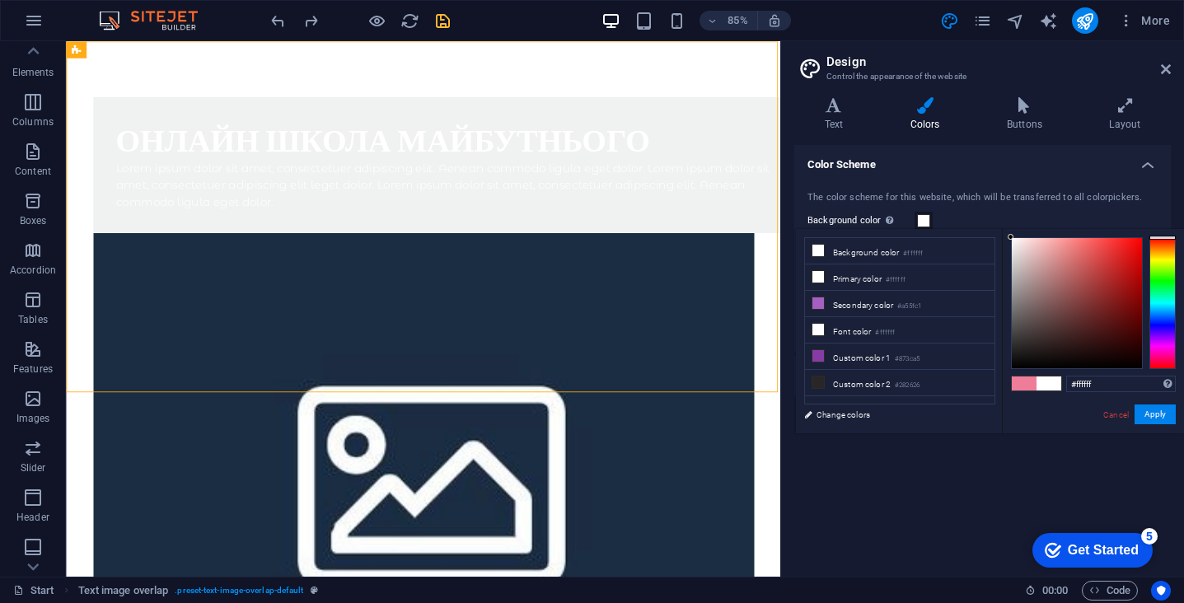
click at [1023, 386] on span at bounding box center [1024, 384] width 25 height 14
type input "#ee7d99"
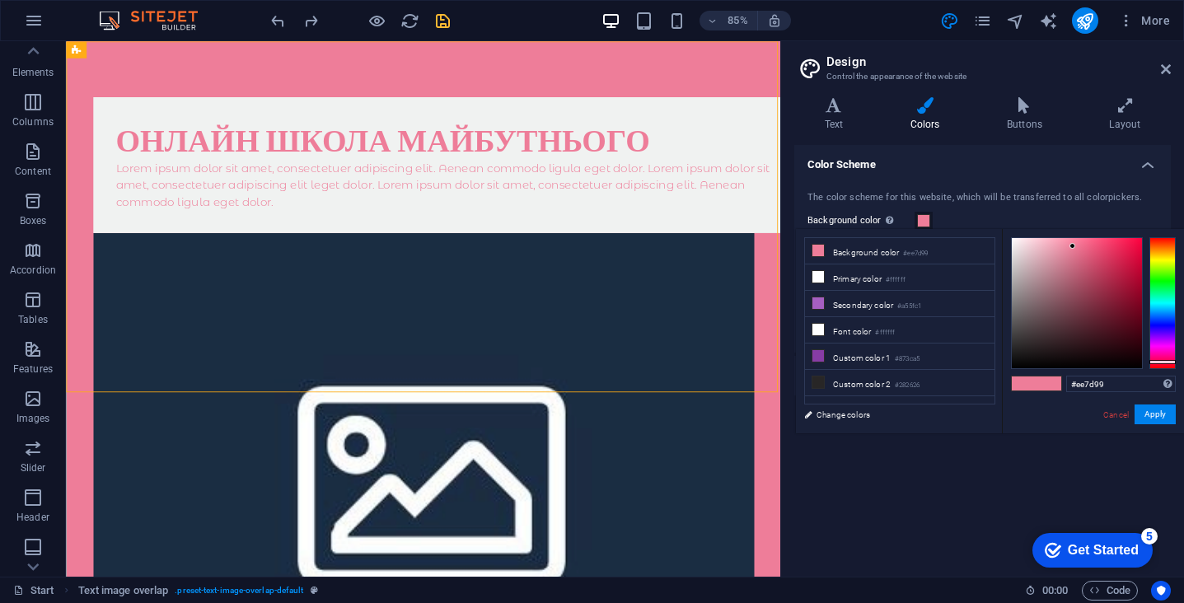
click at [925, 221] on span at bounding box center [923, 220] width 13 height 13
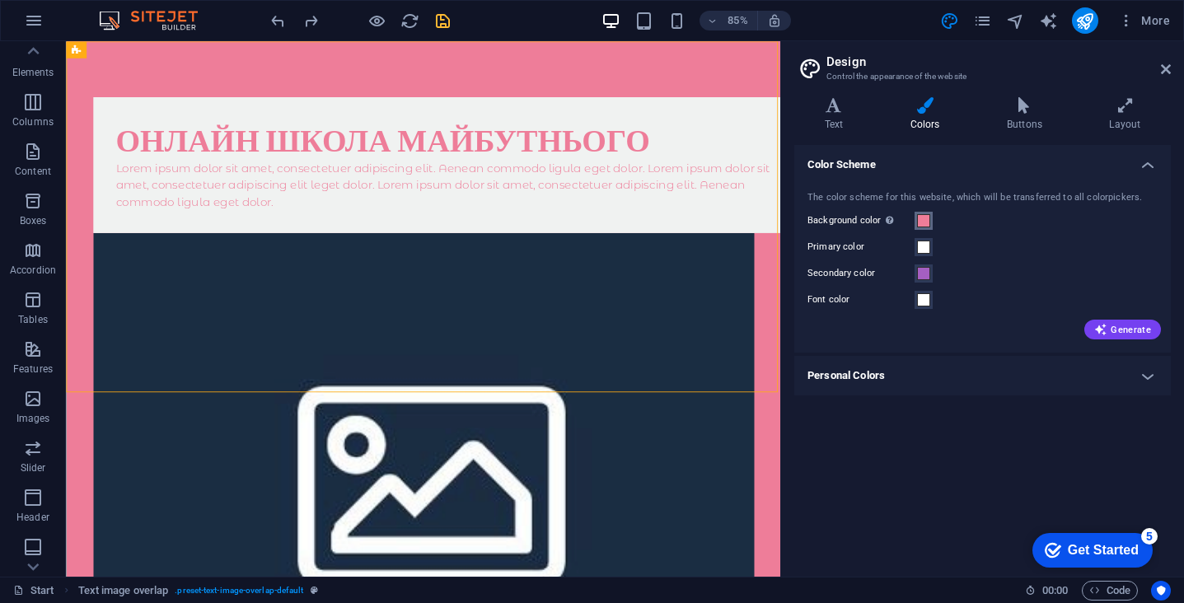
click at [925, 221] on span at bounding box center [923, 220] width 13 height 13
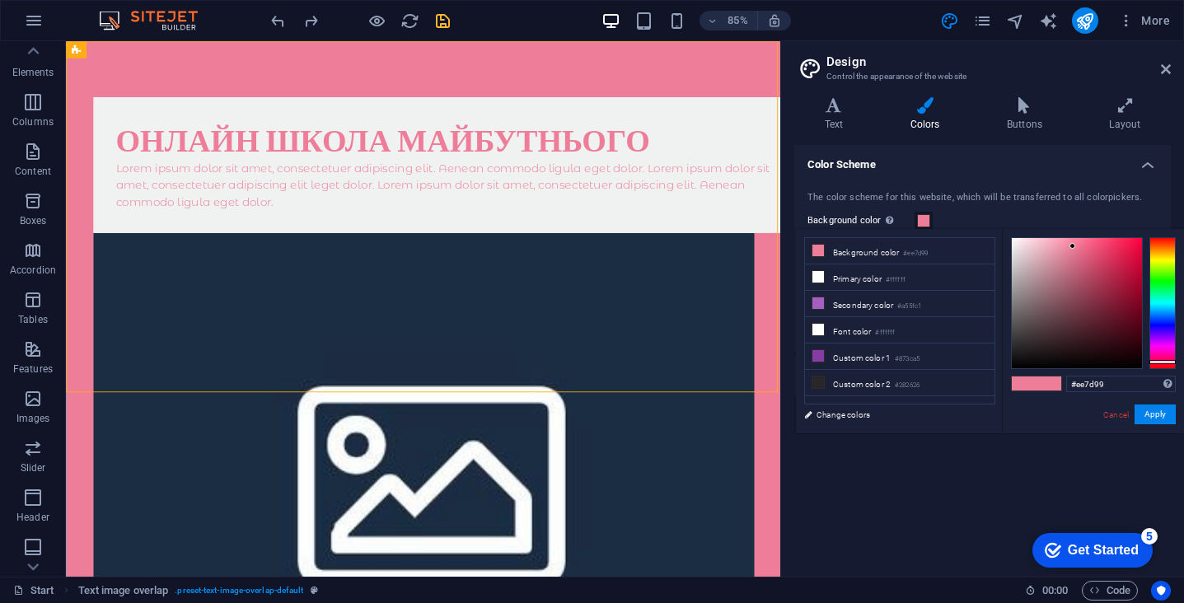
click at [925, 221] on span at bounding box center [923, 220] width 13 height 13
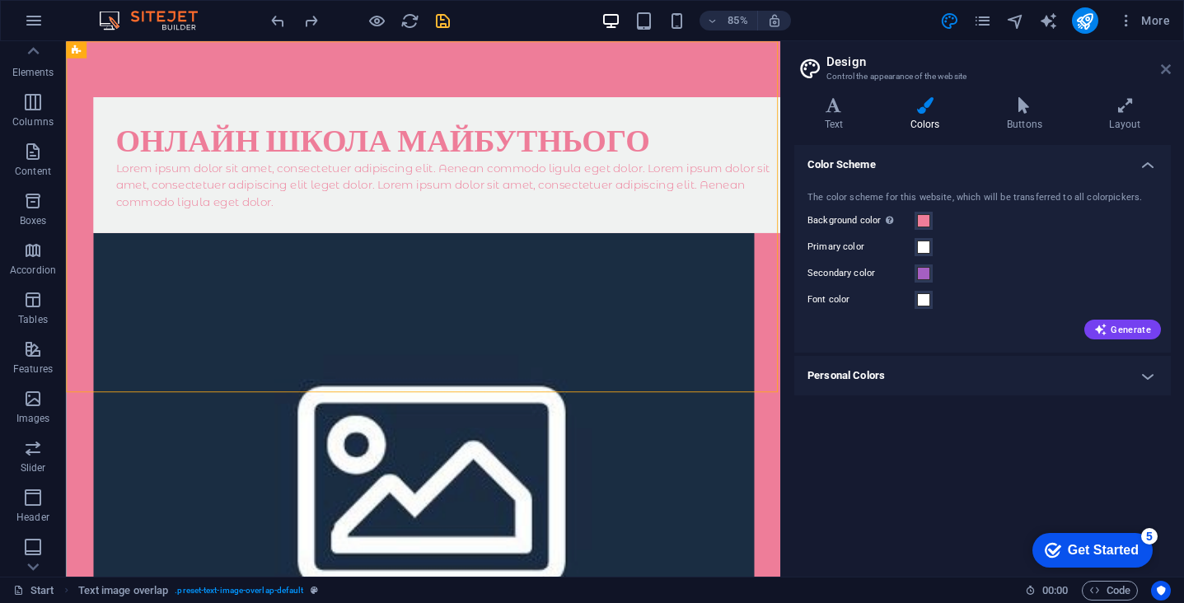
click at [1161, 69] on icon at bounding box center [1166, 69] width 10 height 13
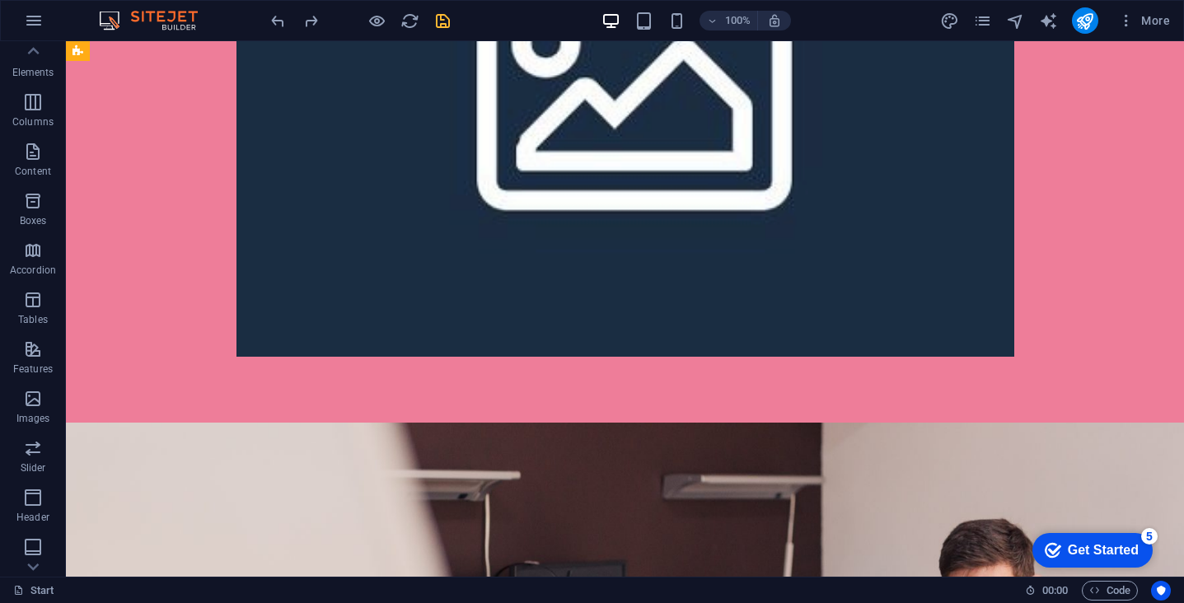
scroll to position [698, 0]
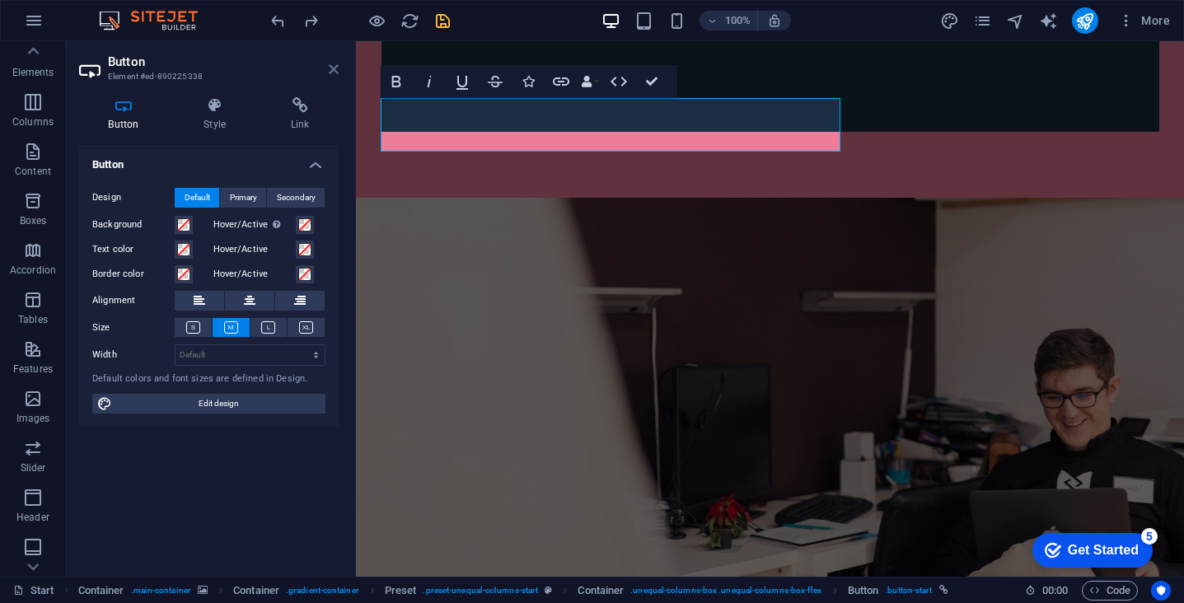
click at [331, 68] on icon at bounding box center [334, 69] width 10 height 13
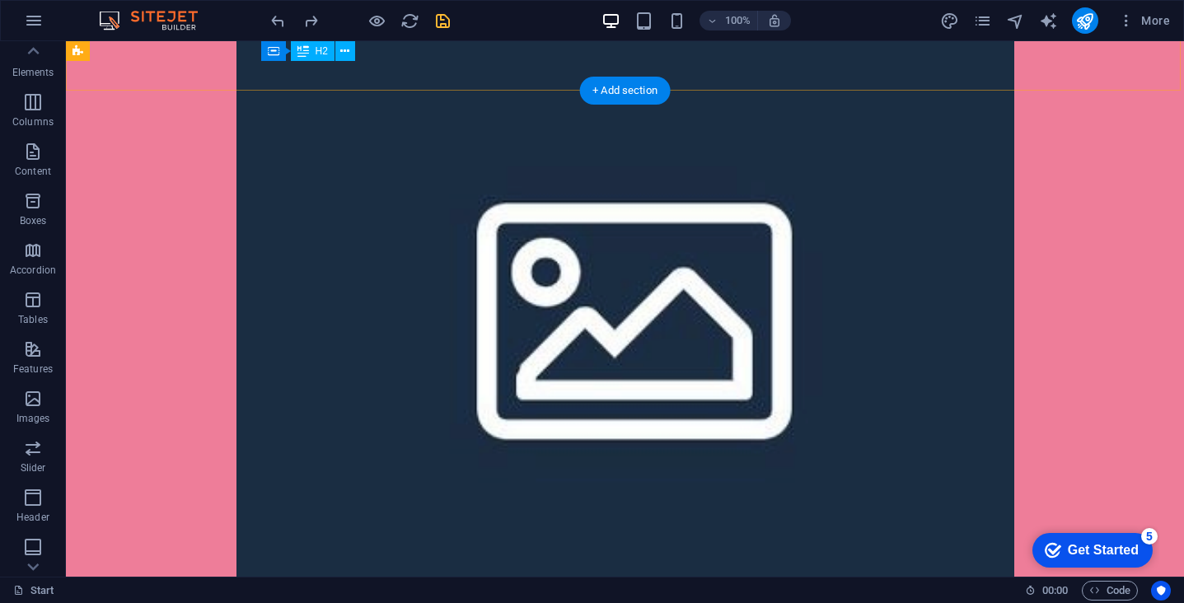
scroll to position [62, 0]
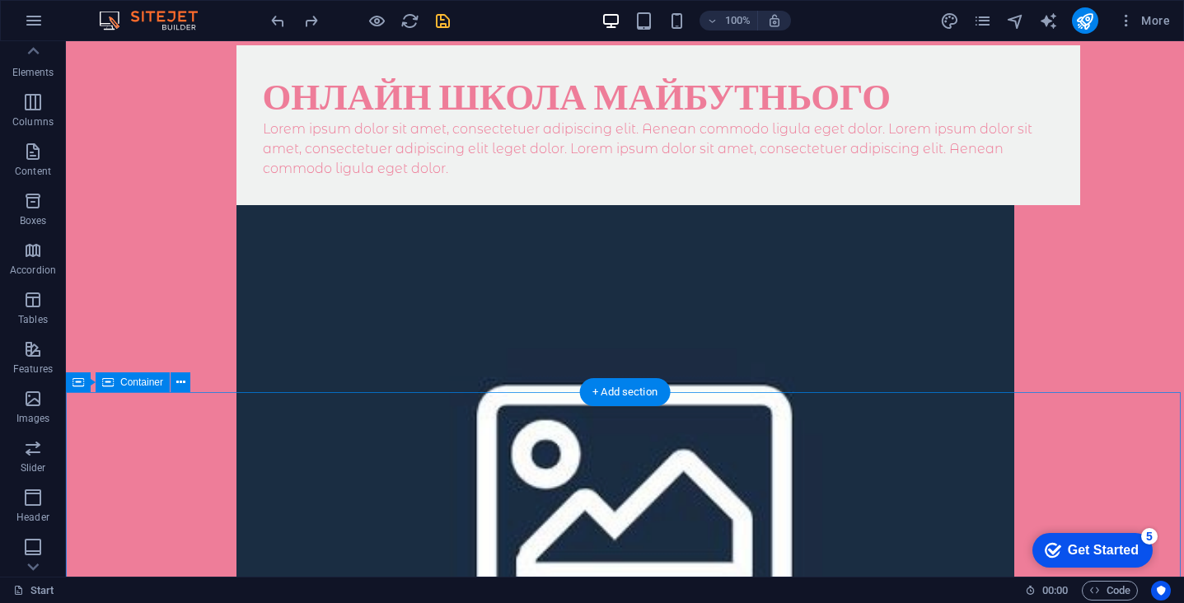
select select "%"
select select "vh"
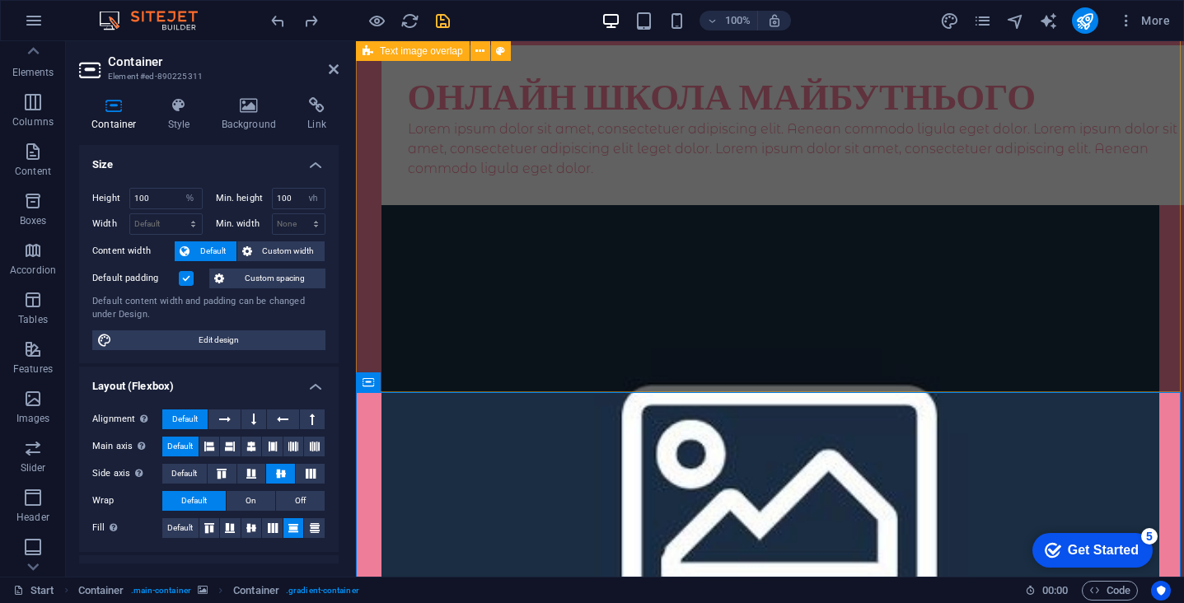
scroll to position [276, 0]
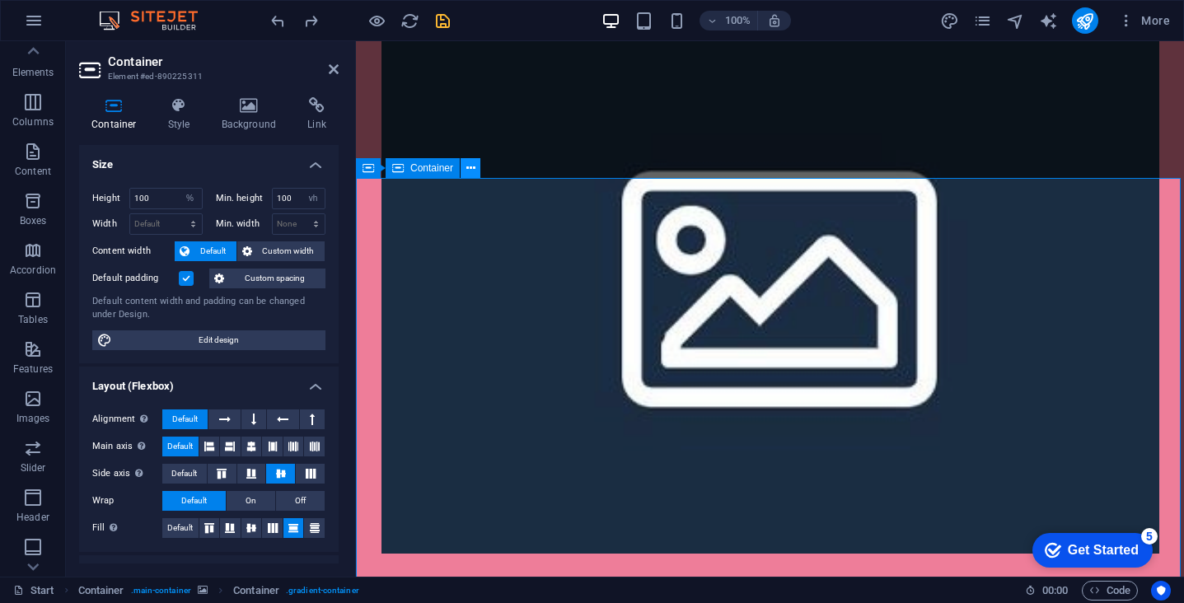
click at [469, 174] on icon at bounding box center [470, 168] width 9 height 17
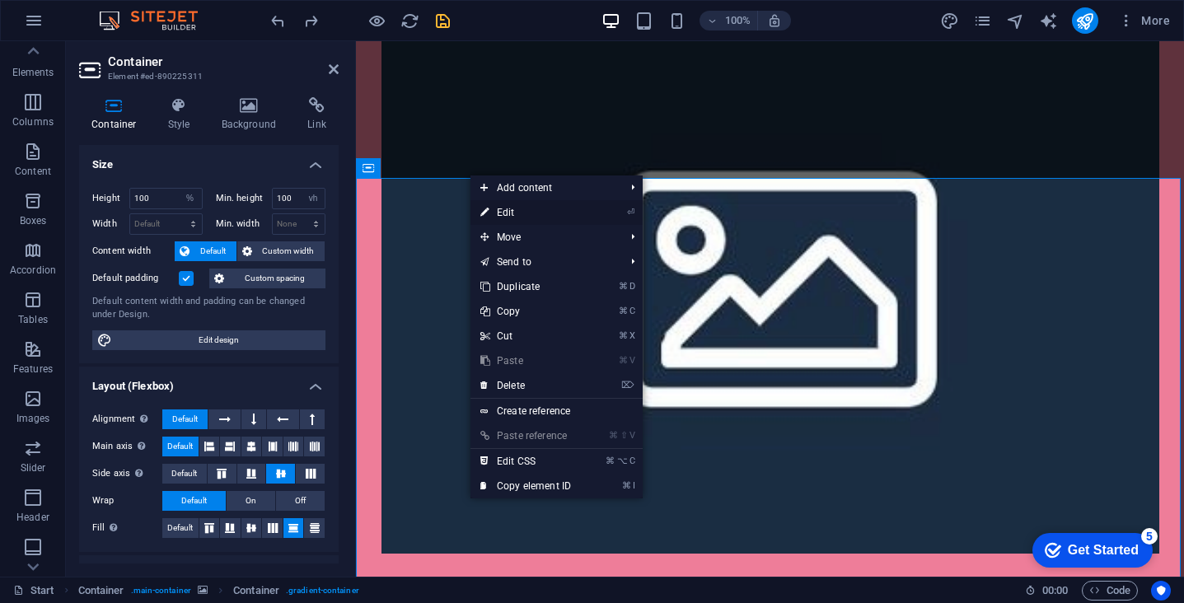
click at [548, 211] on link "⏎ Edit" at bounding box center [526, 212] width 110 height 25
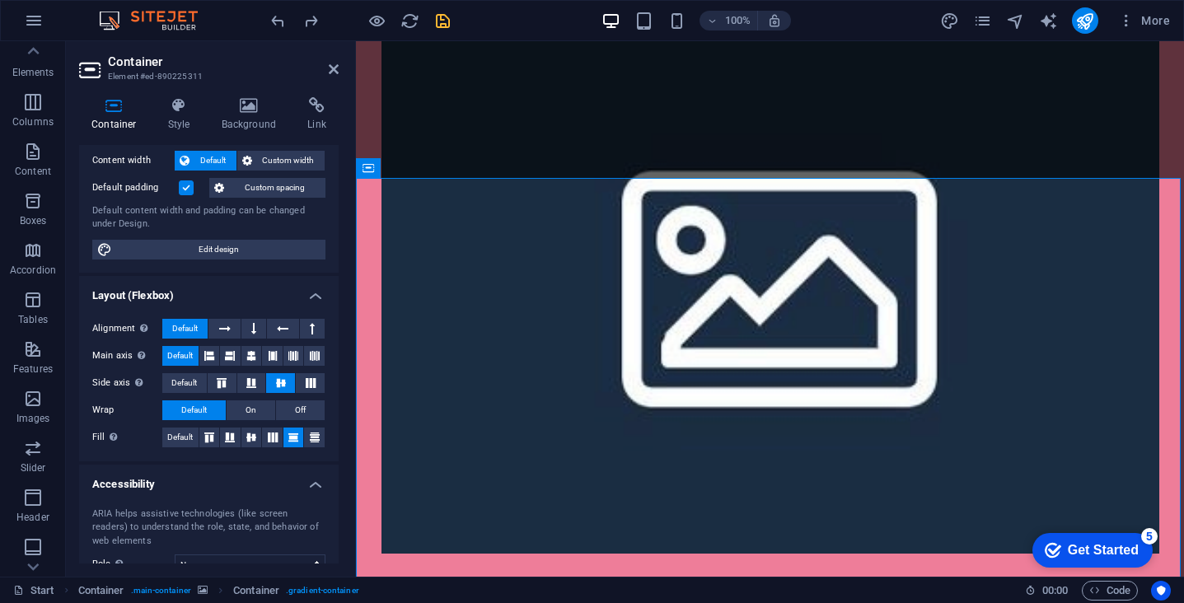
scroll to position [35, 0]
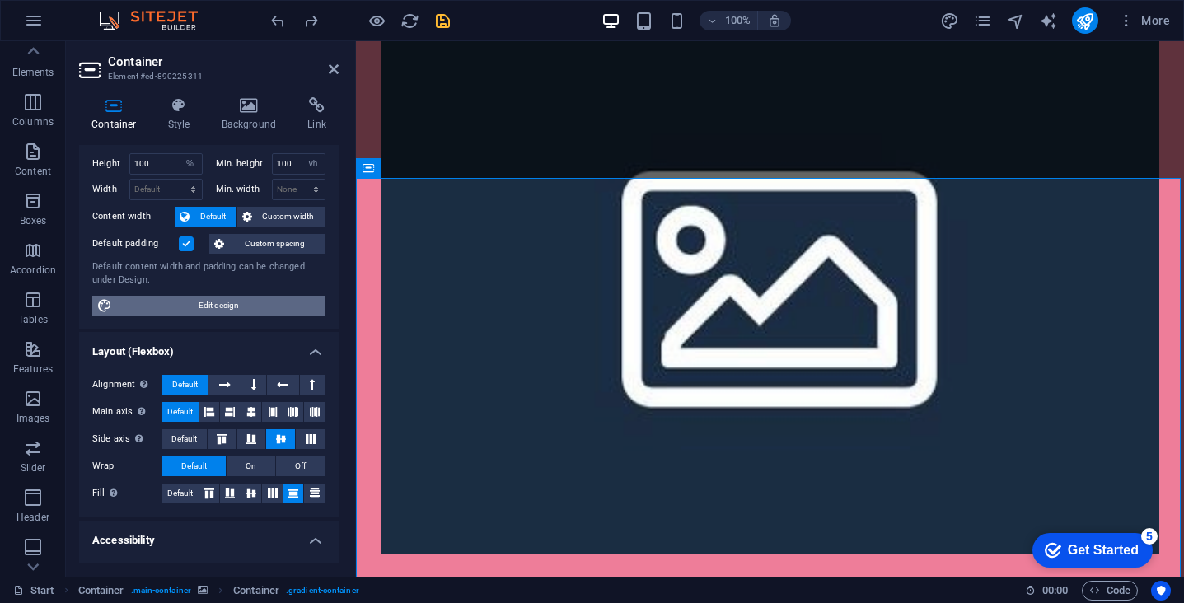
click at [229, 303] on span "Edit design" at bounding box center [219, 306] width 204 height 20
select select "rem"
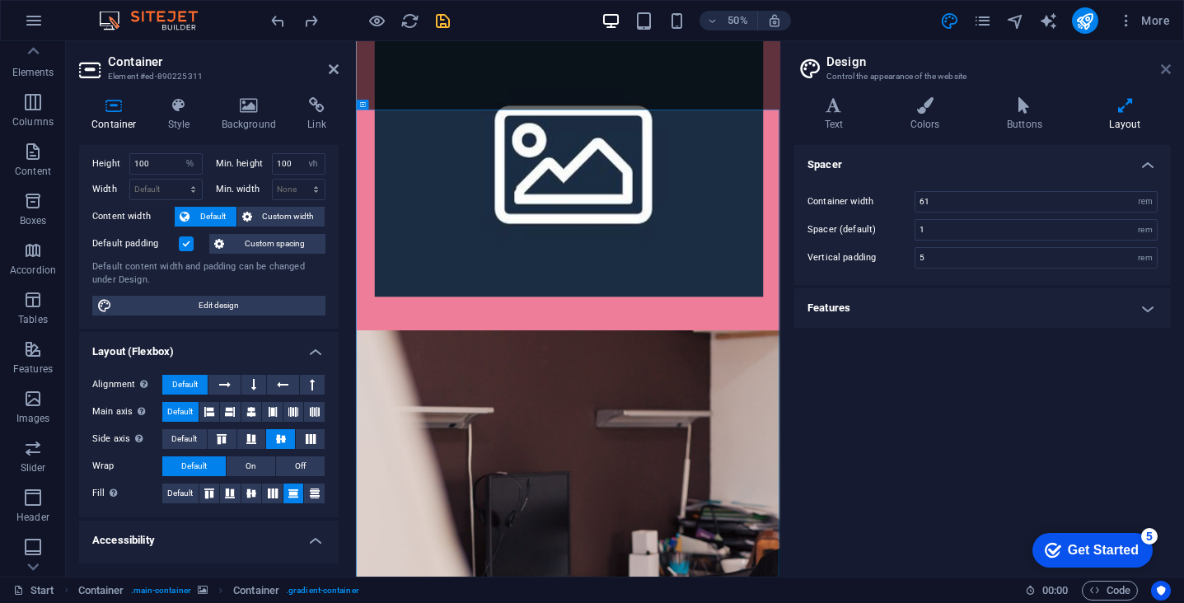
click at [1167, 72] on icon at bounding box center [1166, 69] width 10 height 13
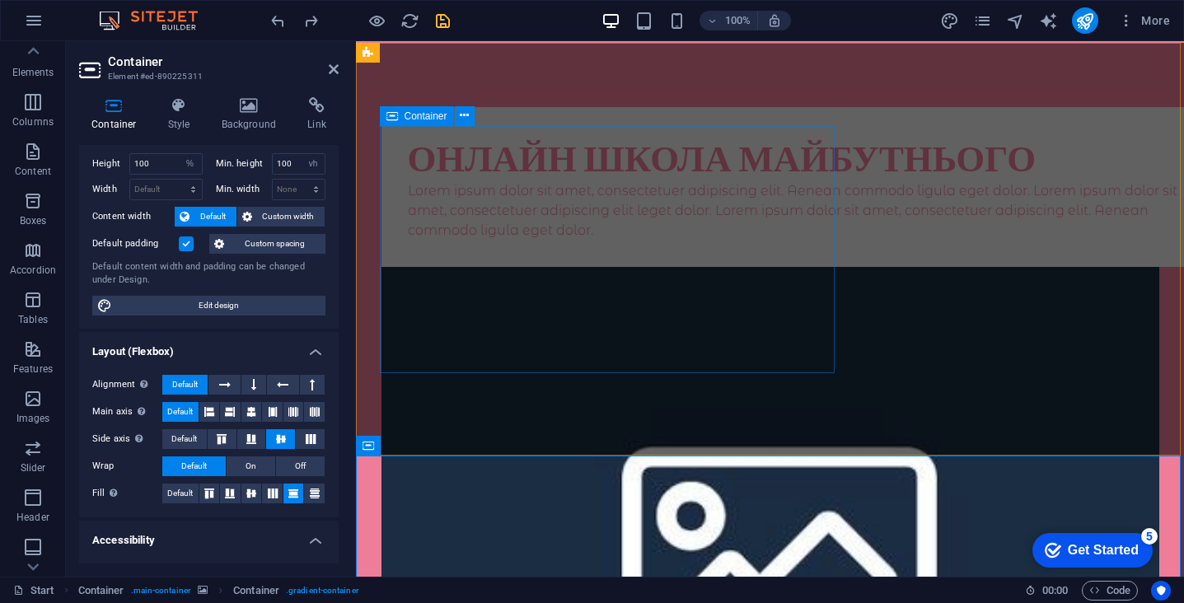
scroll to position [0, 0]
click at [688, 267] on div "Онлайн школа майбутнього Lorem ipsum dolor sit amet, consectetuer adipiscing el…" at bounding box center [804, 187] width 844 height 160
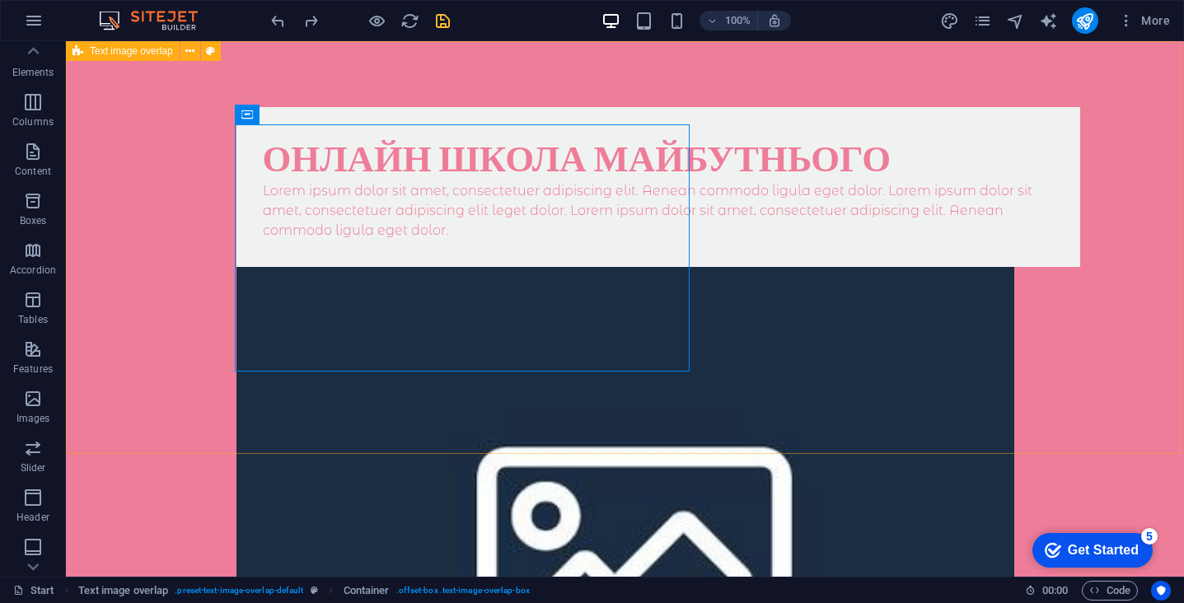
click at [687, 395] on div "Онлайн школа майбутнього Lorem ipsum dolor sit amet, consectetuer adipiscing el…" at bounding box center [625, 468] width 1118 height 855
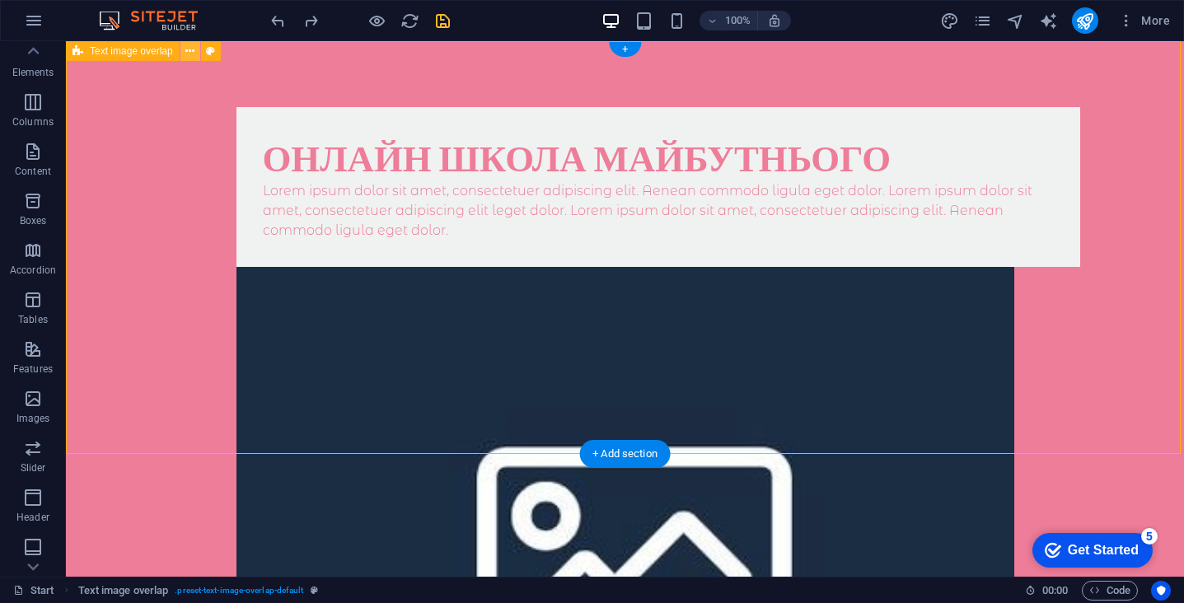
click at [191, 56] on icon at bounding box center [189, 51] width 9 height 17
click at [138, 106] on div "Онлайн школа майбутнього Lorem ipsum dolor sit amet, consectetuer adipiscing el…" at bounding box center [625, 468] width 1118 height 855
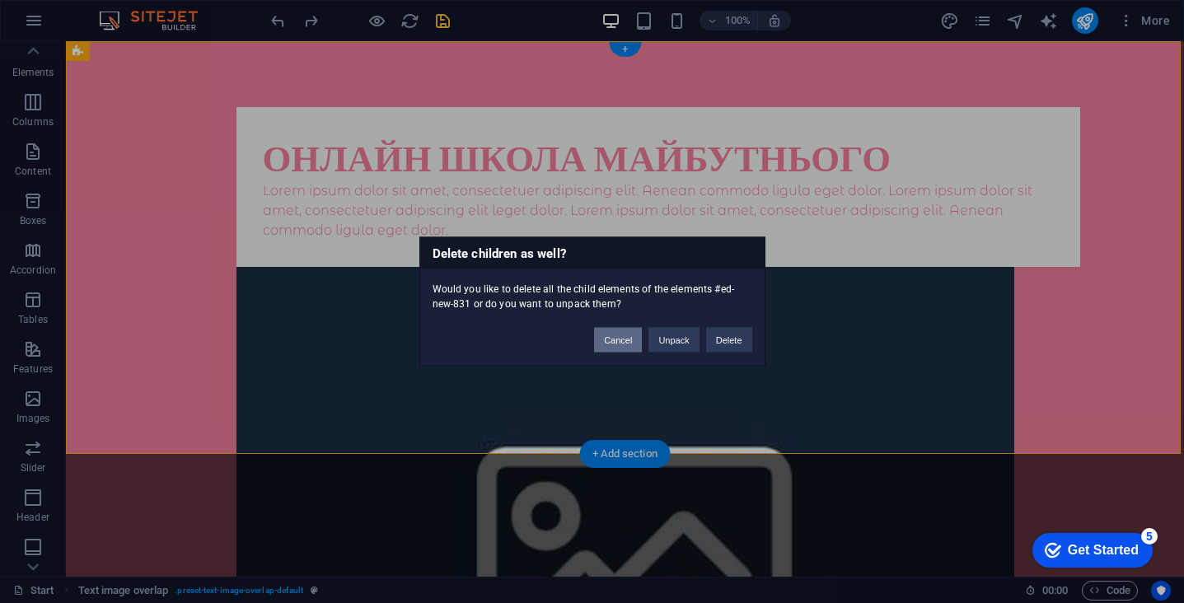
click at [620, 340] on button "Cancel" at bounding box center [618, 340] width 48 height 25
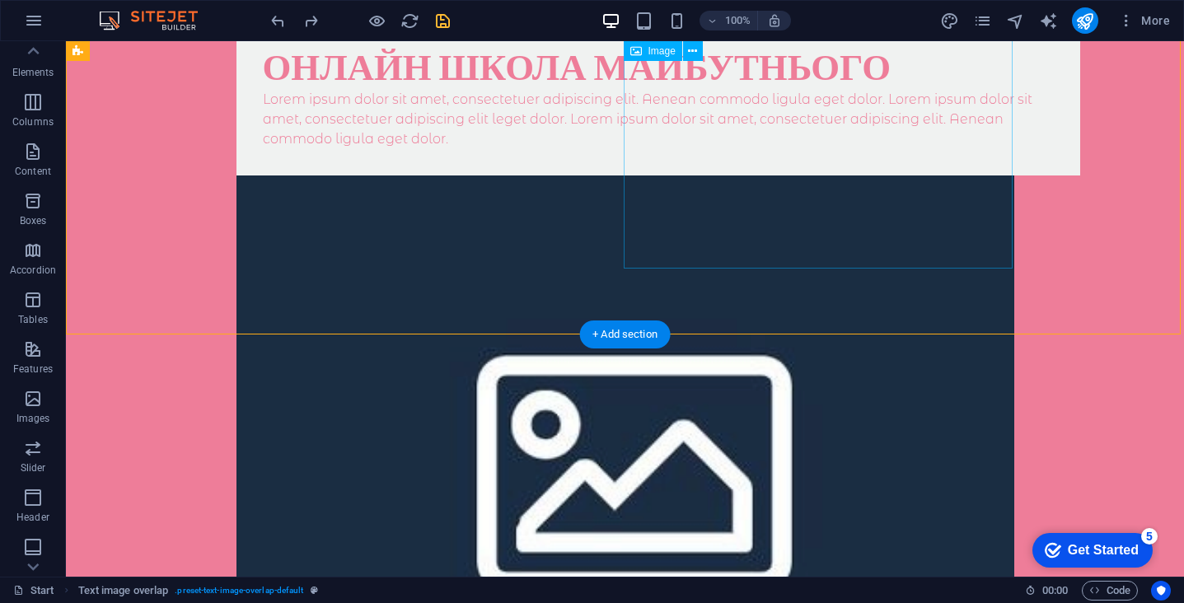
scroll to position [68, 0]
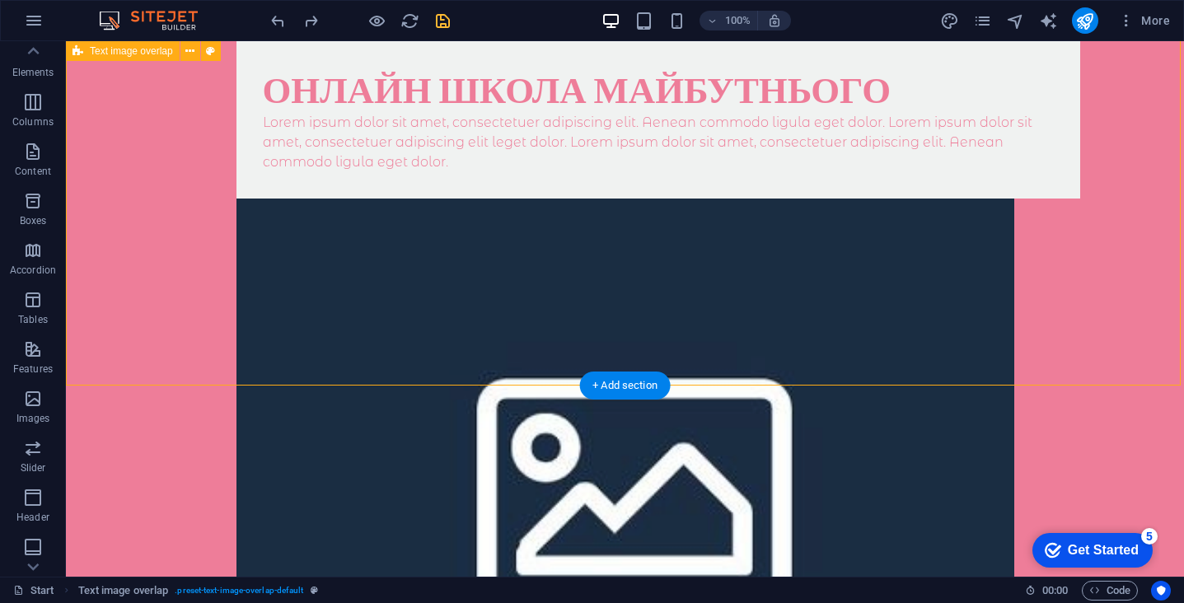
click at [639, 343] on div "Онлайн школа майбутнього Lorem ipsum dolor sit amet, consectetuer adipiscing el…" at bounding box center [625, 400] width 1118 height 855
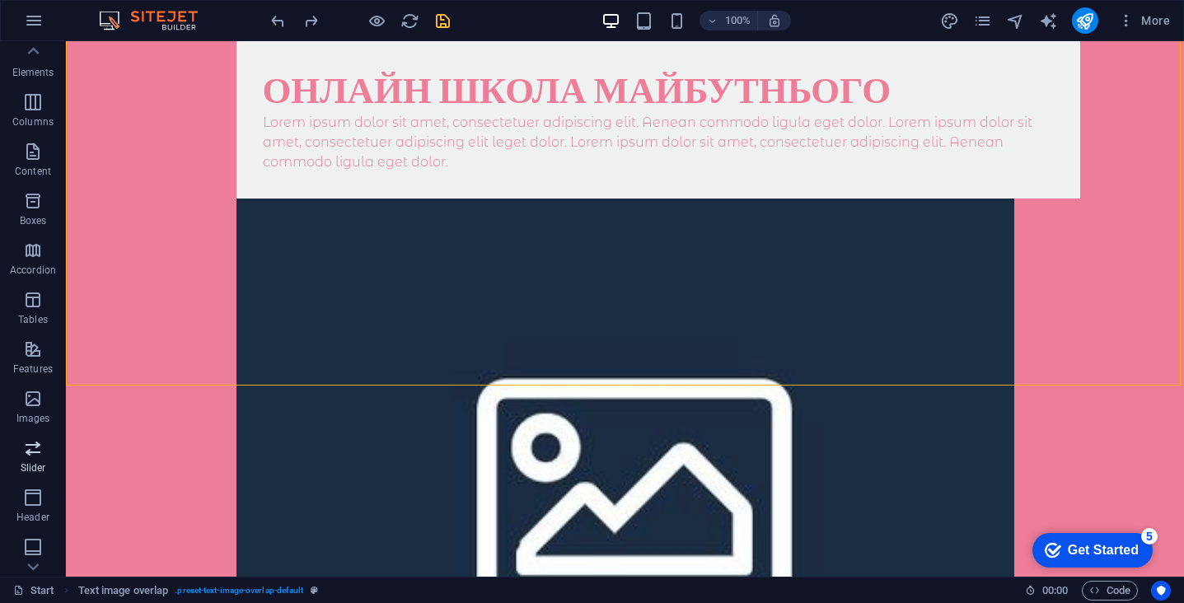
click at [41, 452] on icon "button" at bounding box center [33, 448] width 20 height 20
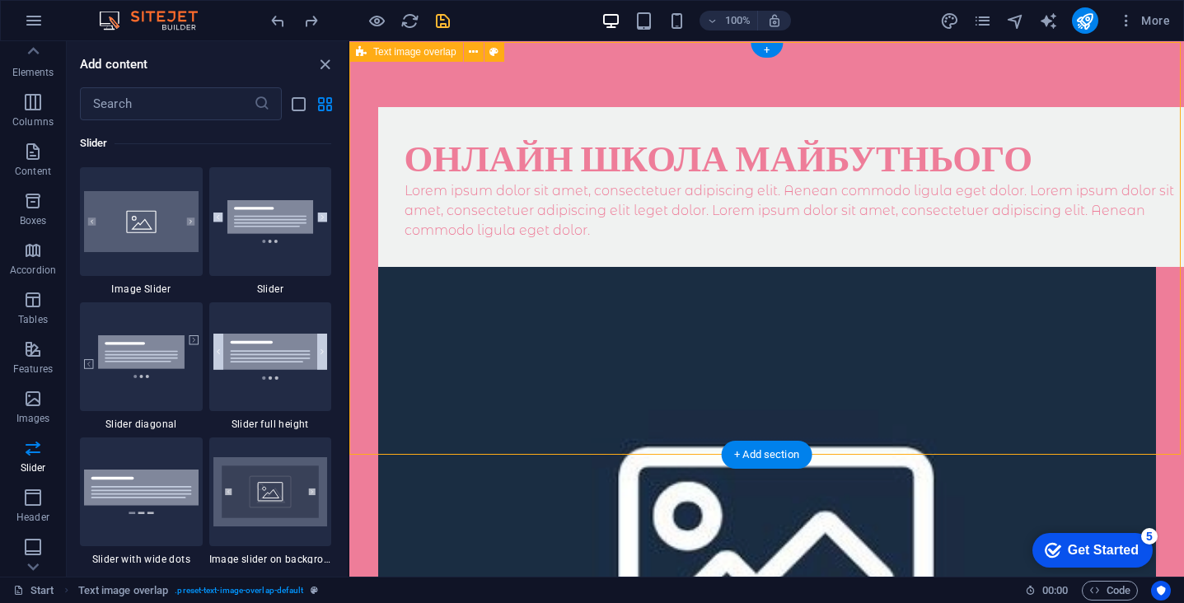
scroll to position [0, 0]
click at [517, 90] on div "Онлайн школа майбутнього Lorem ipsum dolor sit amet, consectetuer adipiscing el…" at bounding box center [766, 468] width 835 height 855
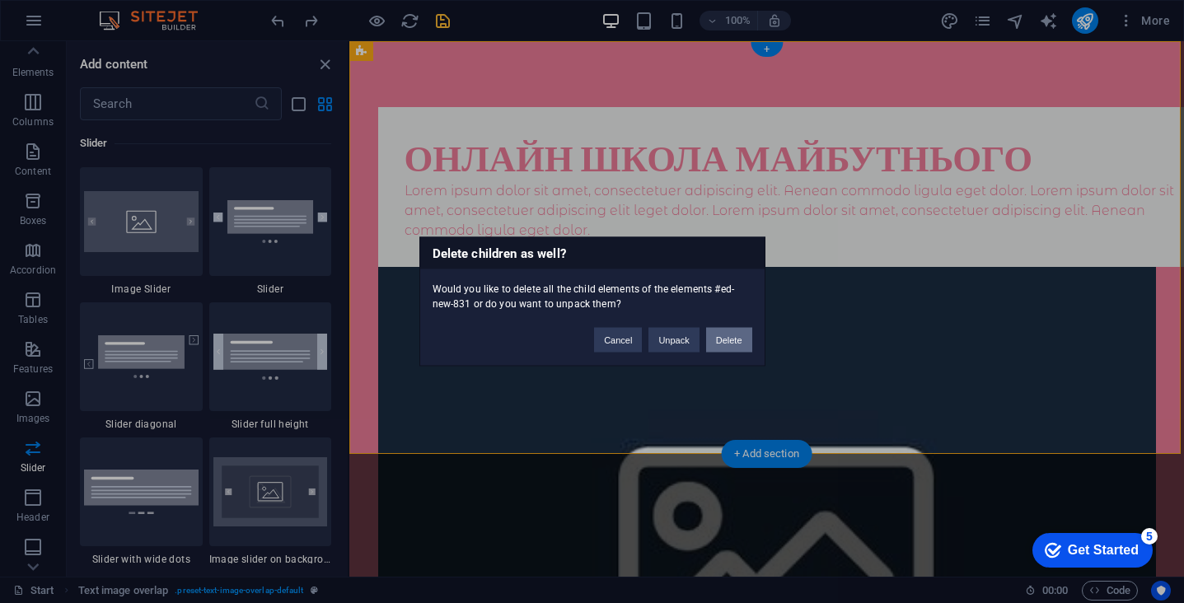
click at [716, 341] on button "Delete" at bounding box center [729, 340] width 46 height 25
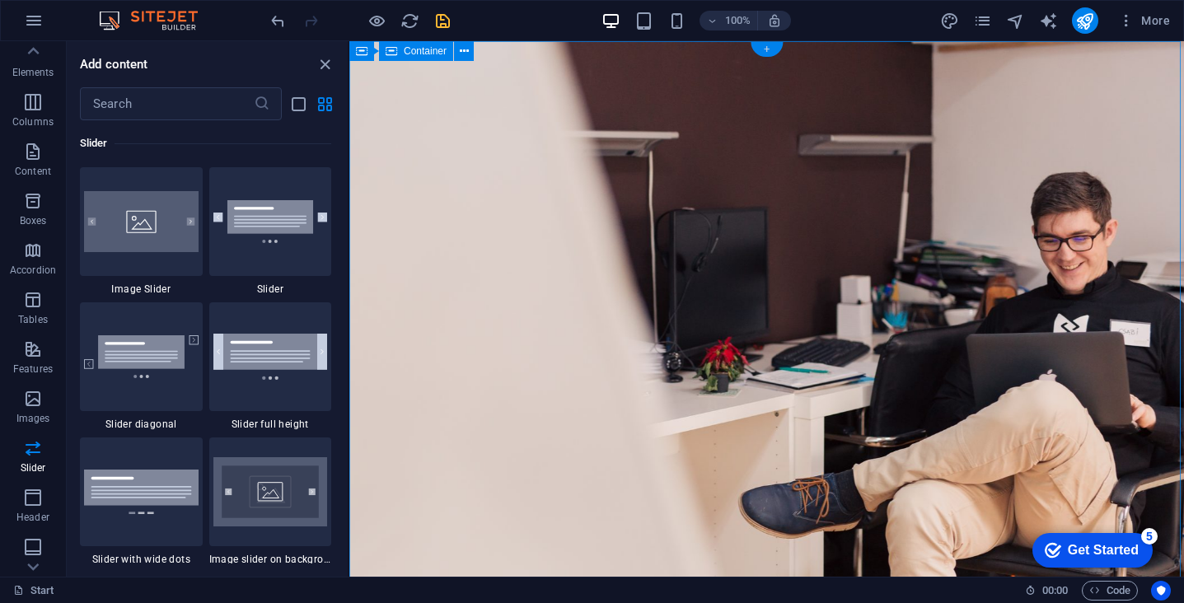
click at [770, 50] on div "+" at bounding box center [767, 49] width 32 height 15
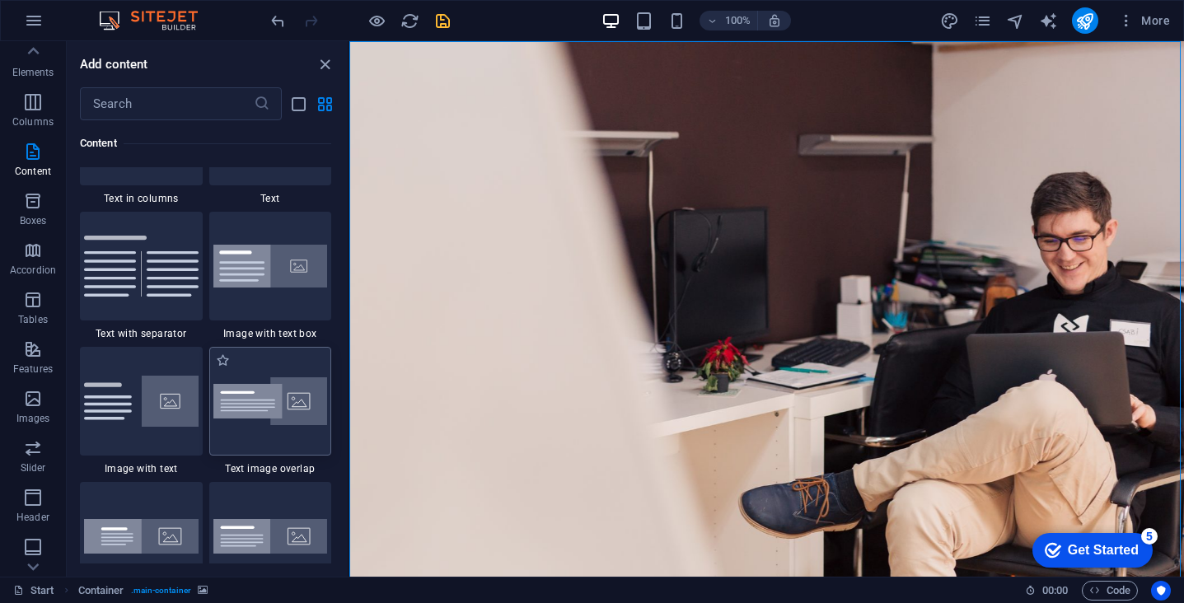
scroll to position [2971, 0]
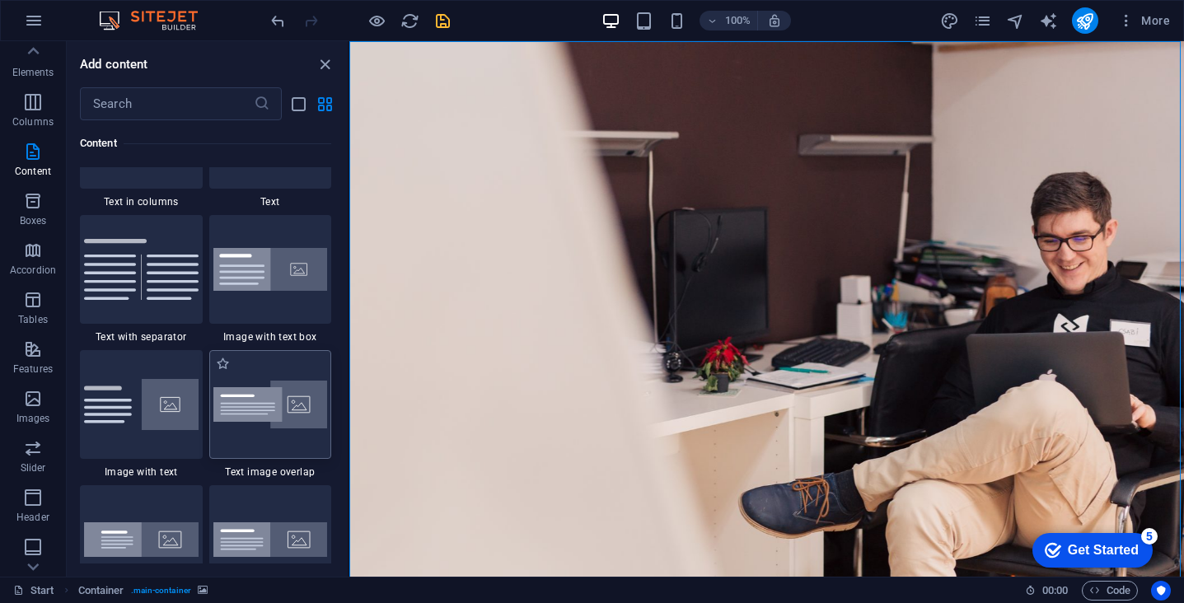
click at [262, 415] on img at bounding box center [270, 405] width 115 height 49
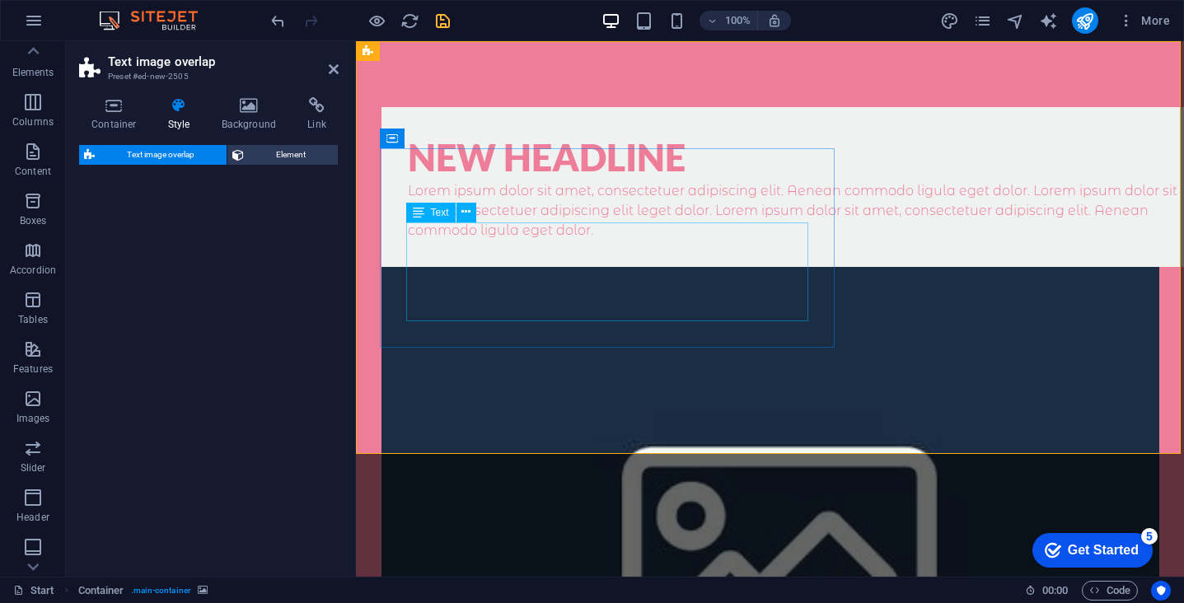
select select "rem"
select select "px"
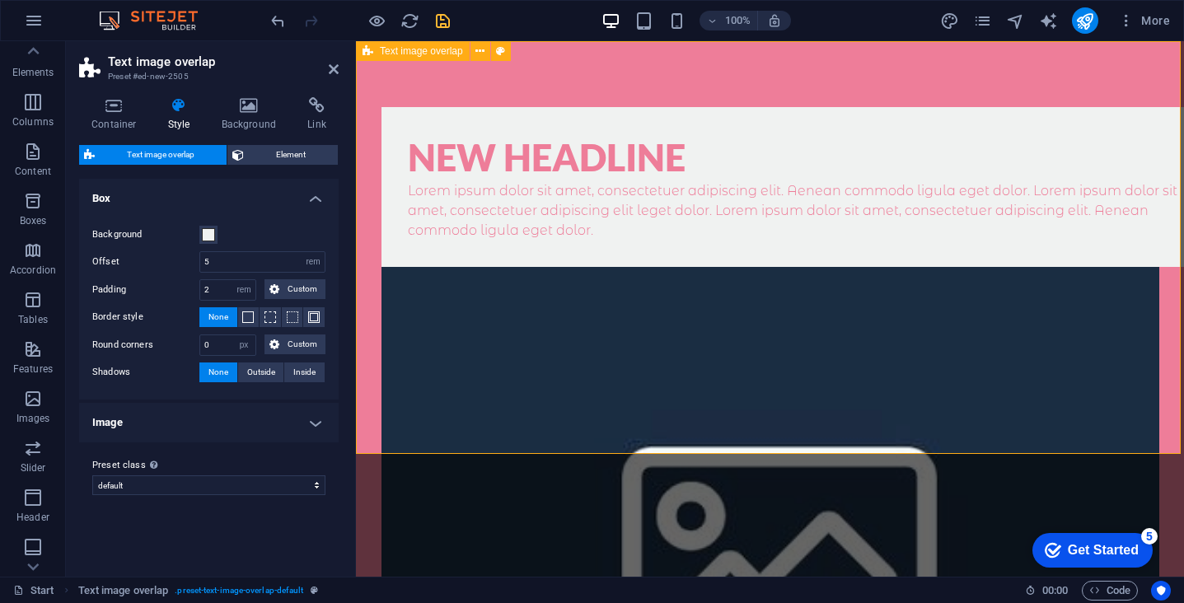
click at [540, 101] on div "New headline Lorem ipsum dolor sit amet, consectetuer adipiscing elit. Aenean c…" at bounding box center [770, 468] width 828 height 855
click at [297, 153] on span "Element" at bounding box center [291, 155] width 84 height 20
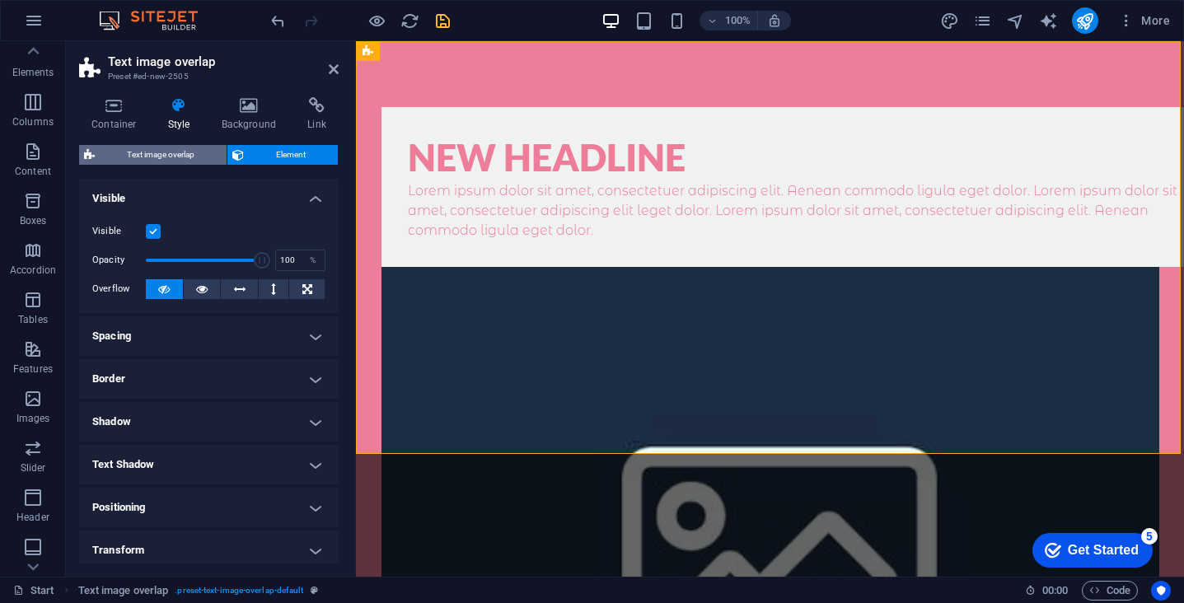
click at [188, 150] on span "Text image overlap" at bounding box center [161, 155] width 122 height 20
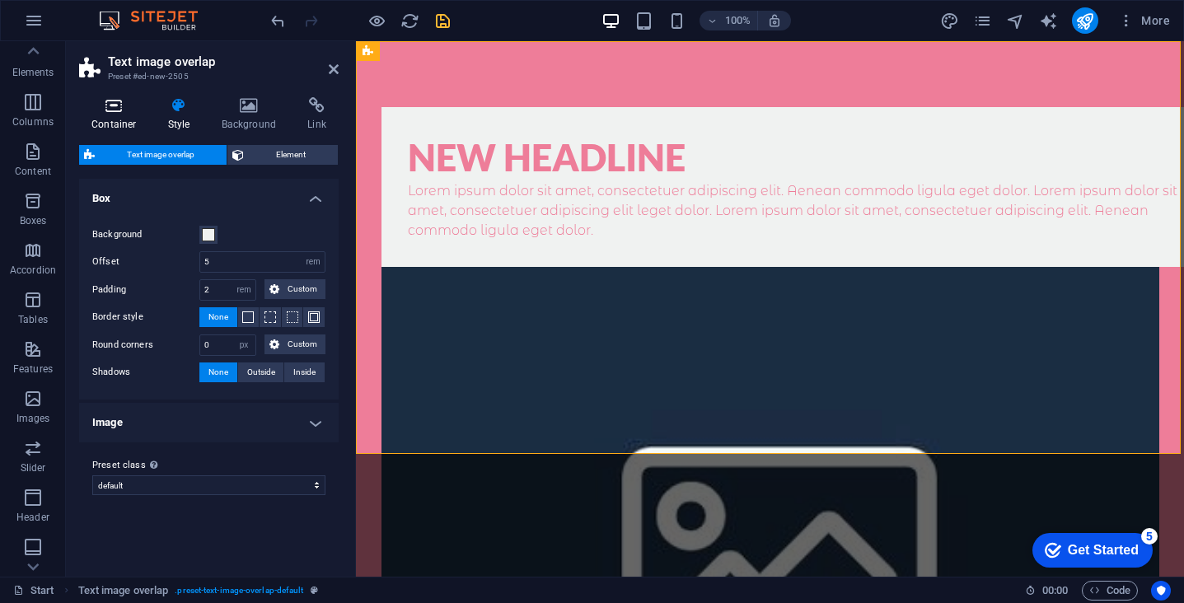
click at [97, 112] on icon at bounding box center [114, 105] width 70 height 16
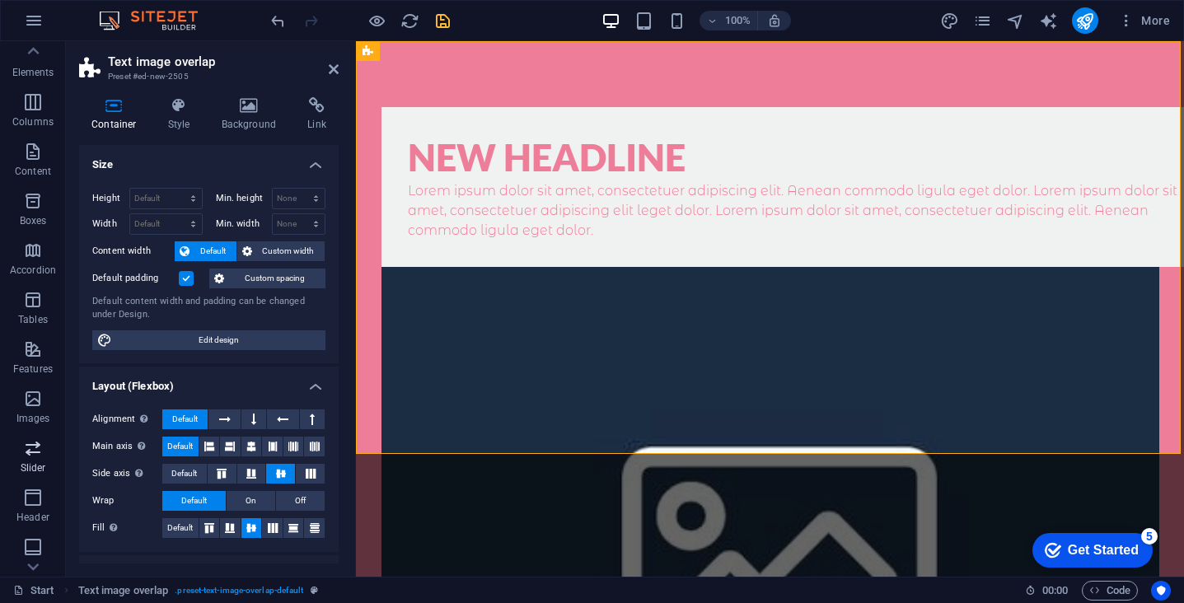
click at [37, 448] on icon "button" at bounding box center [33, 448] width 20 height 20
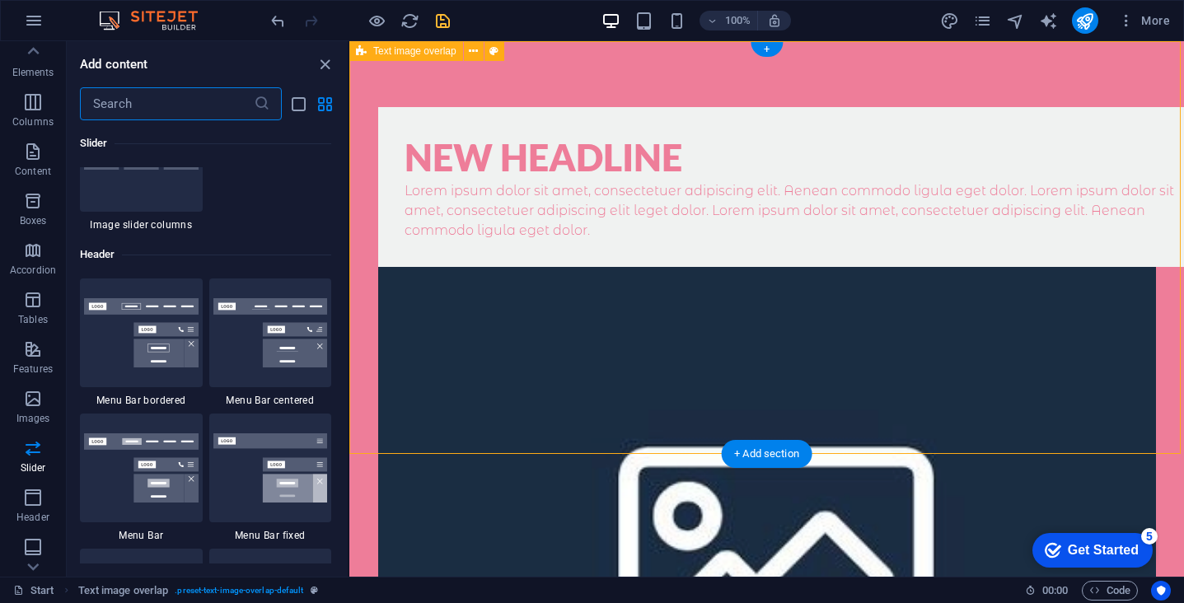
scroll to position [9812, 0]
click at [683, 410] on div "New headline Lorem ipsum dolor sit amet, consectetuer adipiscing elit. Aenean c…" at bounding box center [766, 468] width 835 height 855
click at [448, 50] on span "Text image overlap" at bounding box center [414, 51] width 83 height 10
click at [471, 51] on icon at bounding box center [473, 51] width 9 height 17
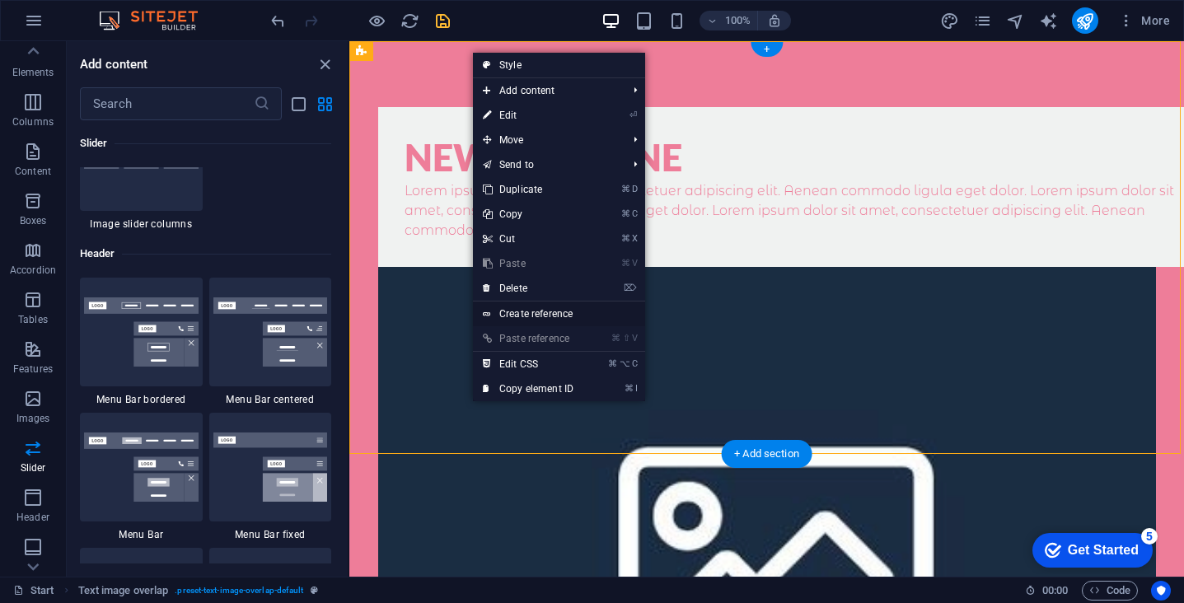
click at [559, 317] on link "Create reference" at bounding box center [559, 314] width 172 height 25
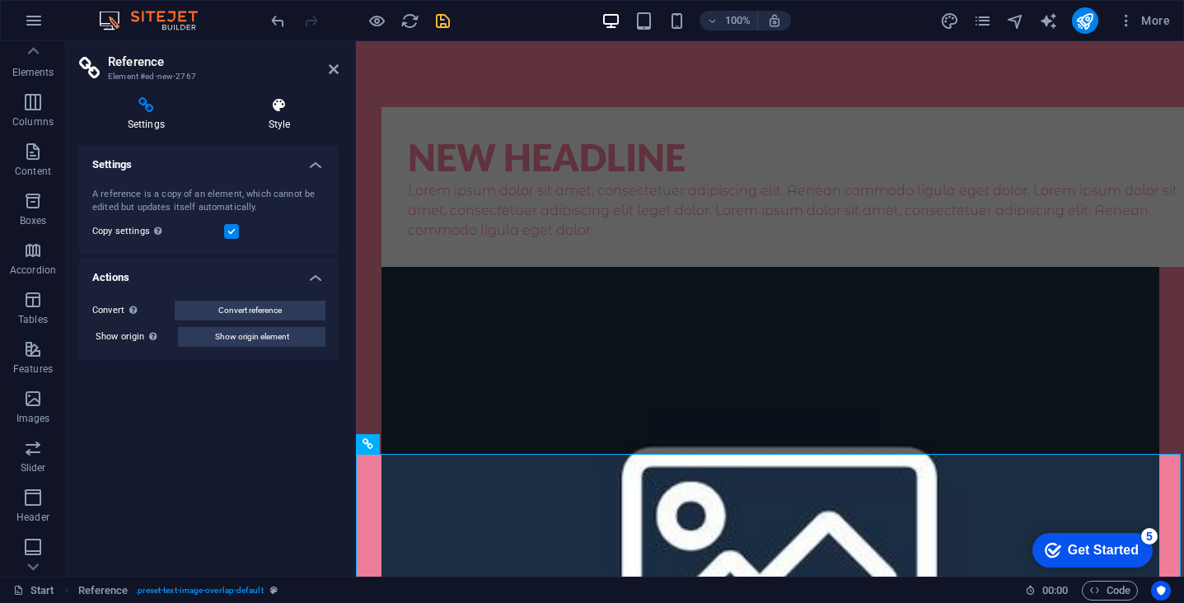
click at [279, 99] on icon at bounding box center [279, 105] width 119 height 16
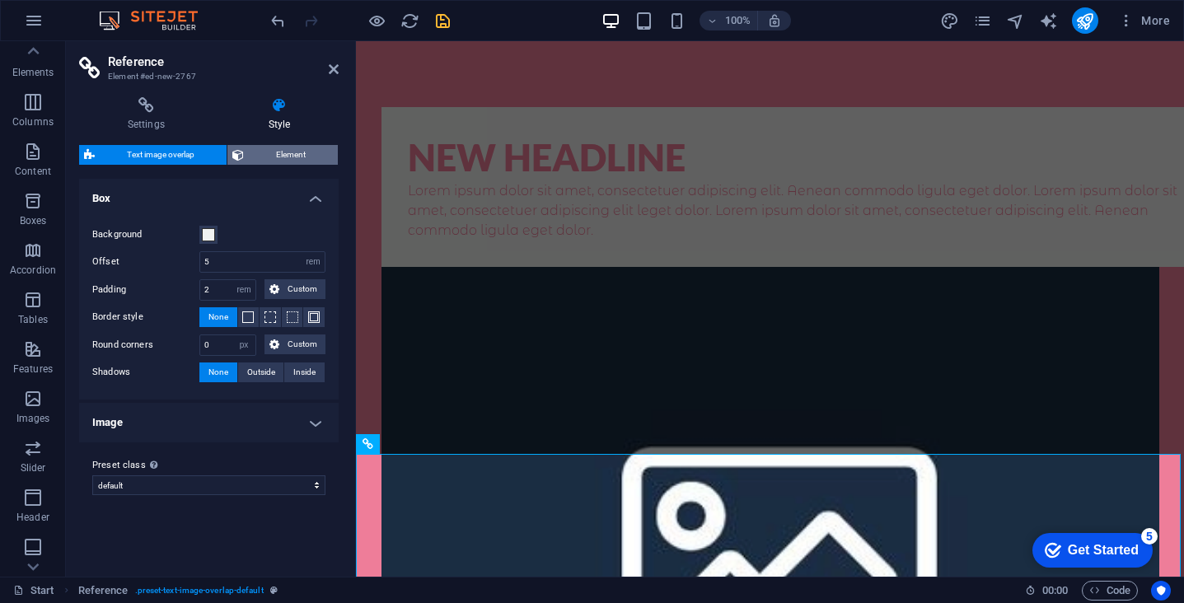
click at [272, 153] on span "Element" at bounding box center [291, 155] width 84 height 20
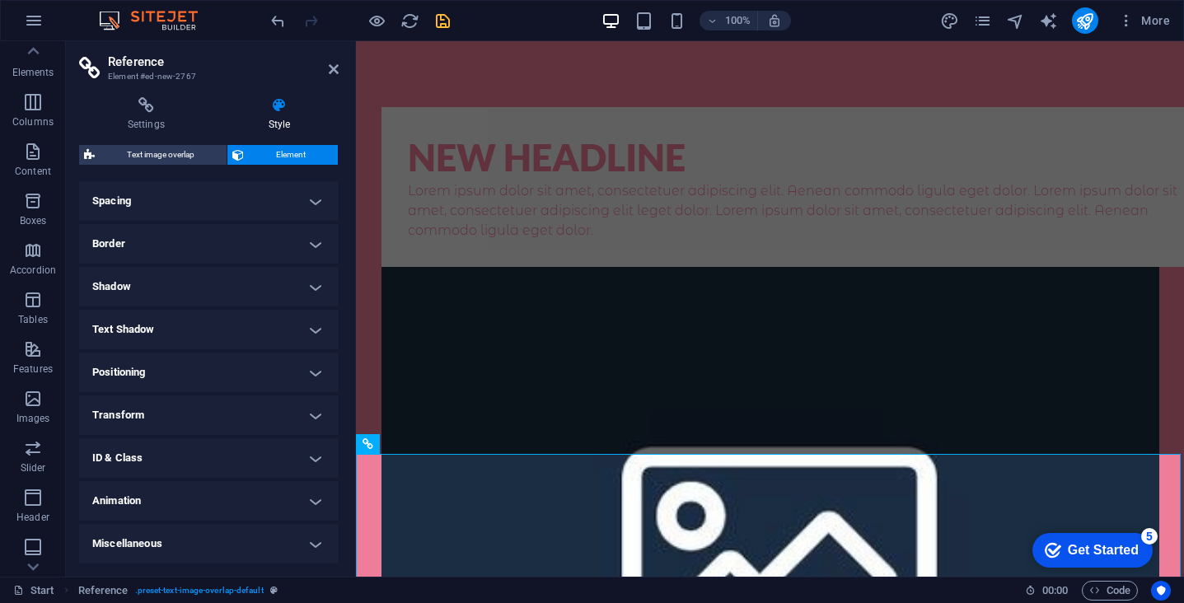
scroll to position [134, 0]
click at [195, 423] on h4 "Transform" at bounding box center [209, 416] width 260 height 40
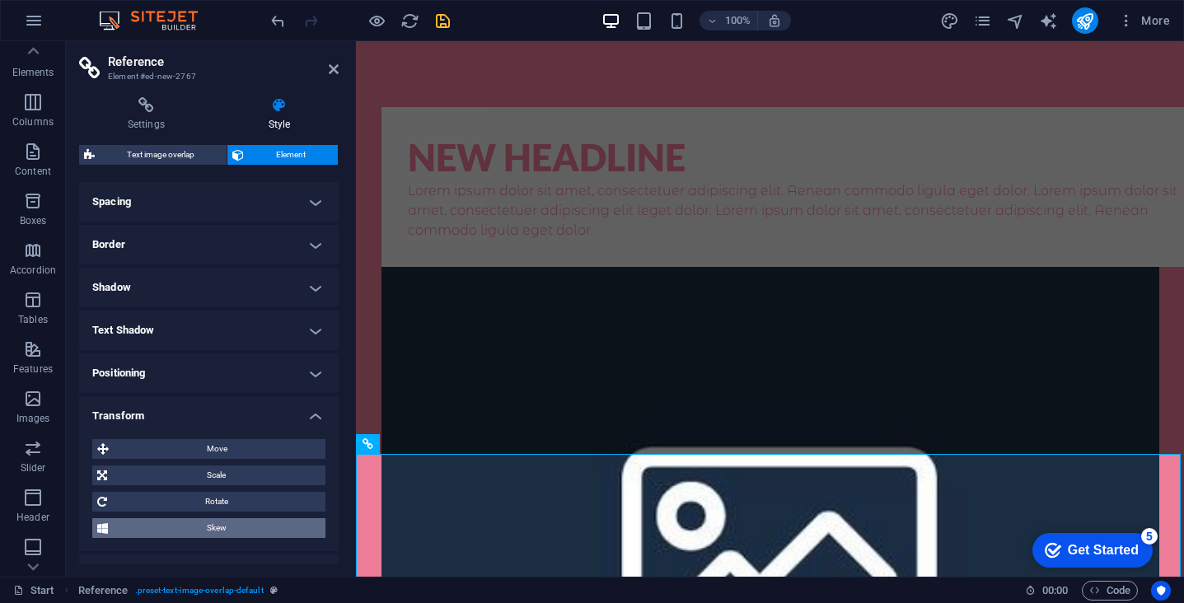
click at [197, 530] on span "Skew" at bounding box center [217, 528] width 208 height 20
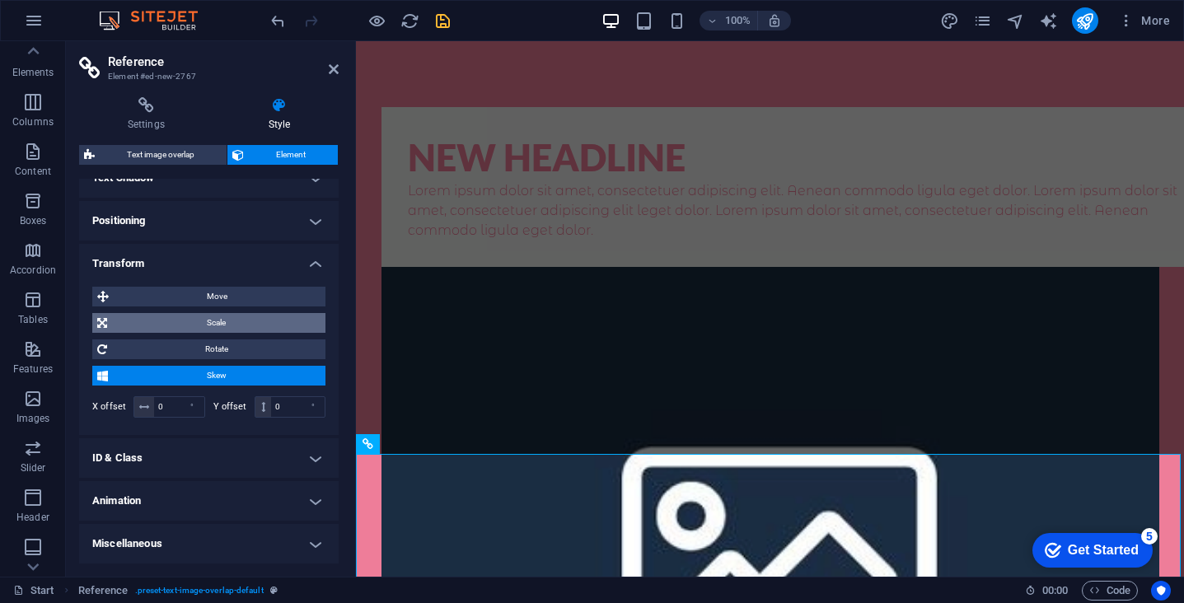
scroll to position [286, 0]
click at [214, 499] on h4 "Animation" at bounding box center [209, 502] width 260 height 40
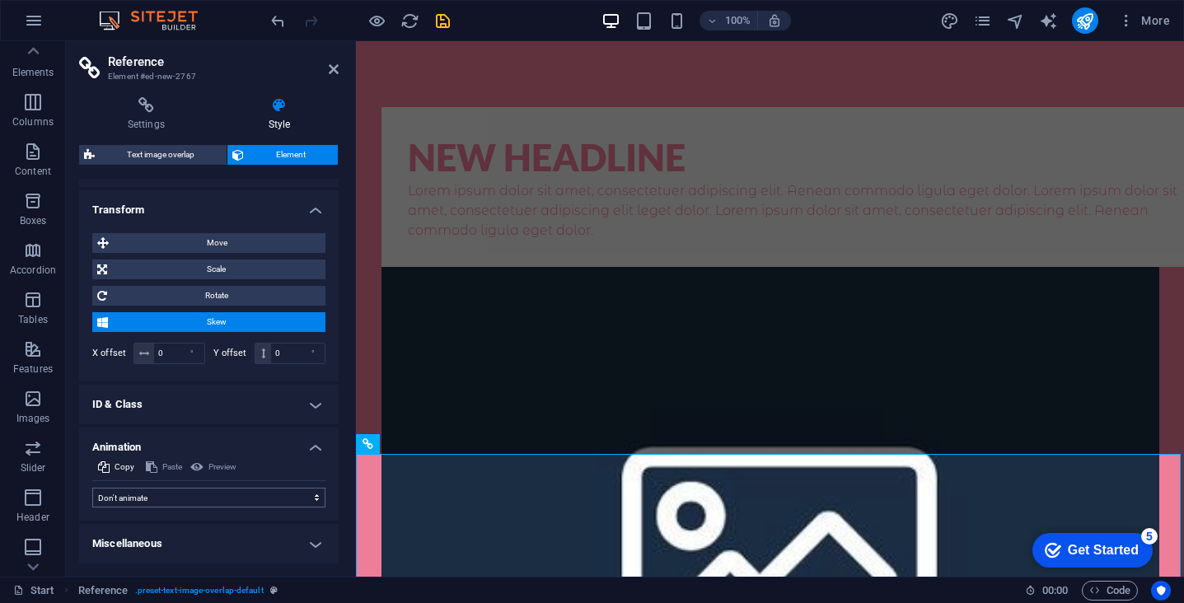
scroll to position [339, 0]
select select "move-right-to-left"
select select "scroll"
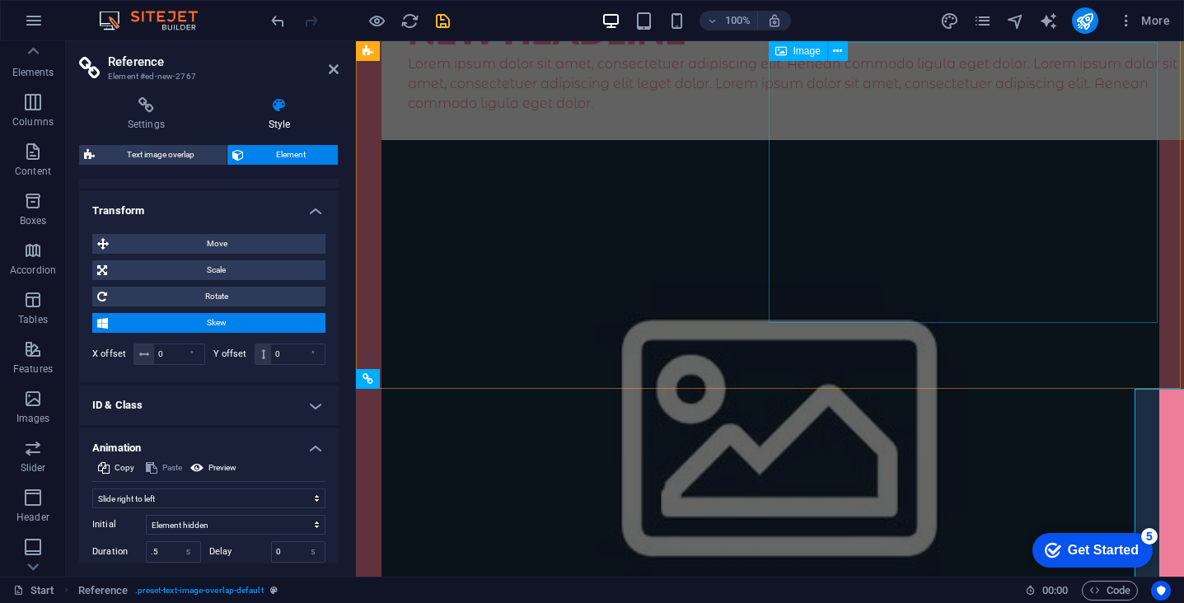
scroll to position [26, 0]
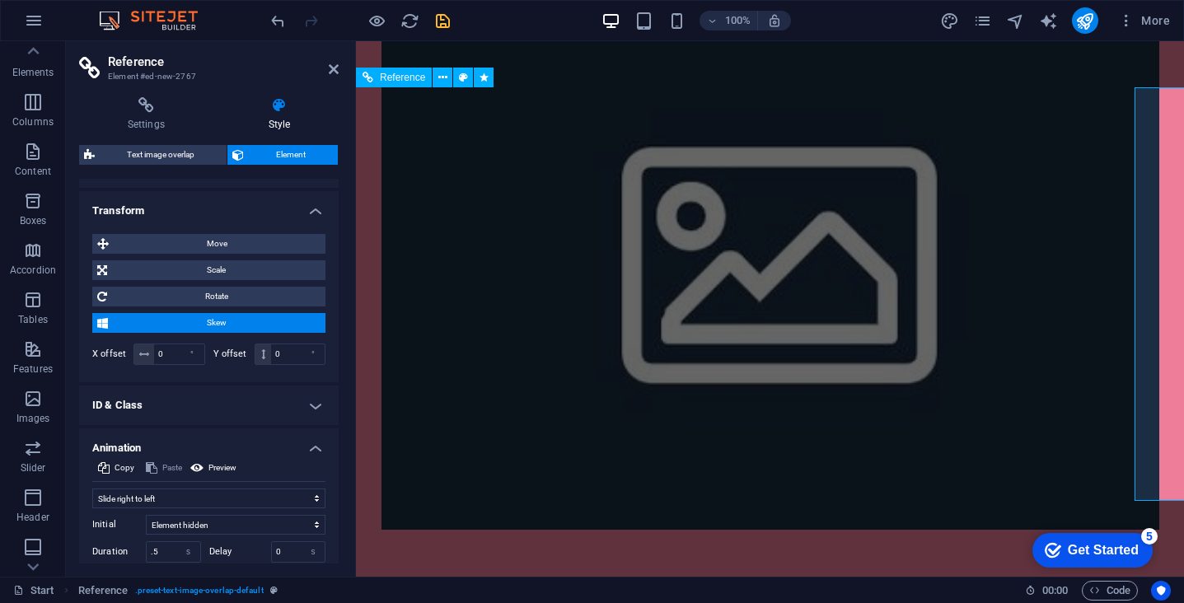
scroll to position [367, 0]
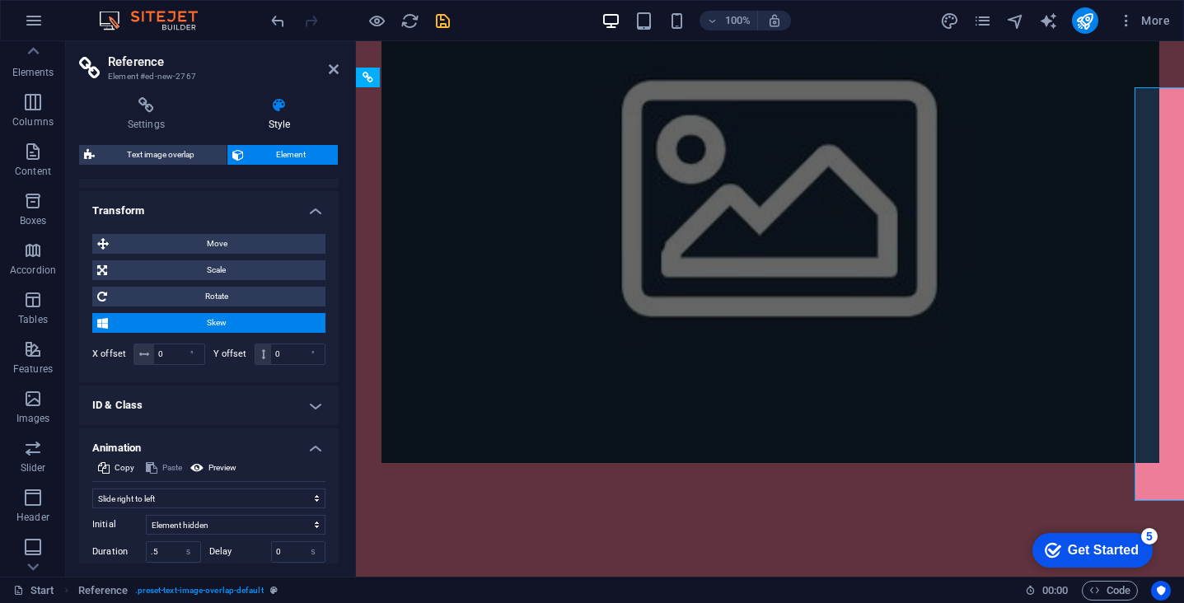
click at [325, 70] on header "Reference Element #ed-new-2767" at bounding box center [209, 62] width 260 height 43
click at [332, 70] on icon at bounding box center [334, 69] width 10 height 13
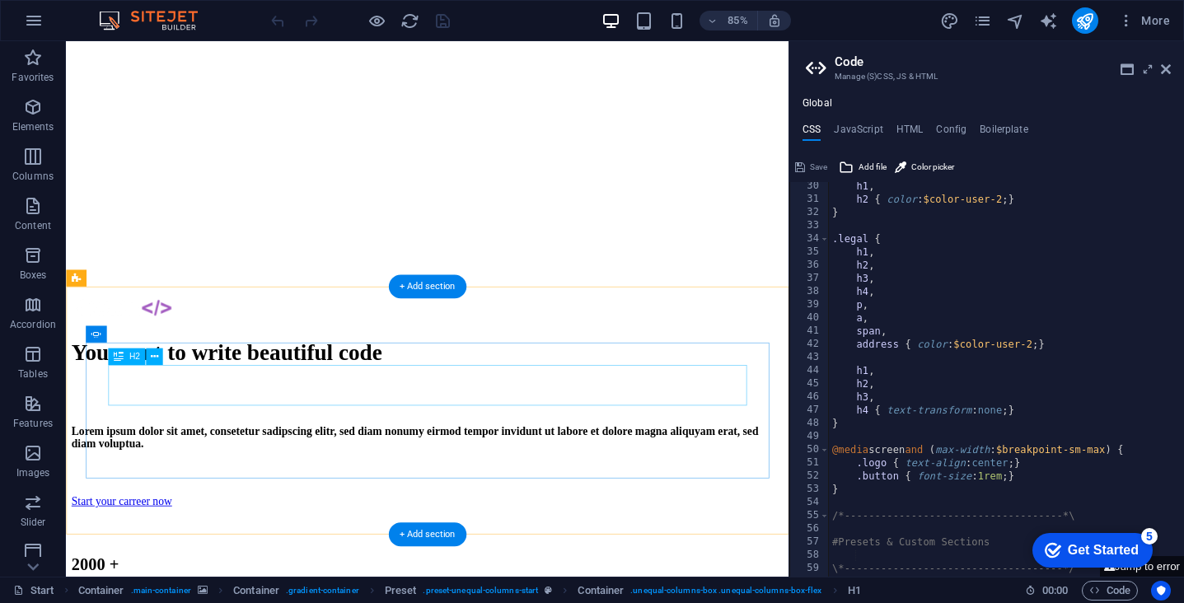
scroll to position [342, 0]
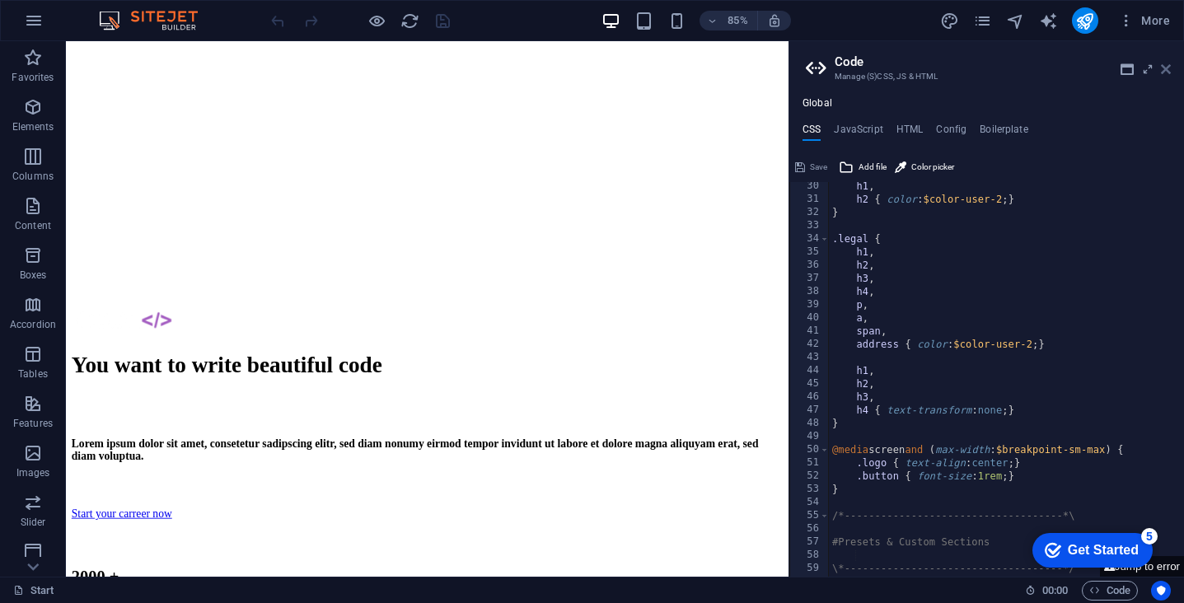
click at [1162, 70] on icon at bounding box center [1166, 69] width 10 height 13
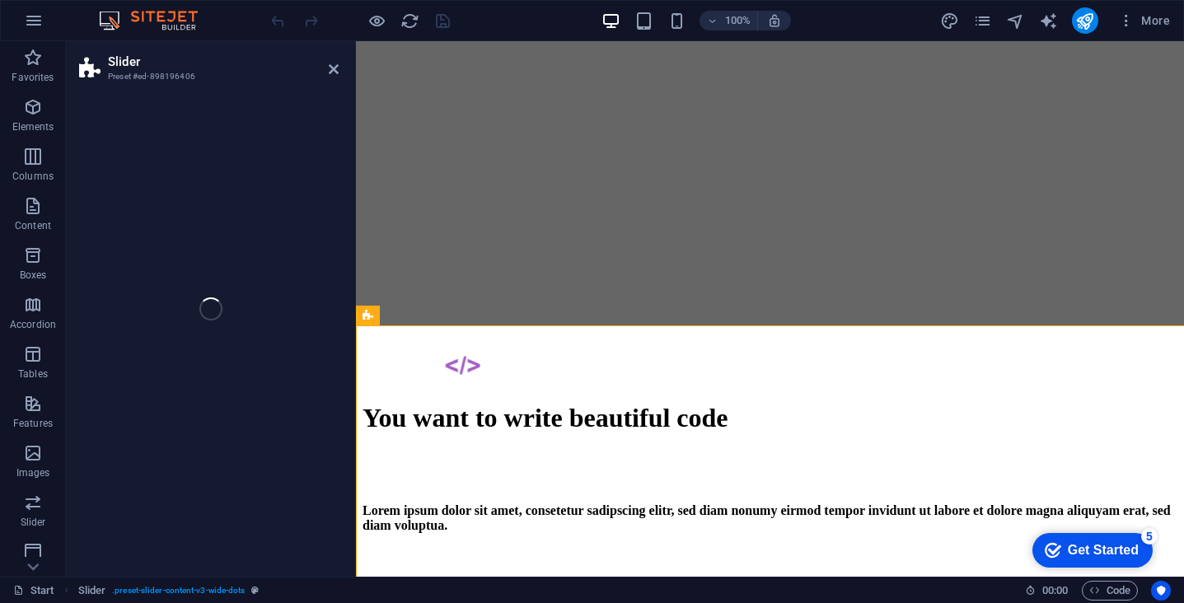
select select "region"
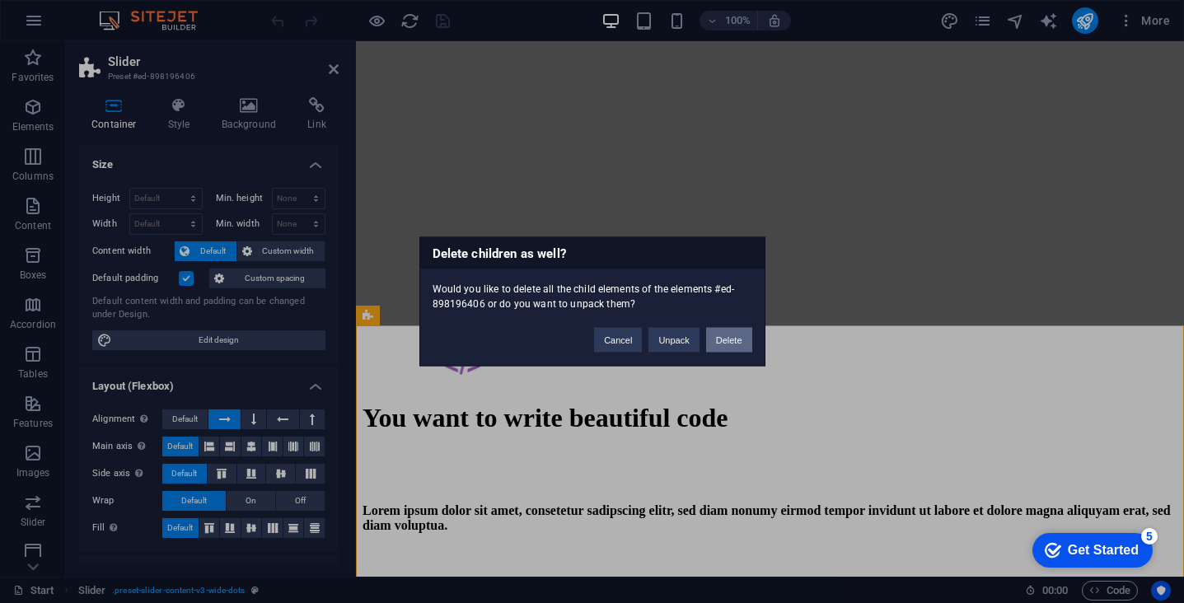
click at [728, 342] on button "Delete" at bounding box center [729, 340] width 46 height 25
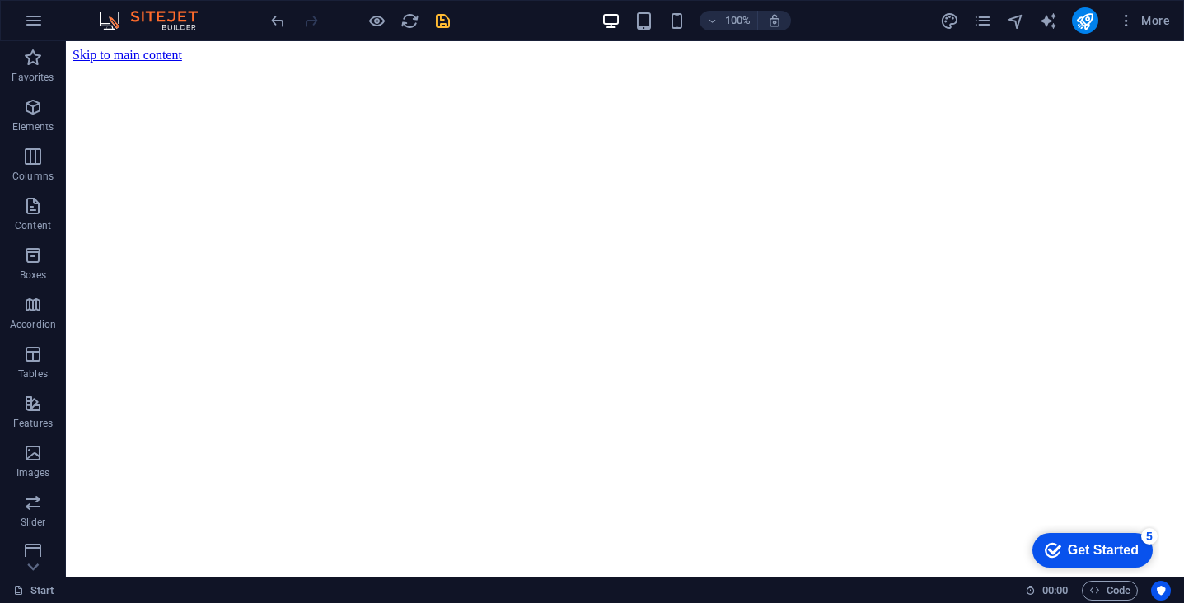
scroll to position [0, 0]
click at [443, 21] on icon "save" at bounding box center [442, 21] width 19 height 19
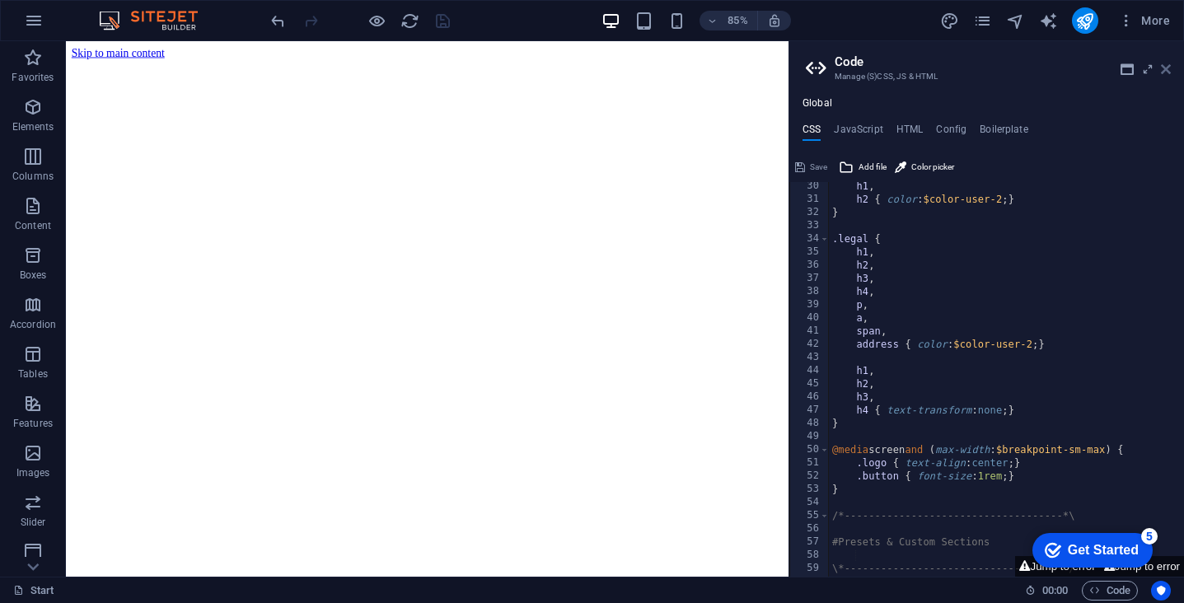
click at [1168, 72] on icon at bounding box center [1166, 69] width 10 height 13
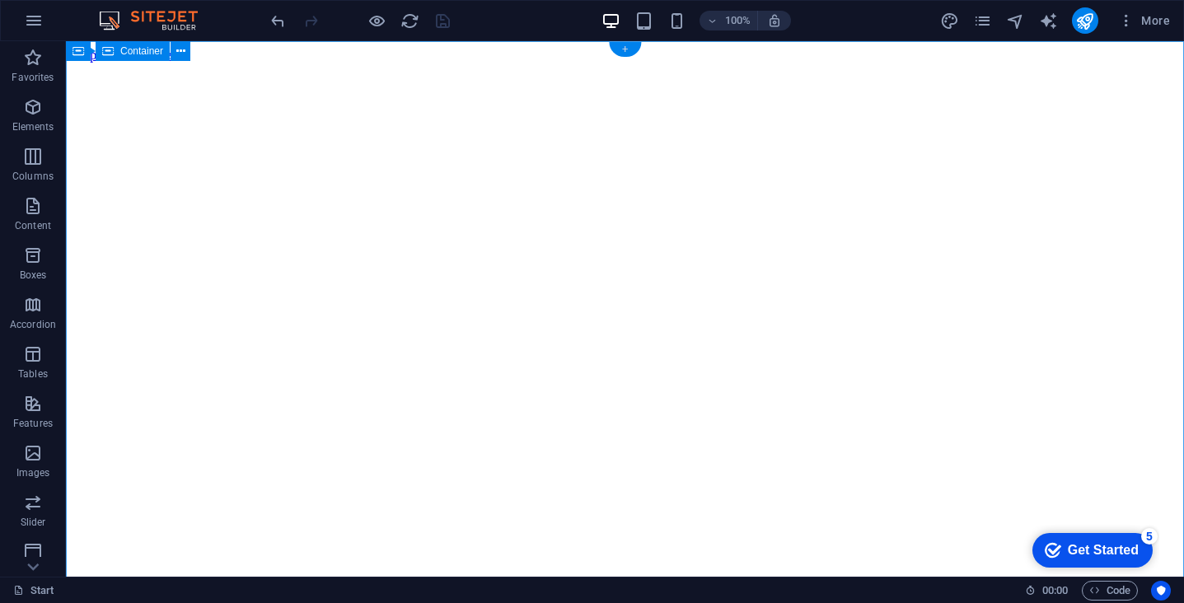
click at [624, 51] on div "+" at bounding box center [625, 49] width 32 height 15
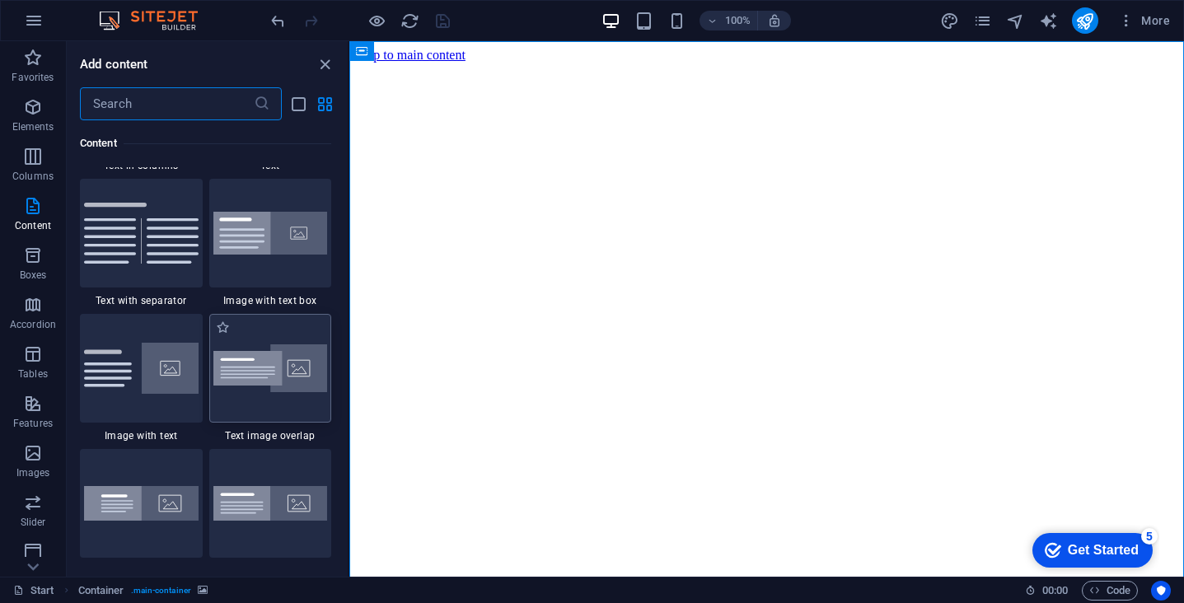
scroll to position [3009, 0]
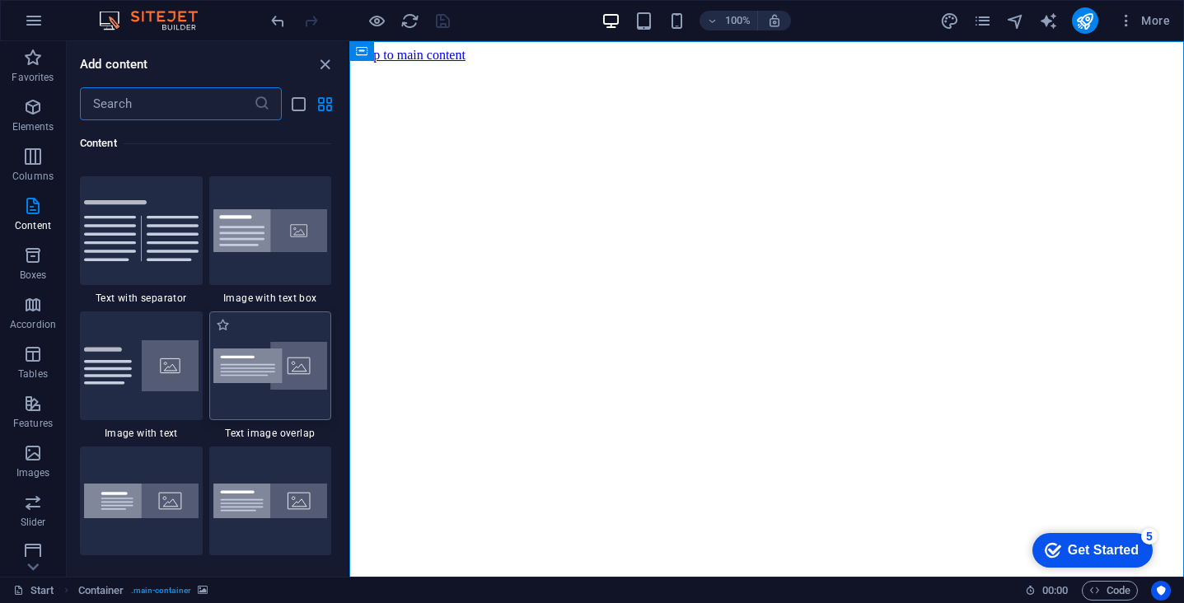
click at [283, 396] on div at bounding box center [270, 365] width 123 height 109
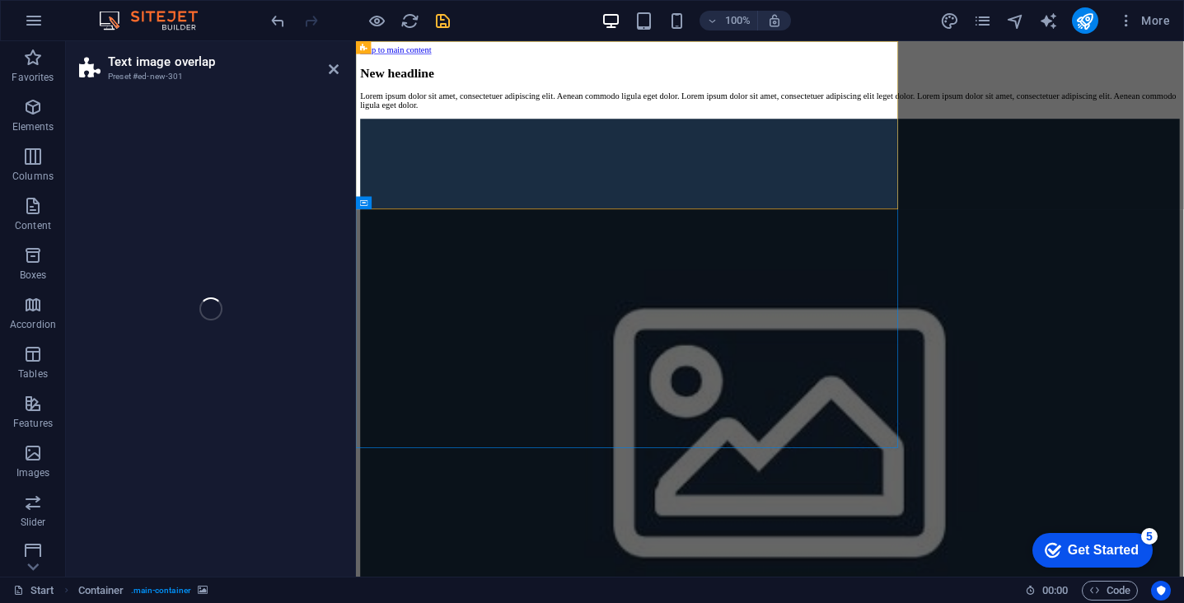
select select "rem"
select select "px"
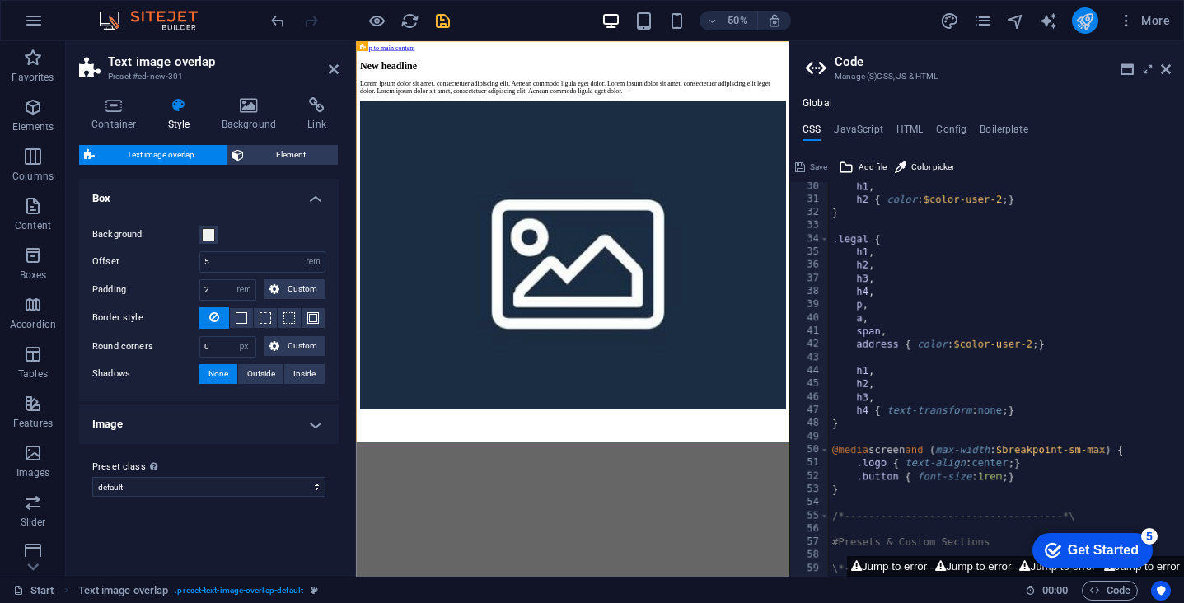
scroll to position [385, 0]
click at [1168, 73] on icon at bounding box center [1166, 69] width 10 height 13
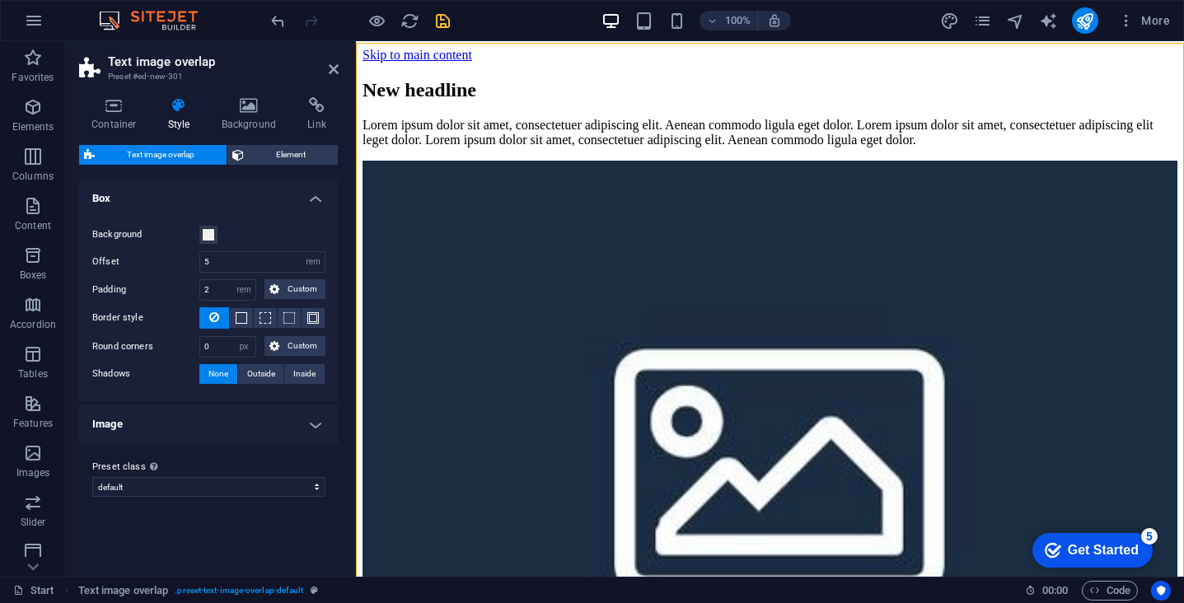
scroll to position [0, 0]
click at [336, 67] on icon at bounding box center [334, 69] width 10 height 13
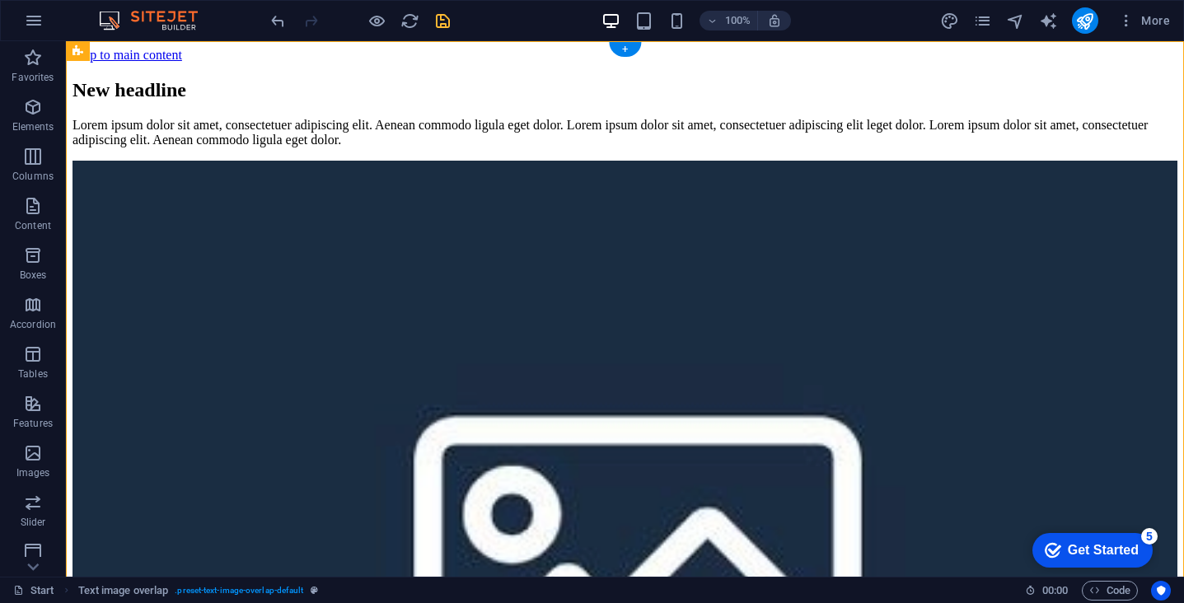
click at [181, 78] on div "New headline Lorem ipsum dolor sit amet, consectetuer adipiscing elit. Aenean c…" at bounding box center [625, 513] width 1105 height 901
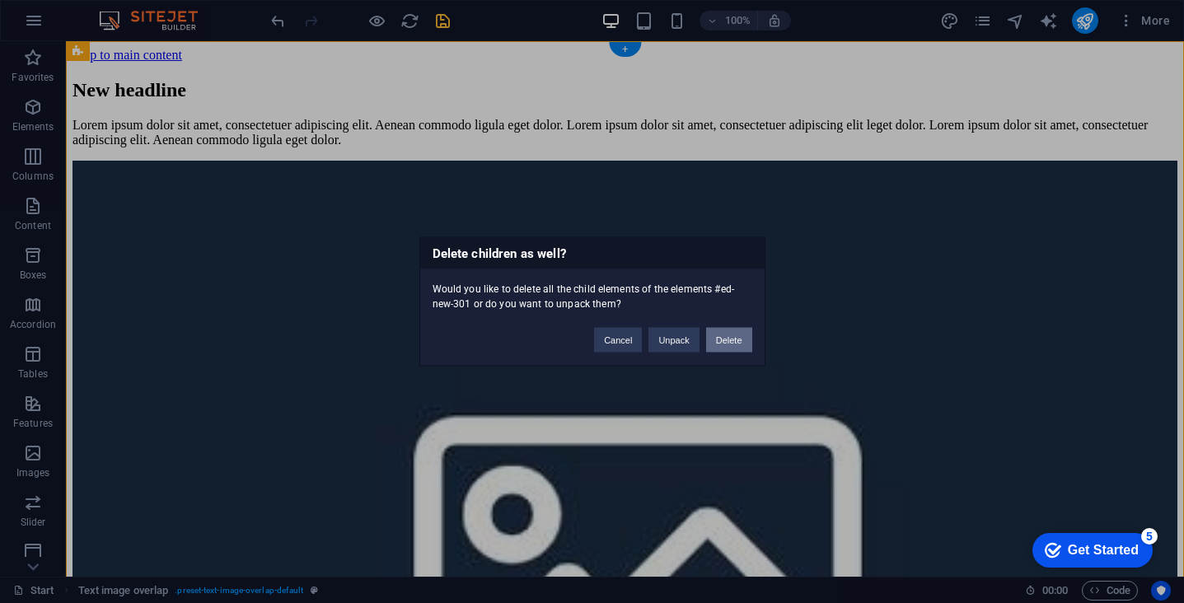
click at [728, 344] on button "Delete" at bounding box center [729, 340] width 46 height 25
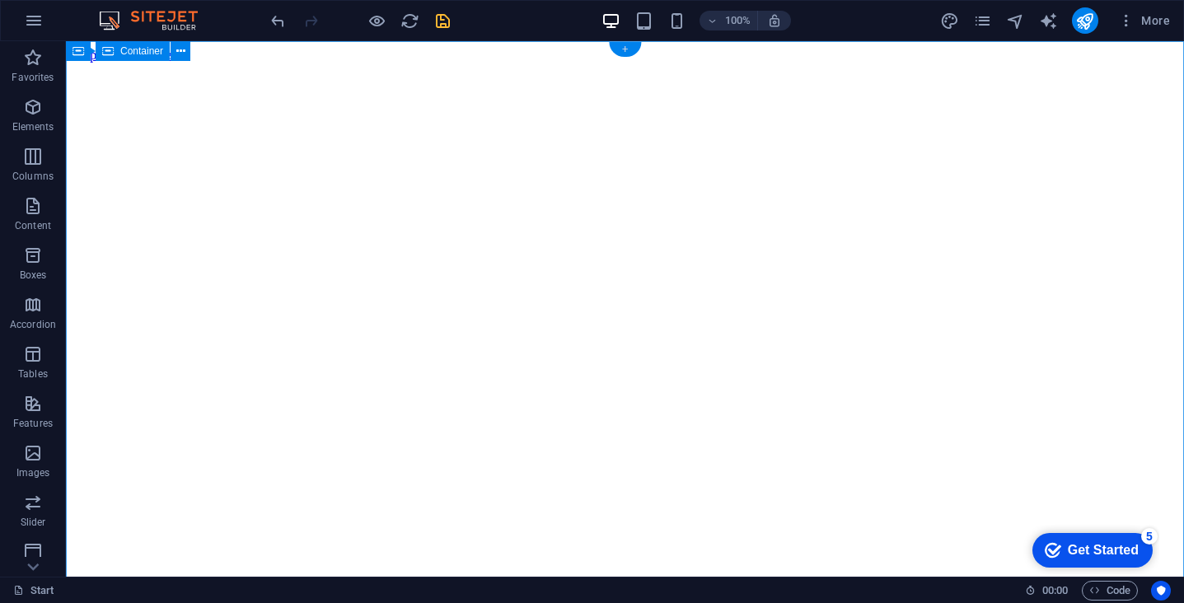
click at [626, 52] on div "+" at bounding box center [625, 49] width 32 height 15
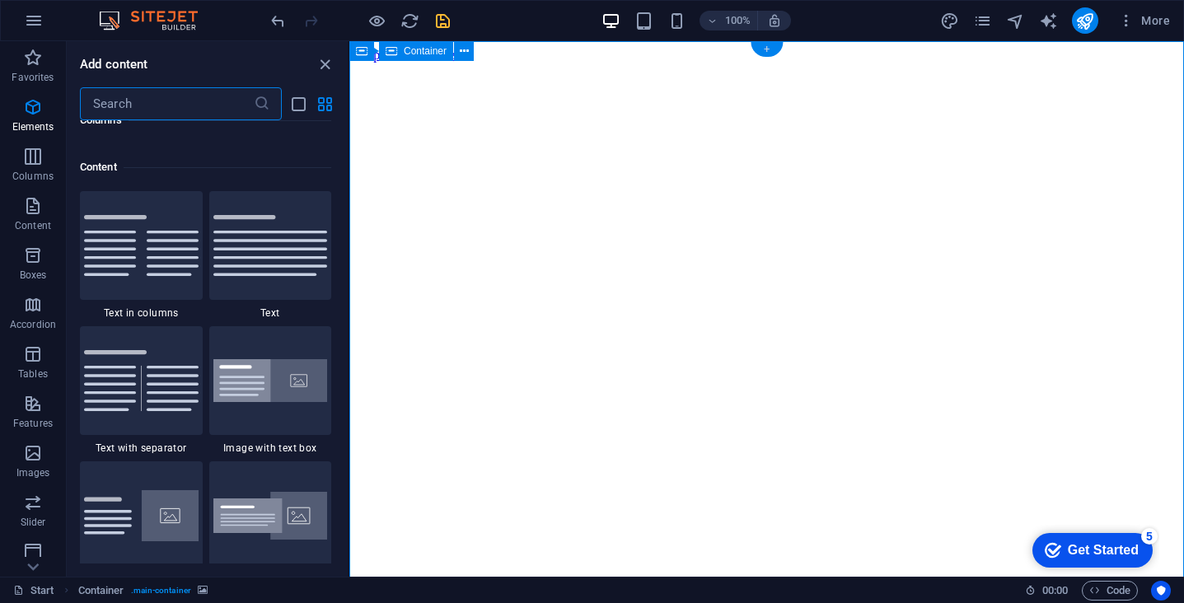
scroll to position [2883, 0]
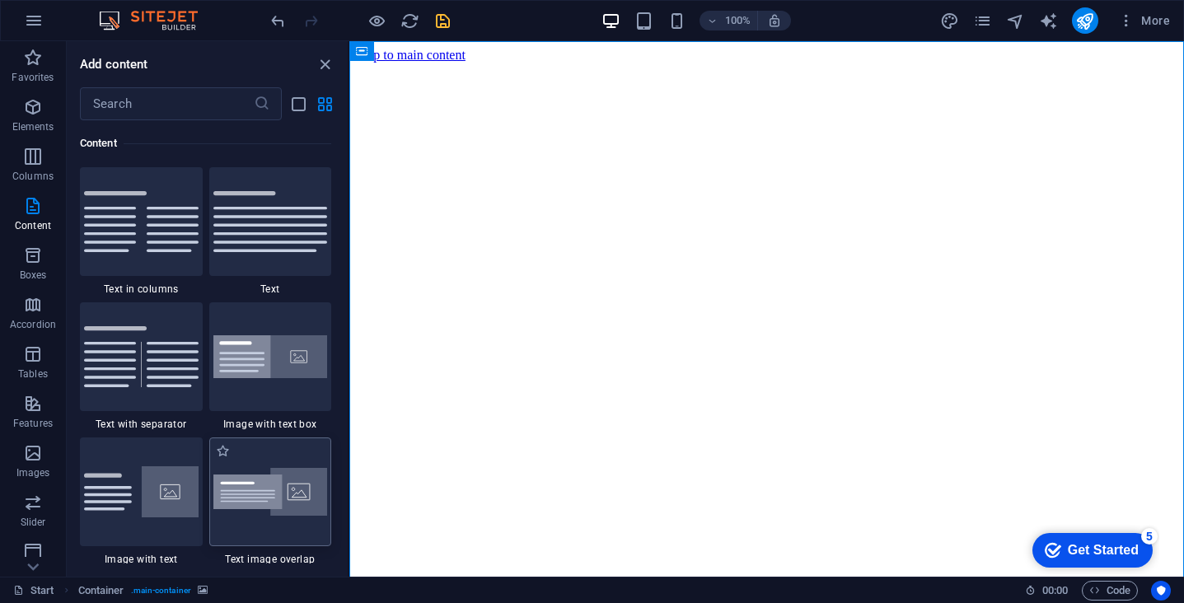
click at [250, 470] on img at bounding box center [270, 492] width 115 height 49
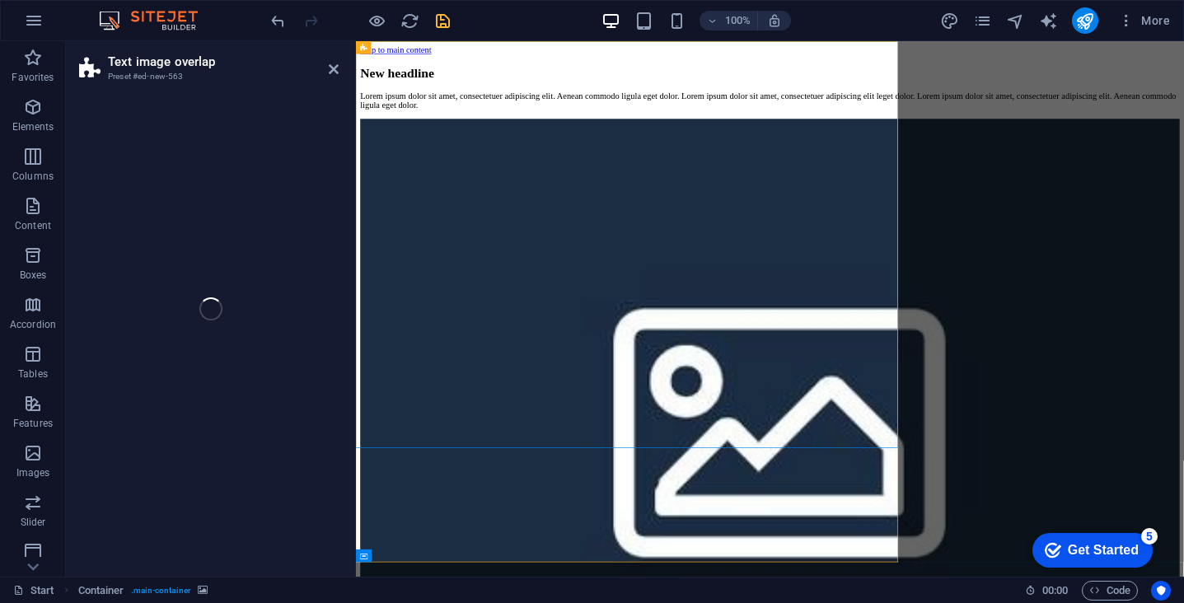
select select "rem"
select select "px"
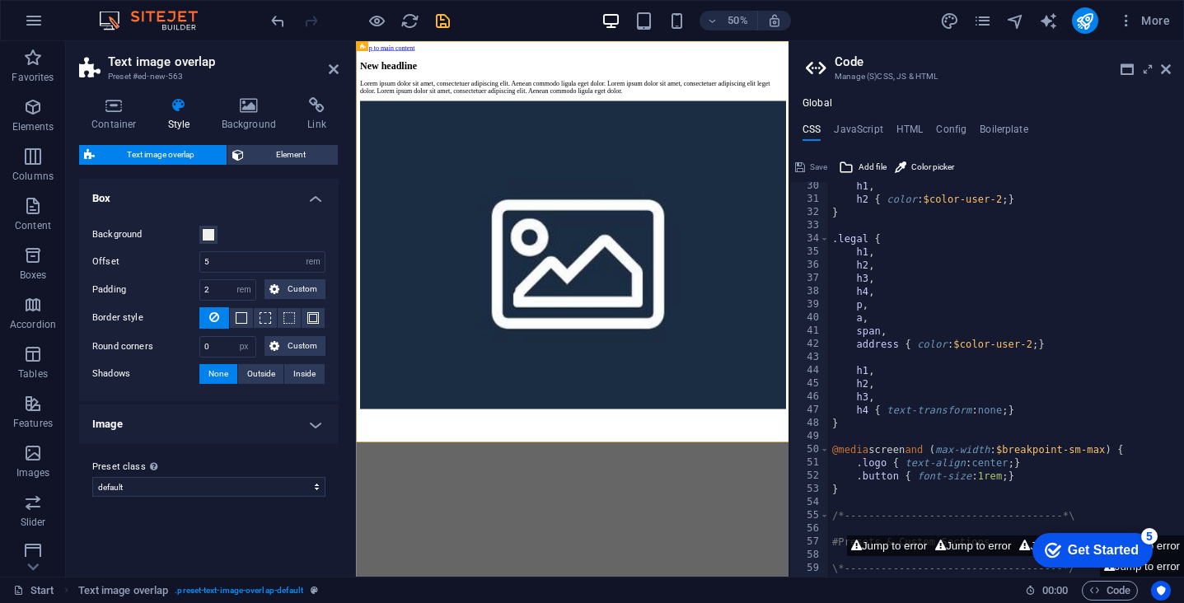
scroll to position [385, 0]
click at [335, 67] on icon at bounding box center [334, 69] width 10 height 13
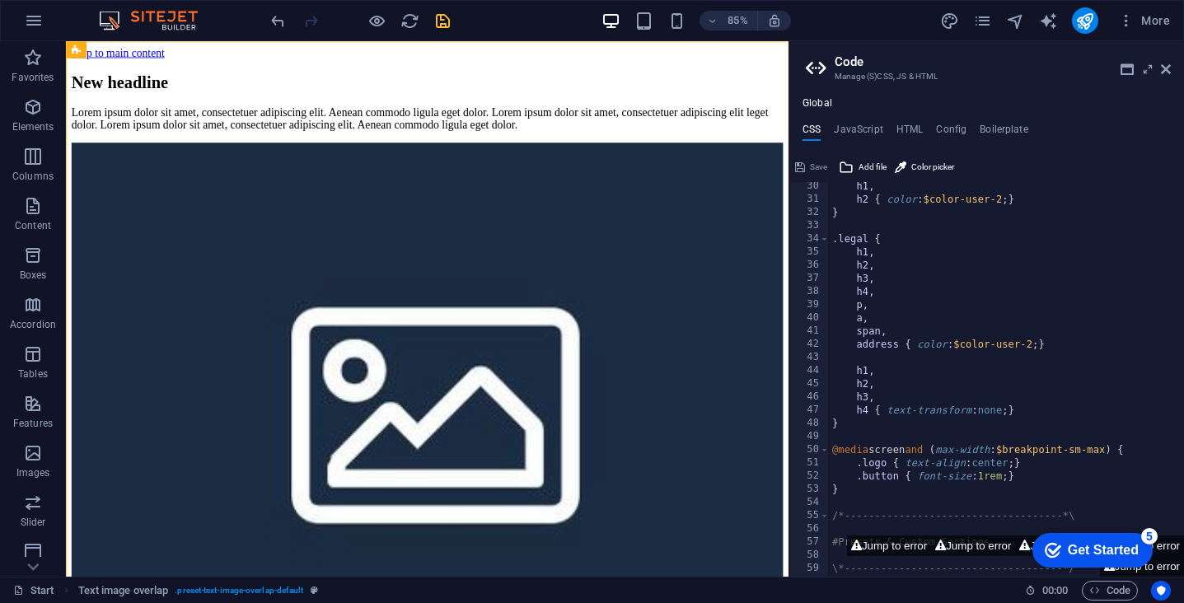
click at [1176, 70] on aside "Code Manage (S)CSS, JS & HTML Global CSS JavaScript HTML Config Boilerplate /*-…" at bounding box center [987, 309] width 396 height 536
click at [1165, 73] on icon at bounding box center [1166, 69] width 10 height 13
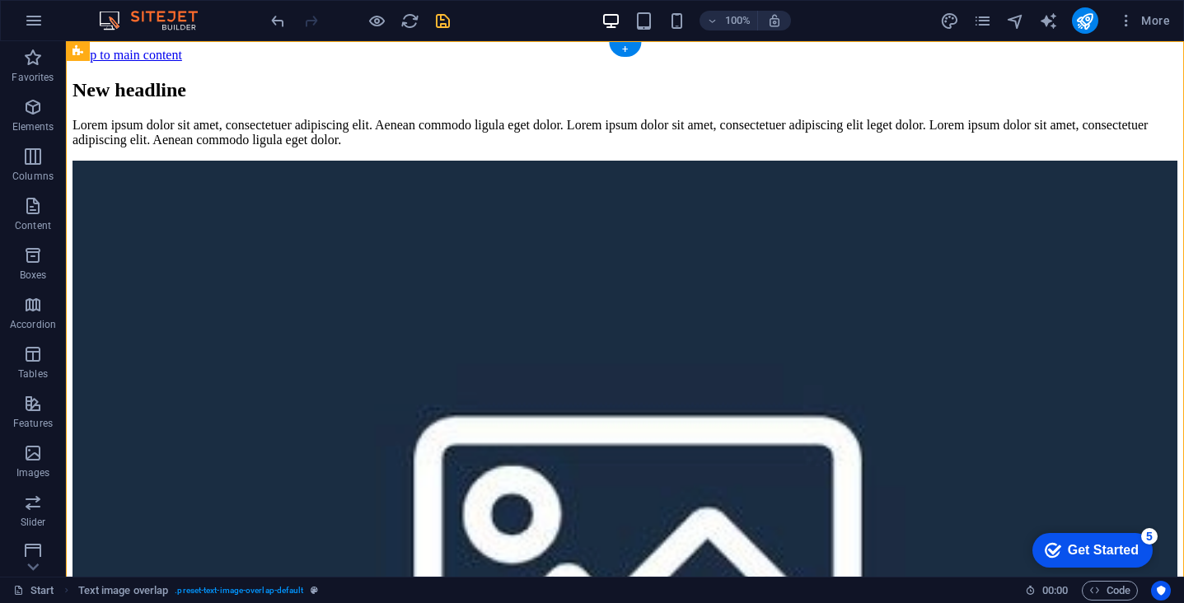
scroll to position [0, 0]
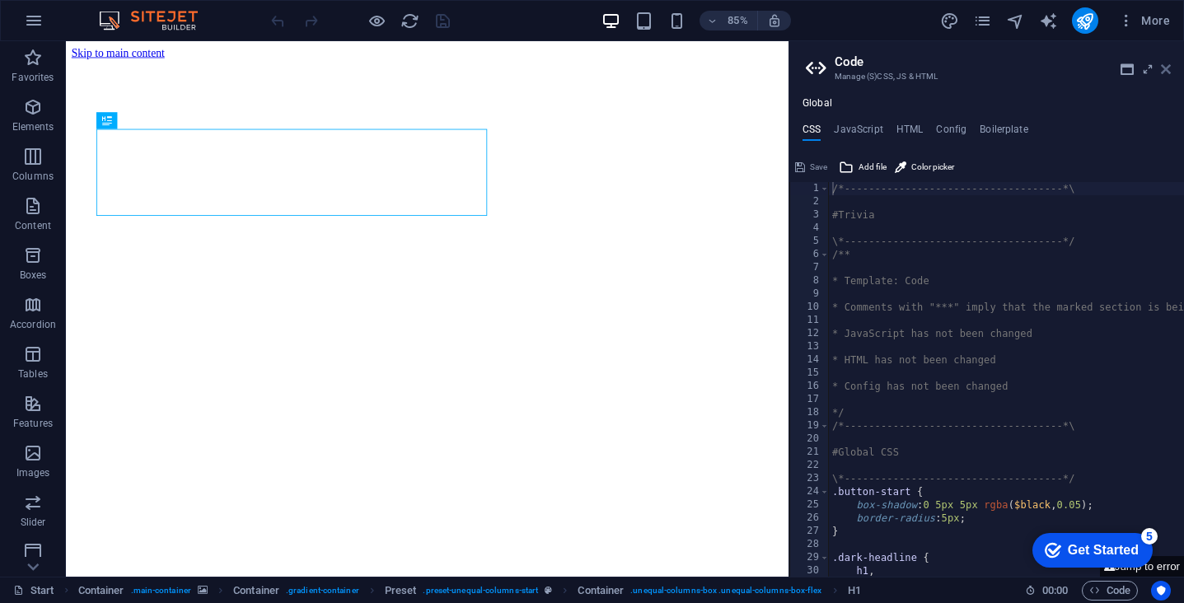
click at [1164, 70] on icon at bounding box center [1166, 69] width 10 height 13
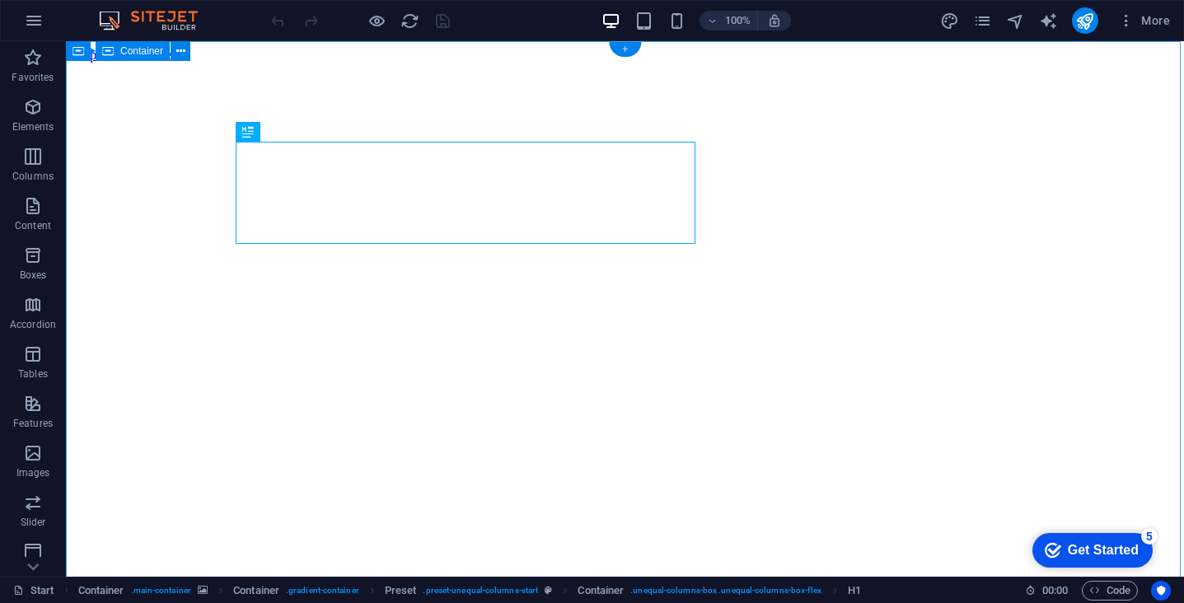
click at [624, 54] on div "+" at bounding box center [625, 49] width 32 height 15
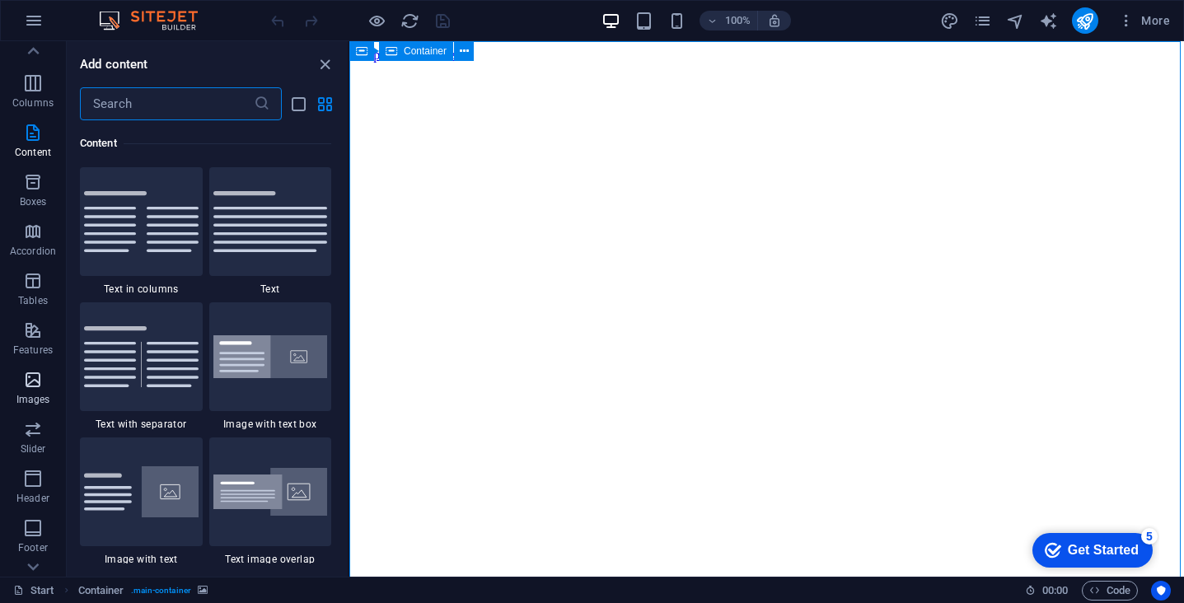
scroll to position [91, 0]
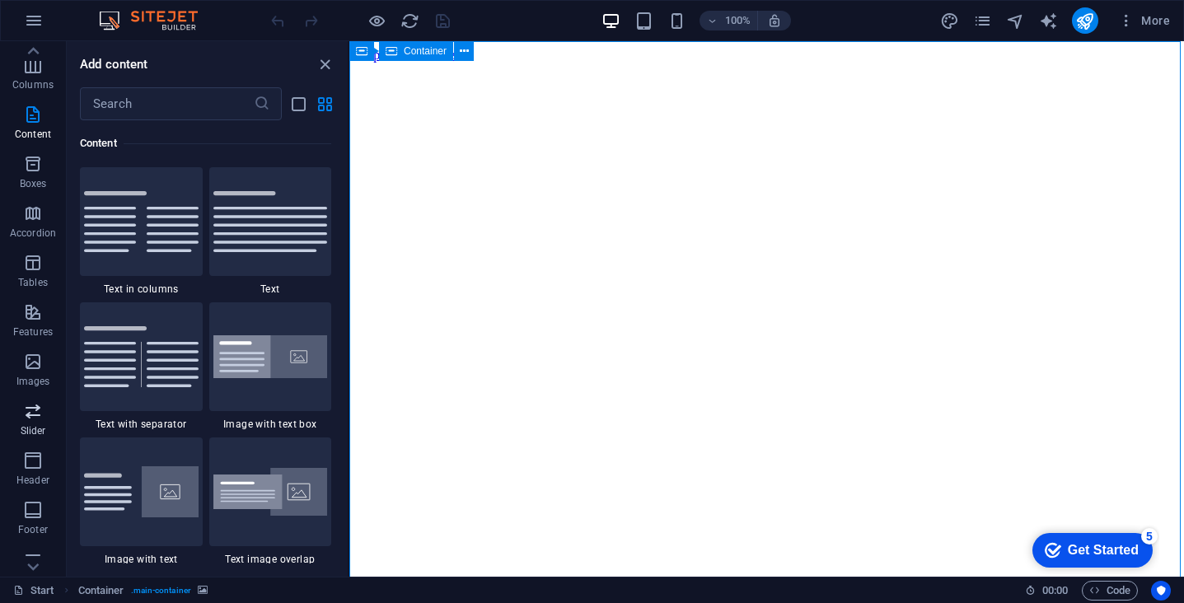
click at [35, 422] on span "Slider" at bounding box center [33, 421] width 66 height 40
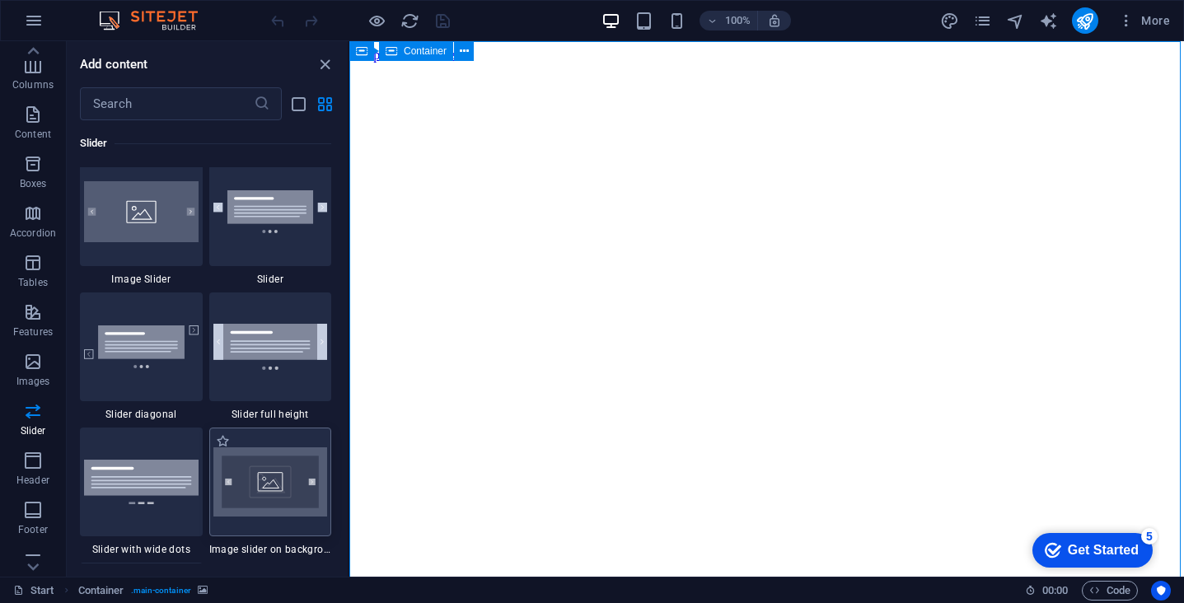
scroll to position [9337, 0]
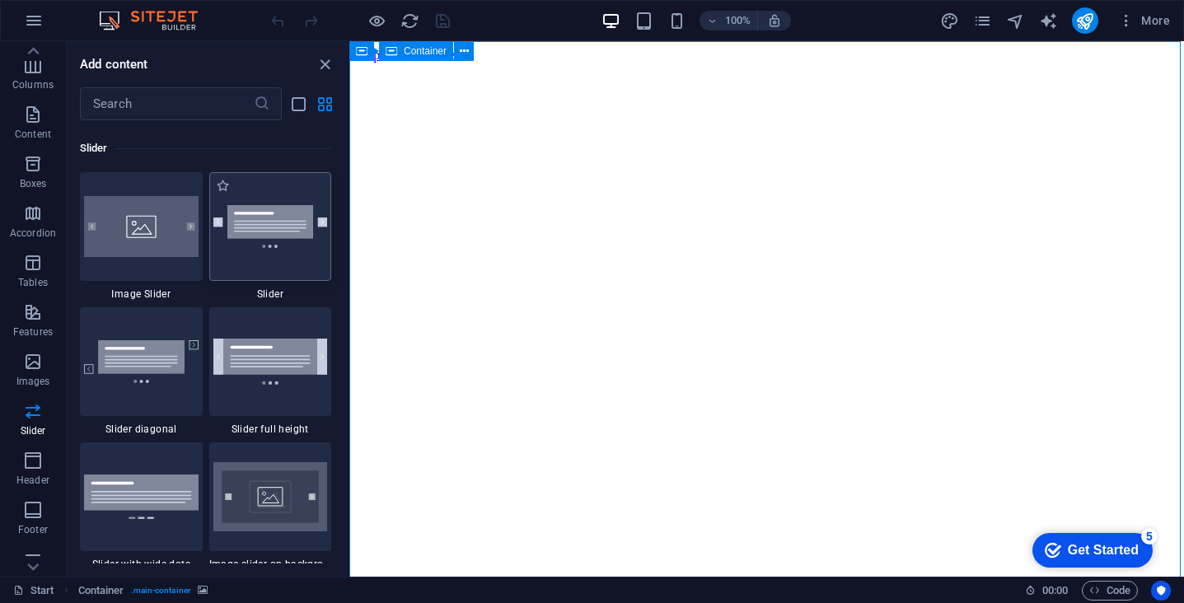
click at [283, 264] on div at bounding box center [270, 226] width 123 height 109
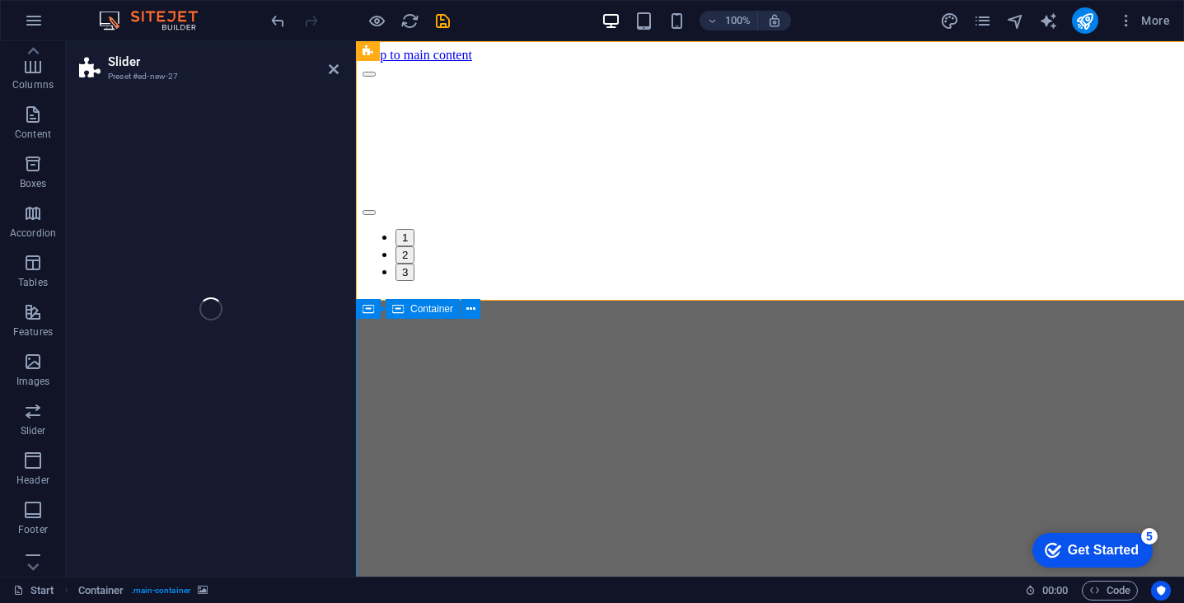
select select "rem"
select select "px"
select select "preset-slider-content-v3-default"
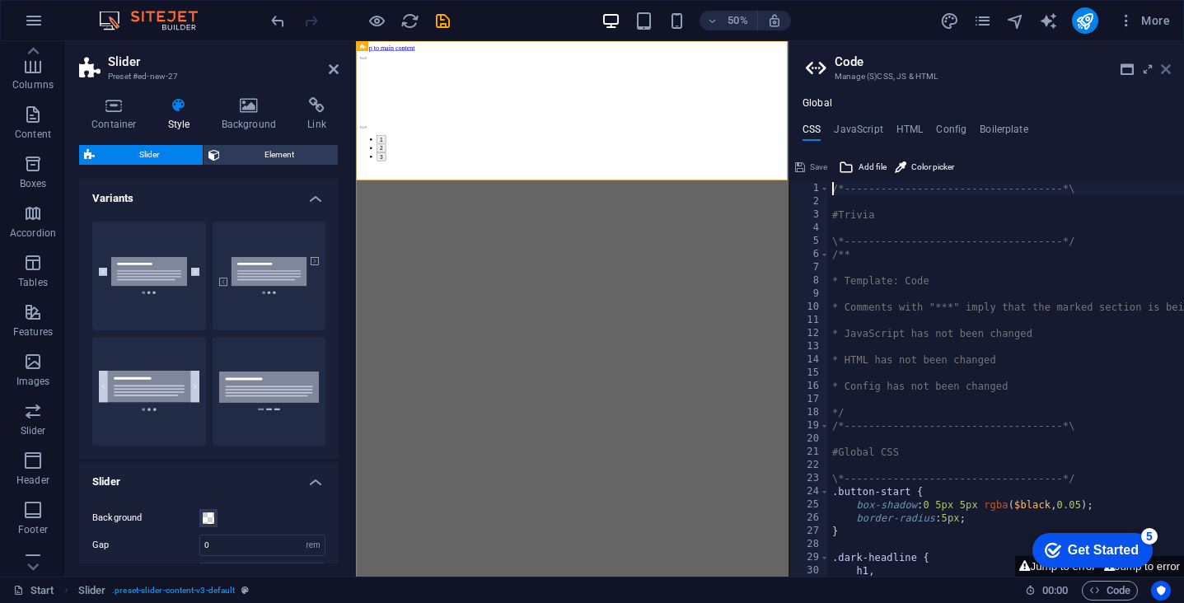
click at [1165, 69] on icon at bounding box center [1166, 69] width 10 height 13
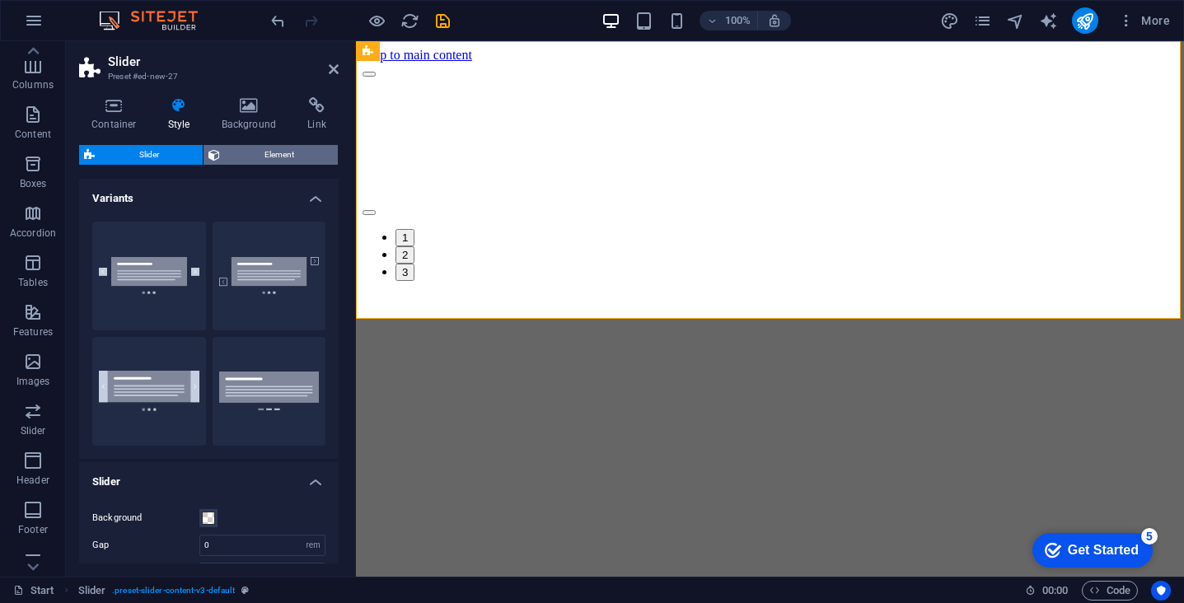
click at [246, 157] on span "Element" at bounding box center [279, 155] width 108 height 20
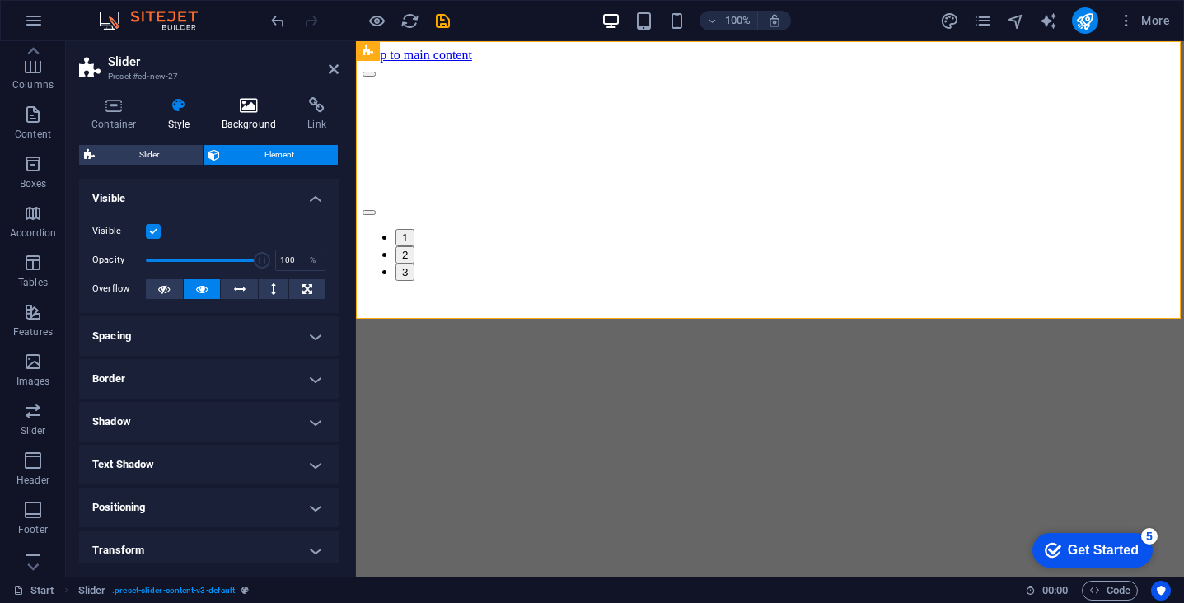
click at [251, 111] on icon at bounding box center [249, 105] width 80 height 16
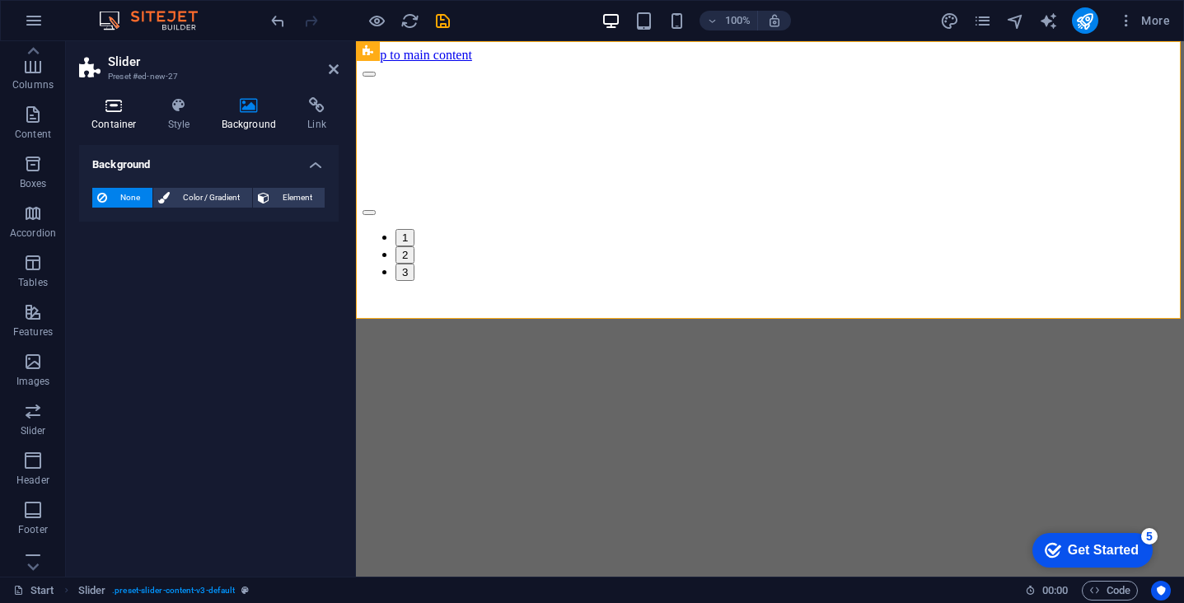
click at [119, 102] on icon at bounding box center [114, 105] width 70 height 16
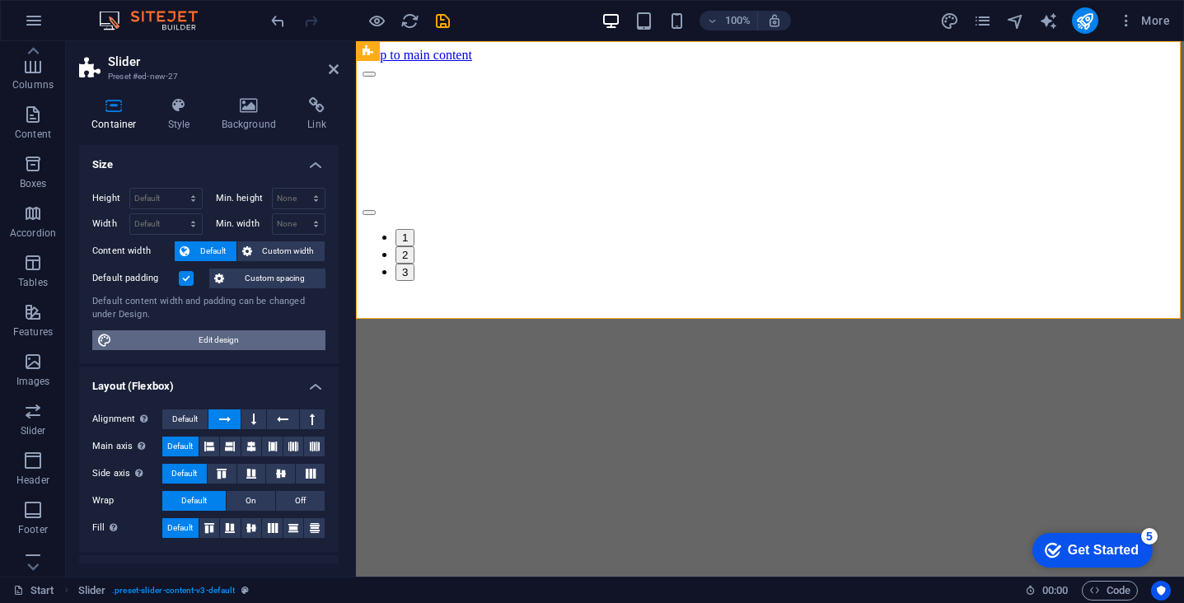
click at [141, 343] on span "Edit design" at bounding box center [219, 340] width 204 height 20
select select "rem"
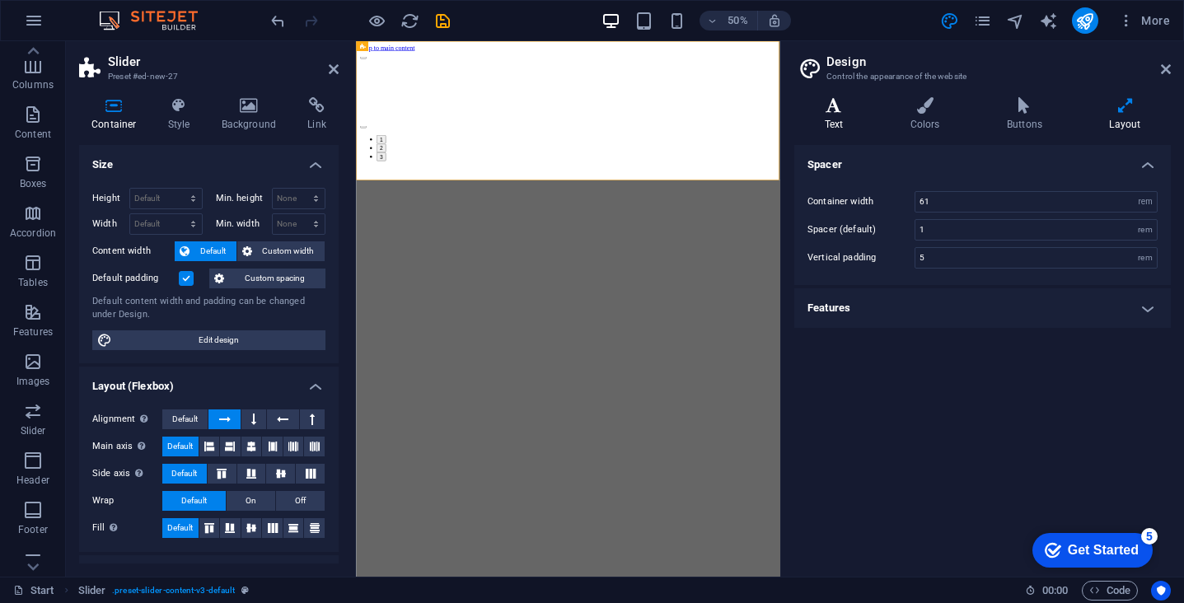
click at [834, 102] on icon at bounding box center [833, 105] width 79 height 16
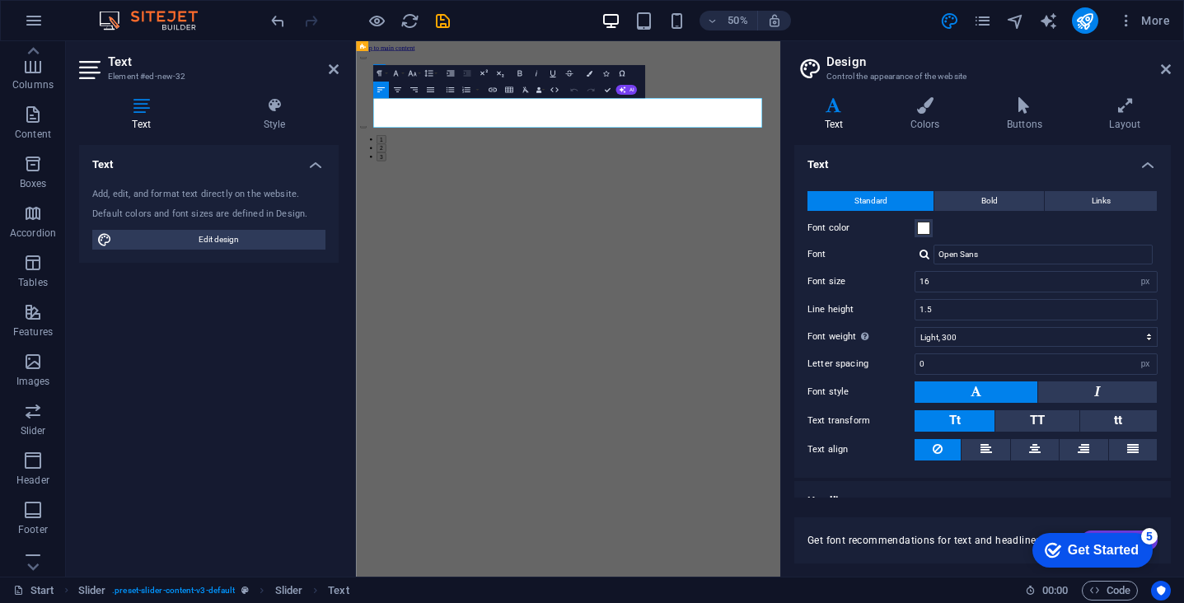
click at [926, 233] on span at bounding box center [923, 228] width 13 height 13
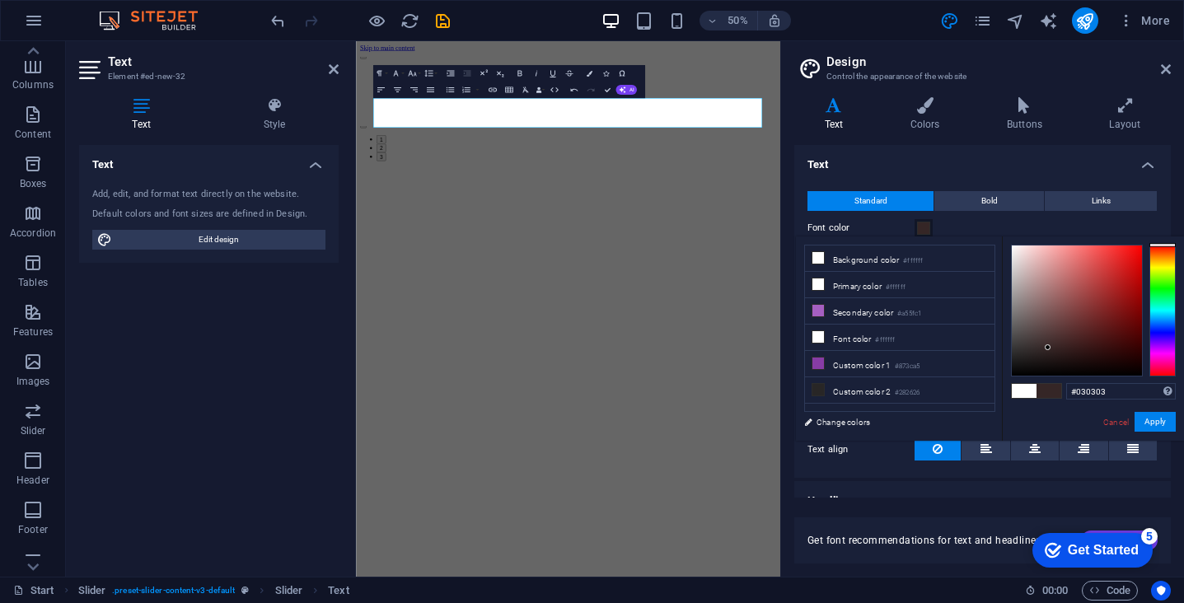
type input "#000000"
drag, startPoint x: 1061, startPoint y: 294, endPoint x: 962, endPoint y: 396, distance: 141.6
click at [962, 396] on div "less Background color #ffffff Primary color #ffffff Secondary color #a55fc1 Fon…" at bounding box center [990, 338] width 388 height 204
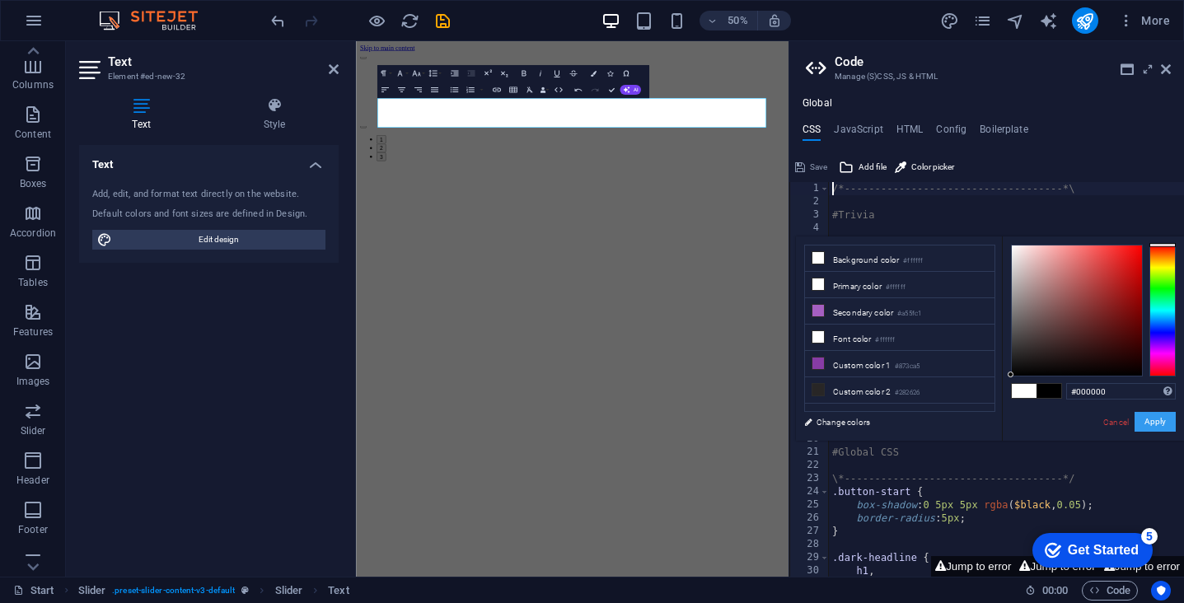
click at [1148, 419] on button "Apply" at bounding box center [1155, 422] width 41 height 20
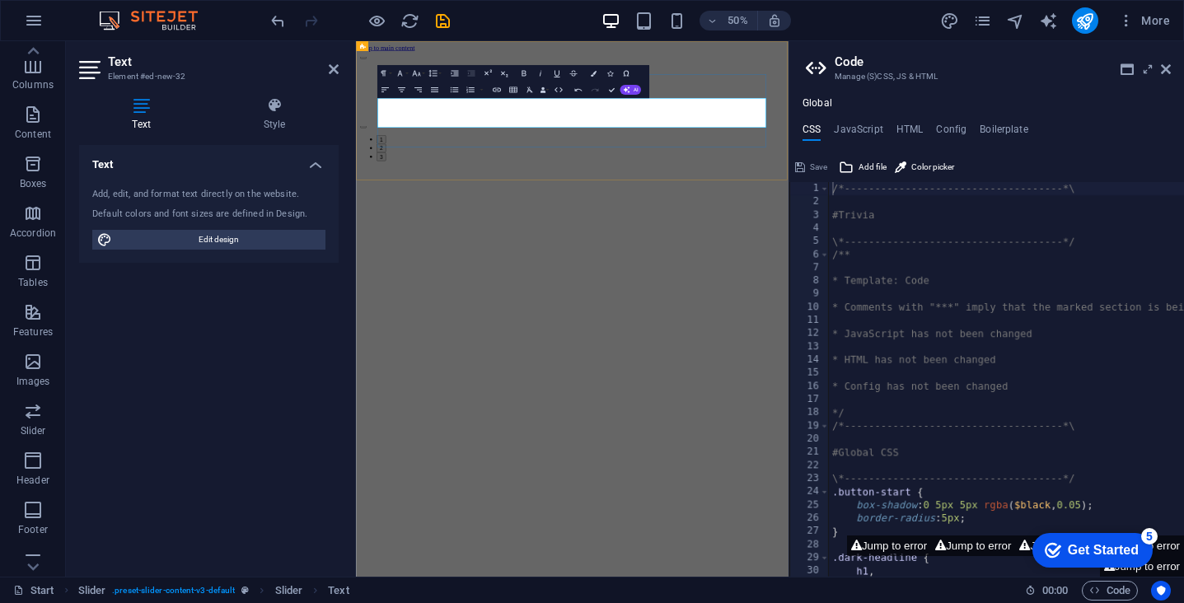
drag, startPoint x: 776, startPoint y: 186, endPoint x: 394, endPoint y: 148, distance: 384.2
click at [394, 148] on div "Slide 3 Lorem ipsum dolor sit amet, consectetur adipisicing elit. Id, ipsum, qu…" at bounding box center [789, 172] width 852 height 218
click at [1169, 70] on icon at bounding box center [1166, 69] width 10 height 13
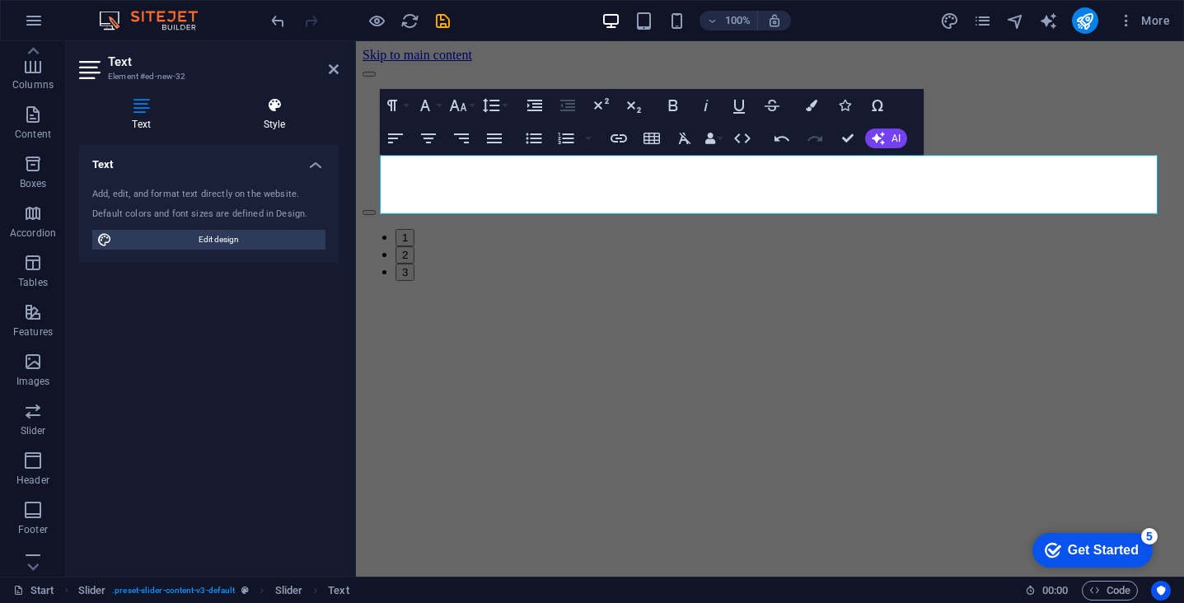
click at [264, 115] on h4 "Style" at bounding box center [274, 114] width 129 height 35
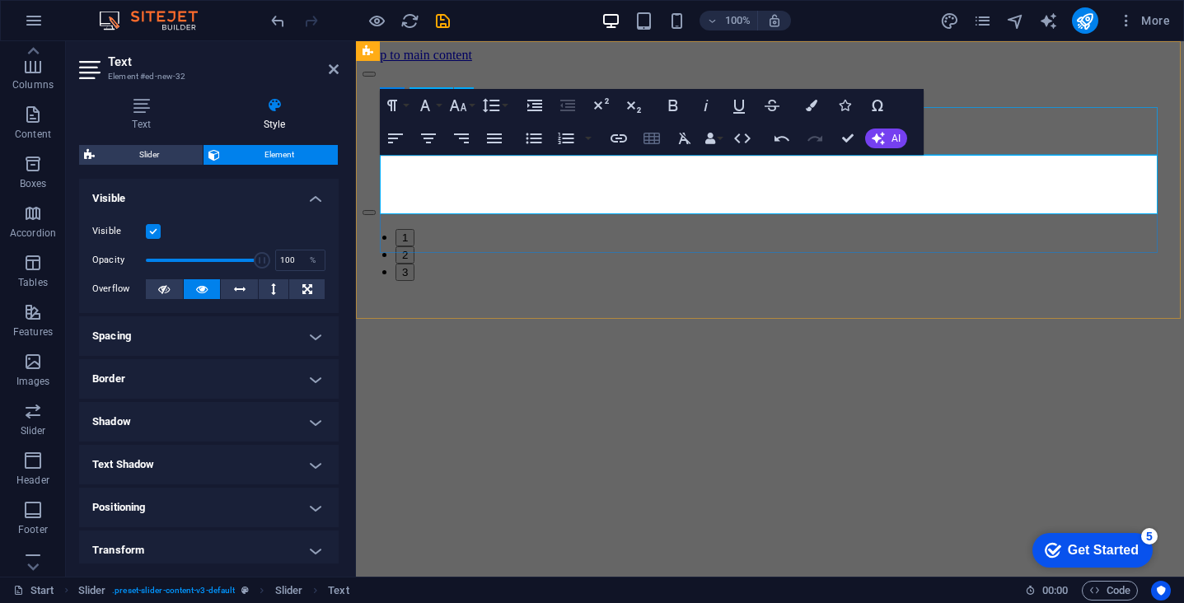
scroll to position [0, 0]
drag, startPoint x: 759, startPoint y: 180, endPoint x: 372, endPoint y: 118, distance: 392.3
click at [372, 118] on div "Slide 3 Lorem ipsum dolor sit amet, consectetur adipisicing elit. Id, ipsum, qu…" at bounding box center [770, 172] width 815 height 218
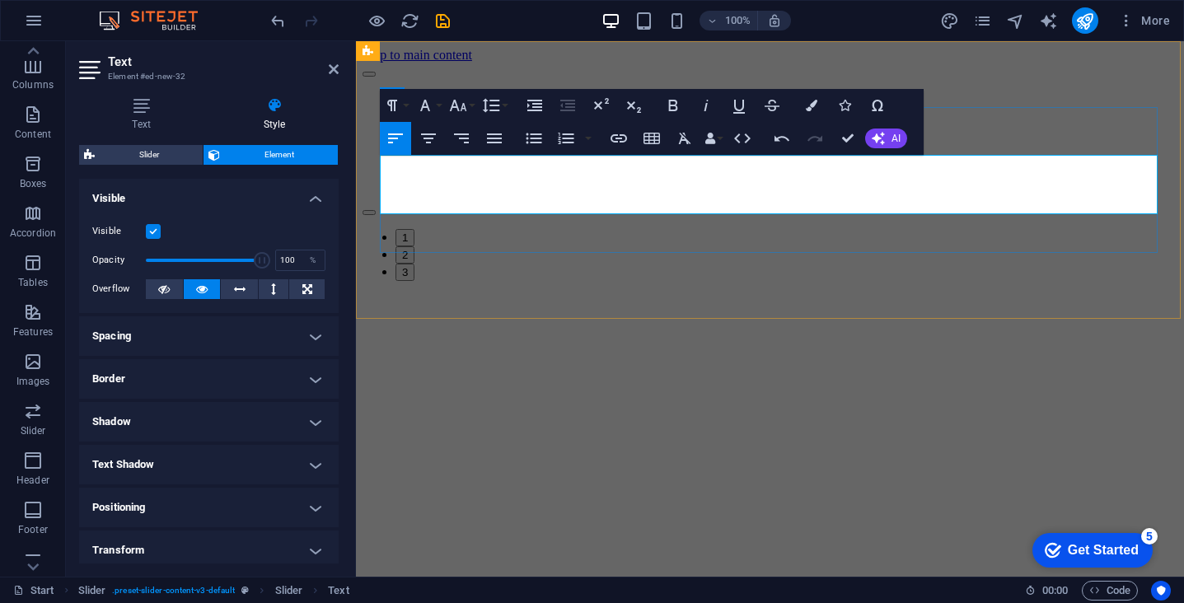
click at [957, 17] on icon "design" at bounding box center [949, 21] width 19 height 19
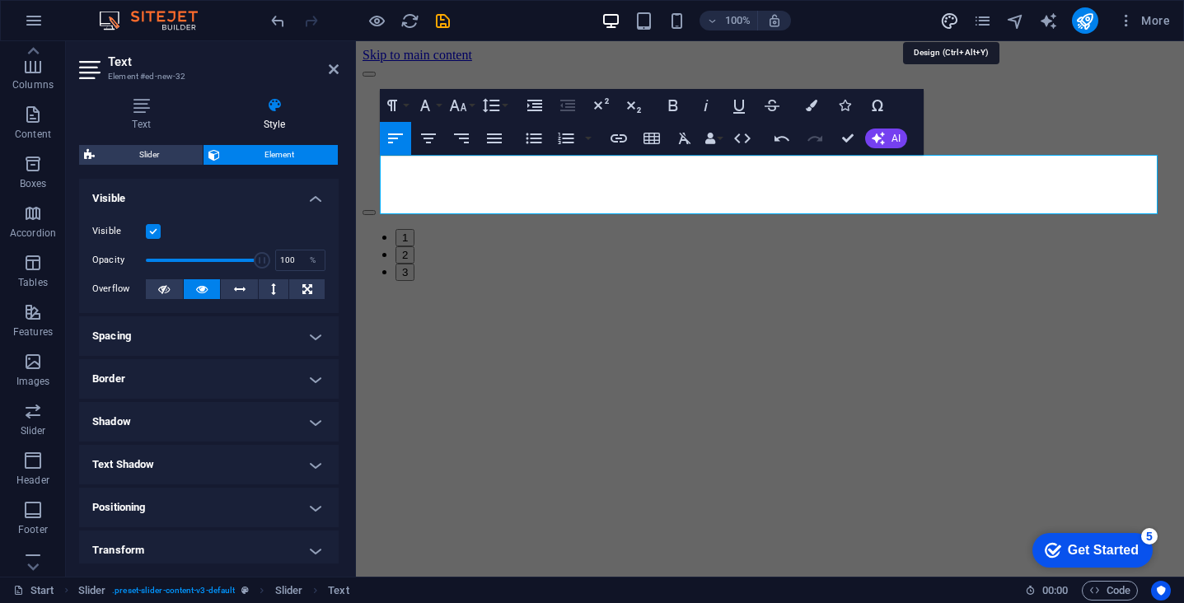
select select "px"
select select "300"
select select "px"
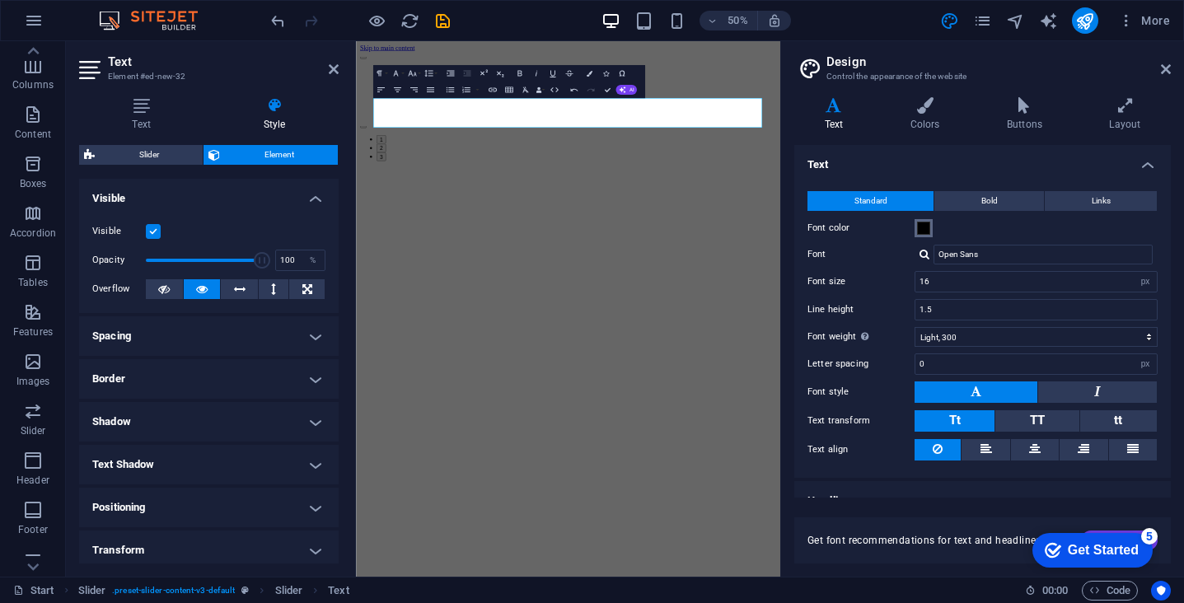
click at [922, 227] on span at bounding box center [923, 228] width 13 height 13
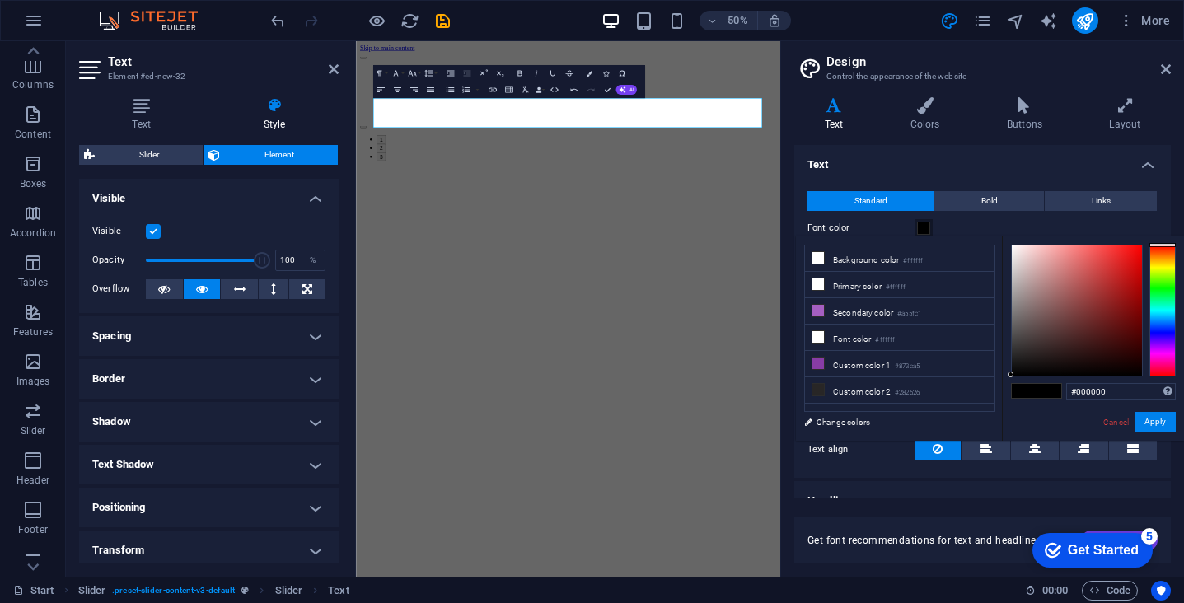
click at [1056, 393] on span at bounding box center [1049, 391] width 25 height 14
click at [1033, 396] on span at bounding box center [1024, 391] width 25 height 14
click at [1004, 395] on div "#000000 Supported formats #0852ed rgb(8, 82, 237) rgba(8, 82, 237, 90%) hsv(221…" at bounding box center [1093, 457] width 182 height 443
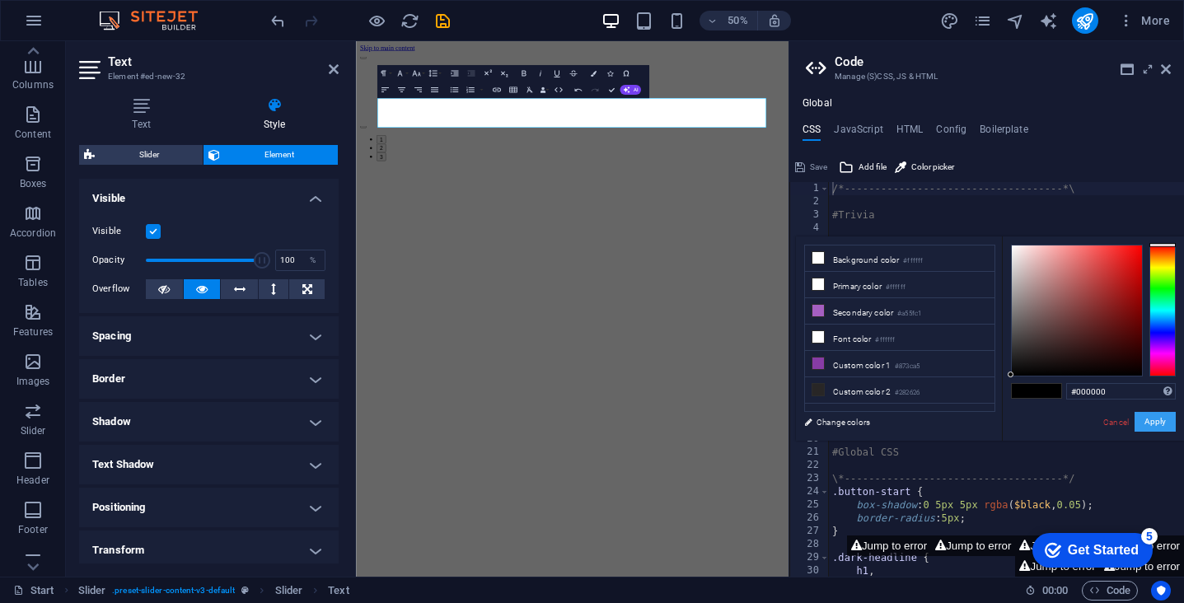
click at [1155, 428] on button "Apply" at bounding box center [1155, 422] width 41 height 20
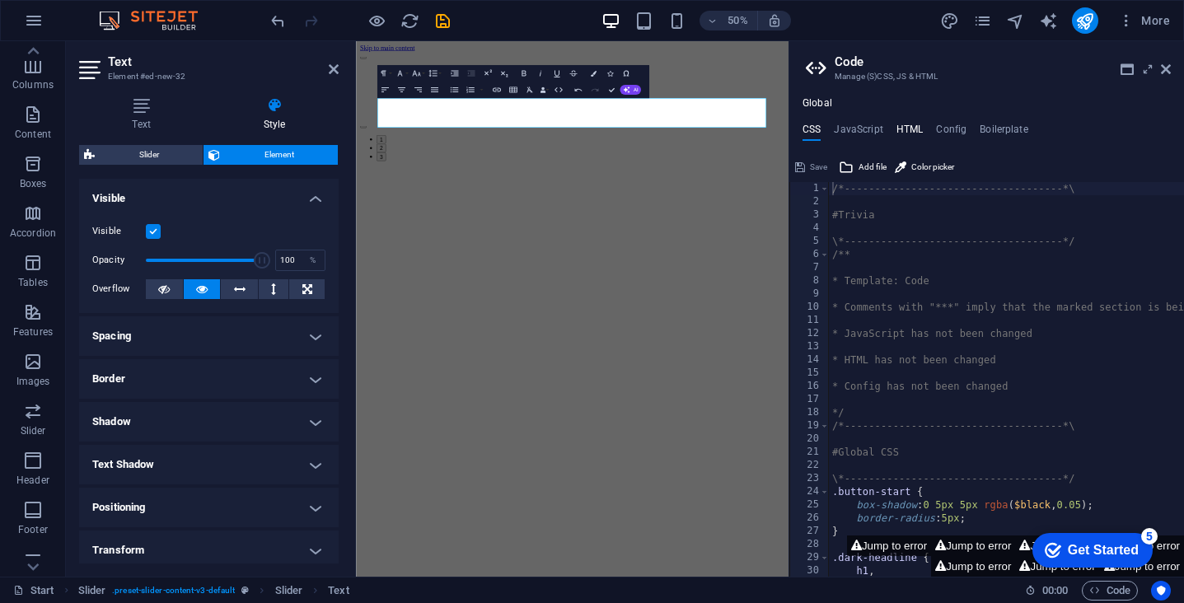
click at [901, 129] on h4 "HTML" at bounding box center [910, 133] width 27 height 18
type textarea "<a href="#main-content" class="wv-link-content button">Skip to main content</a>"
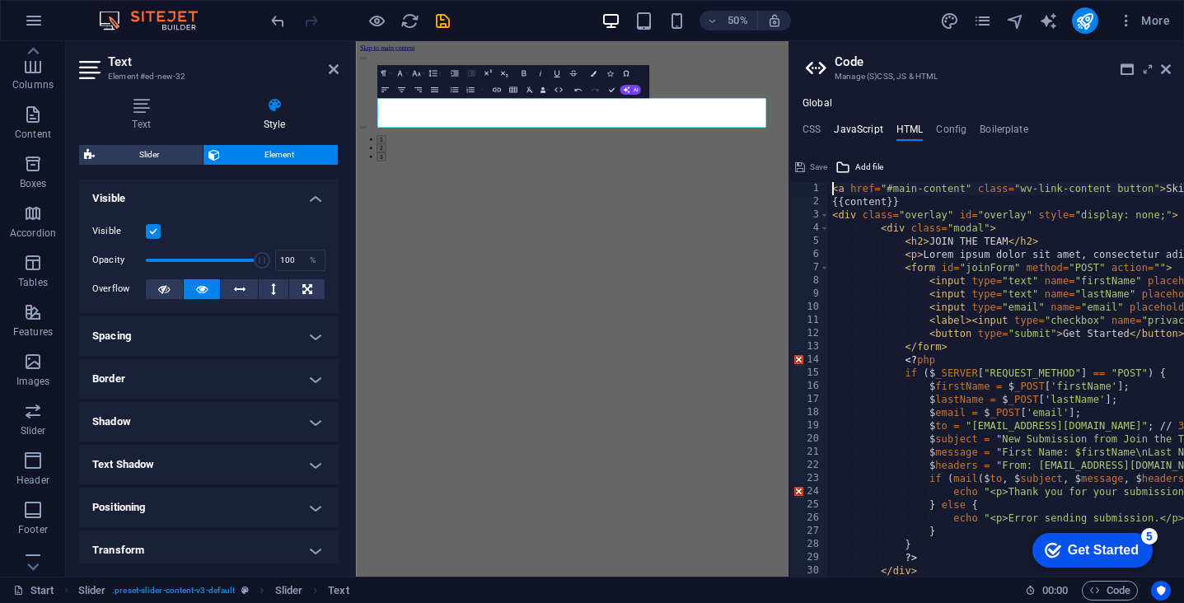
click at [841, 129] on h4 "JavaScript" at bounding box center [858, 133] width 49 height 18
type textarea "document.getElementById('joinForm').addEventListener('submit', function(e) {"
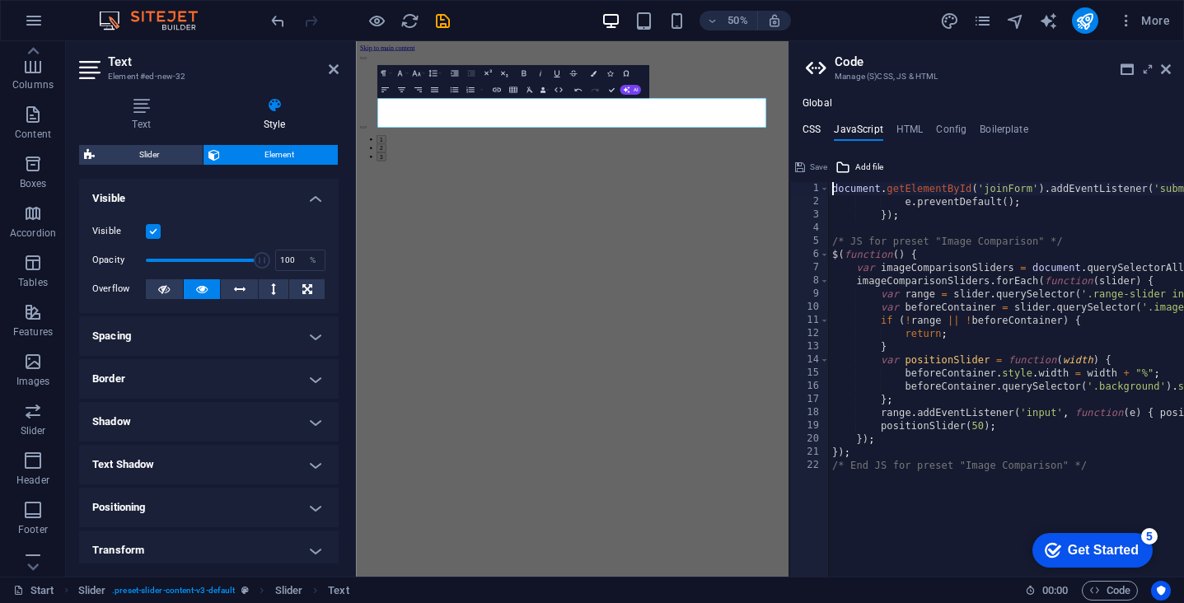
click at [812, 127] on h4 "CSS" at bounding box center [812, 133] width 18 height 18
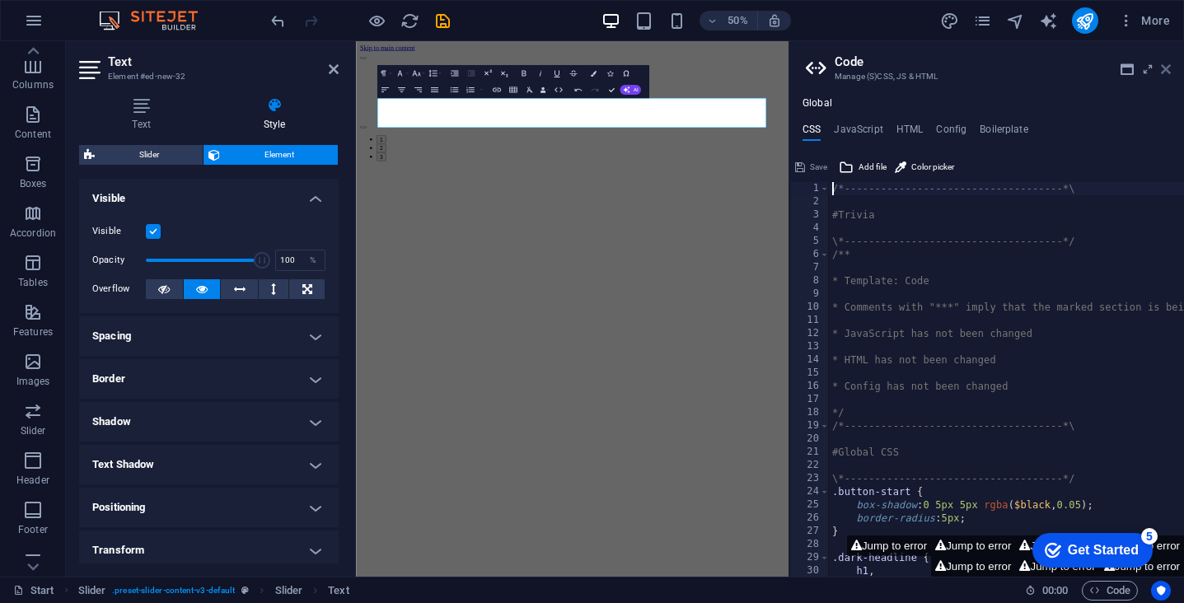
click at [1169, 77] on link at bounding box center [1166, 70] width 10 height 14
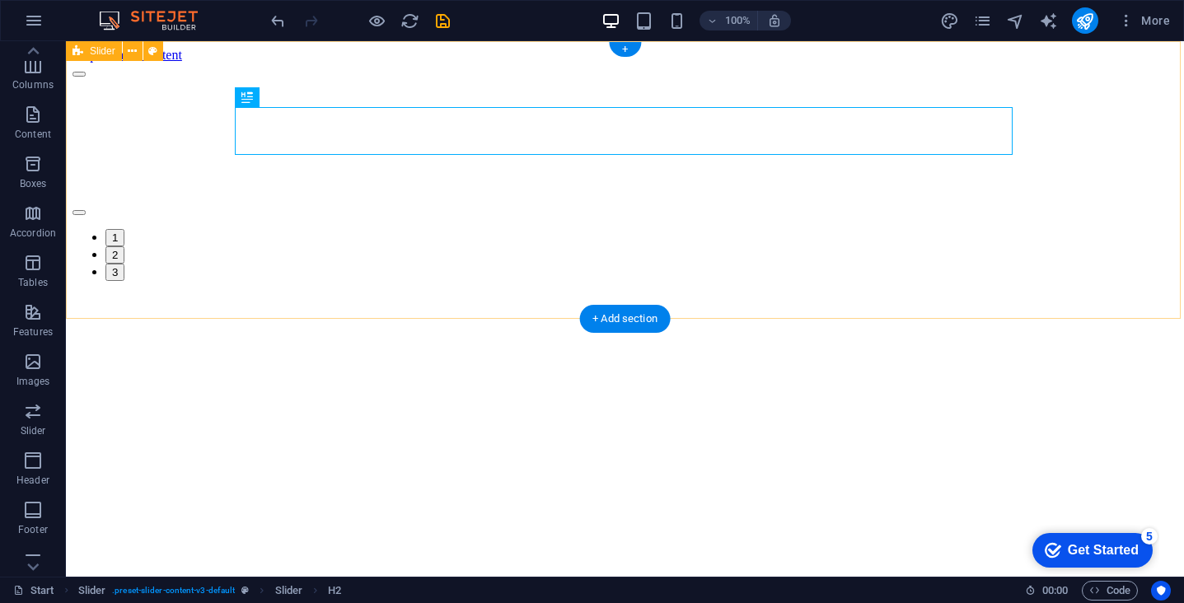
click at [1081, 68] on div "Slide 3 Lorem ipsum dolor sit amet, consectetur adipisicing elit. Id, ipsum, qu…" at bounding box center [625, 172] width 1105 height 218
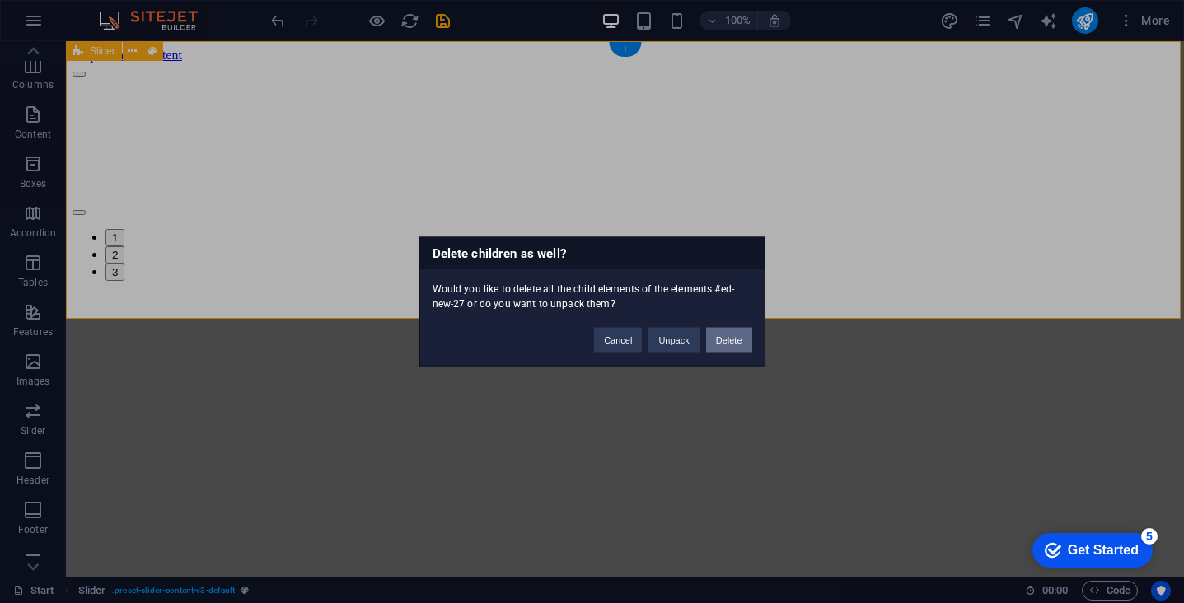
click at [729, 344] on button "Delete" at bounding box center [729, 340] width 46 height 25
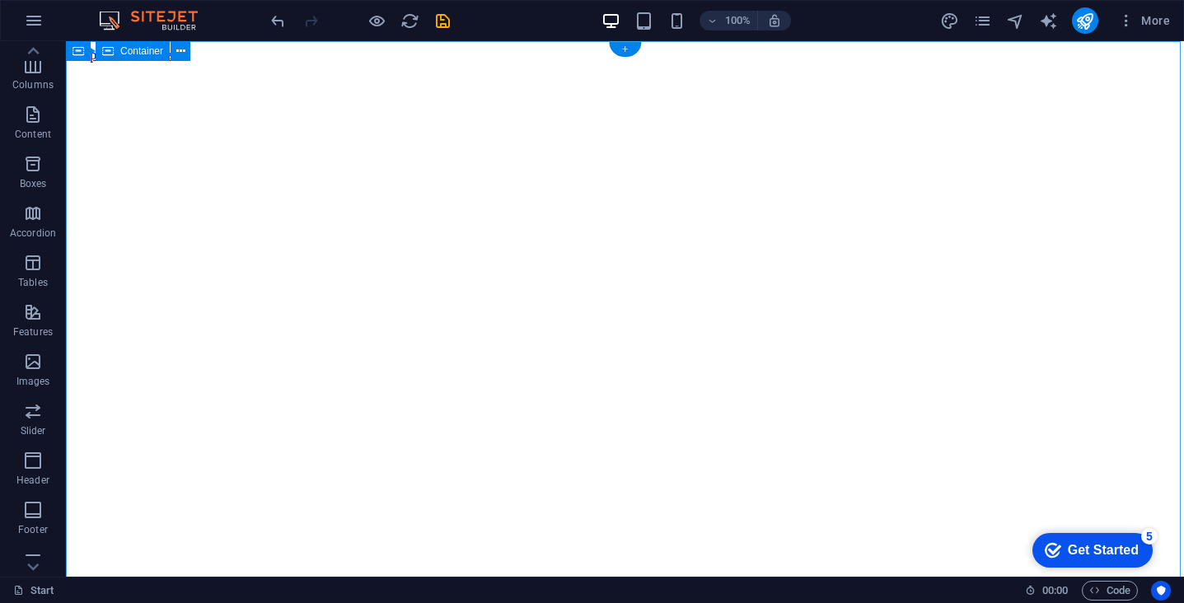
click at [628, 50] on div "+" at bounding box center [625, 49] width 32 height 15
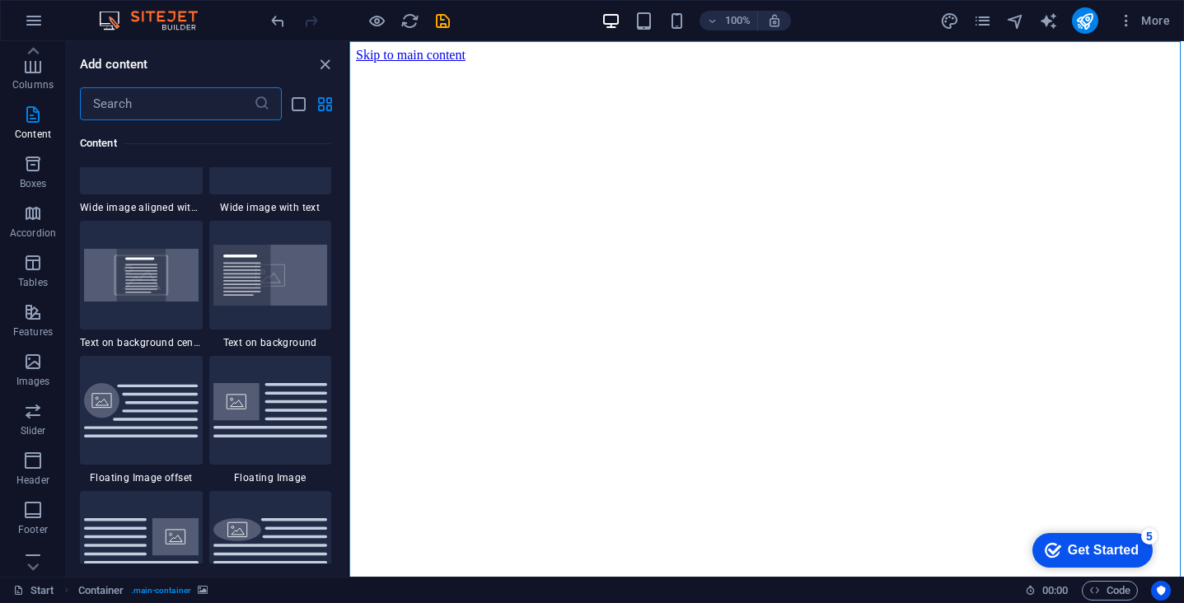
scroll to position [3381, 0]
